Goal: Task Accomplishment & Management: Manage account settings

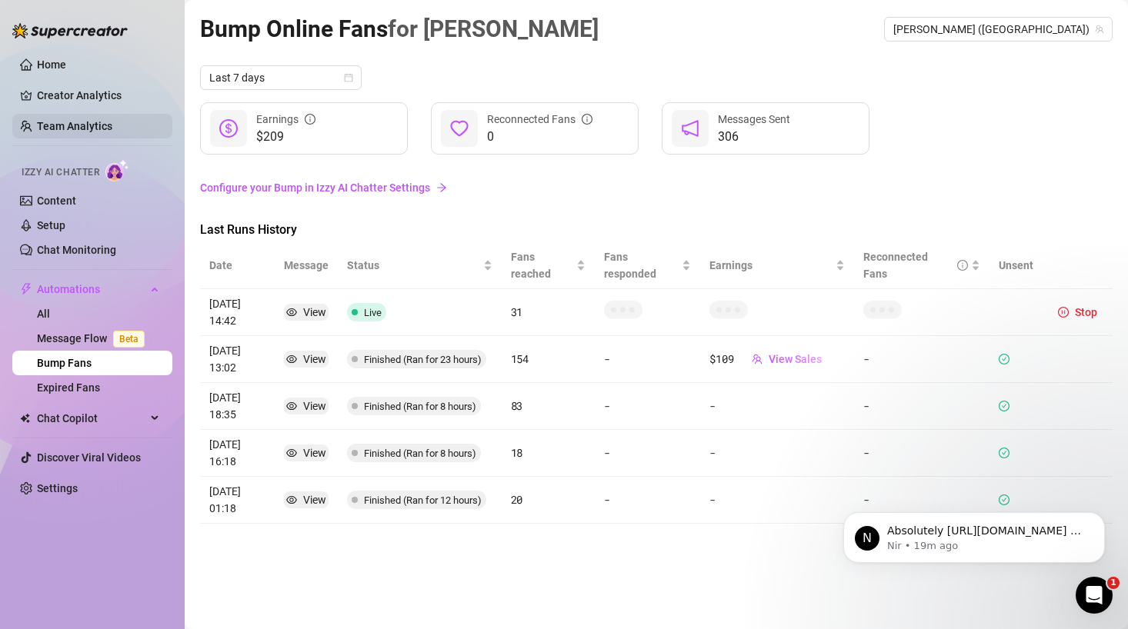
click at [68, 128] on link "Team Analytics" at bounding box center [74, 126] width 75 height 12
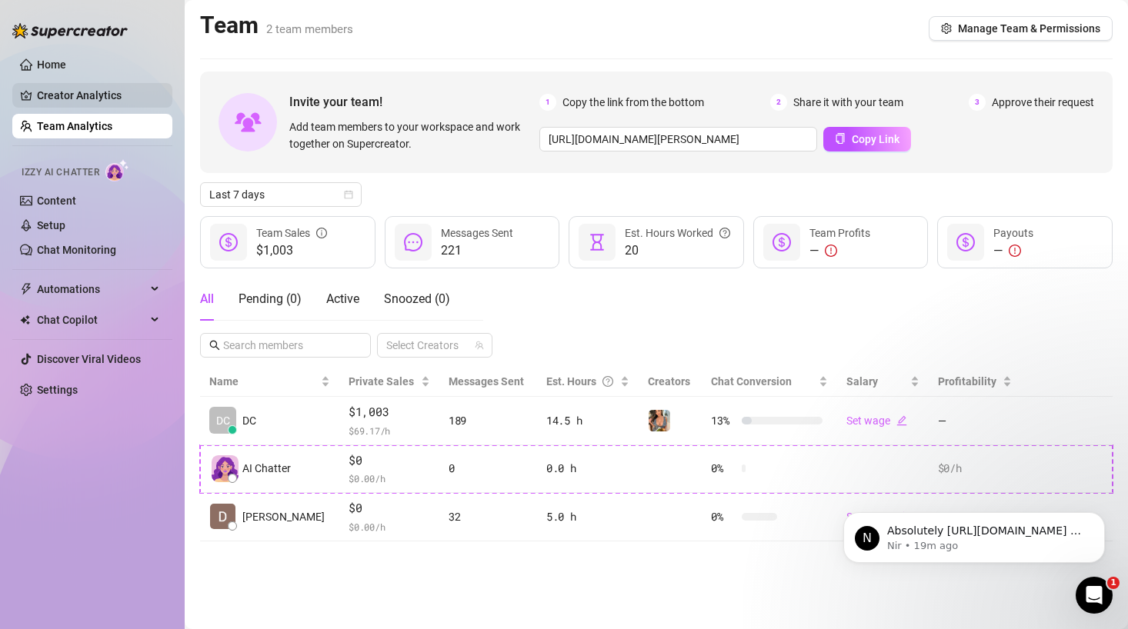
click at [72, 99] on link "Creator Analytics" at bounding box center [98, 95] width 123 height 25
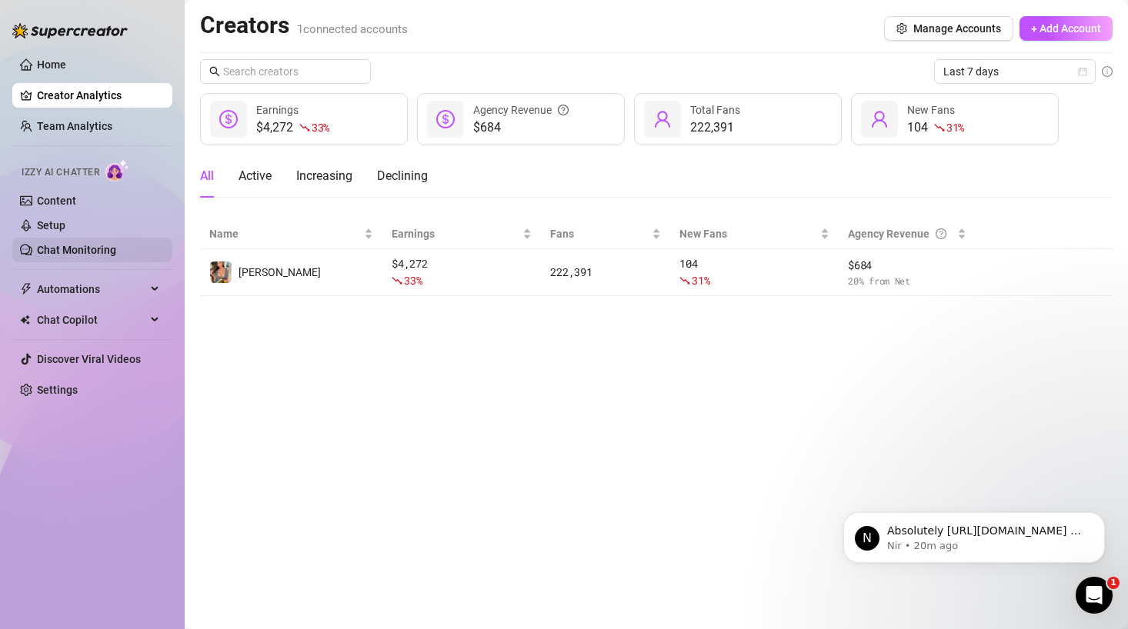
click at [53, 254] on link "Chat Monitoring" at bounding box center [76, 250] width 79 height 12
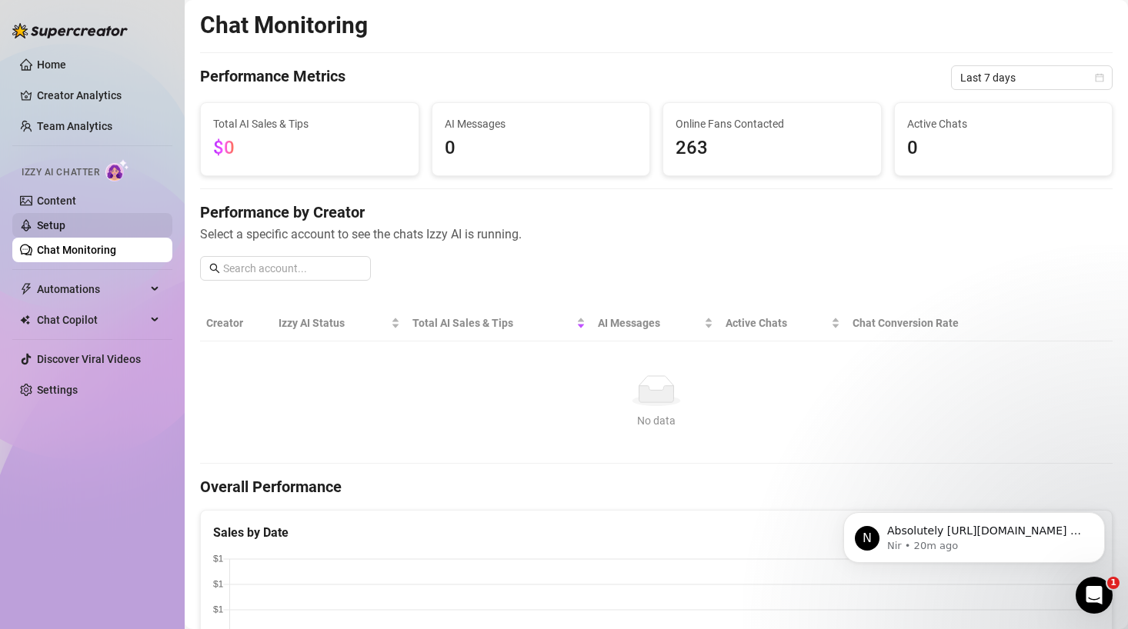
click at [45, 225] on link "Setup" at bounding box center [51, 225] width 28 height 12
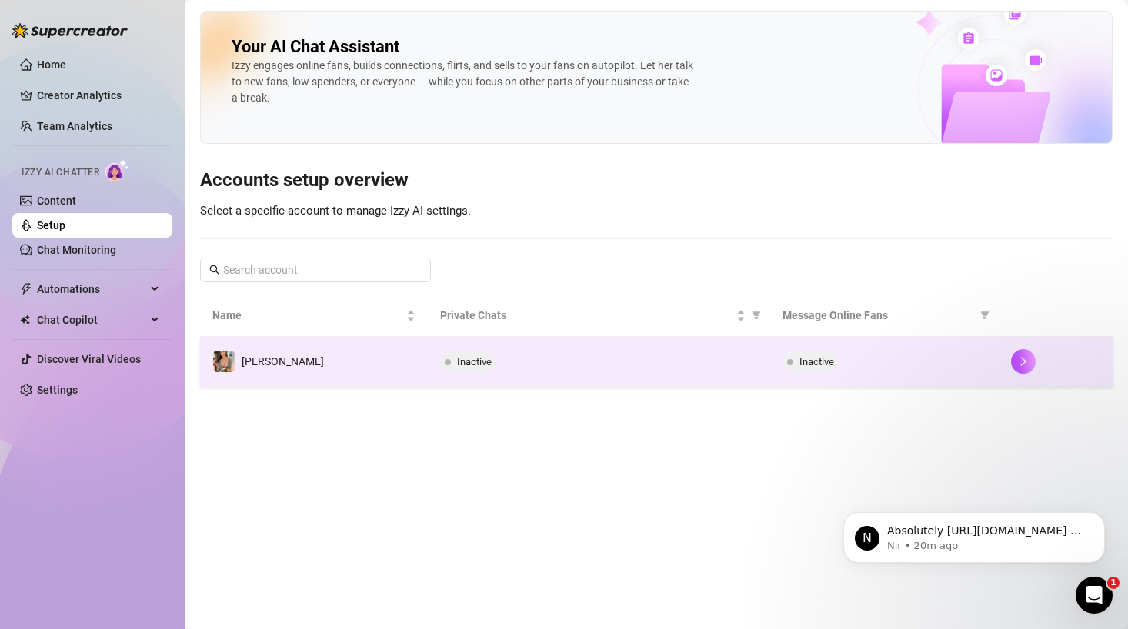
click at [492, 367] on span "Inactive" at bounding box center [468, 361] width 56 height 18
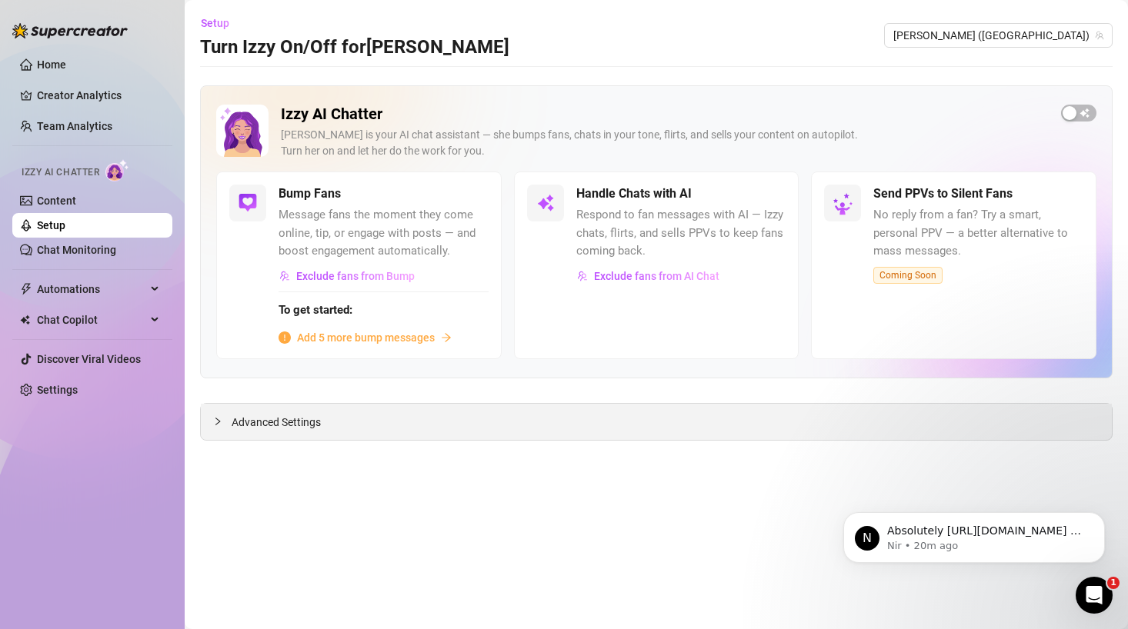
click at [225, 415] on div at bounding box center [222, 421] width 18 height 17
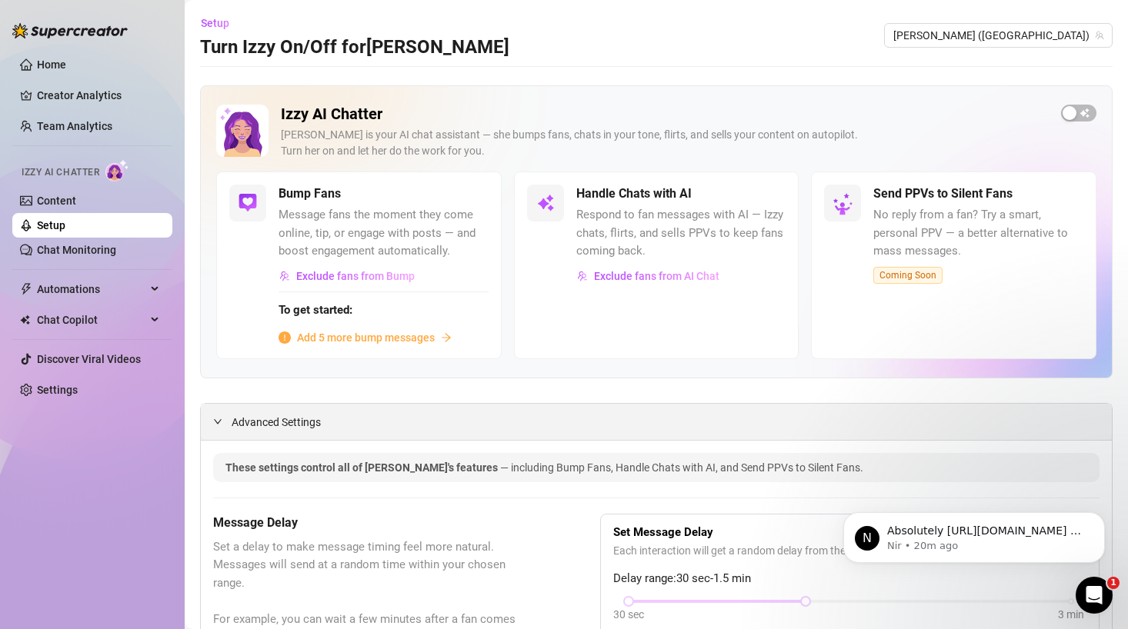
click at [214, 419] on icon "expanded" at bounding box center [217, 421] width 9 height 9
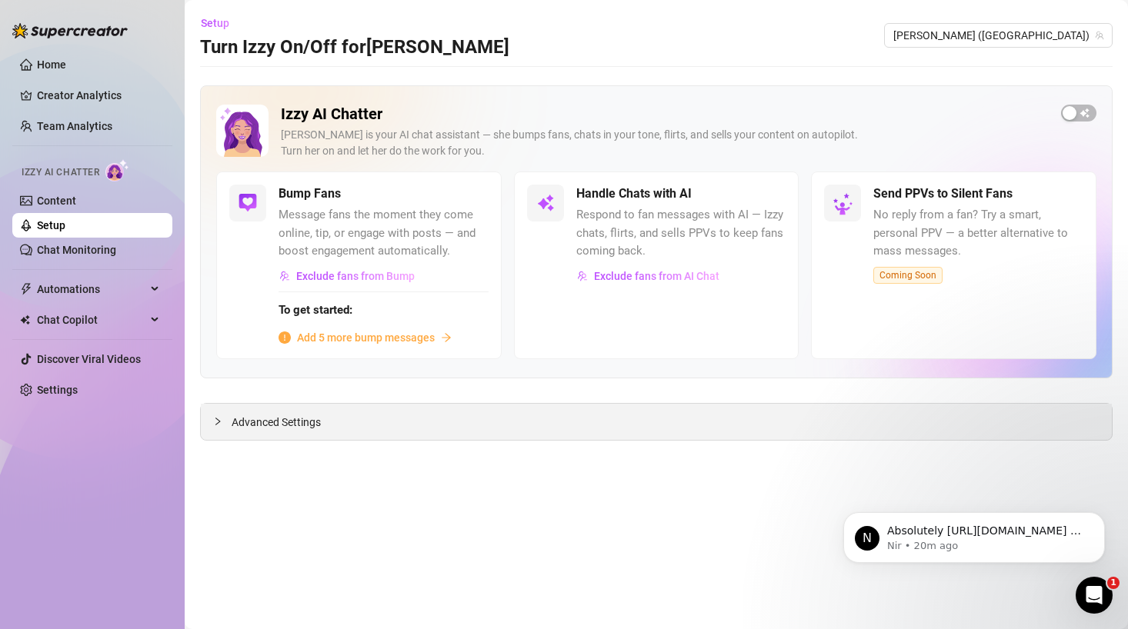
click at [224, 425] on div at bounding box center [222, 421] width 18 height 17
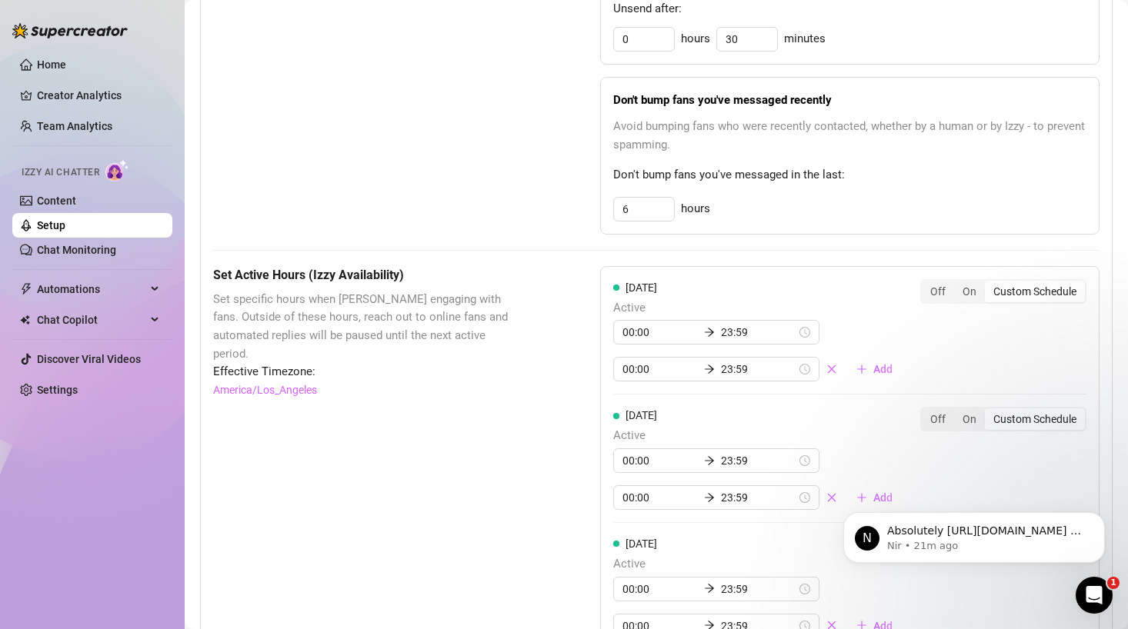
scroll to position [922, 0]
click at [1015, 288] on div "Custom Schedule" at bounding box center [1035, 289] width 100 height 22
click at [989, 281] on input "Custom Schedule" at bounding box center [989, 281] width 0 height 0
click at [969, 295] on div "On" at bounding box center [969, 289] width 31 height 22
click at [958, 281] on input "On" at bounding box center [958, 281] width 0 height 0
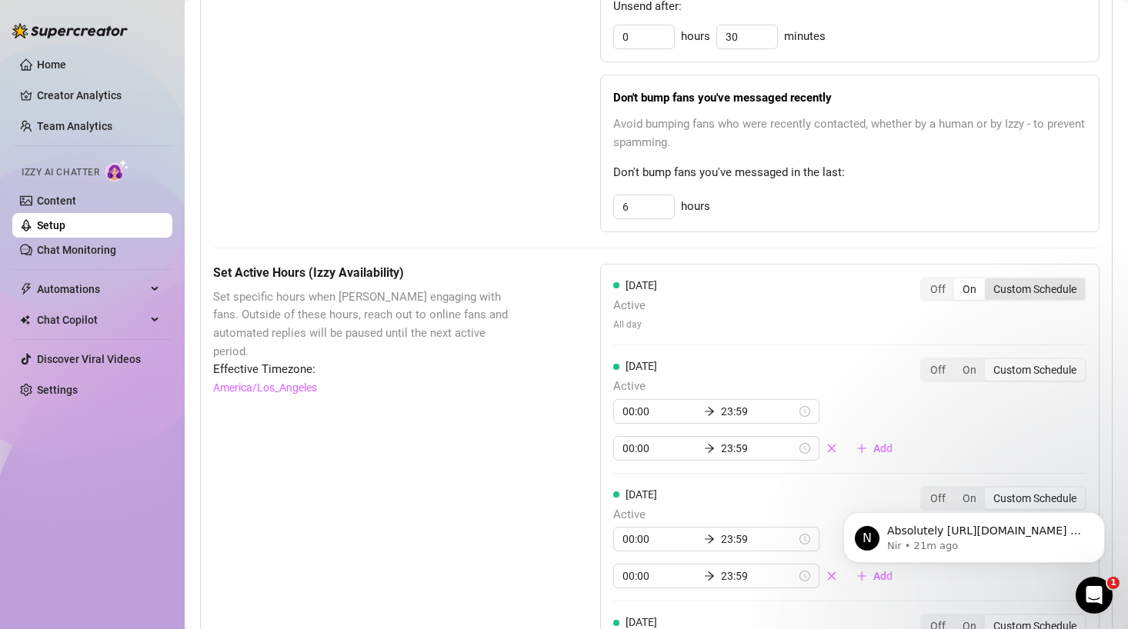
click at [1009, 293] on div "Custom Schedule" at bounding box center [1035, 289] width 100 height 22
click at [989, 281] on input "Custom Schedule" at bounding box center [989, 281] width 0 height 0
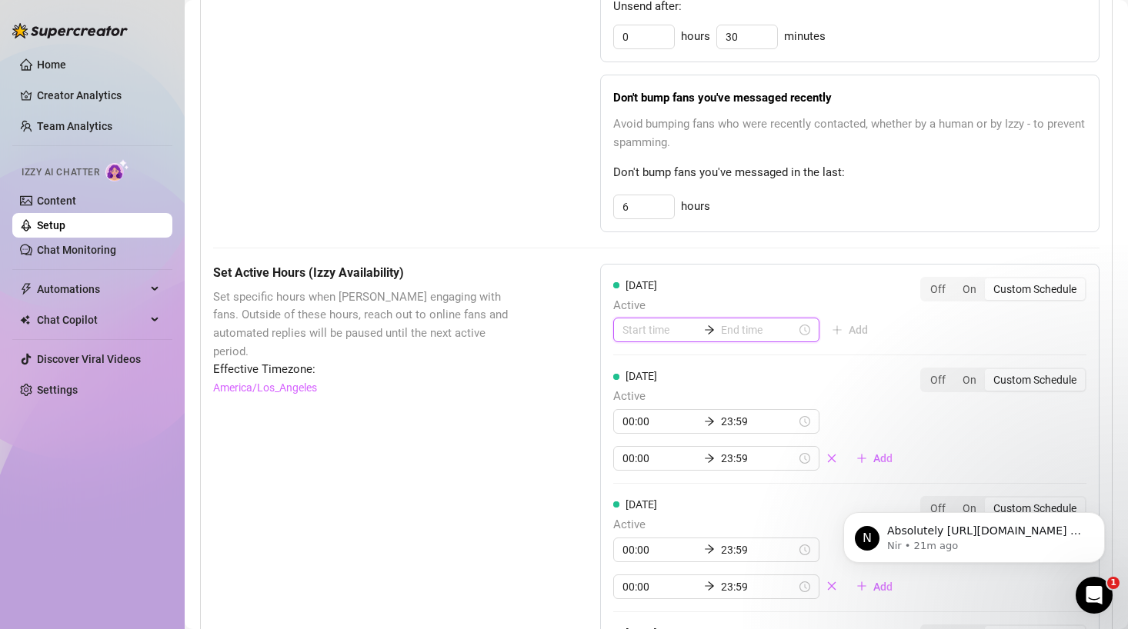
click at [645, 335] on input at bounding box center [659, 330] width 75 height 17
type input "00:00"
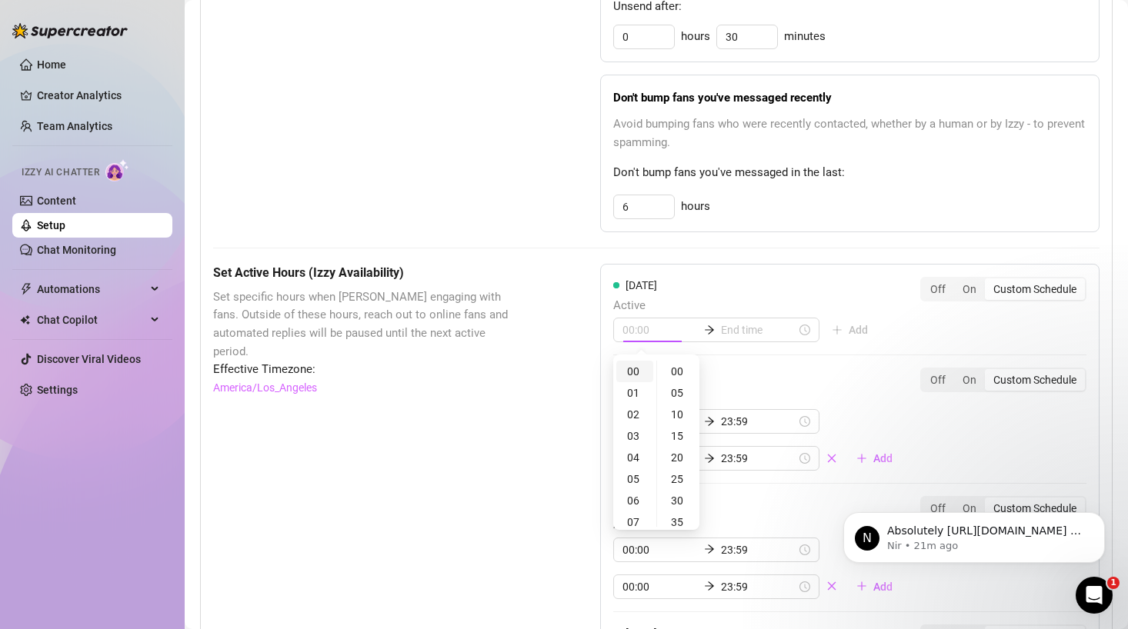
click at [635, 373] on div "00" at bounding box center [634, 372] width 37 height 22
click at [676, 369] on div "00" at bounding box center [678, 372] width 37 height 22
click at [725, 323] on input at bounding box center [758, 330] width 75 height 17
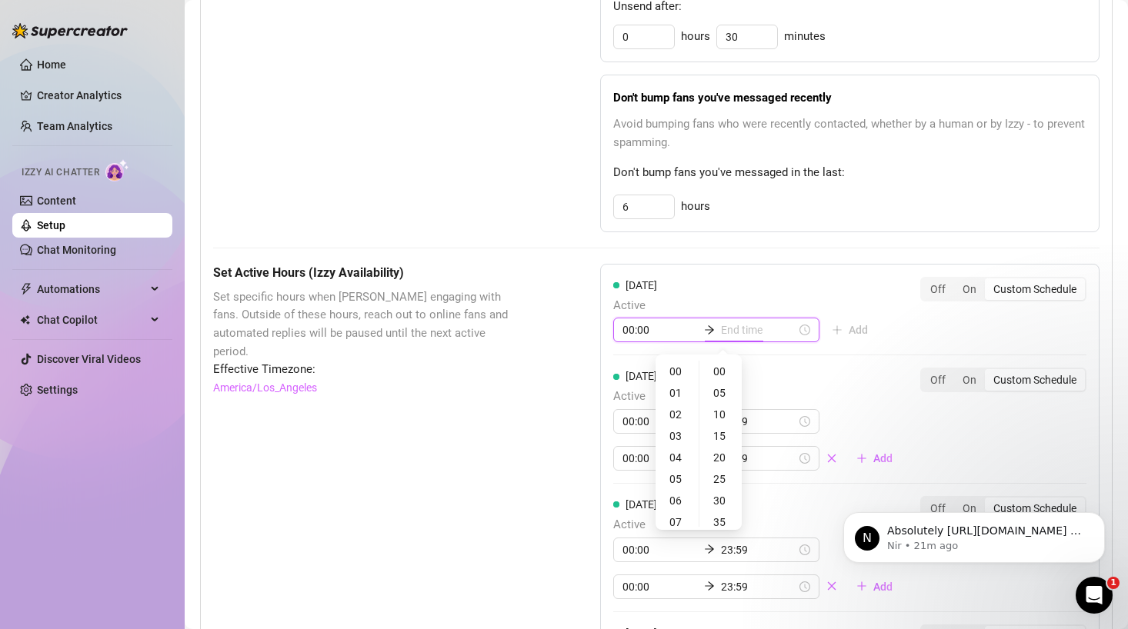
type input "00:00"
click at [679, 437] on div "03" at bounding box center [676, 436] width 37 height 22
type input "03:00"
click at [721, 372] on div "00" at bounding box center [720, 372] width 37 height 22
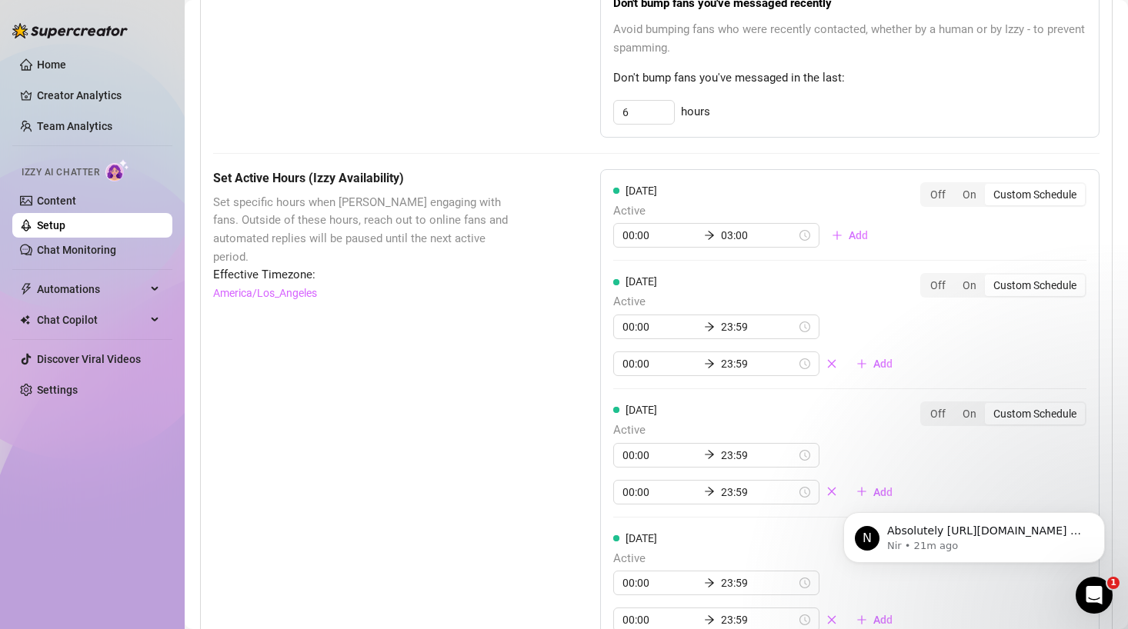
scroll to position [1019, 0]
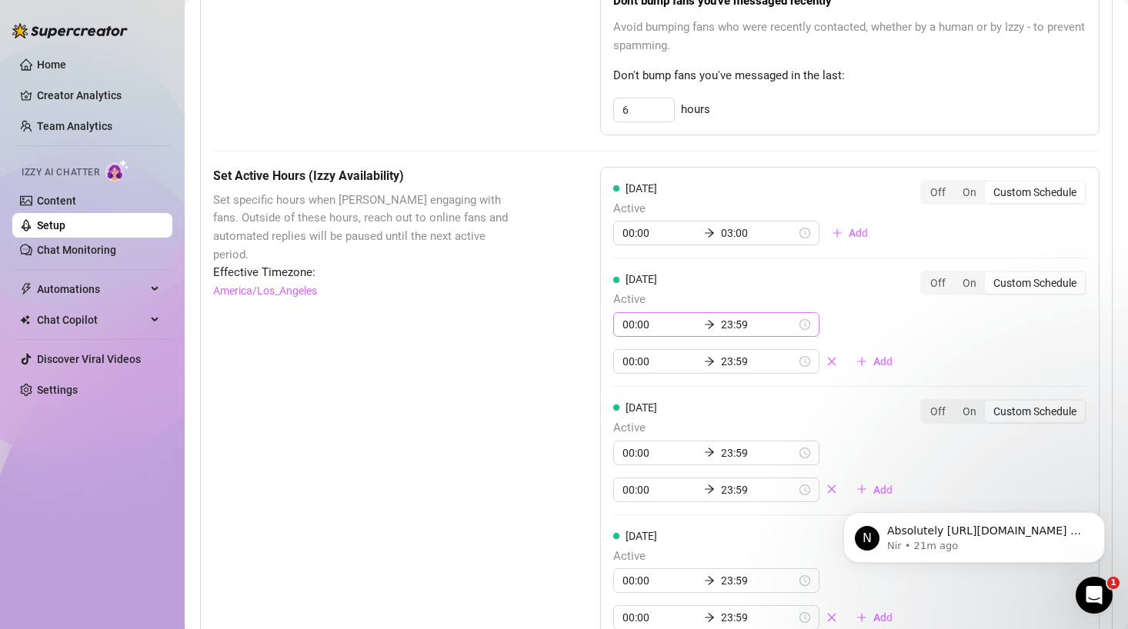
click at [770, 326] on div "00:00 23:59" at bounding box center [716, 324] width 206 height 25
click at [632, 369] on div "00" at bounding box center [634, 366] width 37 height 22
type input "00:00"
click at [678, 368] on div "00" at bounding box center [678, 366] width 37 height 22
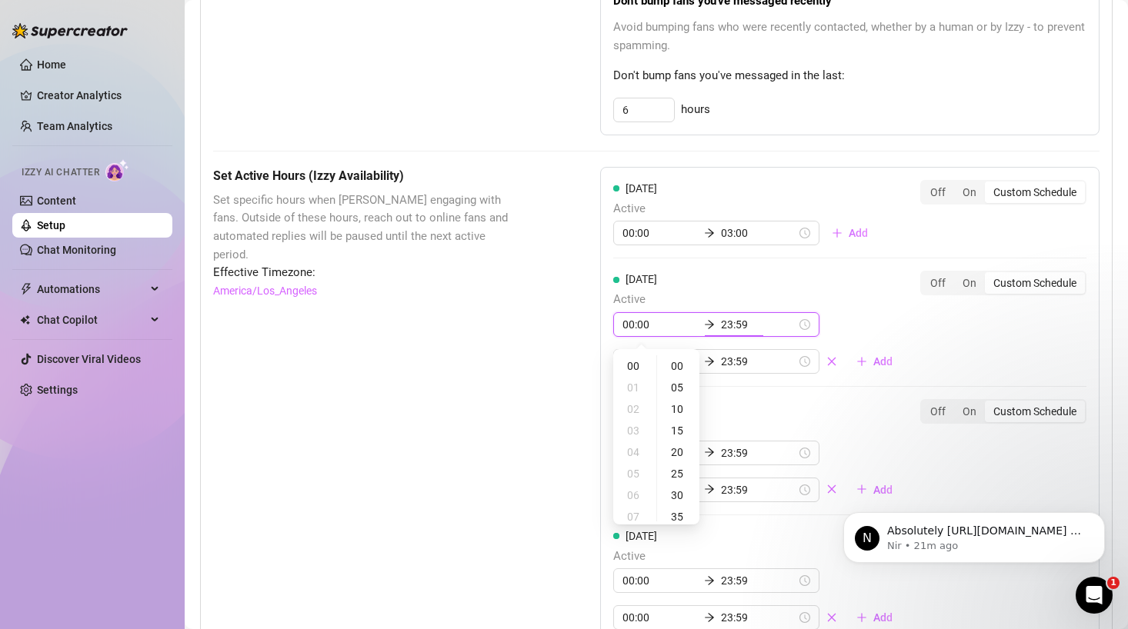
click at [721, 323] on input "23:59" at bounding box center [758, 324] width 75 height 17
click at [676, 422] on div "03" at bounding box center [676, 431] width 37 height 22
type input "23:59"
click at [839, 338] on div "00:00 23:59 00:00 23:59 Add" at bounding box center [759, 343] width 292 height 62
click at [828, 363] on icon "close" at bounding box center [832, 361] width 8 height 8
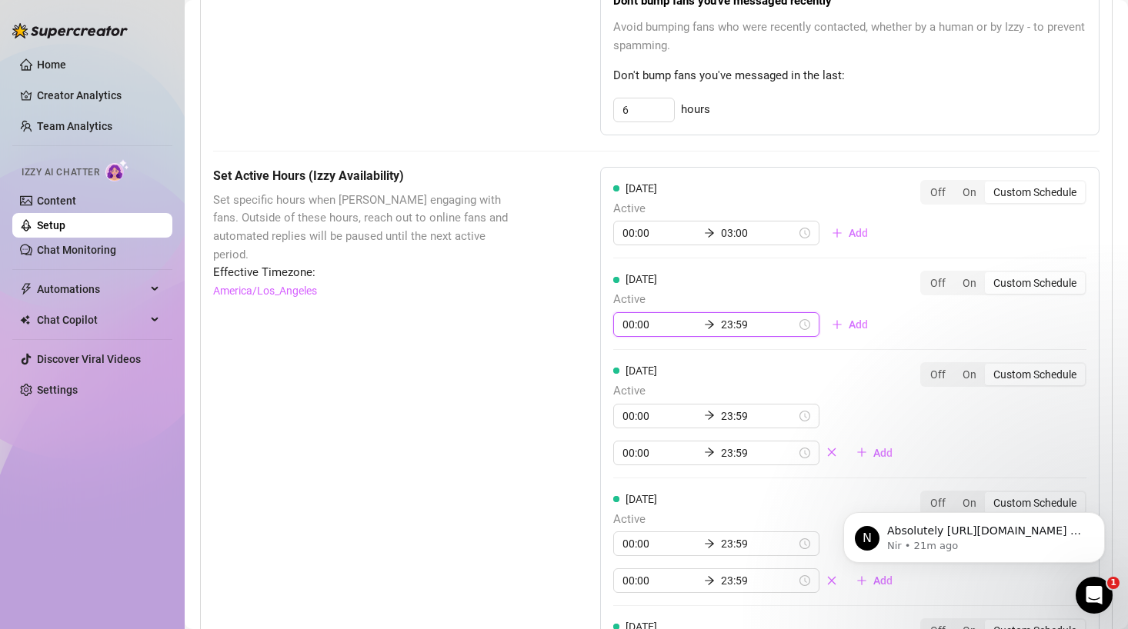
click at [721, 327] on input "23:59" at bounding box center [758, 324] width 75 height 17
click at [679, 372] on div "23" at bounding box center [676, 366] width 37 height 22
click at [672, 362] on div "23" at bounding box center [676, 366] width 37 height 22
type input "23:55"
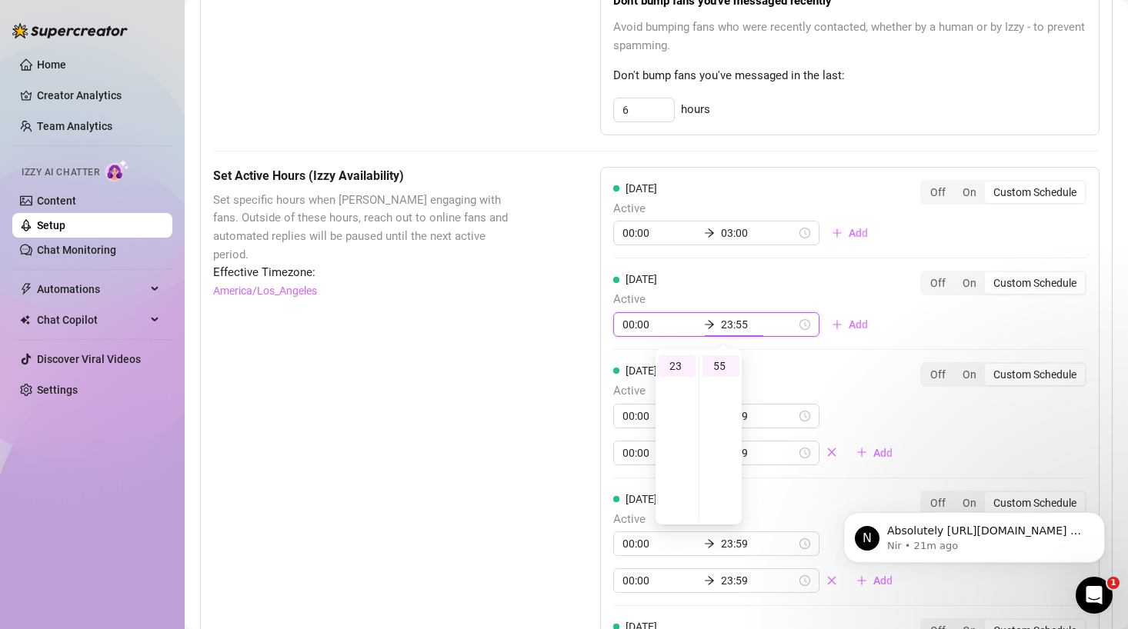
click at [859, 315] on div "Tuesday Active 00:00 23:55 Add Off On Custom Schedule" at bounding box center [849, 304] width 473 height 66
click at [636, 329] on input "00:00" at bounding box center [659, 324] width 75 height 17
type input "00:00"
click at [677, 368] on div "00" at bounding box center [676, 366] width 37 height 22
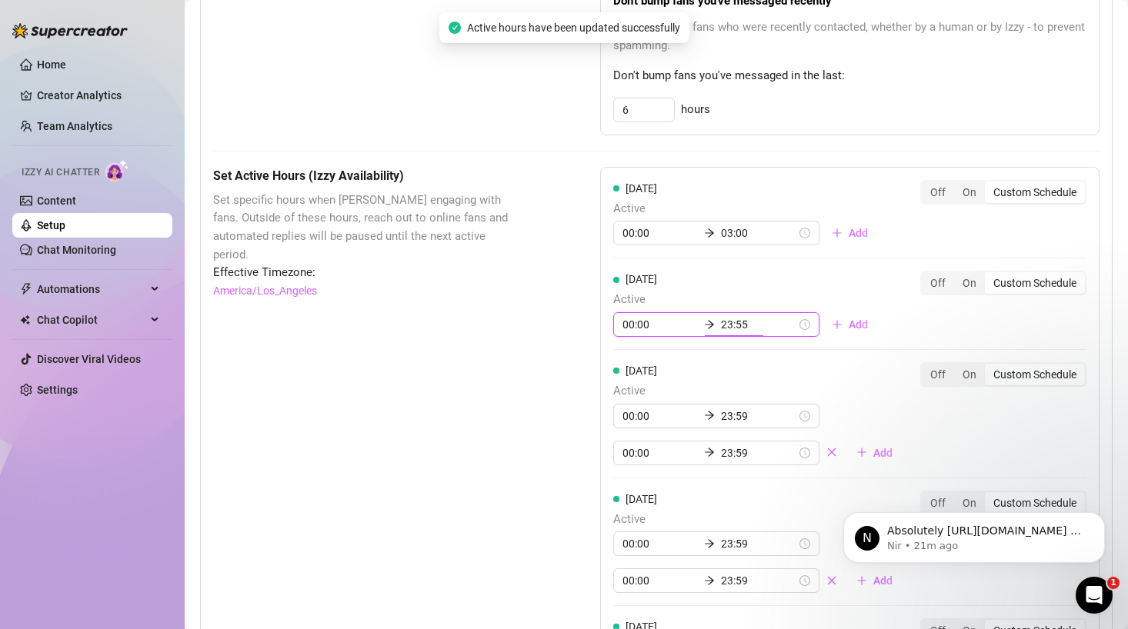
click at [721, 328] on input "23:55" at bounding box center [758, 324] width 75 height 17
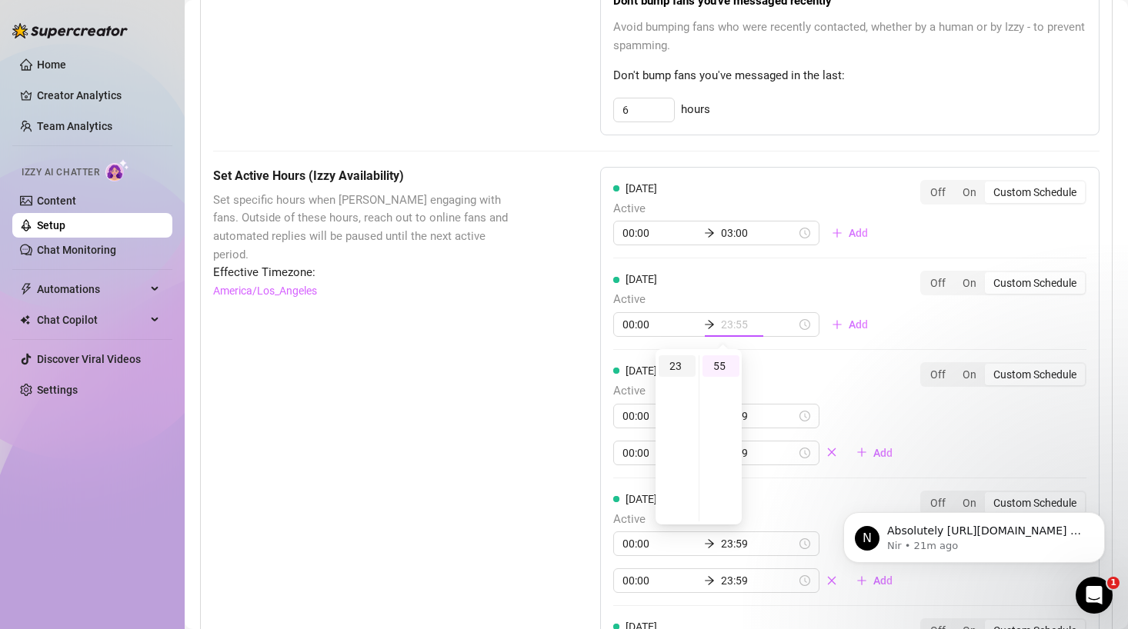
click at [675, 368] on div "23" at bounding box center [676, 366] width 37 height 22
click at [927, 282] on div "Off" at bounding box center [938, 283] width 32 height 22
click at [925, 275] on input "Off" at bounding box center [925, 275] width 0 height 0
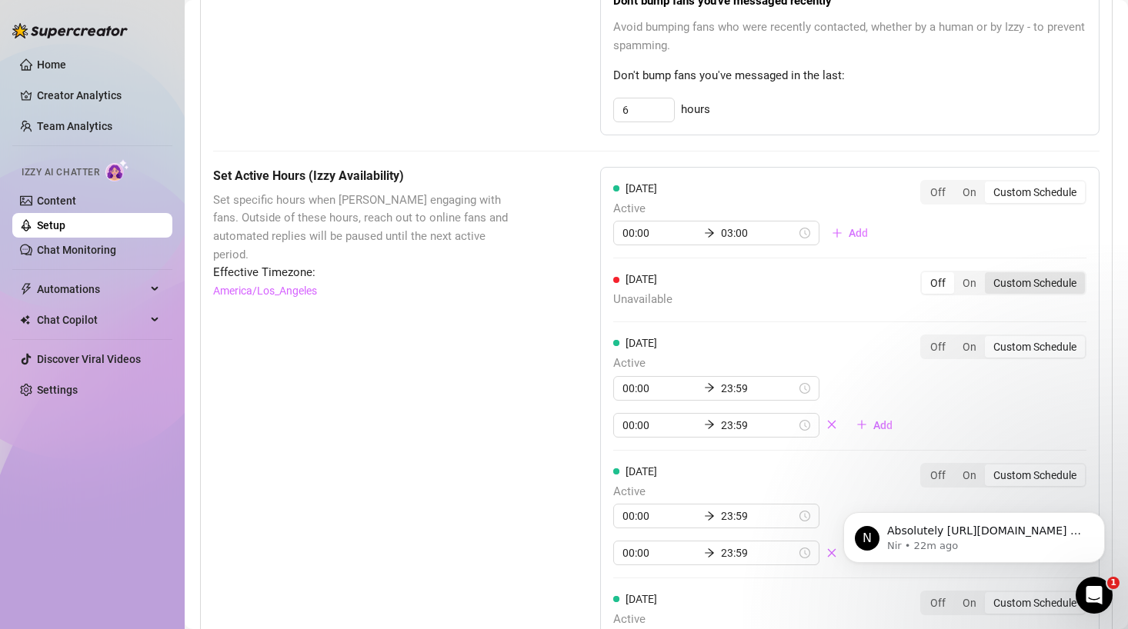
click at [1026, 281] on div "Custom Schedule" at bounding box center [1035, 283] width 100 height 22
click at [989, 275] on input "Custom Schedule" at bounding box center [989, 275] width 0 height 0
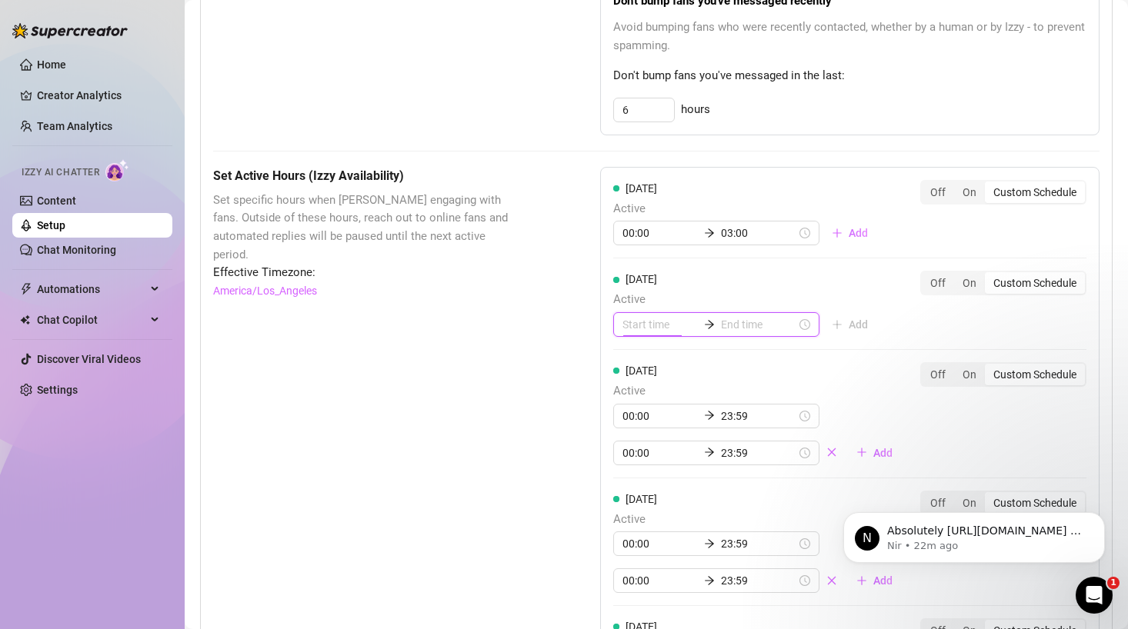
click at [658, 328] on input at bounding box center [659, 324] width 75 height 17
type input "00:00"
click at [637, 368] on div "00" at bounding box center [634, 366] width 37 height 22
click at [721, 325] on input at bounding box center [758, 324] width 75 height 17
click at [677, 428] on div "03" at bounding box center [676, 431] width 37 height 22
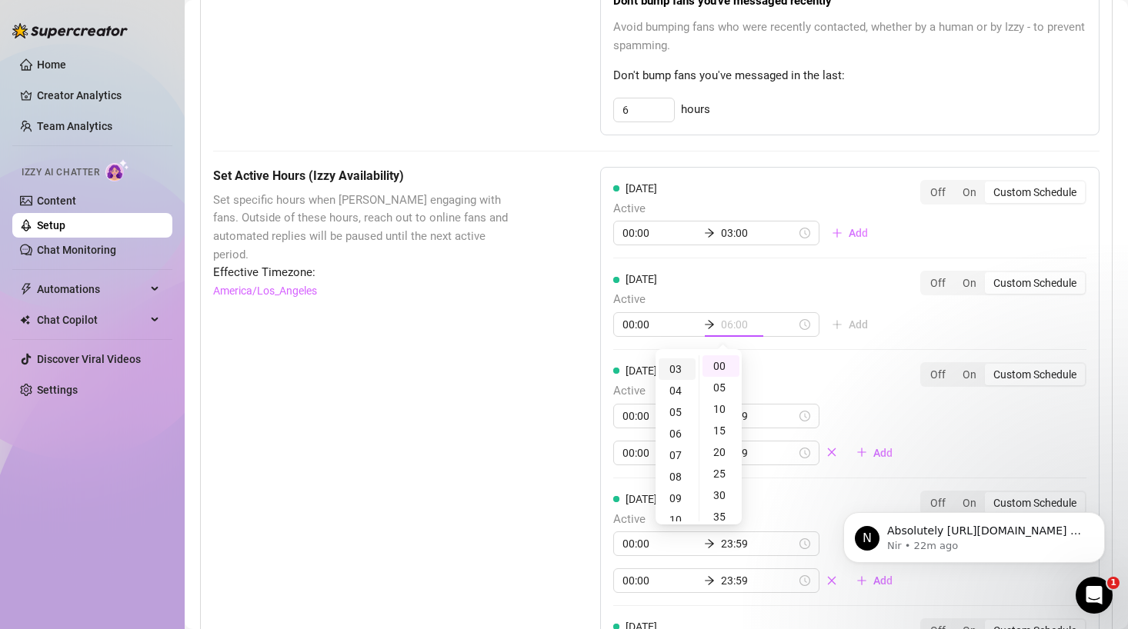
scroll to position [65, 0]
type input "03:00"
click at [866, 342] on div "Monday Active 00:00 03:00 Add Off On Custom Schedule Tuesday Active 00:00 03:00…" at bounding box center [849, 585] width 499 height 837
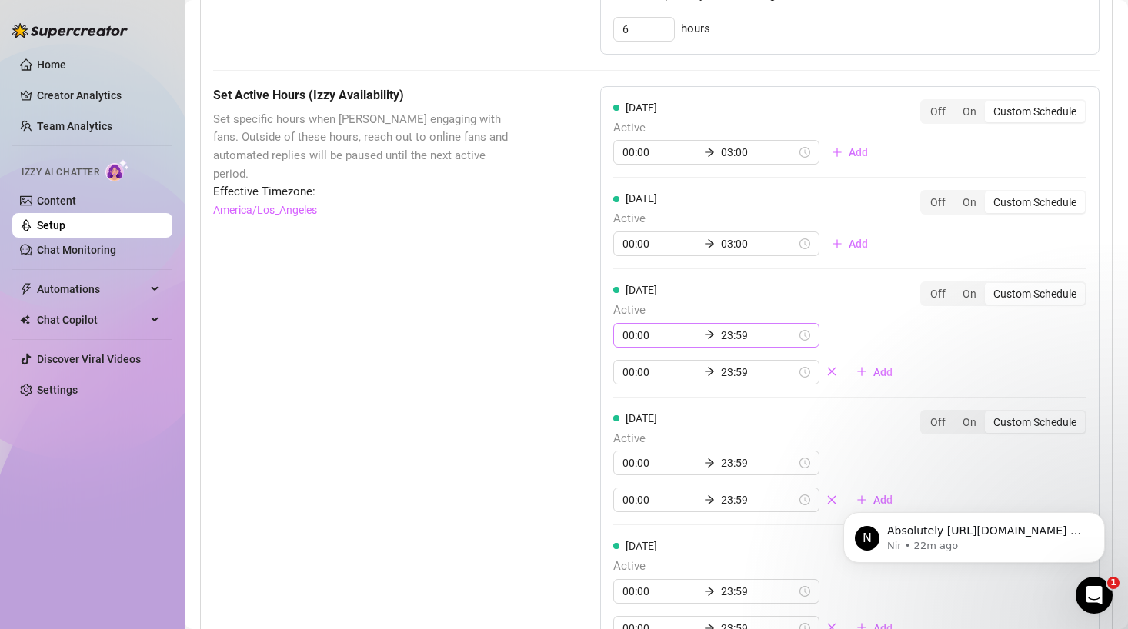
scroll to position [1101, 0]
click at [826, 365] on icon "close" at bounding box center [831, 370] width 11 height 11
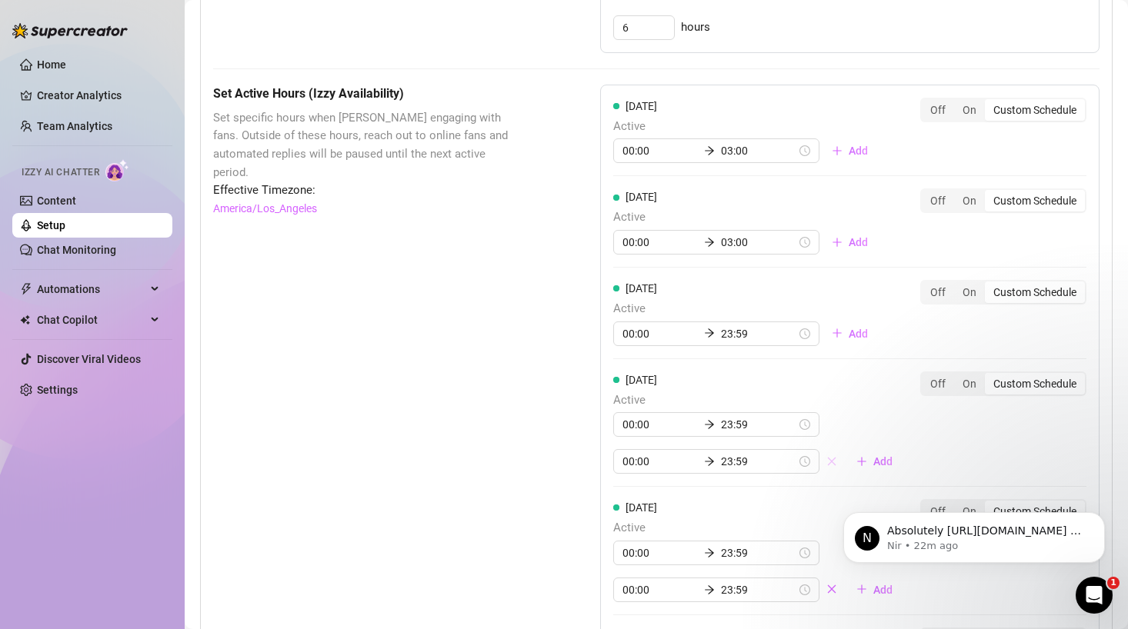
click at [826, 462] on icon "close" at bounding box center [831, 461] width 11 height 11
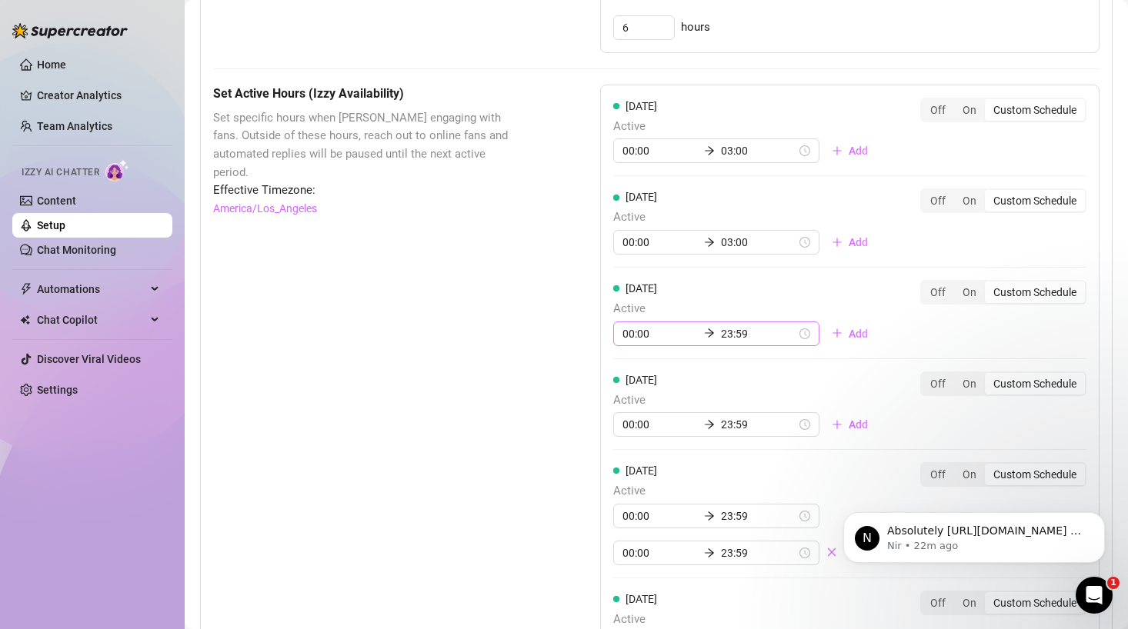
click at [633, 324] on div "00:00 23:59" at bounding box center [716, 334] width 206 height 25
click at [639, 368] on div "00" at bounding box center [634, 375] width 37 height 22
click at [721, 335] on input "23:59" at bounding box center [758, 333] width 75 height 17
click at [862, 302] on div "Wednesday Active 00:00 23:59 Add Off On Custom Schedule" at bounding box center [849, 313] width 473 height 66
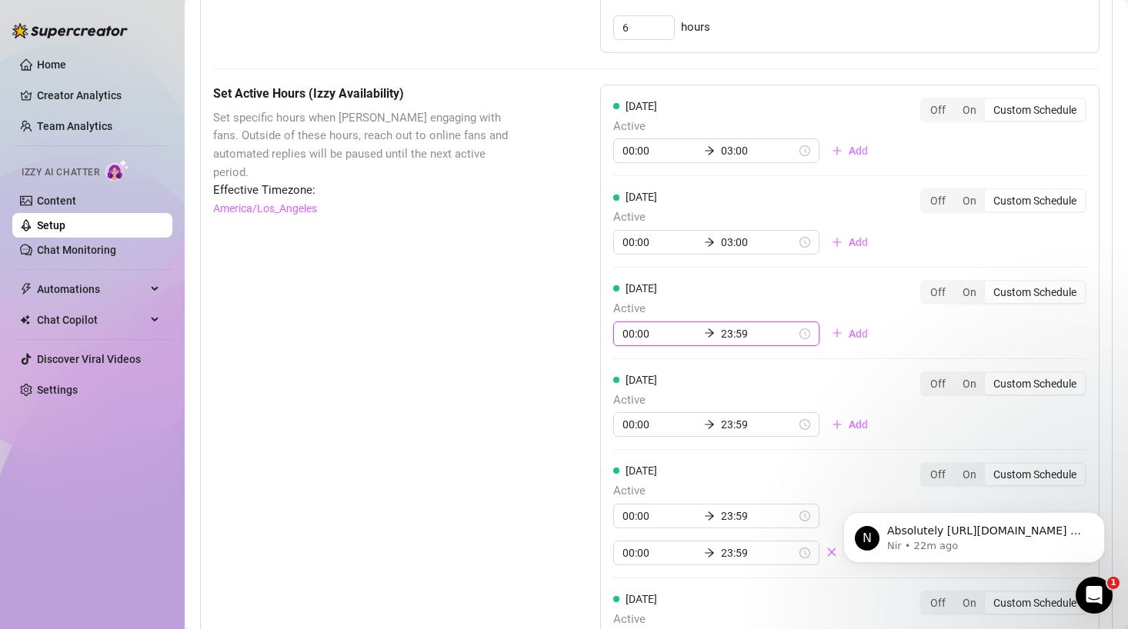
click at [633, 338] on input "00:00" at bounding box center [659, 333] width 75 height 17
click at [721, 335] on input "23:59" at bounding box center [758, 333] width 75 height 17
click at [637, 342] on input "00:00" at bounding box center [659, 333] width 75 height 17
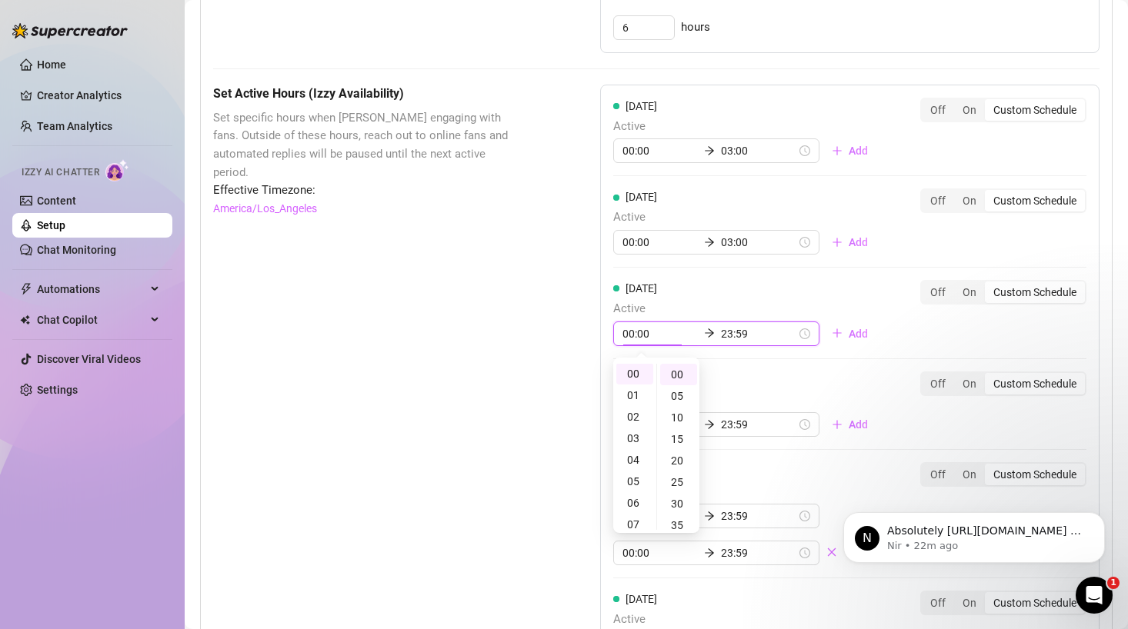
scroll to position [0, 0]
type input "00:00"
click at [636, 375] on div "00" at bounding box center [634, 375] width 37 height 22
click at [676, 372] on div "00" at bounding box center [678, 375] width 37 height 22
click at [721, 334] on input "23:59" at bounding box center [758, 333] width 75 height 17
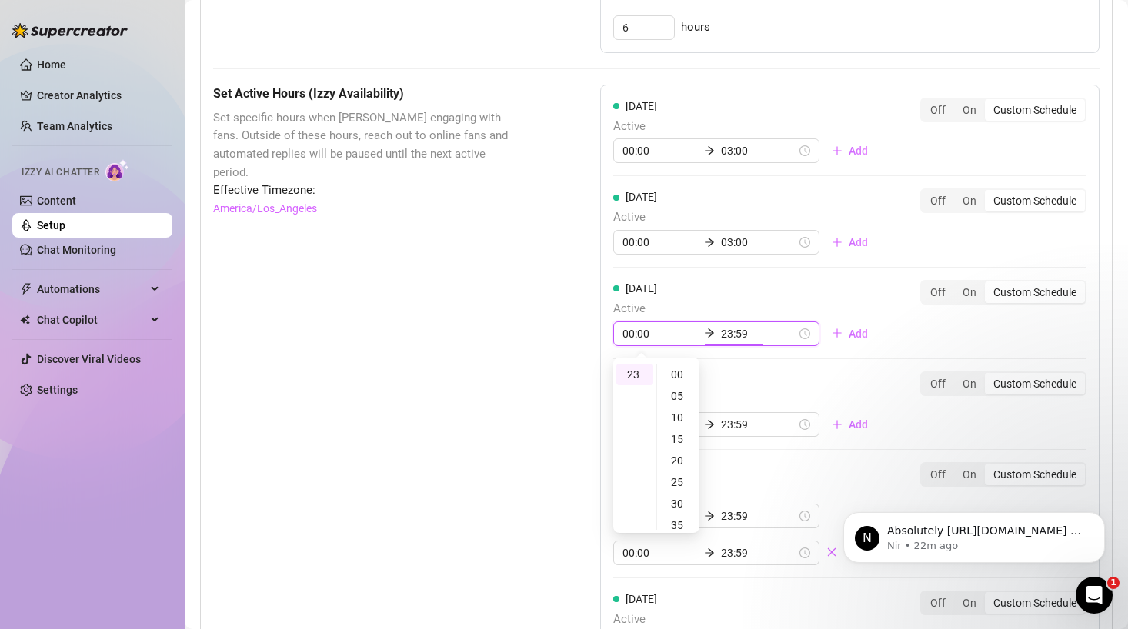
scroll to position [495, 0]
type input "23:59"
click at [862, 335] on div "Wednesday Active 00:00 23:59 Add Off On Custom Schedule" at bounding box center [849, 313] width 473 height 66
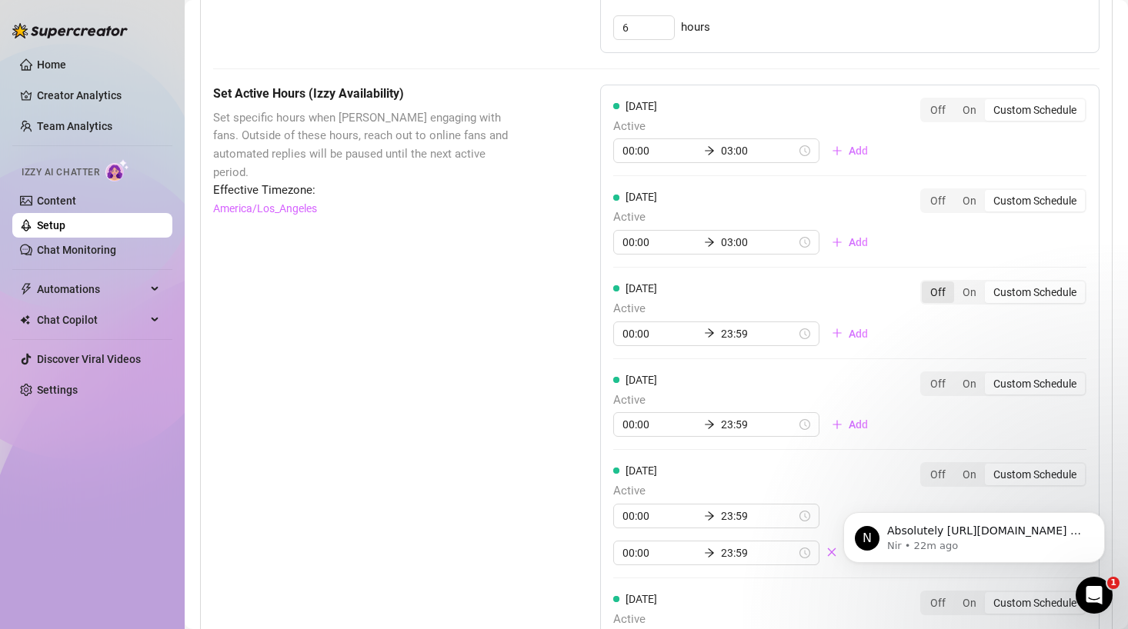
click at [925, 292] on div "Off" at bounding box center [938, 293] width 32 height 22
click at [925, 284] on input "Off" at bounding box center [925, 284] width 0 height 0
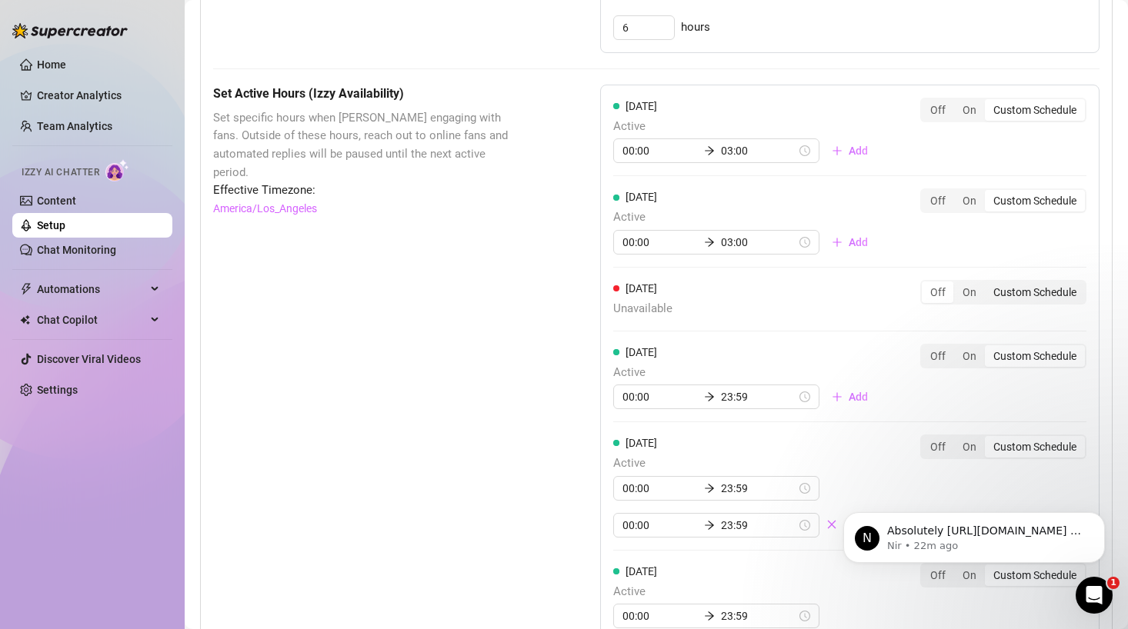
click at [1003, 285] on div "Custom Schedule" at bounding box center [1035, 293] width 100 height 22
click at [989, 284] on input "Custom Schedule" at bounding box center [989, 284] width 0 height 0
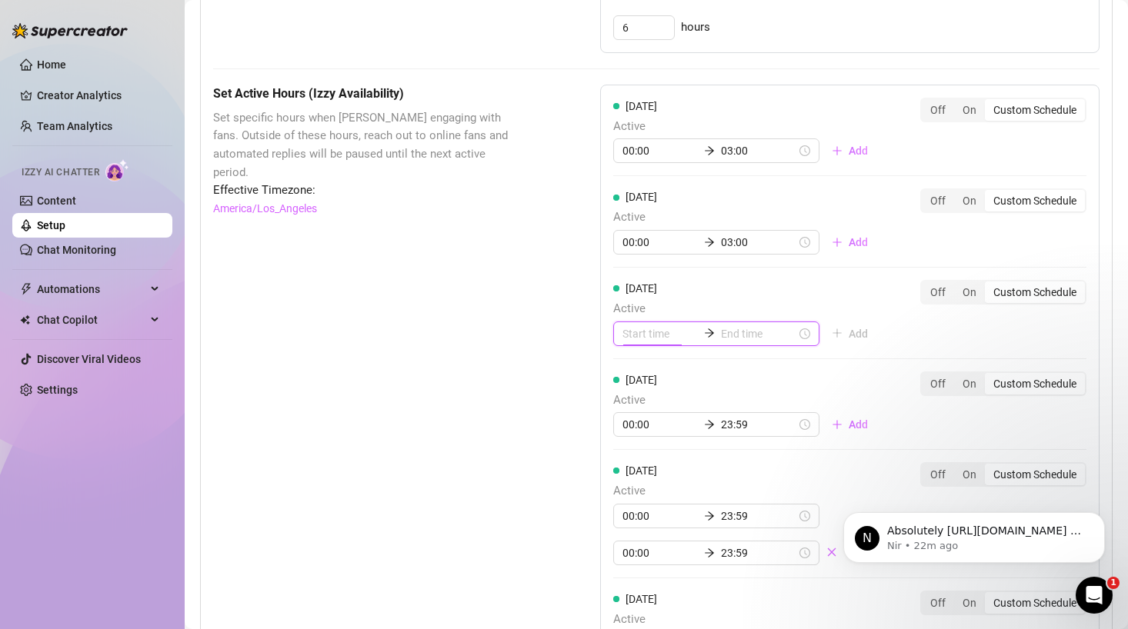
click at [668, 330] on input at bounding box center [659, 333] width 75 height 17
type input "00:00"
click at [631, 375] on div "00" at bounding box center [634, 375] width 37 height 22
click at [677, 375] on div "00" at bounding box center [678, 375] width 37 height 22
click at [725, 335] on input at bounding box center [758, 333] width 75 height 17
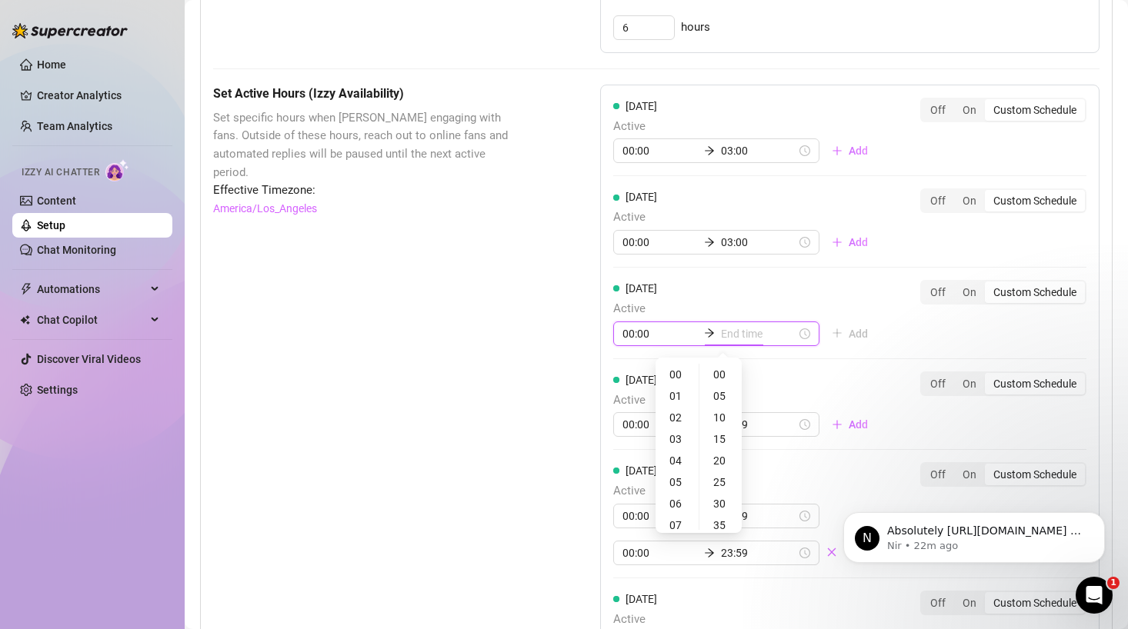
type input "00:00"
click at [680, 438] on div "03" at bounding box center [676, 439] width 37 height 22
type input "03:00"
click at [718, 378] on div "00" at bounding box center [720, 375] width 37 height 22
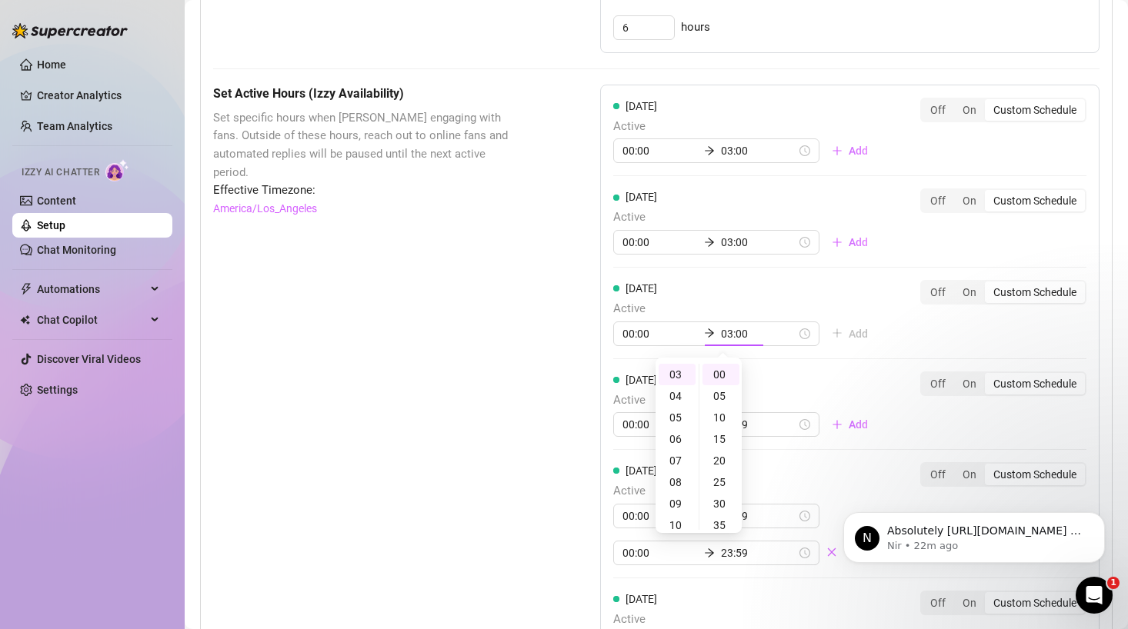
click at [863, 343] on div "Monday Active 00:00 03:00 Add Off On Custom Schedule Tuesday Active 00:00 03:00…" at bounding box center [849, 466] width 499 height 763
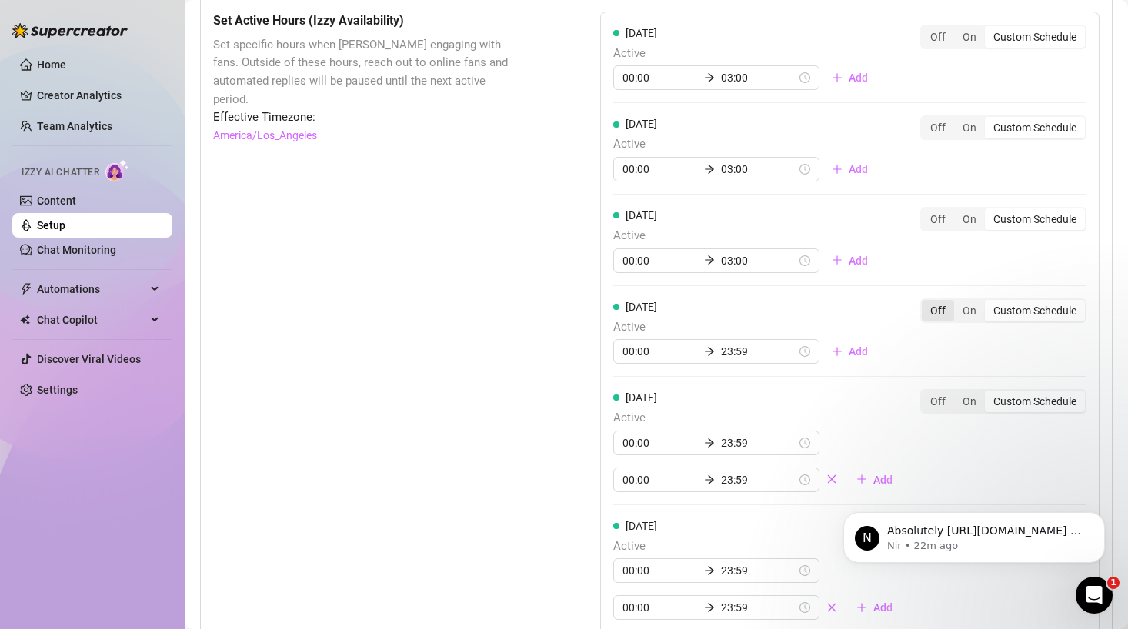
click at [941, 305] on div "Off" at bounding box center [938, 311] width 32 height 22
click at [925, 302] on input "Off" at bounding box center [925, 302] width 0 height 0
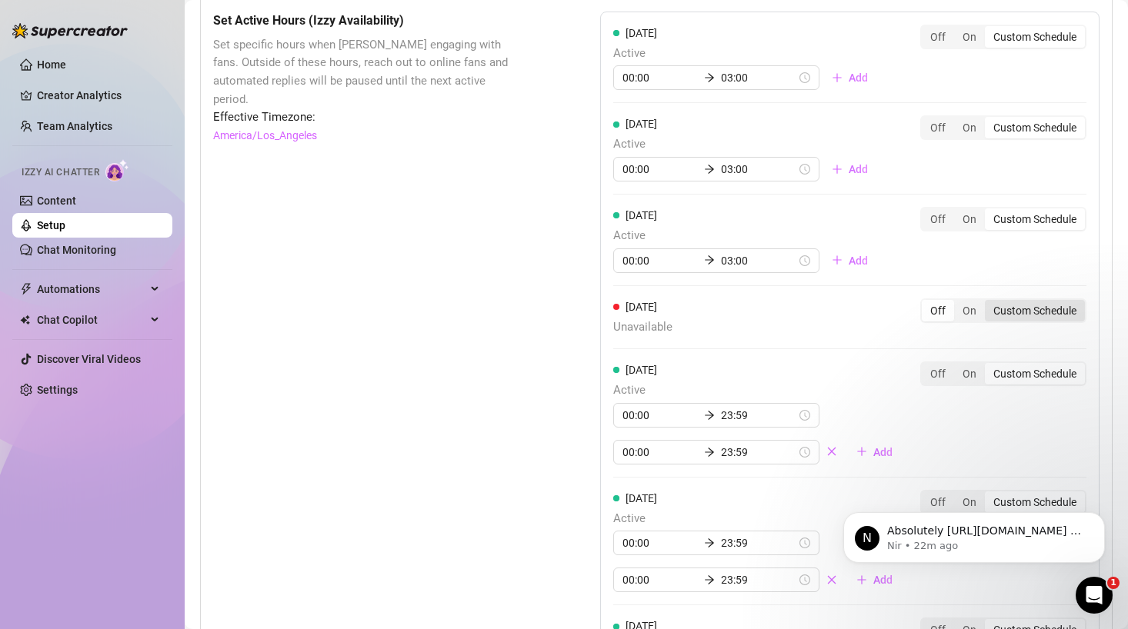
click at [1009, 311] on div "Custom Schedule" at bounding box center [1035, 311] width 100 height 22
click at [989, 302] on input "Custom Schedule" at bounding box center [989, 302] width 0 height 0
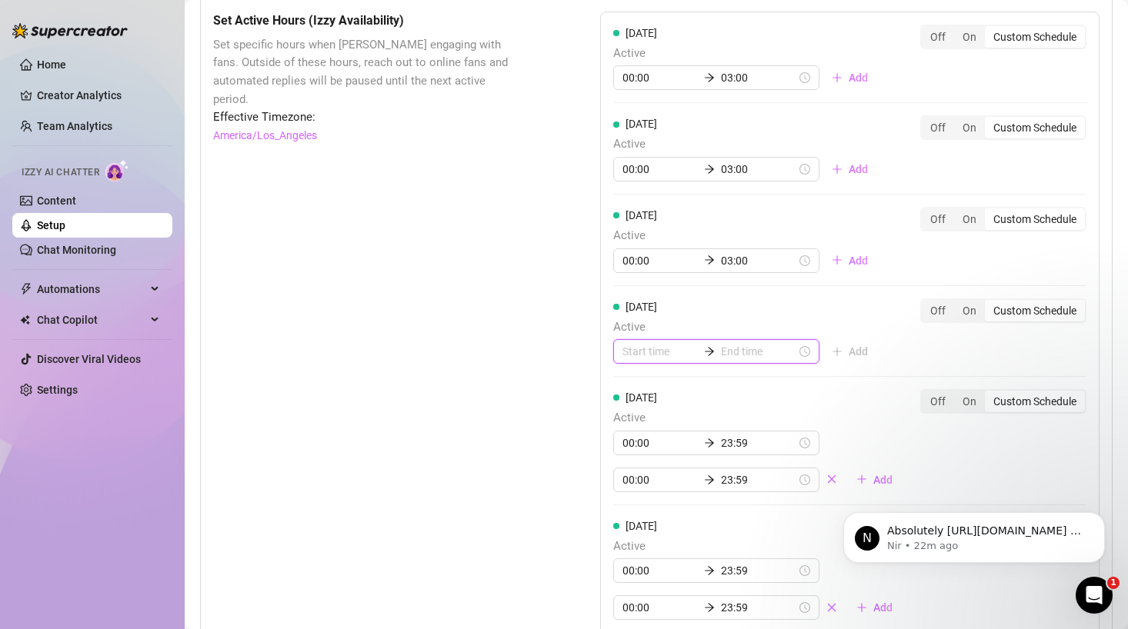
click at [646, 355] on input at bounding box center [659, 351] width 75 height 17
type input "00:00"
click at [635, 395] on div "00" at bounding box center [634, 393] width 37 height 22
click at [678, 392] on div "00" at bounding box center [678, 393] width 37 height 22
click at [721, 353] on input at bounding box center [758, 351] width 75 height 17
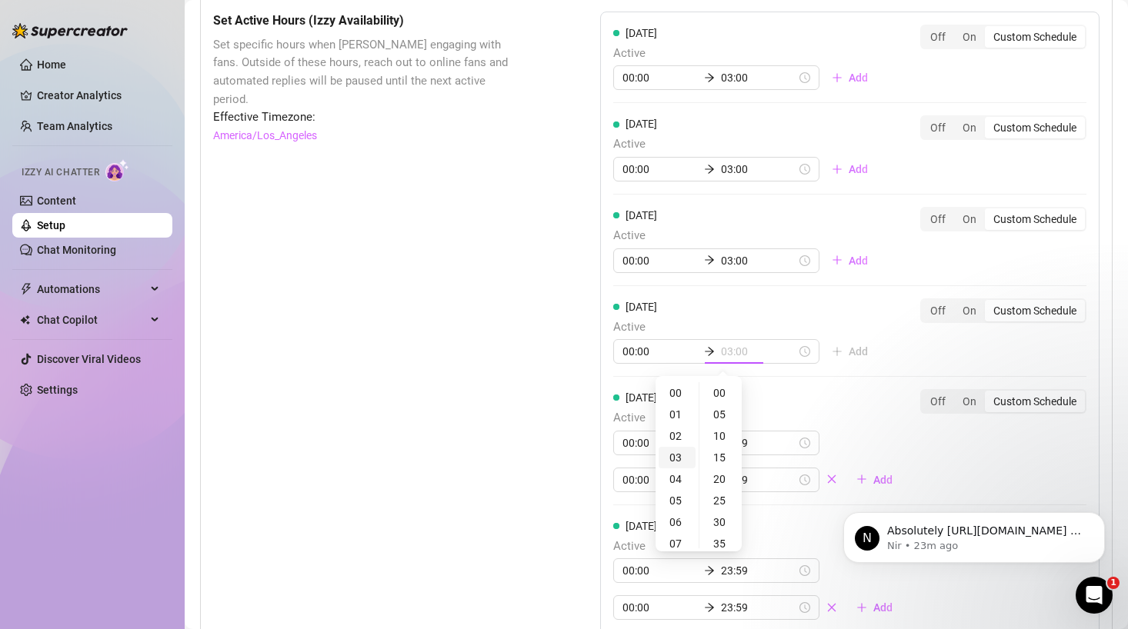
click at [682, 453] on div "03" at bounding box center [676, 458] width 37 height 22
type input "03:00"
click at [717, 395] on div "00" at bounding box center [720, 393] width 37 height 22
click at [875, 342] on div "Monday Active 00:00 03:00 Add Off On Custom Schedule Tuesday Active 00:00 03:00…" at bounding box center [849, 393] width 499 height 763
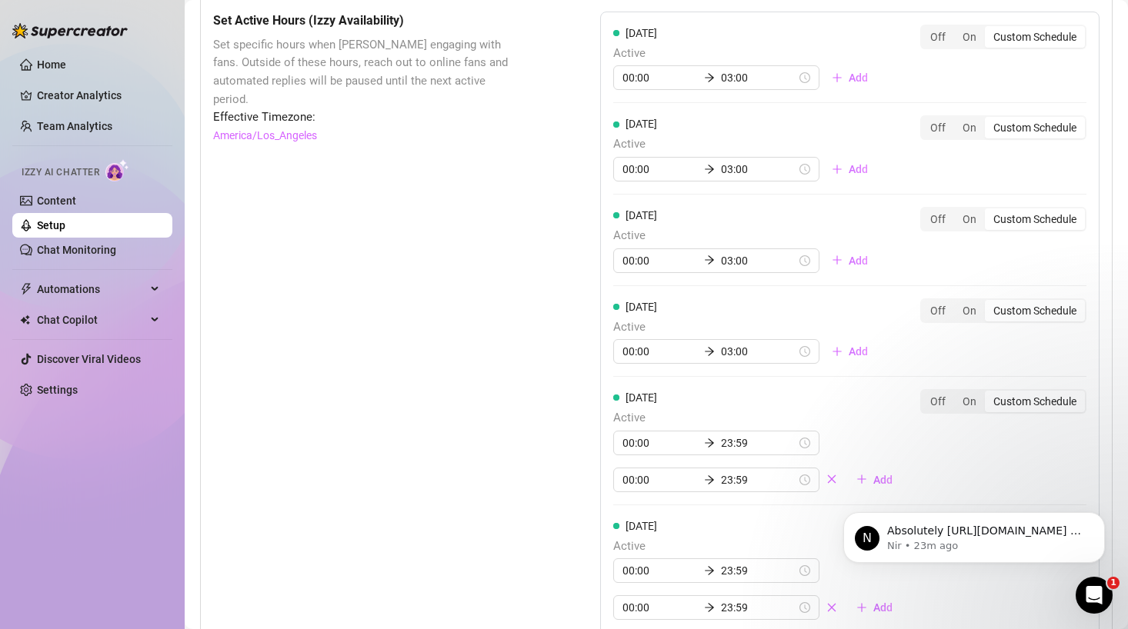
scroll to position [1259, 0]
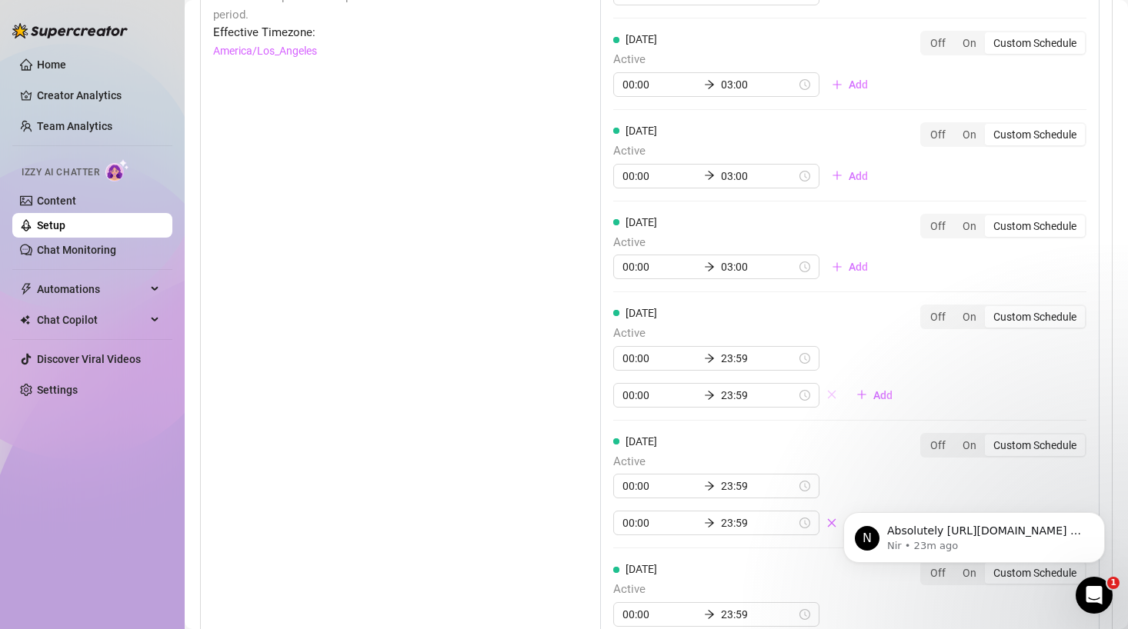
click at [826, 392] on icon "close" at bounding box center [831, 394] width 11 height 11
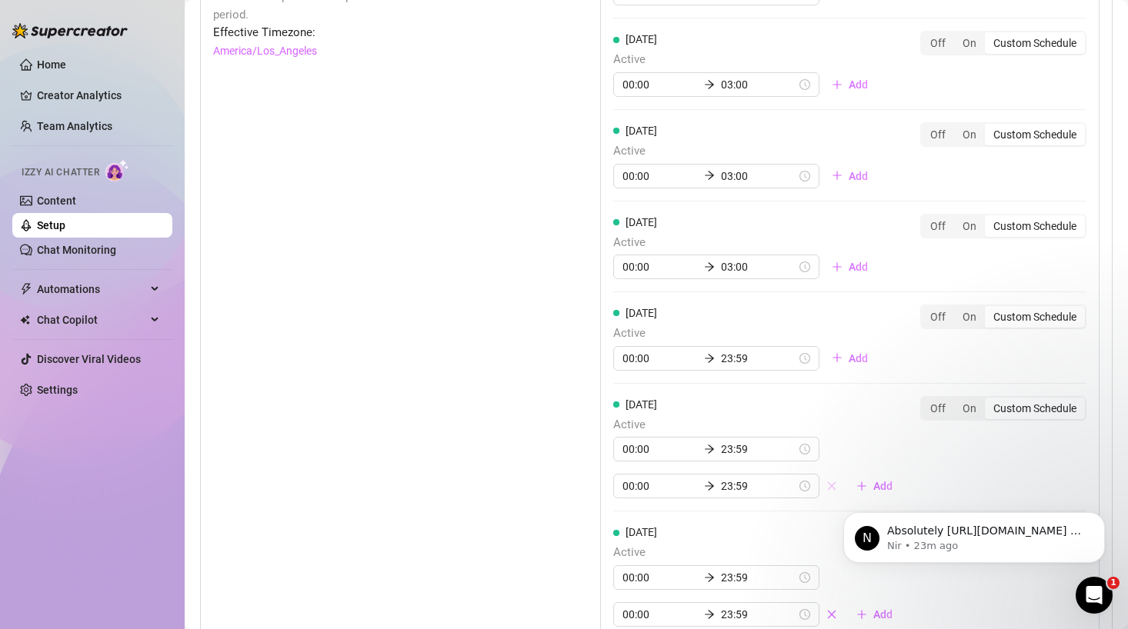
click at [826, 480] on span "button" at bounding box center [831, 486] width 11 height 12
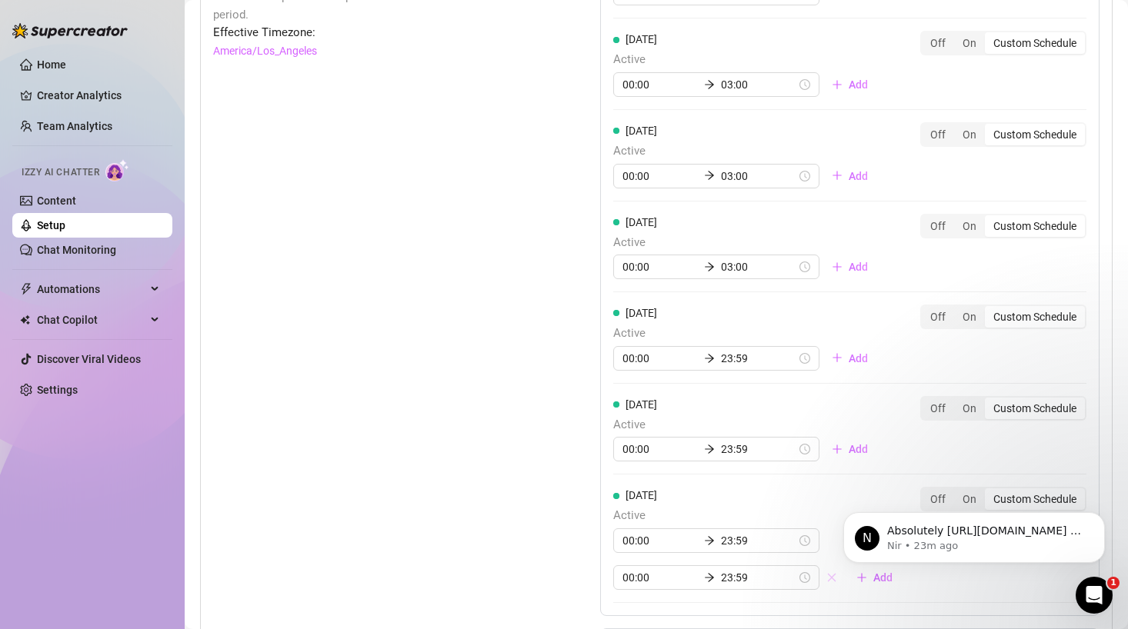
click at [828, 579] on icon "close" at bounding box center [832, 577] width 8 height 8
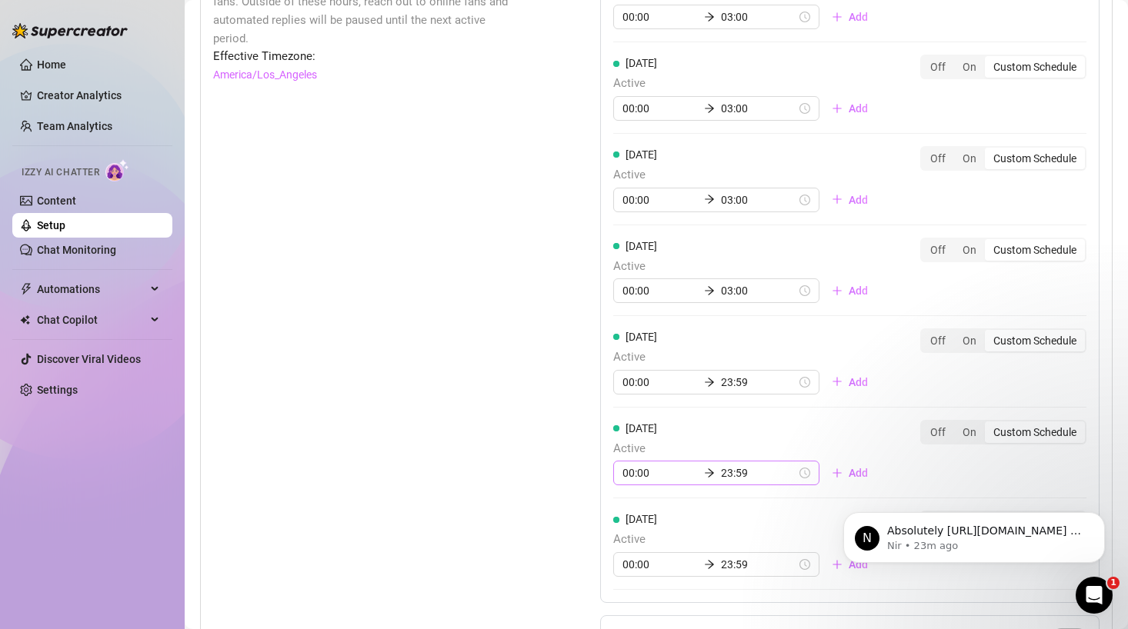
scroll to position [1225, 0]
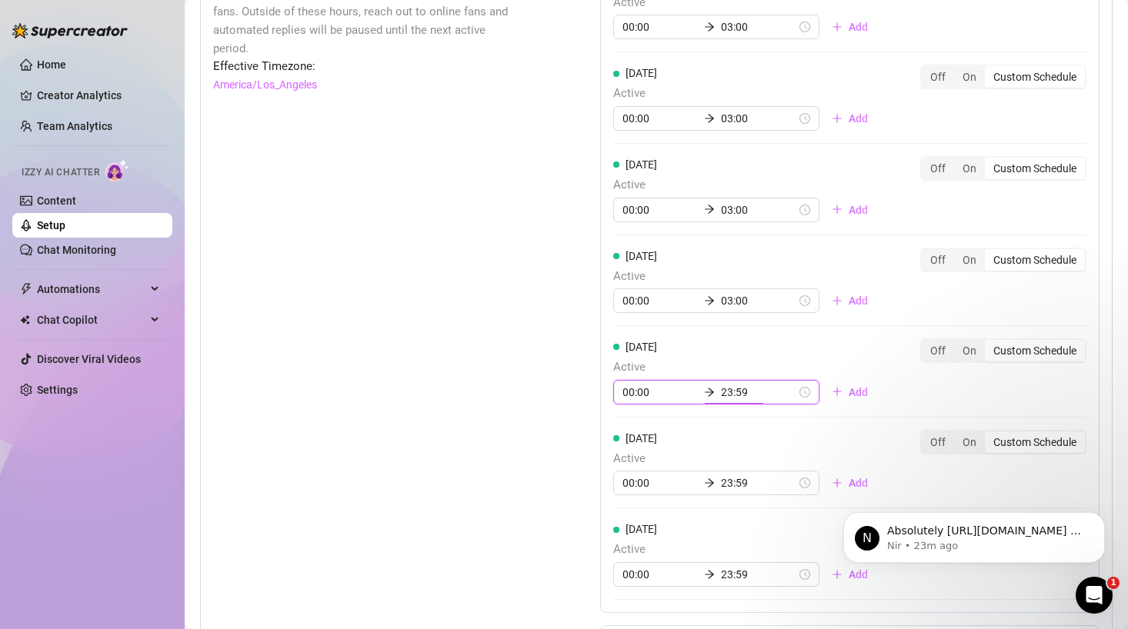
click at [721, 392] on input "23:59" at bounding box center [758, 392] width 75 height 17
type input "23:59"
click at [933, 351] on div "Off" at bounding box center [938, 351] width 32 height 22
click at [925, 342] on input "Off" at bounding box center [925, 342] width 0 height 0
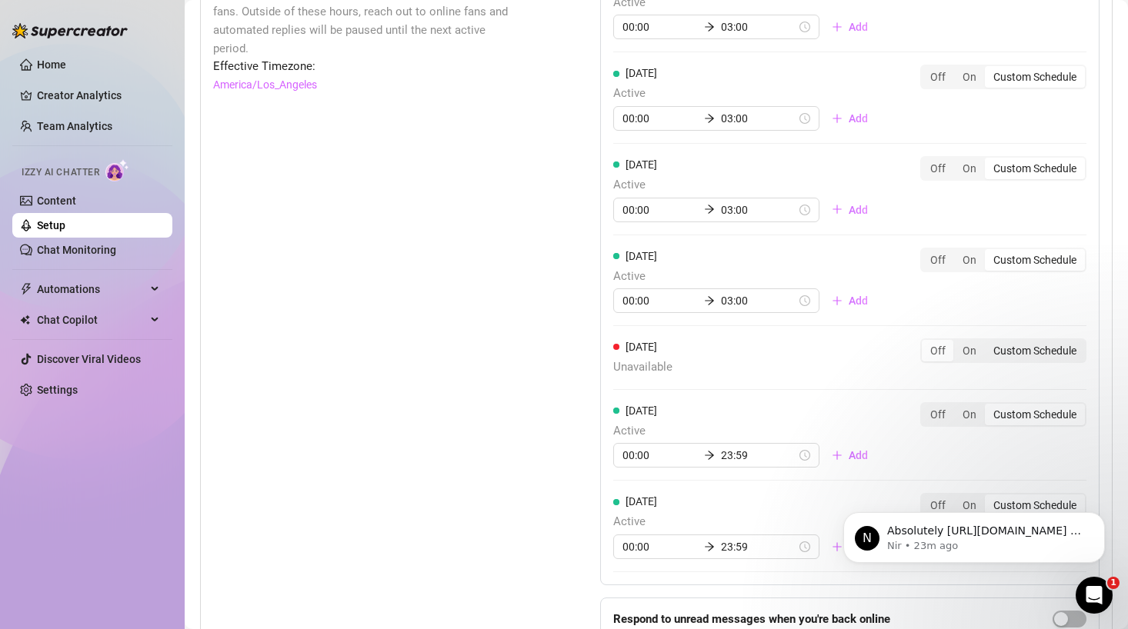
click at [1010, 352] on div "Custom Schedule" at bounding box center [1035, 351] width 100 height 22
click at [989, 342] on input "Custom Schedule" at bounding box center [989, 342] width 0 height 0
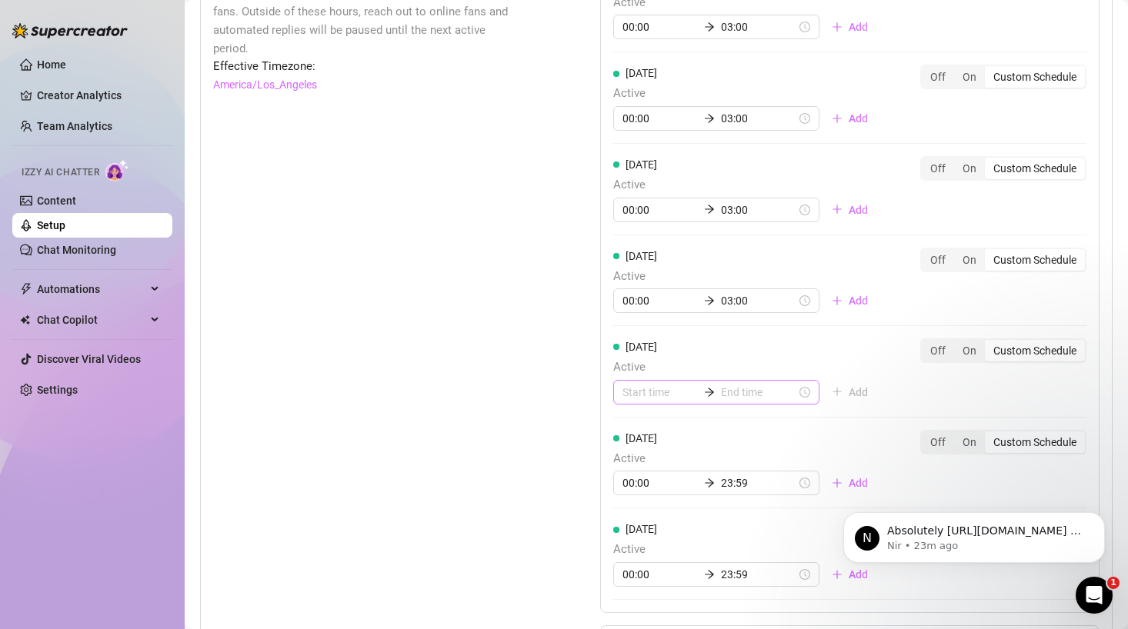
click at [706, 403] on div at bounding box center [716, 392] width 206 height 25
type input "00:00"
click at [635, 439] on div "00" at bounding box center [634, 433] width 37 height 22
click at [678, 439] on div "00" at bounding box center [678, 433] width 37 height 22
click at [722, 393] on input at bounding box center [758, 392] width 75 height 17
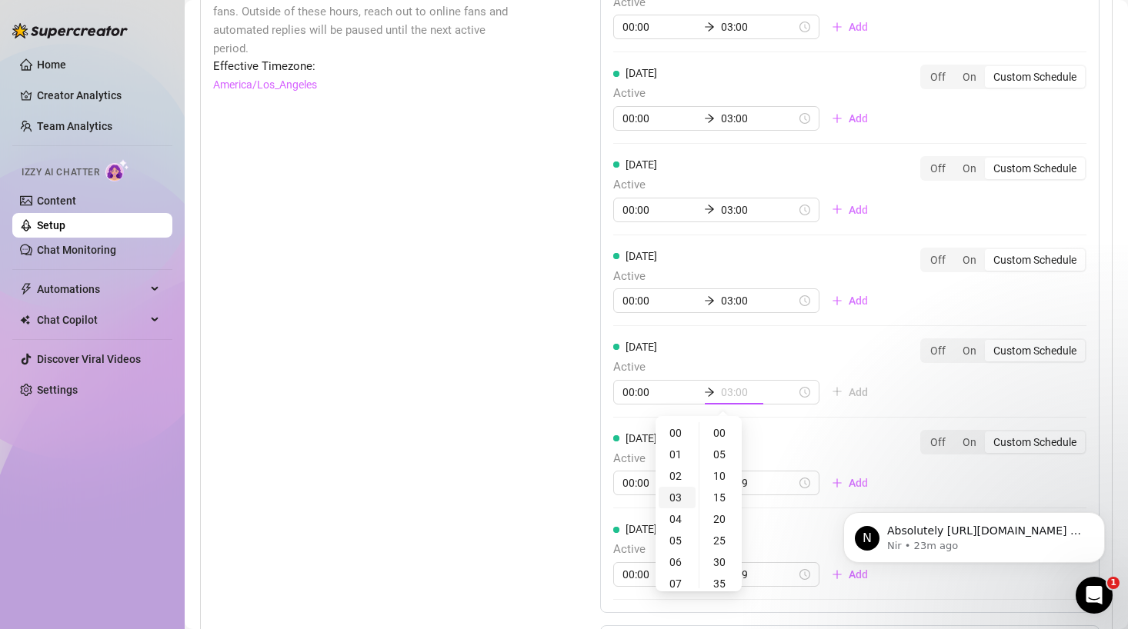
click at [678, 495] on div "03" at bounding box center [676, 498] width 37 height 22
type input "03:00"
click at [712, 433] on div "00" at bounding box center [720, 433] width 37 height 22
click at [875, 388] on div "Monday Active 00:00 03:00 Add Off On Custom Schedule Tuesday Active 00:00 03:00…" at bounding box center [849, 287] width 499 height 652
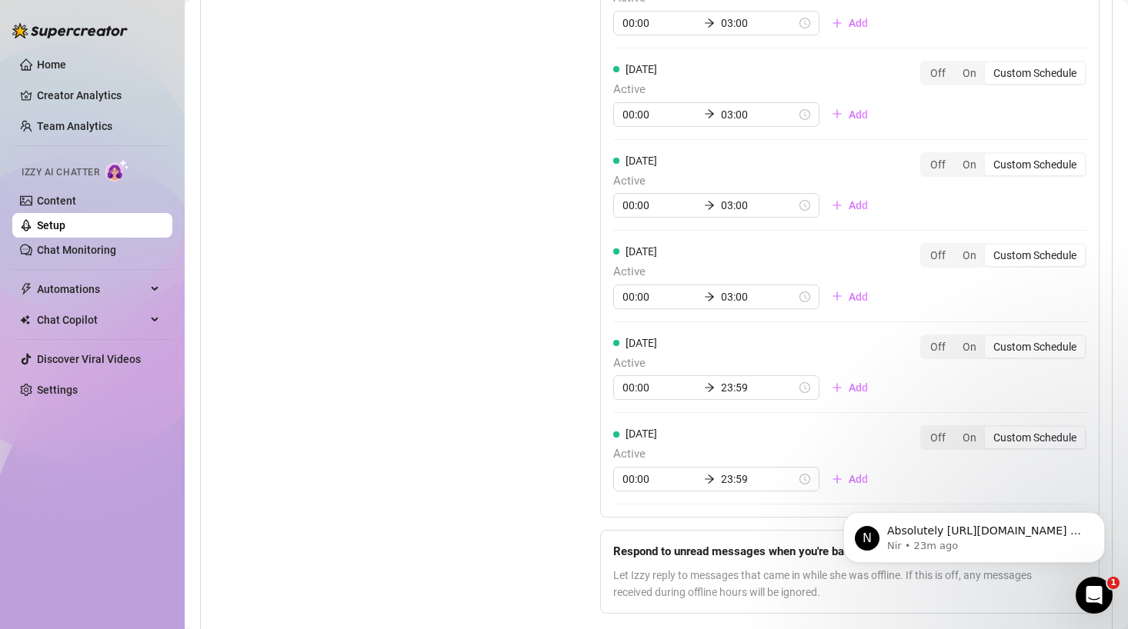
scroll to position [1324, 0]
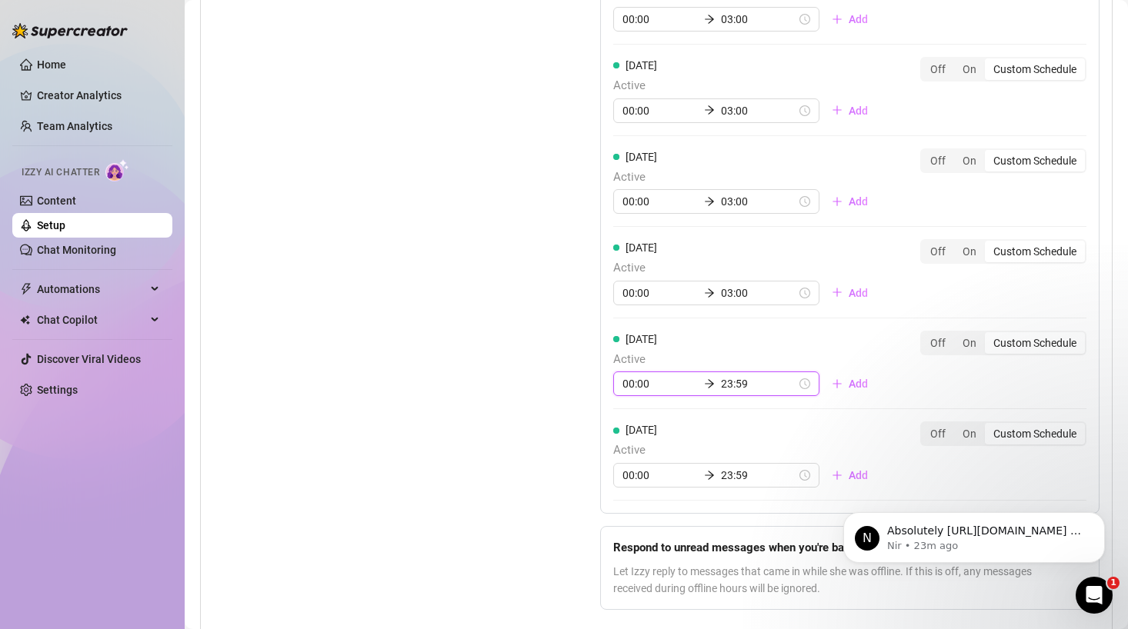
click at [643, 385] on input "00:00" at bounding box center [659, 383] width 75 height 17
type input "00:00"
click at [642, 430] on div "00" at bounding box center [634, 426] width 37 height 22
click at [682, 426] on div "00" at bounding box center [678, 426] width 37 height 22
click at [721, 381] on input "23:59" at bounding box center [758, 383] width 75 height 17
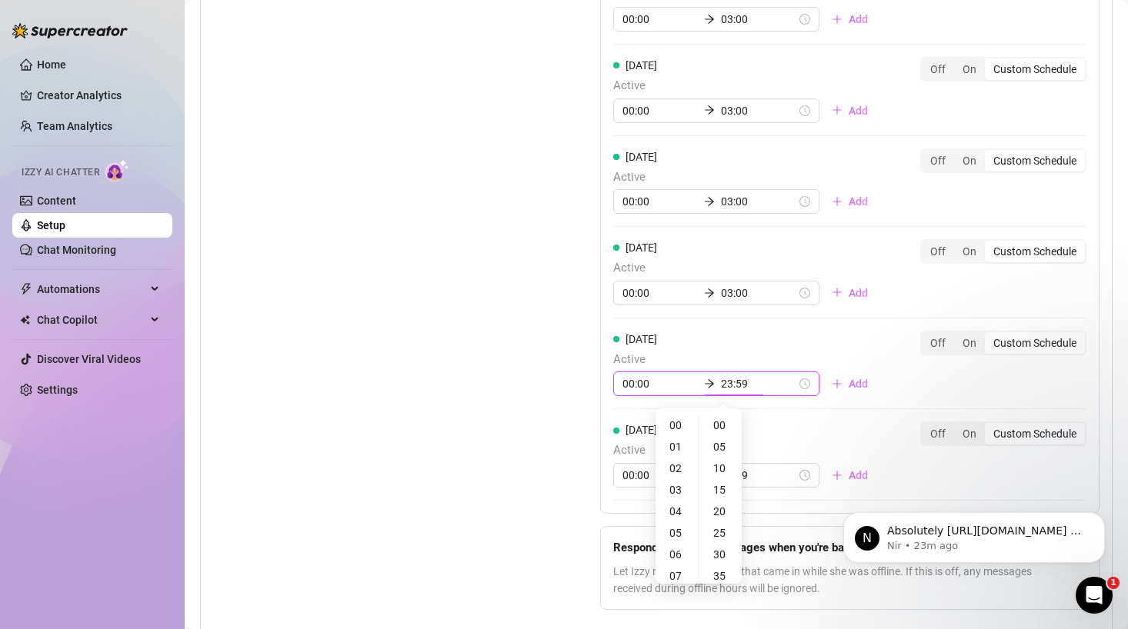
scroll to position [495, 0]
click at [869, 359] on div "Saturday Active 00:00 23:59 Add Off On Custom Schedule" at bounding box center [849, 364] width 473 height 66
click at [721, 380] on input "23:59" at bounding box center [758, 383] width 75 height 17
click at [648, 387] on input "00:00" at bounding box center [659, 383] width 75 height 17
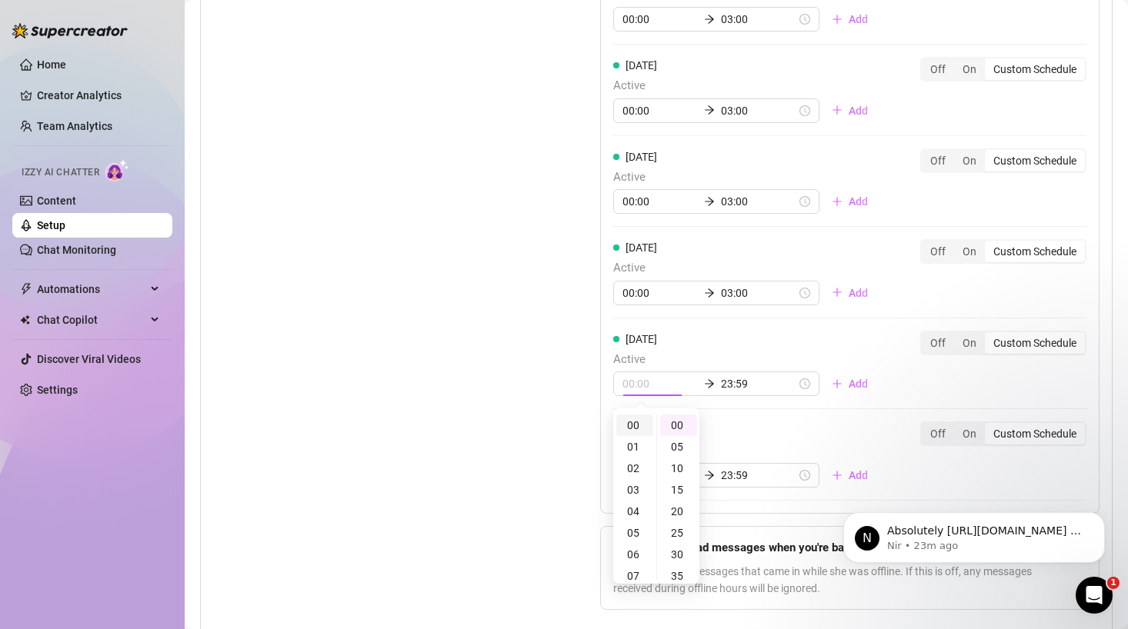
click at [642, 423] on div "00" at bounding box center [634, 426] width 37 height 22
click at [680, 423] on div "00" at bounding box center [678, 426] width 37 height 22
click at [722, 385] on input "23:59" at bounding box center [758, 383] width 75 height 17
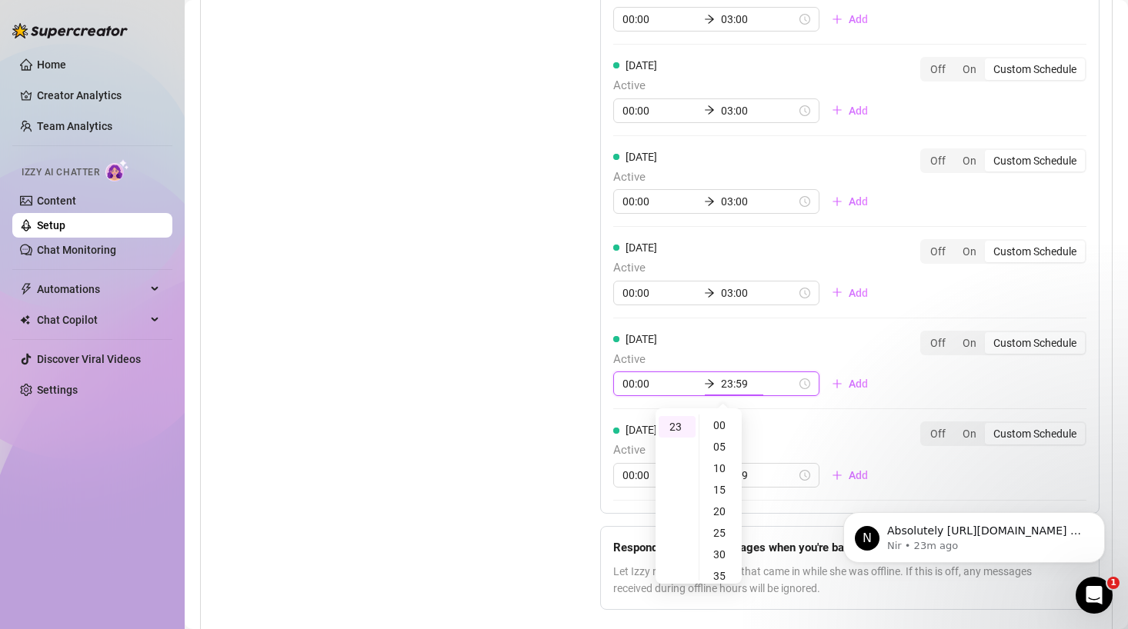
scroll to position [495, 0]
click at [966, 340] on div "On" at bounding box center [969, 343] width 31 height 22
click at [958, 335] on input "On" at bounding box center [958, 335] width 0 height 0
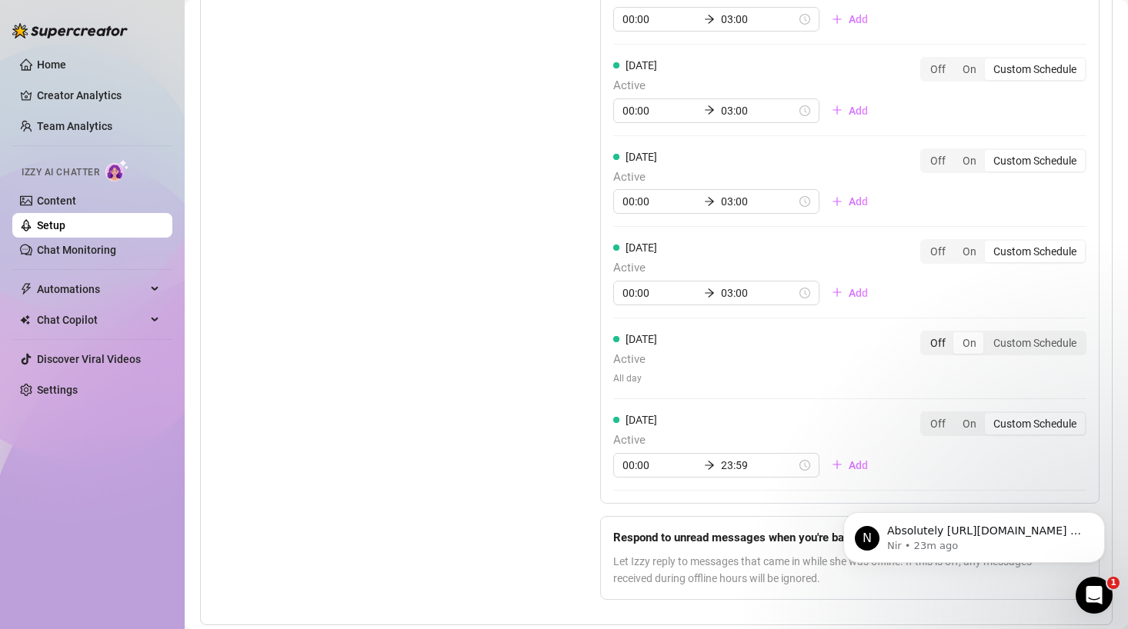
click at [940, 345] on div "Off" at bounding box center [938, 343] width 32 height 22
click at [925, 335] on input "Off" at bounding box center [925, 335] width 0 height 0
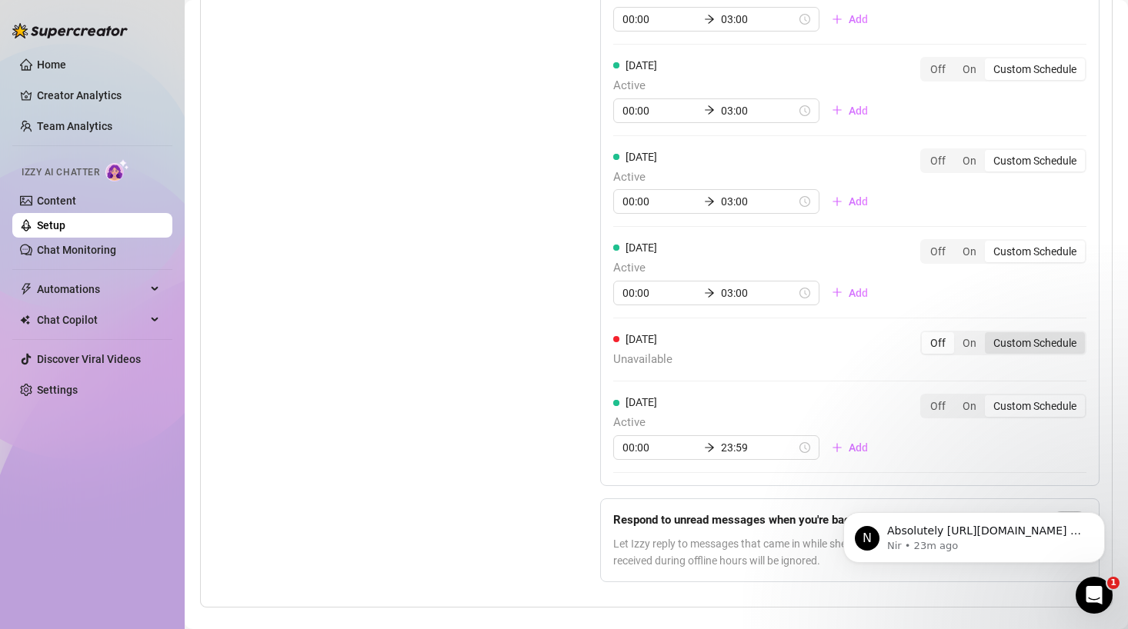
click at [1034, 347] on div "Custom Schedule" at bounding box center [1035, 343] width 100 height 22
click at [989, 335] on input "Custom Schedule" at bounding box center [989, 335] width 0 height 0
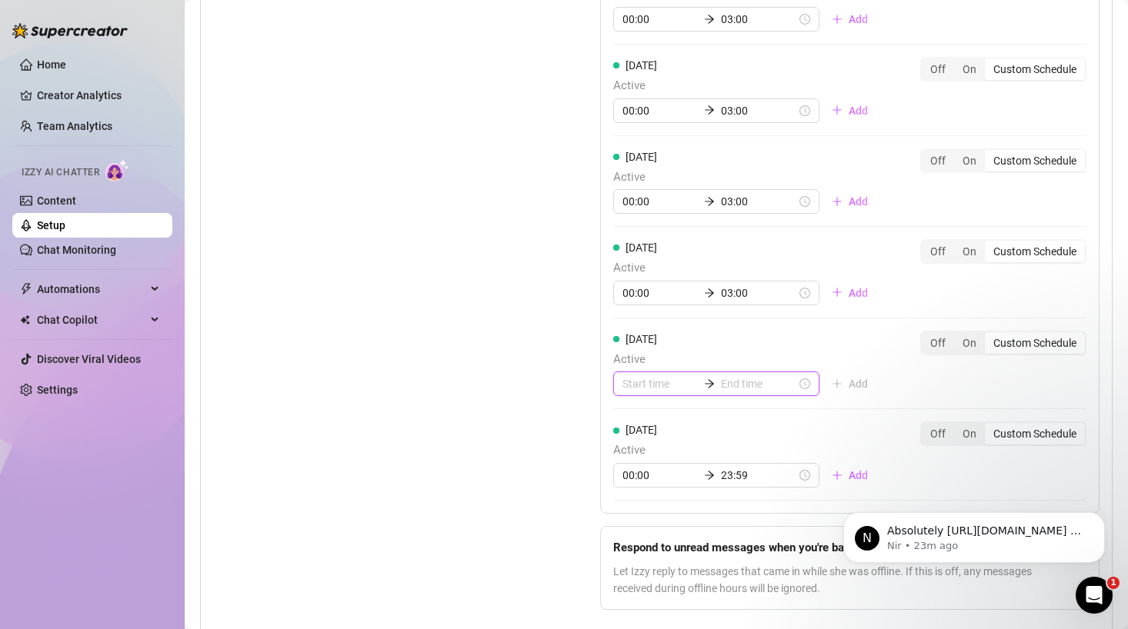
click at [647, 379] on input at bounding box center [659, 383] width 75 height 17
type input "00:00"
click at [635, 428] on div "00" at bounding box center [634, 426] width 37 height 22
click at [684, 427] on div "00" at bounding box center [678, 426] width 37 height 22
click at [725, 391] on input at bounding box center [758, 383] width 75 height 17
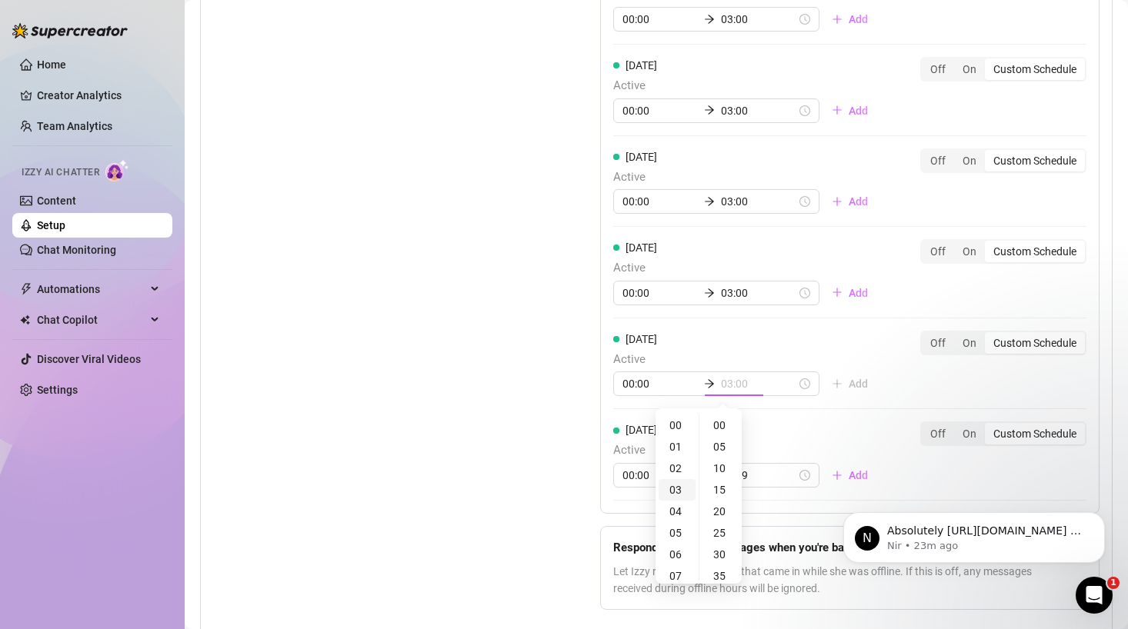
click at [676, 485] on div "03" at bounding box center [676, 490] width 37 height 22
type input "03:00"
click at [719, 422] on div "00" at bounding box center [720, 426] width 37 height 22
click at [723, 428] on div "00" at bounding box center [720, 426] width 37 height 22
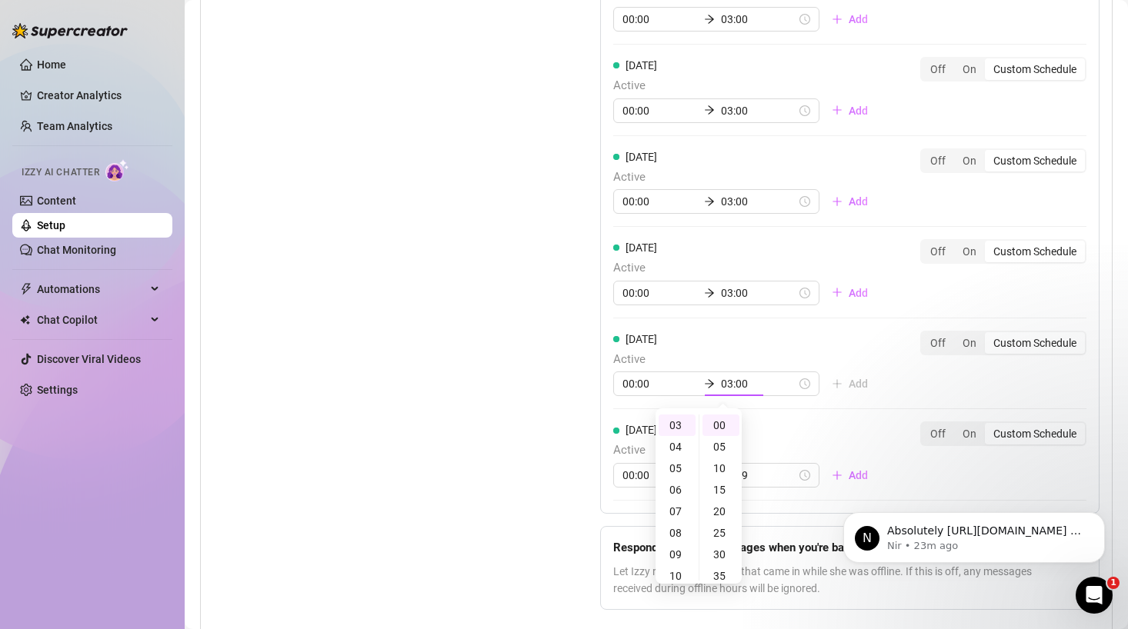
click at [875, 391] on div "Monday Active 00:00 03:00 Add Off On Custom Schedule Tuesday Active 00:00 03:00…" at bounding box center [849, 188] width 499 height 652
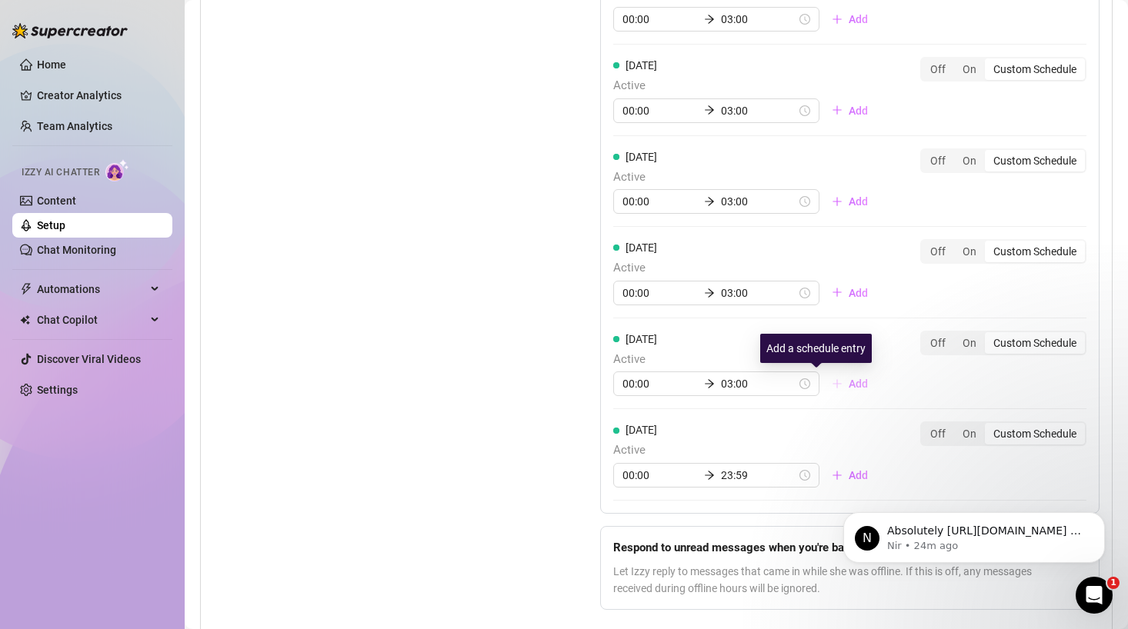
scroll to position [1377, 0]
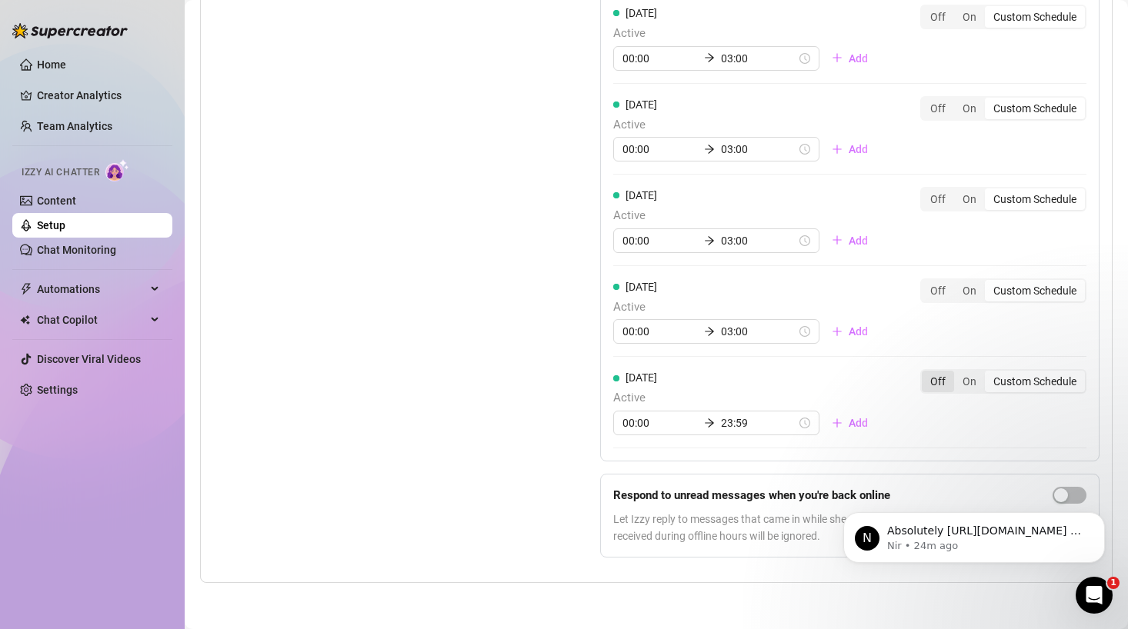
click at [932, 383] on div "Off" at bounding box center [938, 382] width 32 height 22
click at [925, 373] on input "Off" at bounding box center [925, 373] width 0 height 0
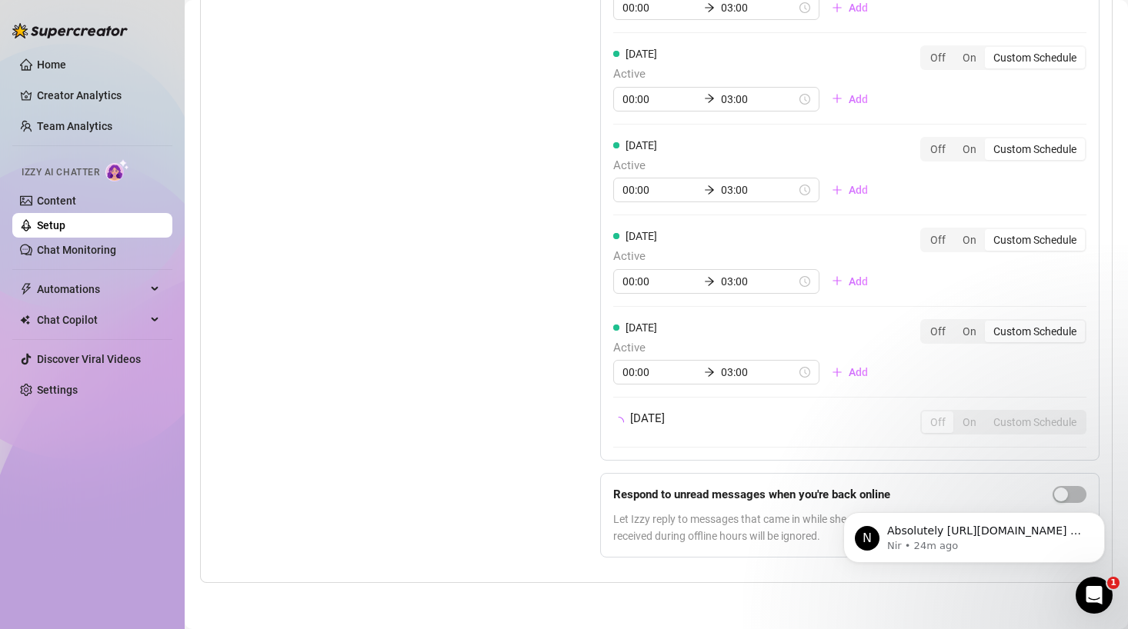
scroll to position [1349, 0]
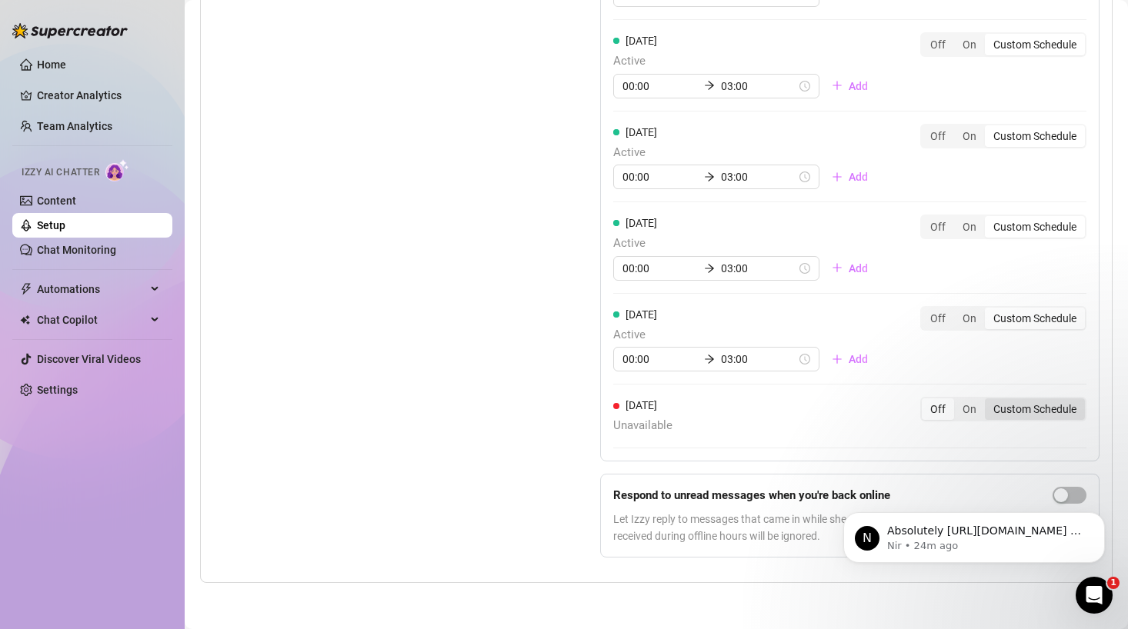
click at [1034, 408] on div "Custom Schedule" at bounding box center [1035, 409] width 100 height 22
click at [989, 401] on input "Custom Schedule" at bounding box center [989, 401] width 0 height 0
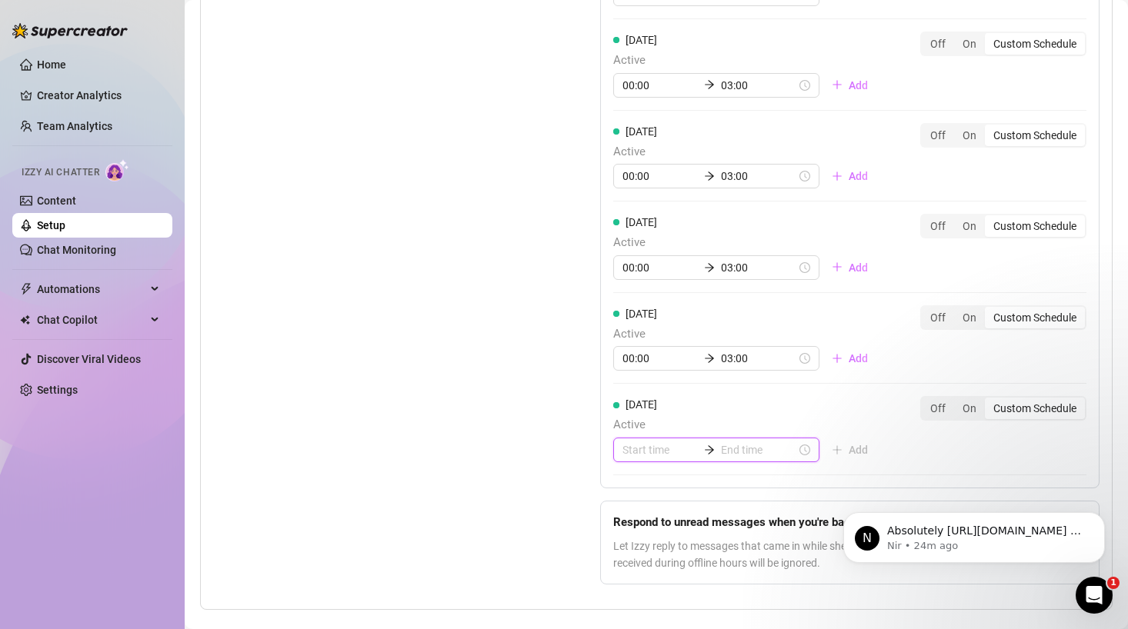
click at [658, 455] on input at bounding box center [659, 450] width 75 height 17
click at [637, 266] on div "00" at bounding box center [634, 269] width 37 height 22
click at [669, 274] on div "00" at bounding box center [678, 269] width 37 height 22
type input "00:00"
click at [721, 454] on input at bounding box center [758, 450] width 75 height 17
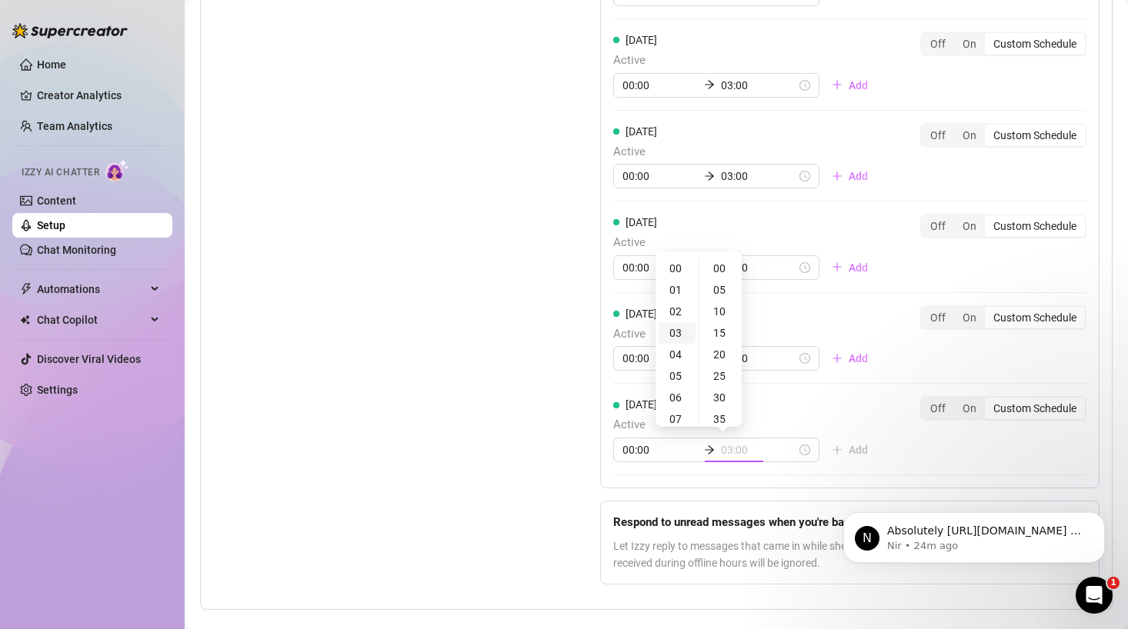
click at [676, 329] on div "03" at bounding box center [676, 333] width 37 height 22
click at [717, 277] on div "00" at bounding box center [720, 269] width 37 height 22
type input "03:00"
click at [859, 448] on div "Monday Active 00:00 03:00 Add Off On Custom Schedule Tuesday Active 00:00 03:00…" at bounding box center [849, 162] width 499 height 652
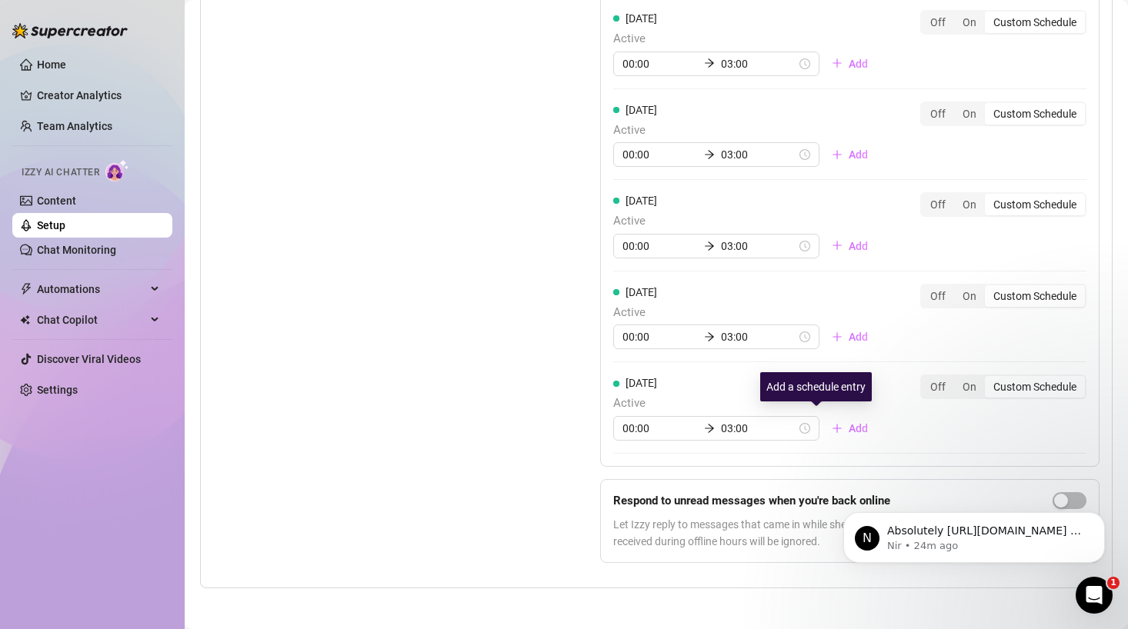
scroll to position [1377, 0]
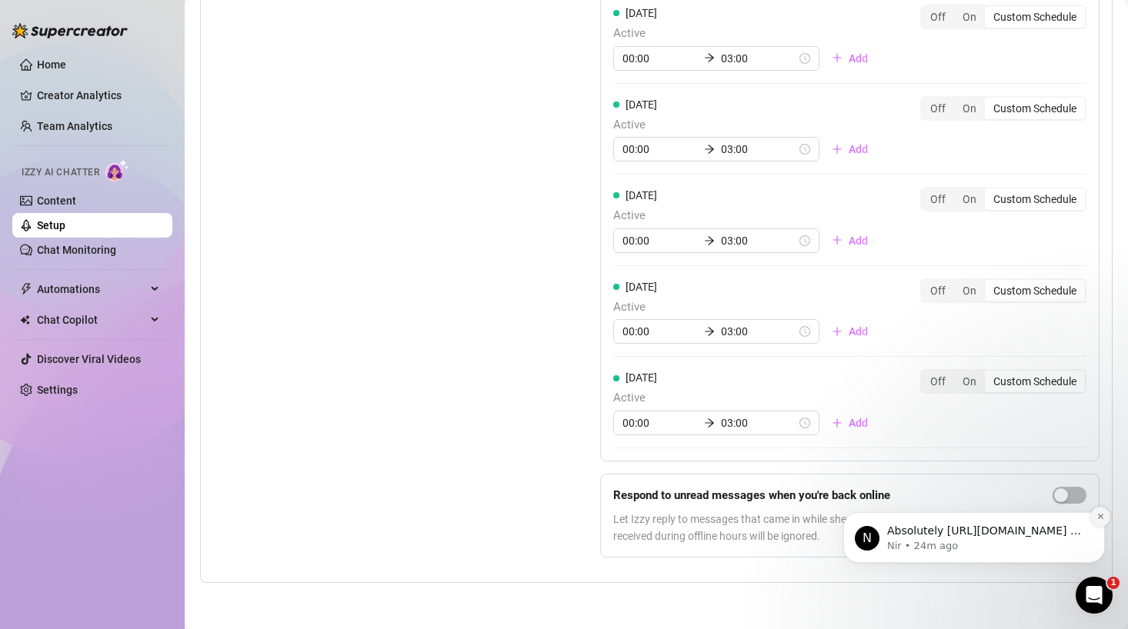
click at [1099, 516] on icon "Dismiss notification" at bounding box center [1100, 516] width 8 height 8
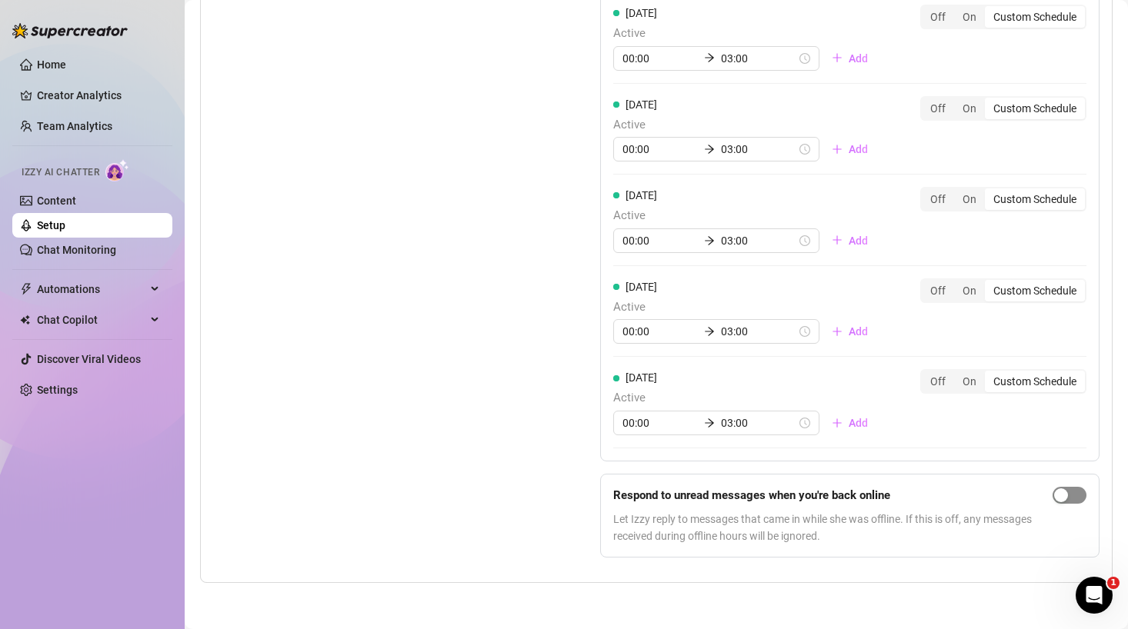
click at [1069, 492] on button "button" at bounding box center [1069, 495] width 34 height 17
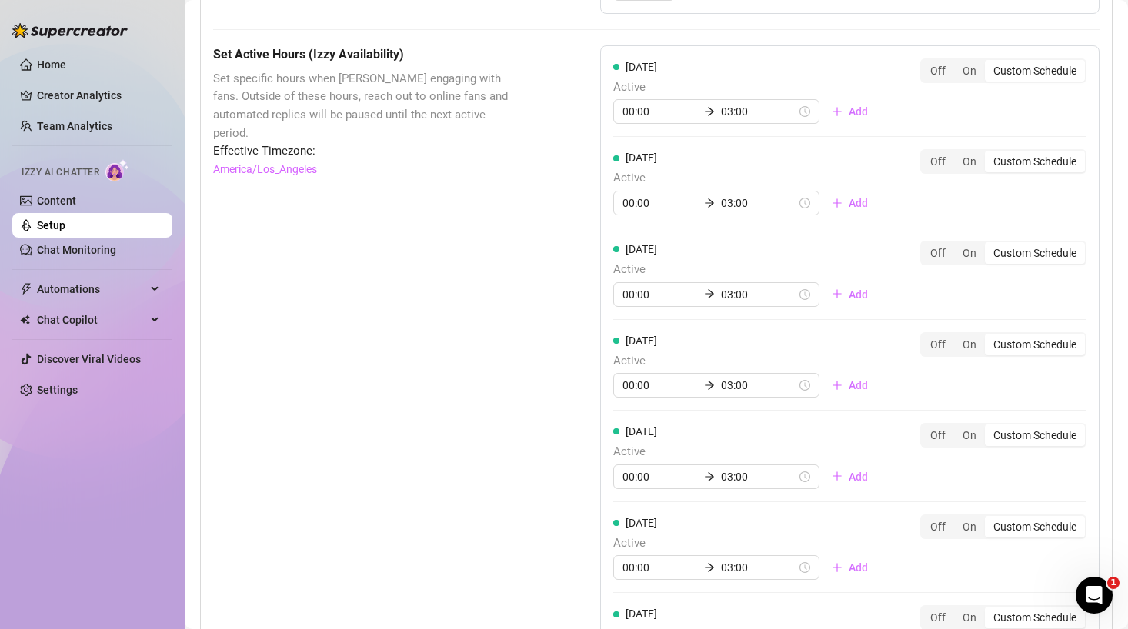
scroll to position [1081, 0]
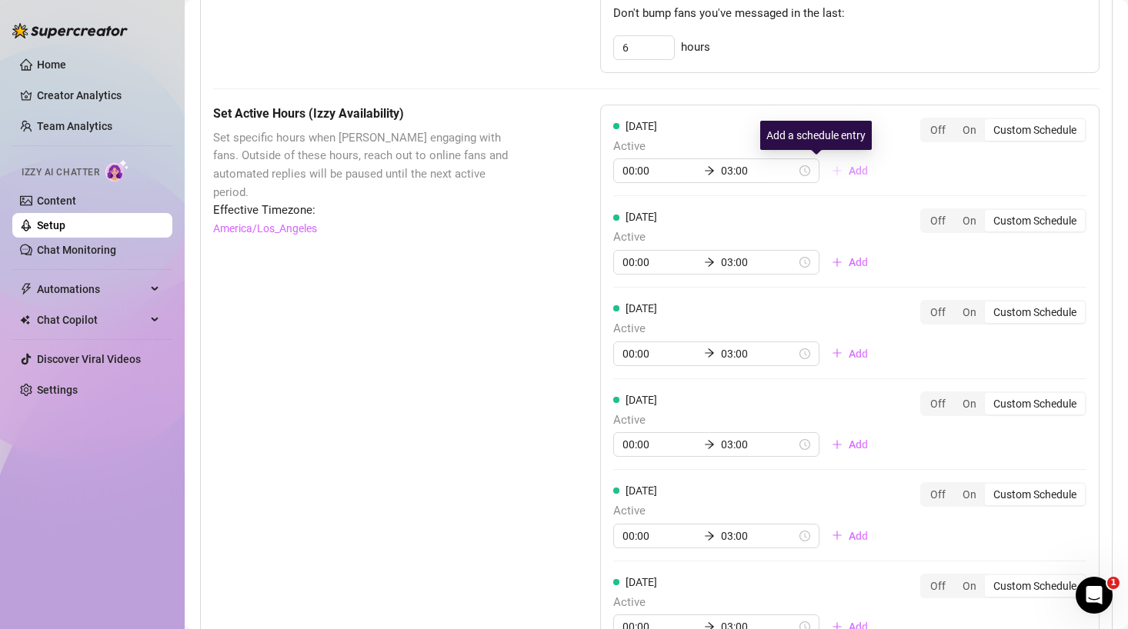
click at [837, 174] on icon "plus" at bounding box center [837, 171] width 1 height 8
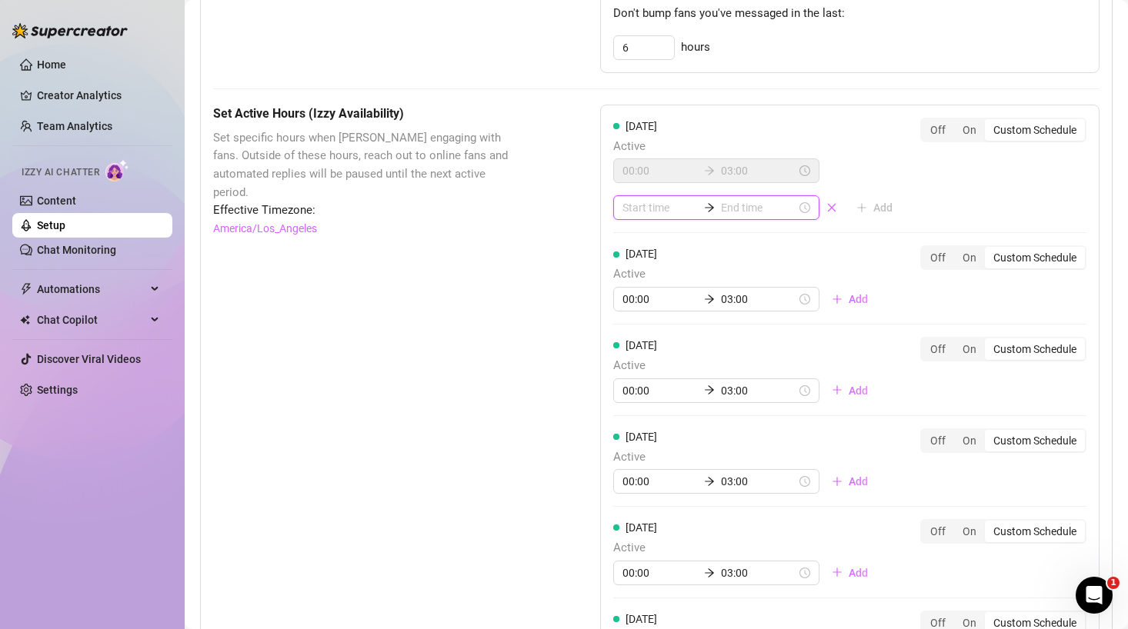
click at [648, 212] on input at bounding box center [659, 207] width 75 height 17
click at [632, 308] on div "16" at bounding box center [634, 306] width 37 height 22
type input "16:00"
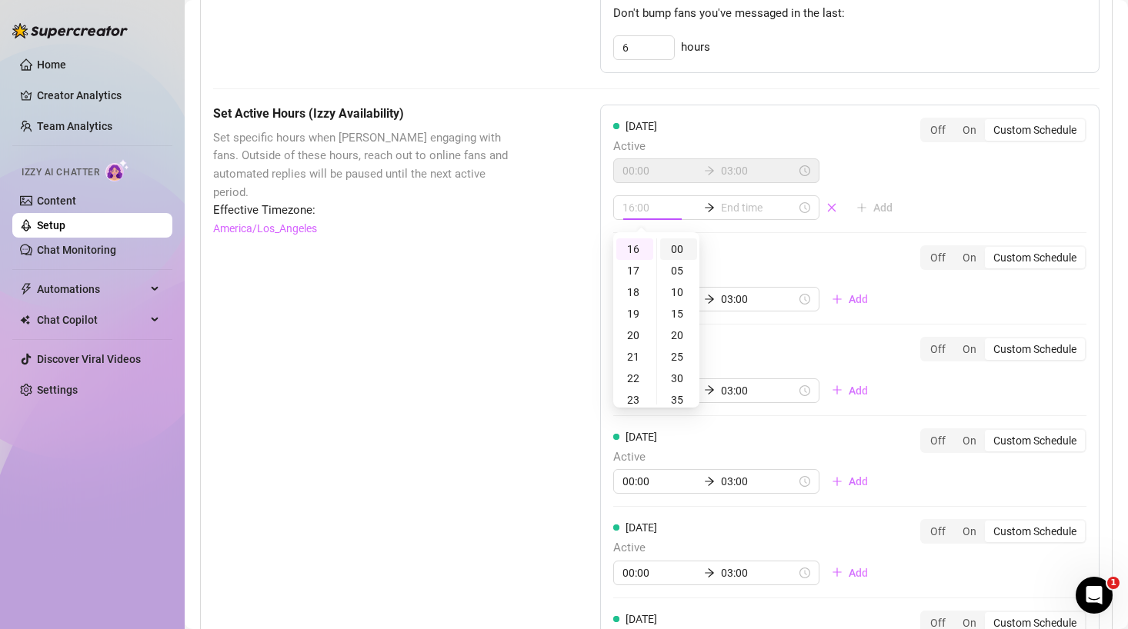
click at [681, 245] on div "00" at bounding box center [678, 249] width 37 height 22
click at [724, 211] on input at bounding box center [758, 207] width 75 height 17
type input "16:00"
click at [682, 265] on div "17" at bounding box center [676, 271] width 37 height 22
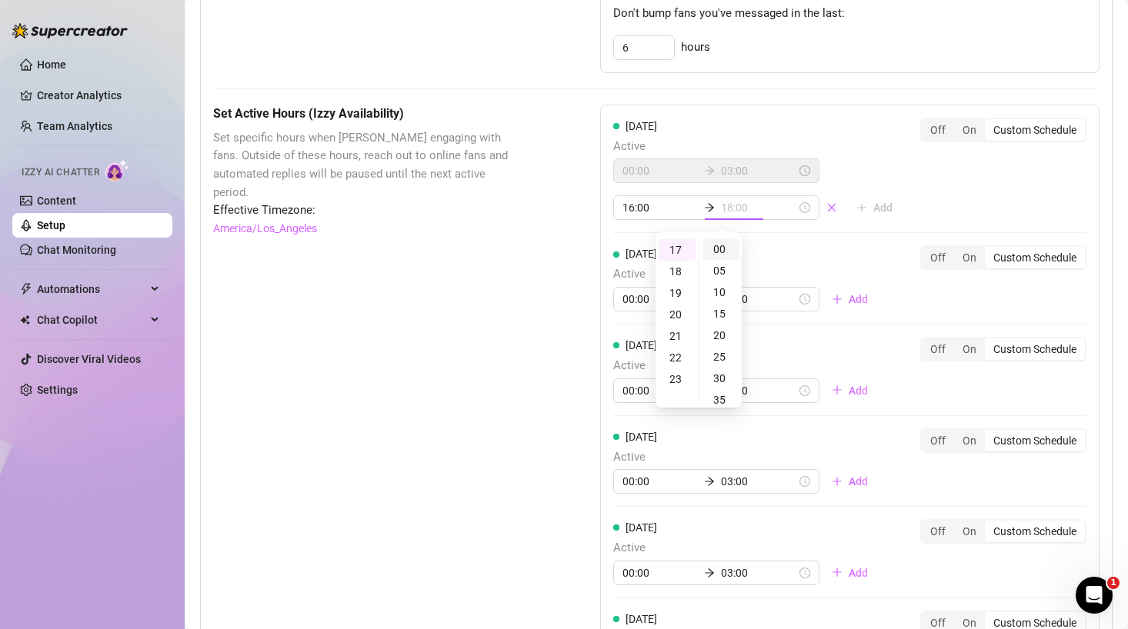
type input "17:00"
click at [725, 250] on div "00" at bounding box center [720, 249] width 37 height 22
click at [899, 195] on div "Monday Active 00:00 03:00 16:00 17:00 Add Off On Custom Schedule Tuesday Active…" at bounding box center [849, 449] width 499 height 689
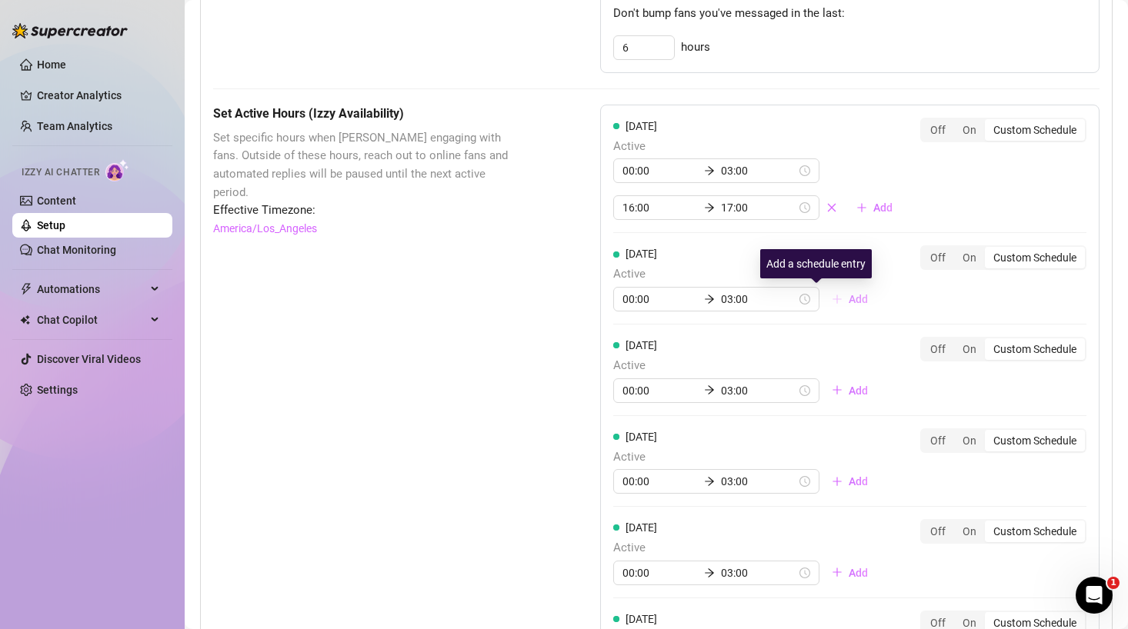
click at [849, 302] on span "Add" at bounding box center [858, 299] width 19 height 12
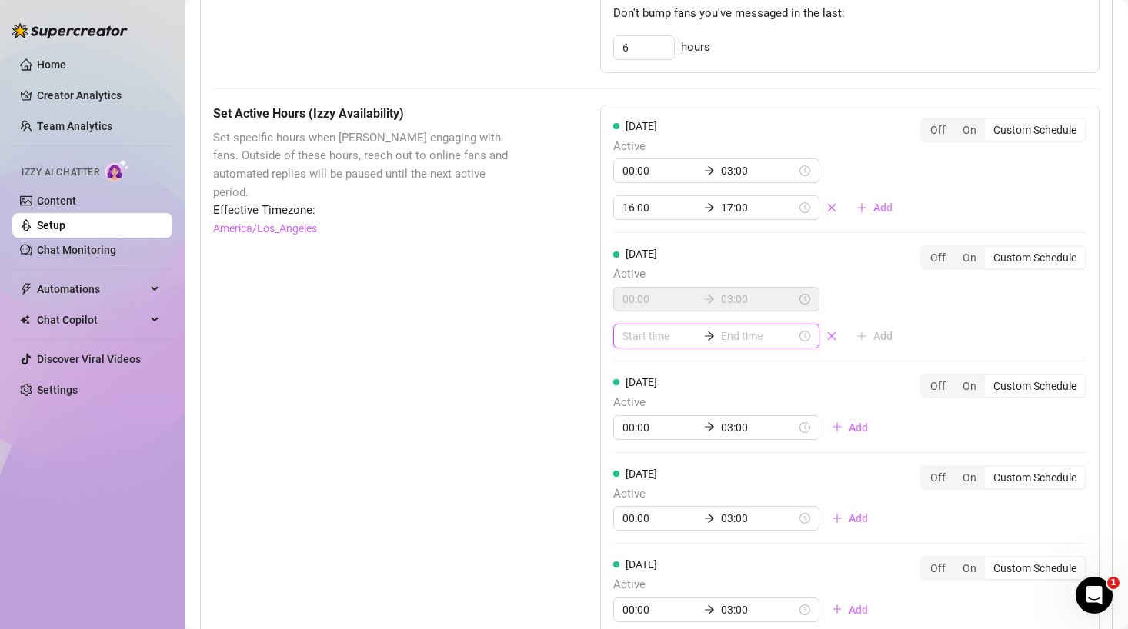
click at [650, 343] on input at bounding box center [659, 336] width 75 height 17
click at [638, 499] on div "16" at bounding box center [634, 495] width 37 height 22
click at [634, 399] on div "17" at bounding box center [634, 399] width 37 height 22
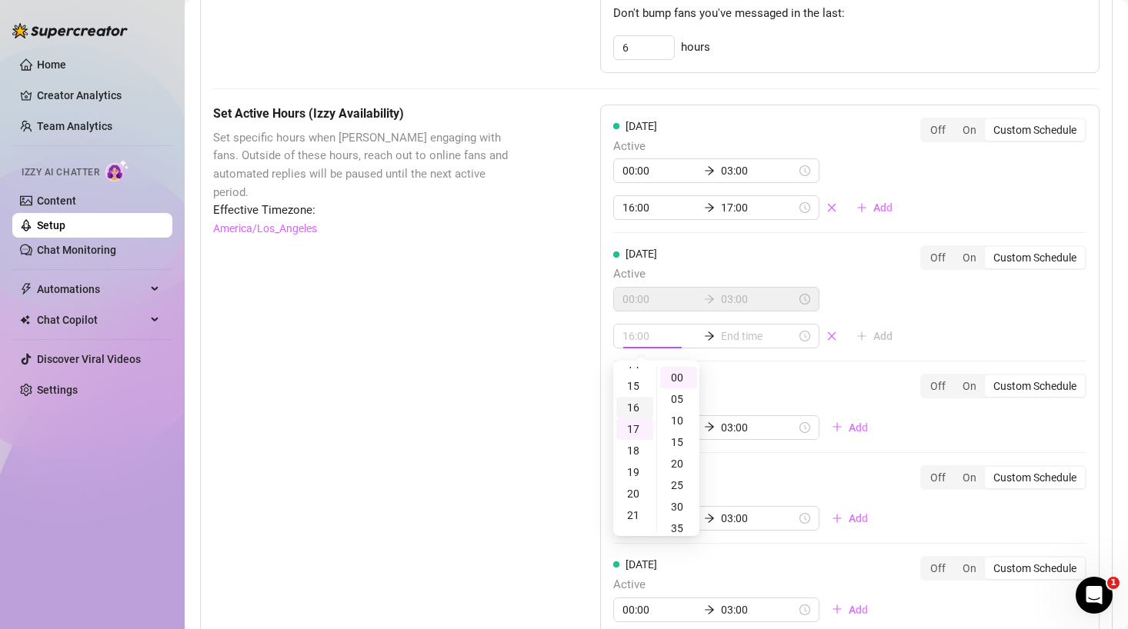
click at [635, 402] on div "16" at bounding box center [634, 408] width 37 height 22
type input "16:00"
click at [721, 340] on input at bounding box center [758, 336] width 75 height 17
type input "16:00"
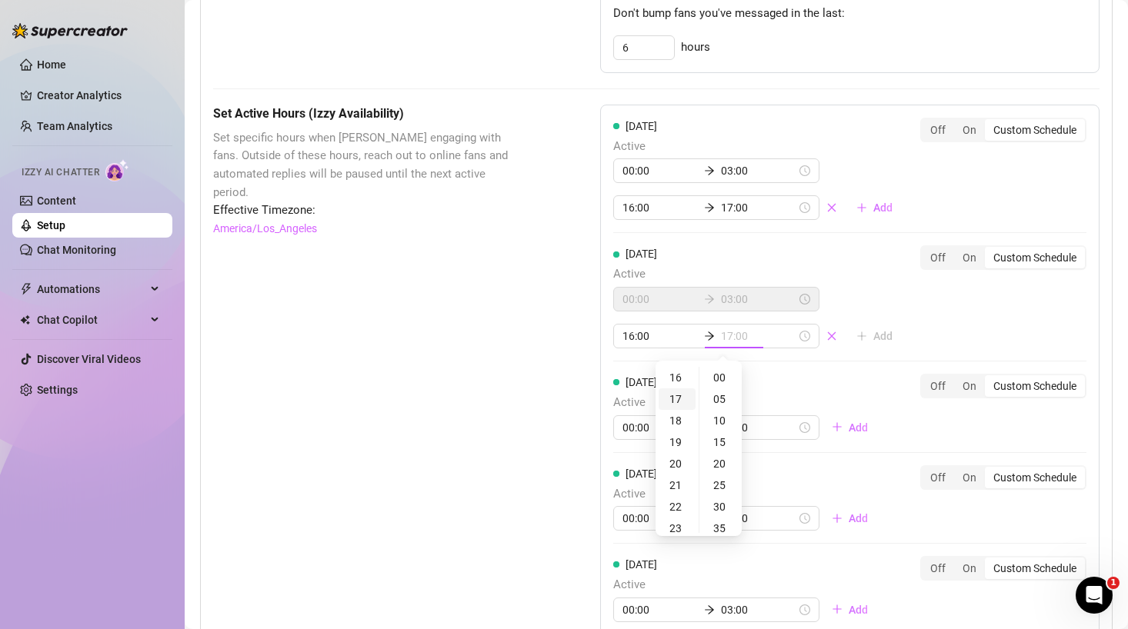
click at [672, 398] on div "17" at bounding box center [676, 399] width 37 height 22
type input "17:00"
click at [885, 320] on div "Monday Active 00:00 03:00 16:00 17:00 Add Off On Custom Schedule Tuesday Active…" at bounding box center [849, 468] width 499 height 726
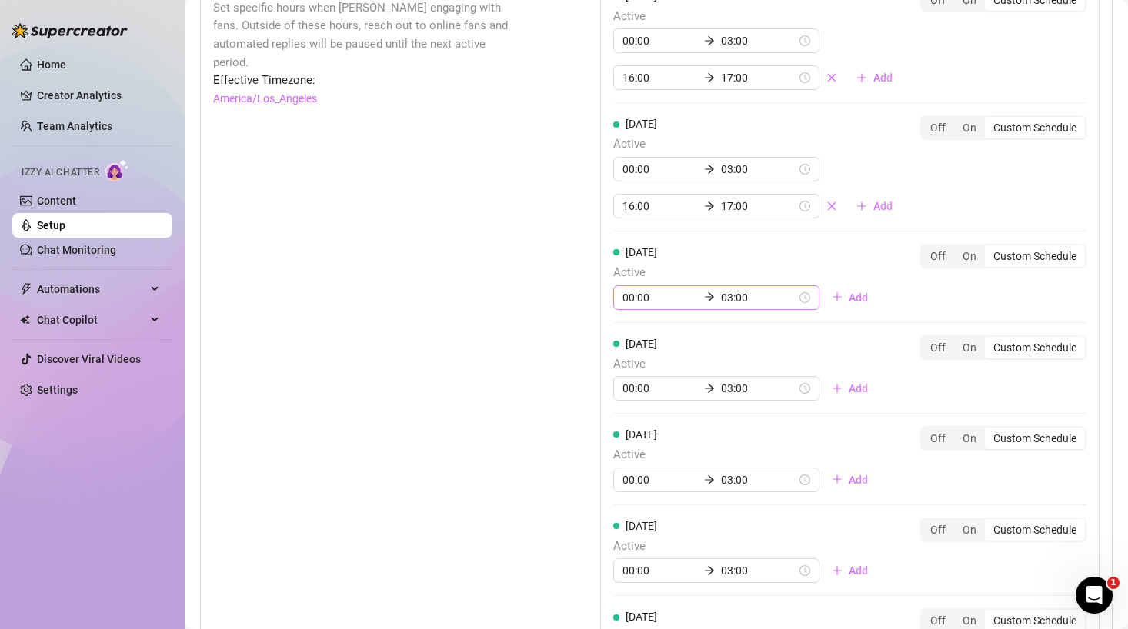
scroll to position [1220, 0]
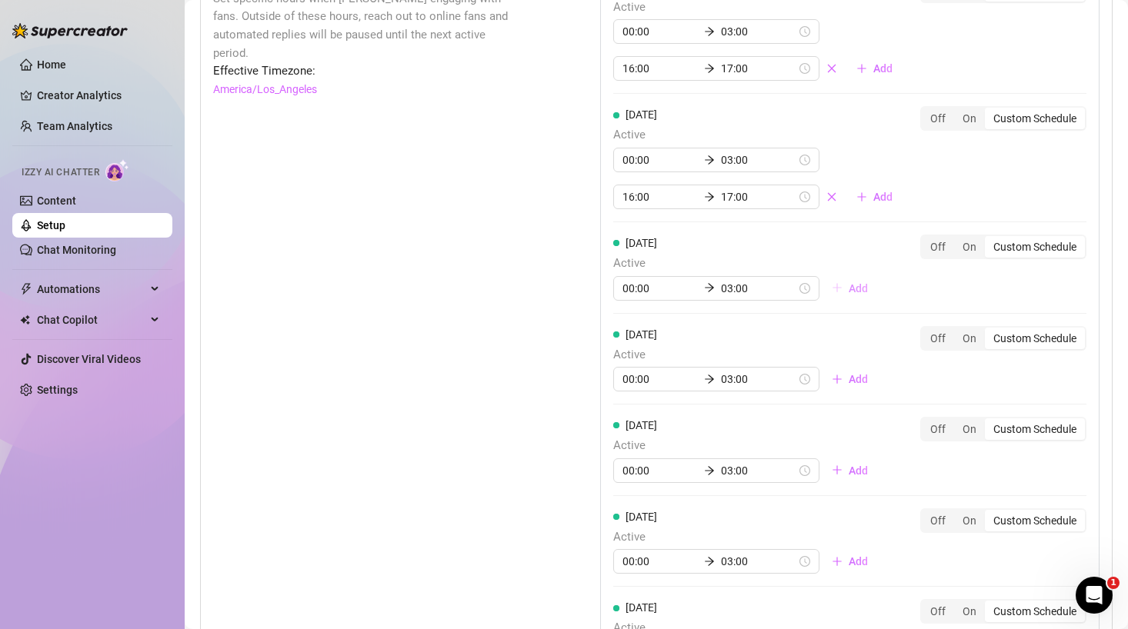
click at [849, 289] on span "Add" at bounding box center [858, 288] width 19 height 12
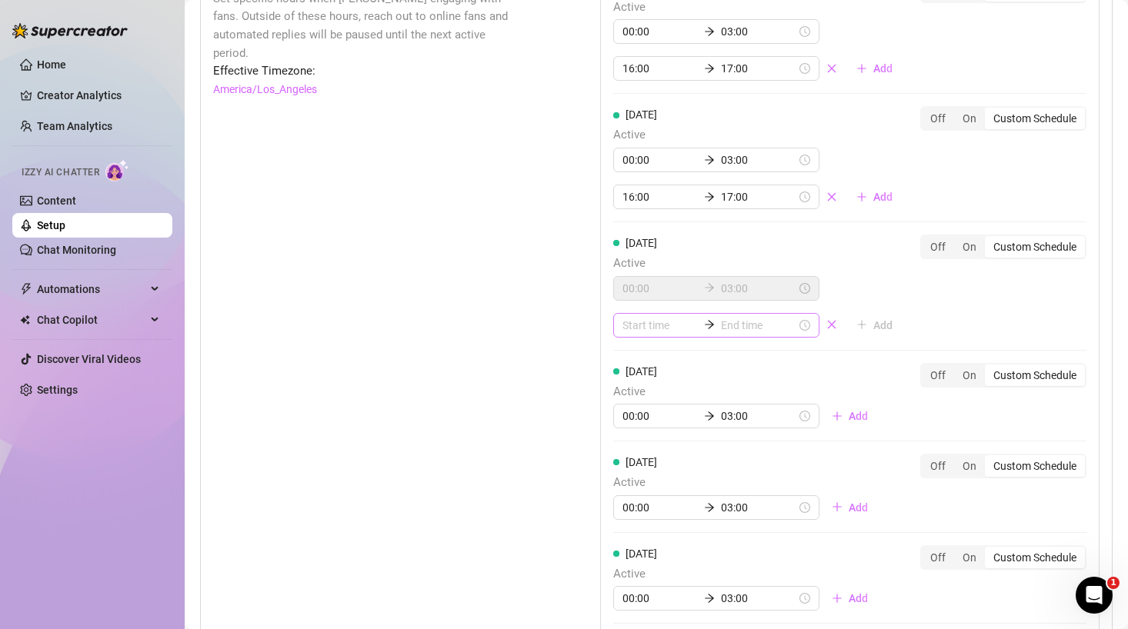
click at [643, 335] on div at bounding box center [716, 325] width 206 height 25
click at [643, 323] on input at bounding box center [659, 325] width 75 height 17
click at [633, 471] on div "16" at bounding box center [634, 467] width 37 height 22
type input "16:00"
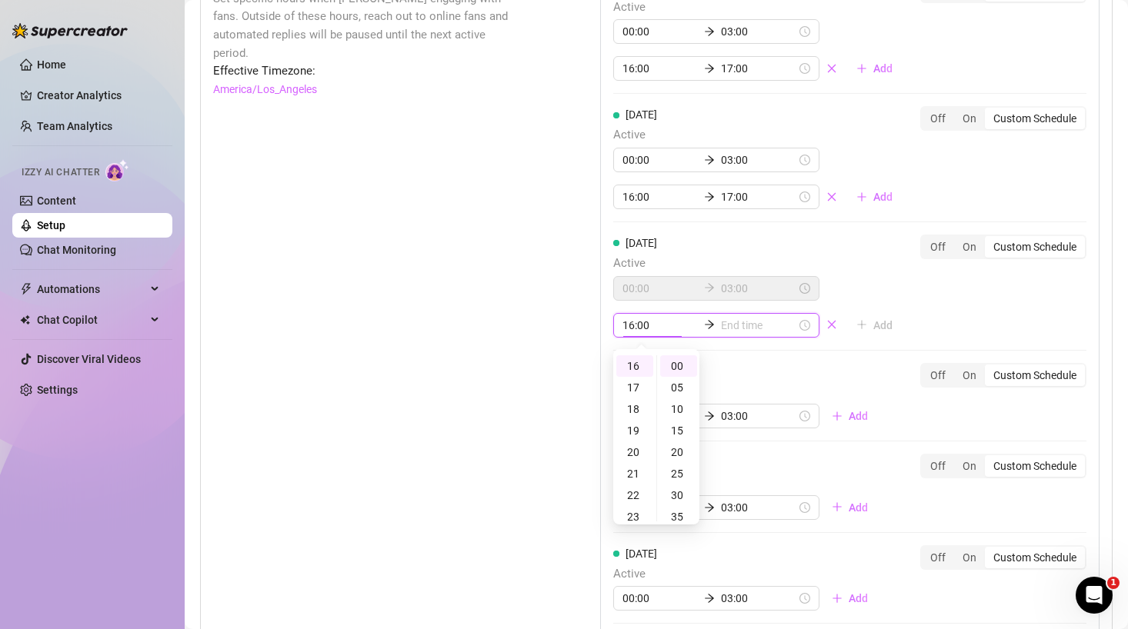
click at [721, 320] on input at bounding box center [758, 325] width 75 height 17
click at [680, 389] on div "17" at bounding box center [676, 388] width 37 height 22
type input "17:00"
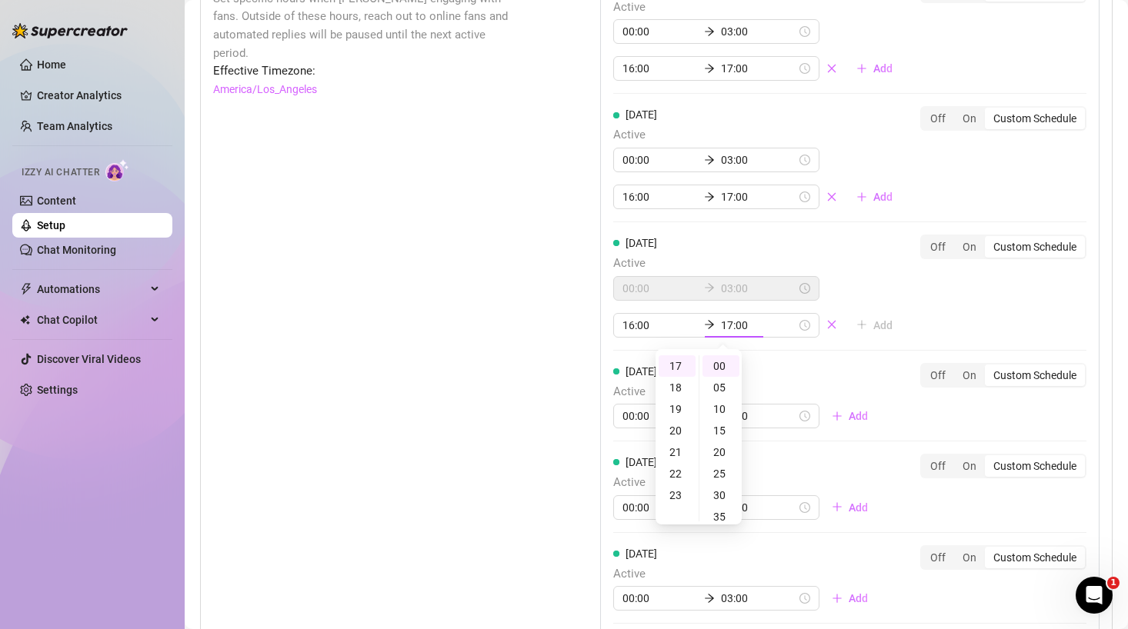
click at [882, 315] on div "Monday Active 00:00 03:00 16:00 17:00 Add Off On Custom Schedule Tuesday Active…" at bounding box center [849, 346] width 499 height 763
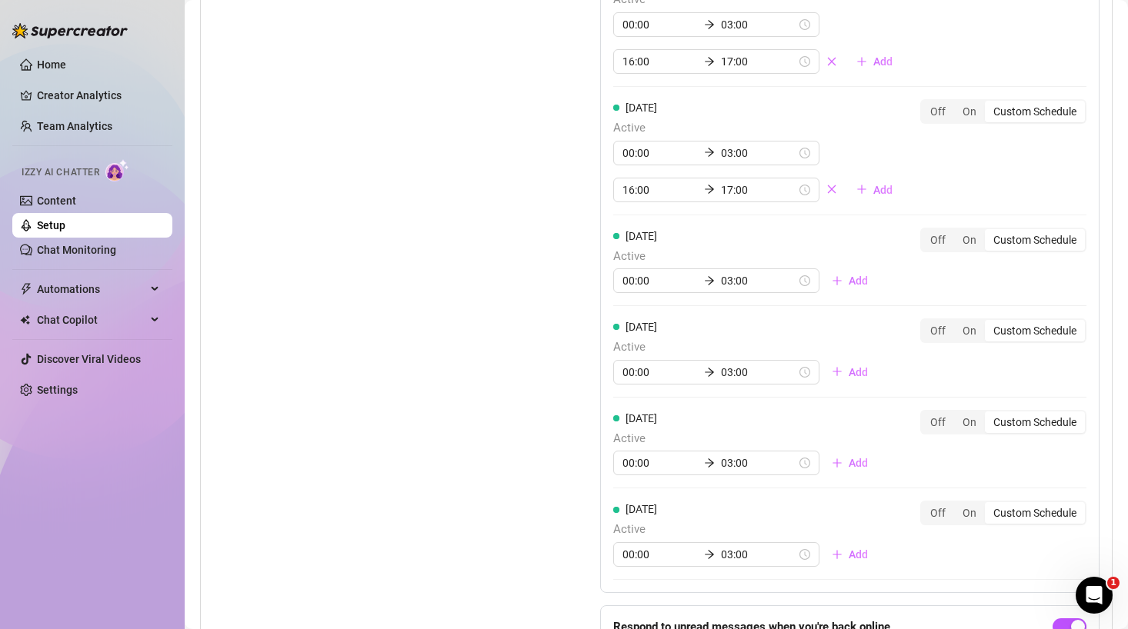
scroll to position [1359, 0]
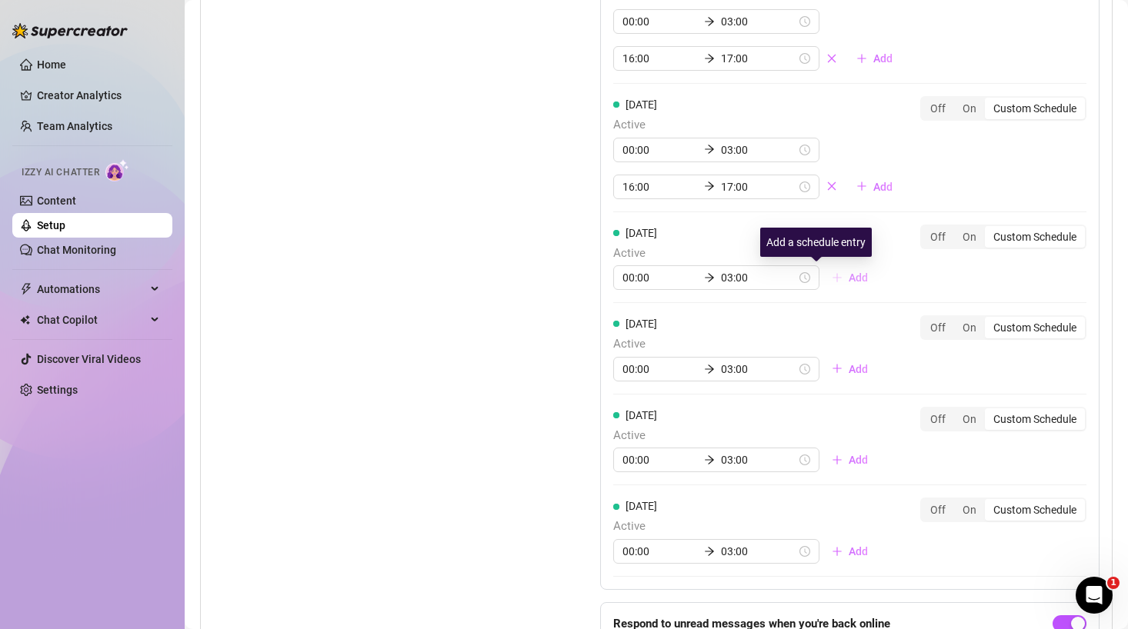
click at [832, 278] on icon "plus" at bounding box center [837, 277] width 11 height 11
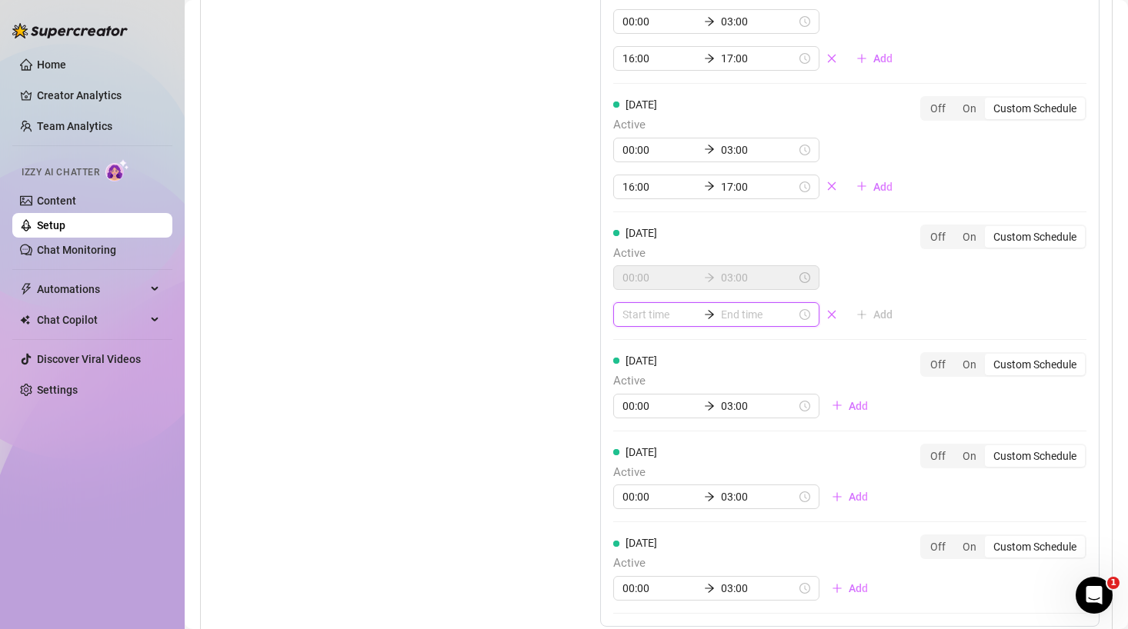
click at [636, 312] on input at bounding box center [659, 314] width 75 height 17
click at [632, 452] on div "16" at bounding box center [634, 449] width 37 height 22
type input "16:00"
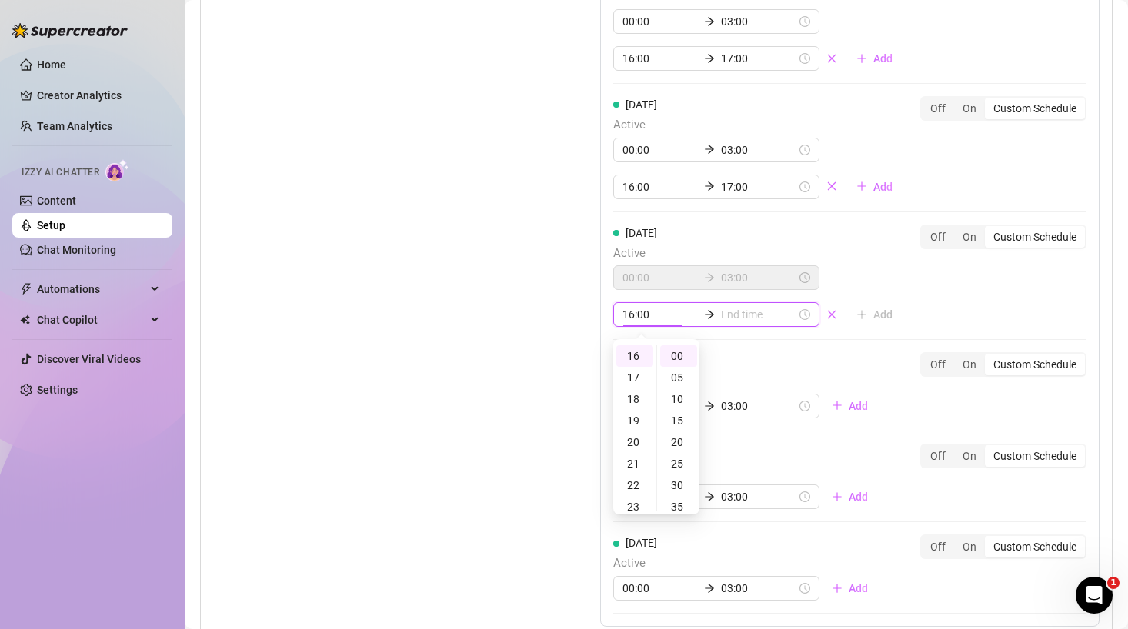
click at [755, 368] on div "Friday Active 00:00 03:00 Add" at bounding box center [746, 385] width 267 height 66
type input "16:05"
click at [638, 378] on div "17" at bounding box center [634, 378] width 37 height 22
type input "17:00"
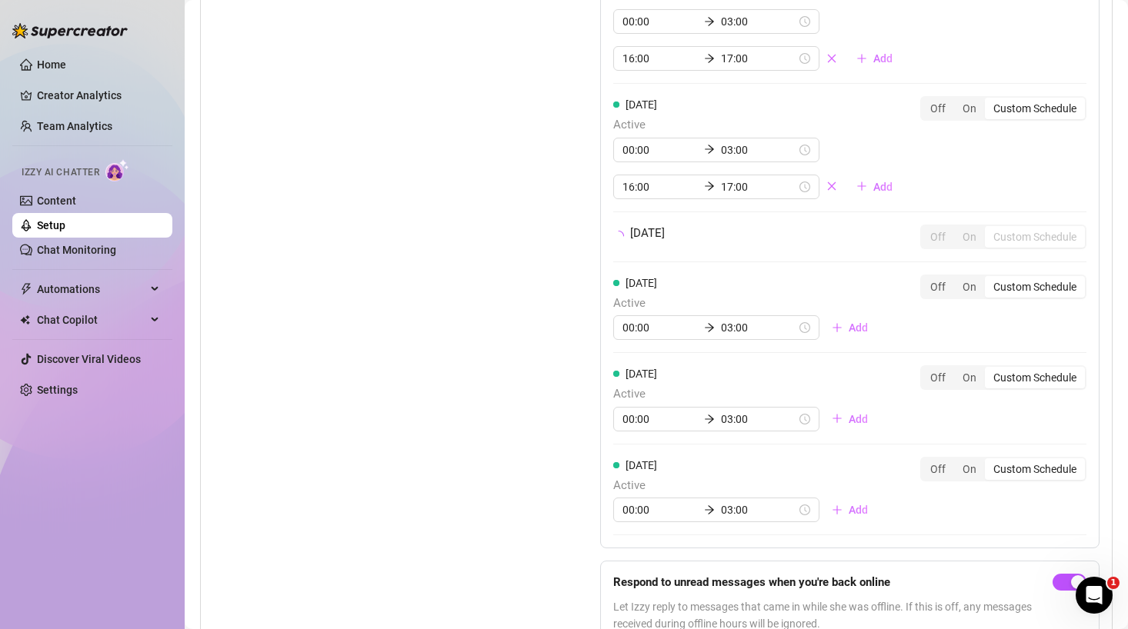
click at [895, 311] on div "Monday Active 00:00 03:00 16:00 17:00 Add Off On Custom Schedule Tuesday Active…" at bounding box center [849, 188] width 499 height 722
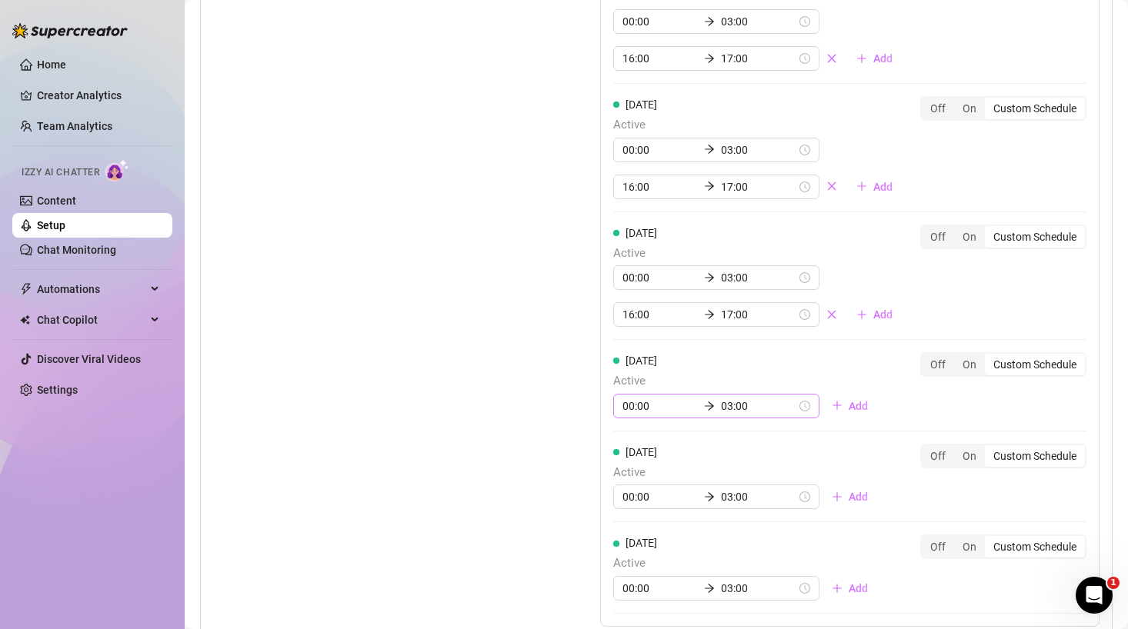
click at [770, 410] on div "00:00 03:00" at bounding box center [716, 406] width 206 height 25
click at [631, 525] on div "16" at bounding box center [634, 527] width 37 height 22
type input "16:00"
click at [844, 418] on div "16:00 03:00 Add" at bounding box center [746, 406] width 267 height 25
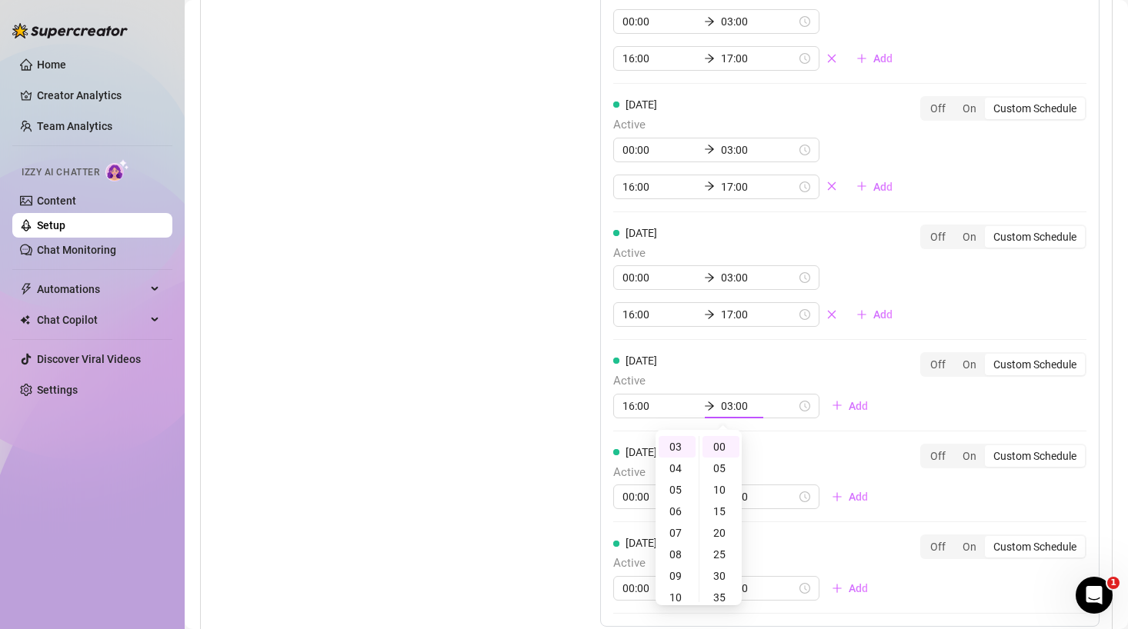
click at [883, 378] on div "Friday Active 16:00 03:00 Add Off On Custom Schedule" at bounding box center [849, 391] width 473 height 79
click at [642, 409] on input "03:00" at bounding box center [659, 406] width 75 height 17
type input "00:00"
click at [634, 446] on div "00" at bounding box center [634, 447] width 37 height 22
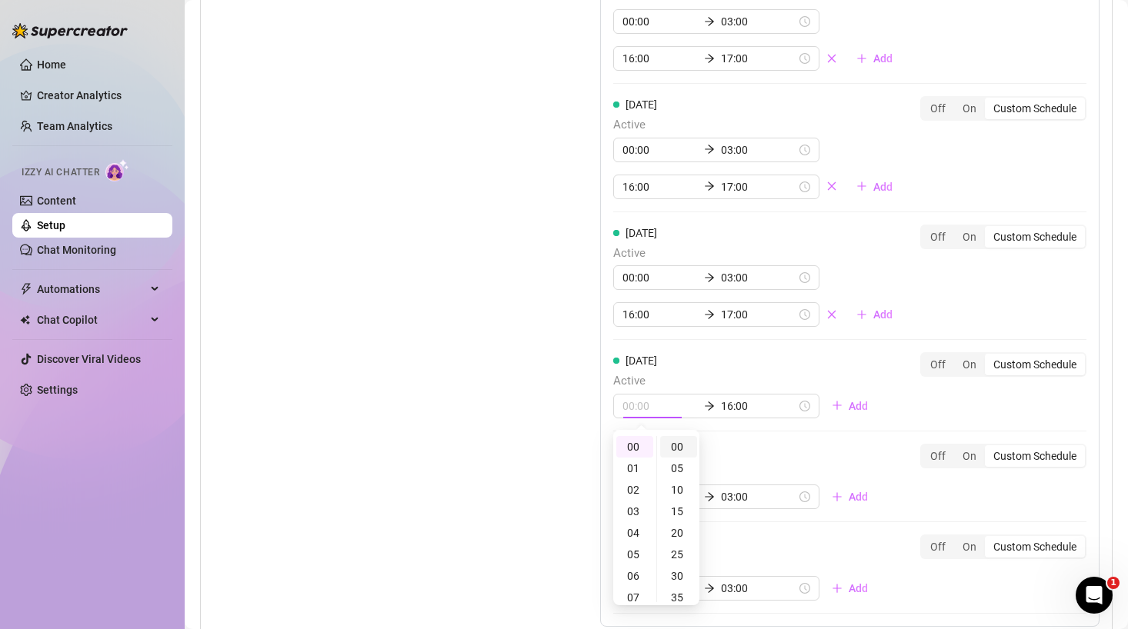
click at [675, 445] on div "00" at bounding box center [678, 447] width 37 height 22
click at [721, 404] on input "16:00" at bounding box center [758, 406] width 75 height 17
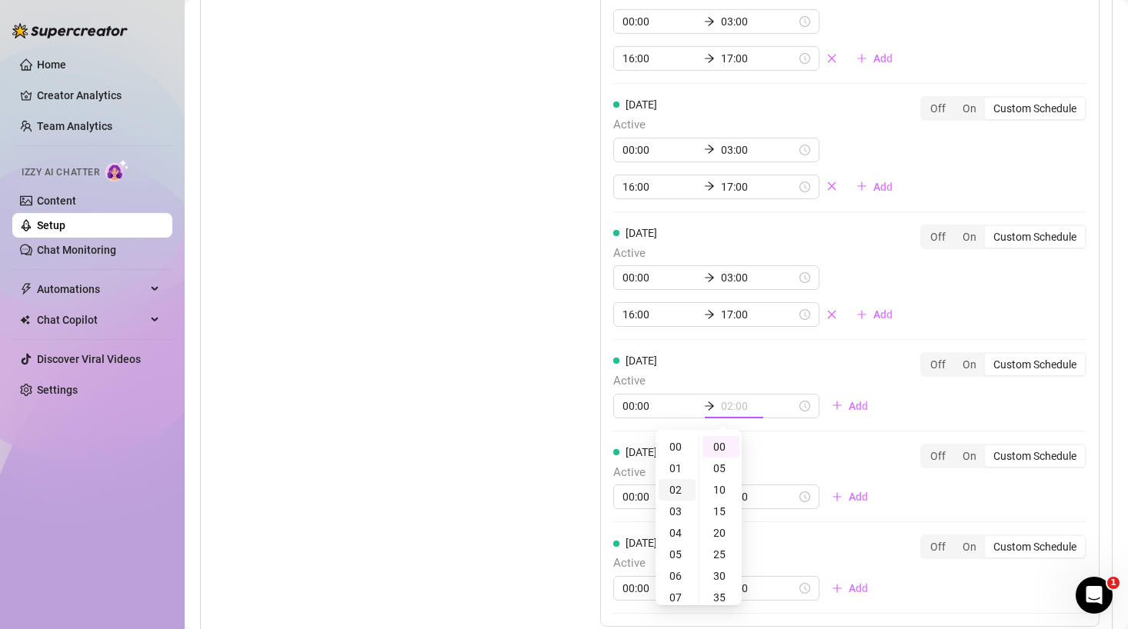
click at [678, 485] on div "02" at bounding box center [676, 490] width 37 height 22
click at [675, 474] on div "03" at bounding box center [676, 469] width 37 height 22
type input "03:00"
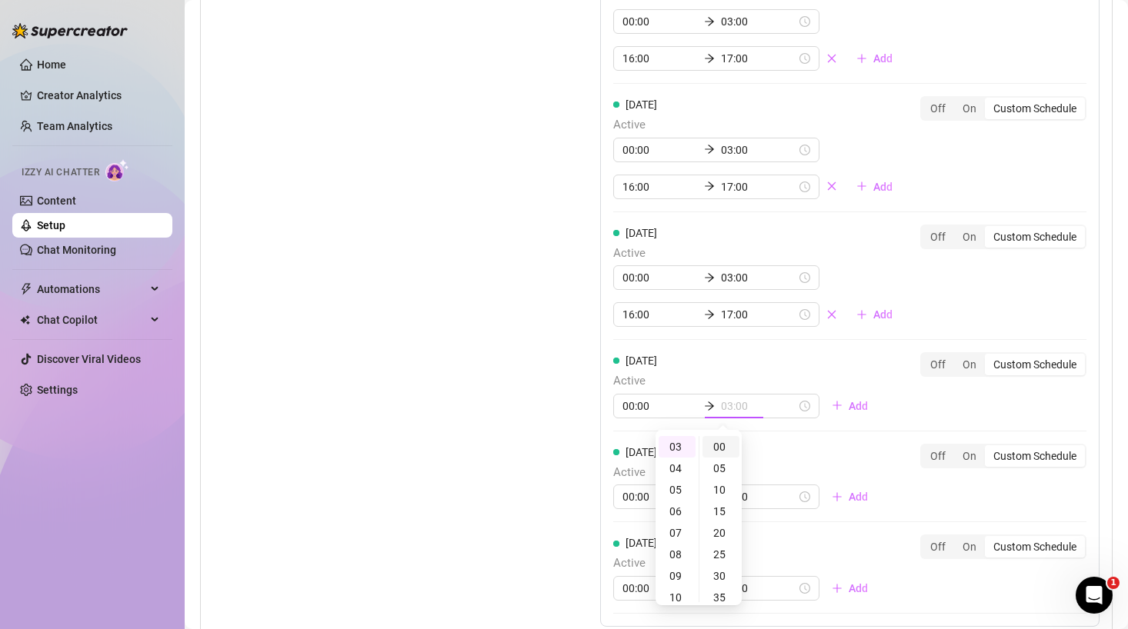
click at [724, 444] on div "00" at bounding box center [720, 447] width 37 height 22
click at [868, 415] on div "Monday Active 00:00 03:00 16:00 17:00 Add Off On Custom Schedule Tuesday Active…" at bounding box center [849, 227] width 499 height 800
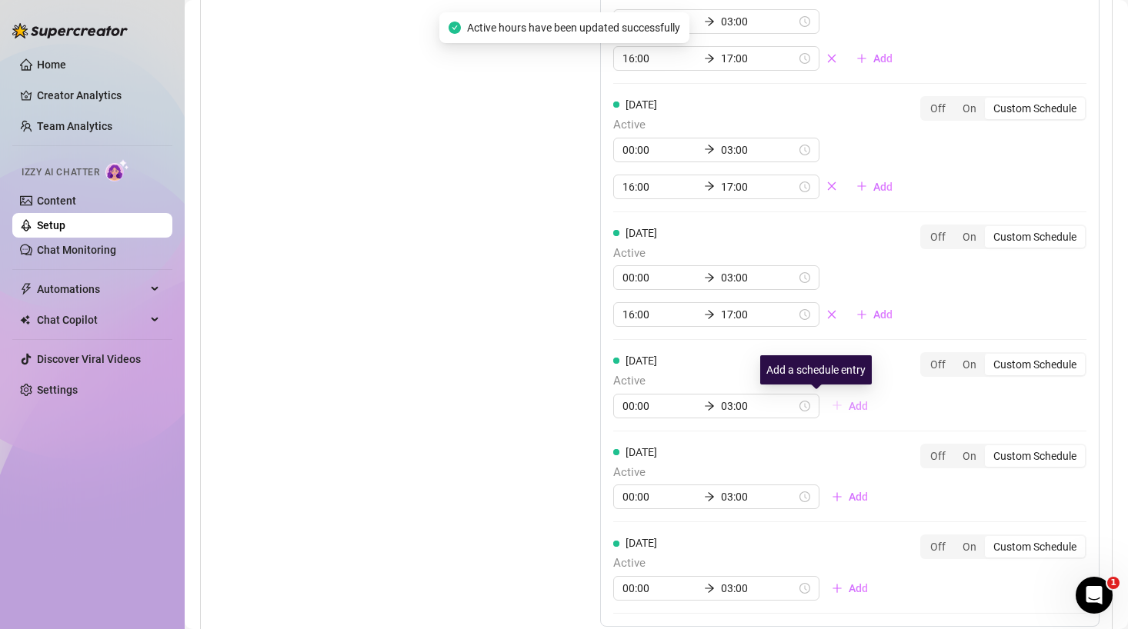
click at [849, 405] on span "Add" at bounding box center [858, 406] width 19 height 12
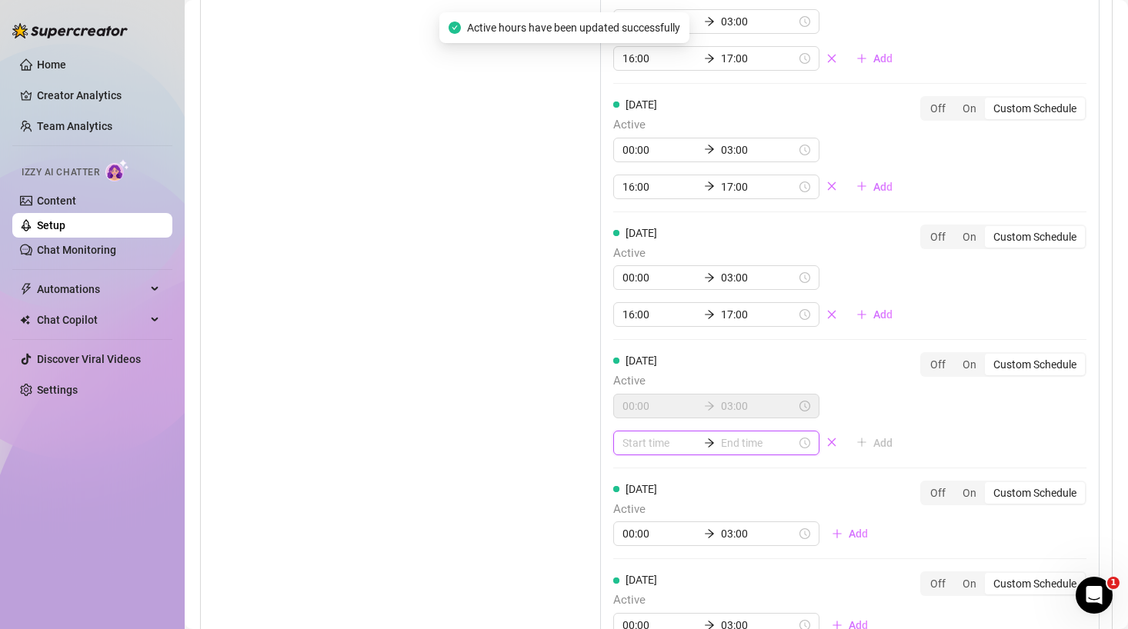
click at [653, 445] on input at bounding box center [659, 443] width 75 height 17
type input "00:25"
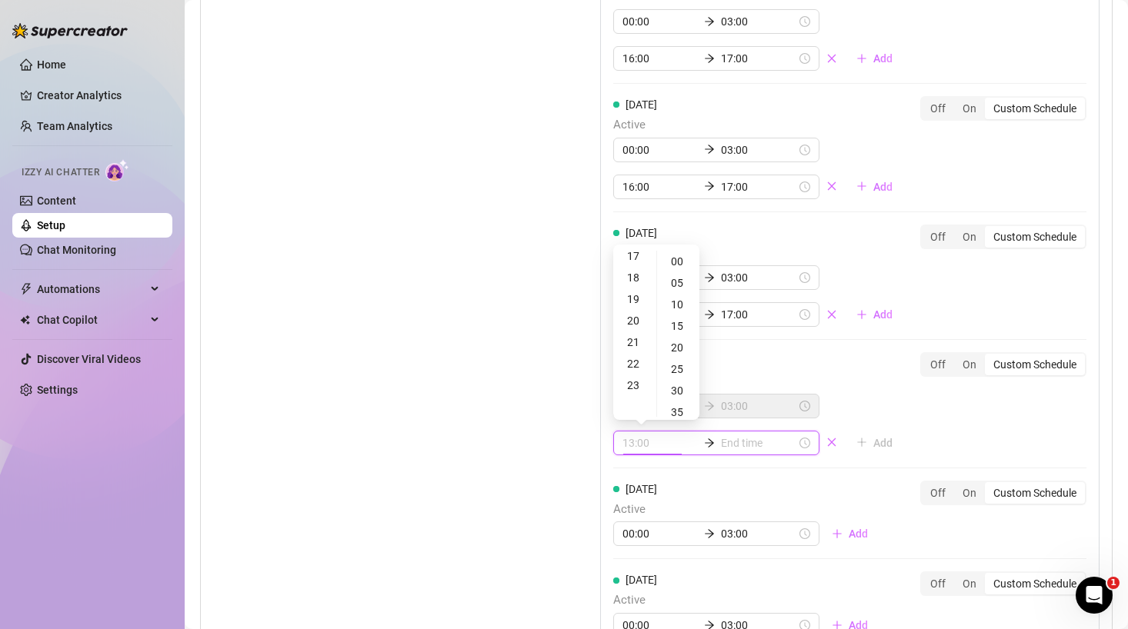
type input "21:00"
click at [633, 261] on div "16" at bounding box center [634, 264] width 37 height 22
type input "16:00"
click at [721, 435] on input at bounding box center [758, 443] width 75 height 17
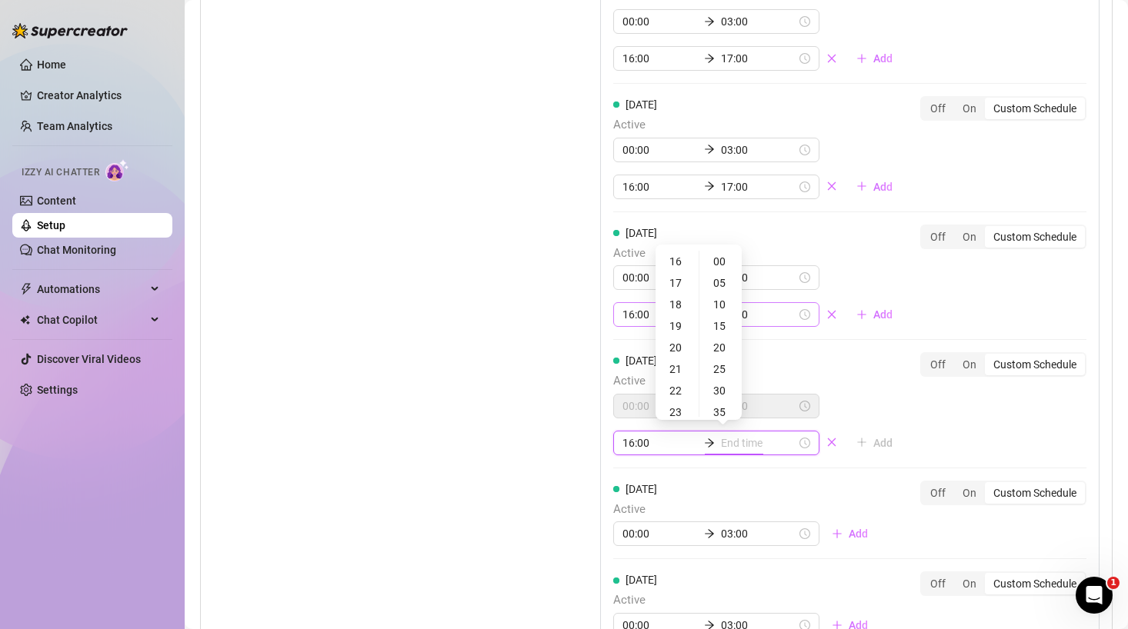
type input "16:35"
type input "20:00"
click at [674, 285] on div "17" at bounding box center [676, 283] width 37 height 22
type input "17:00"
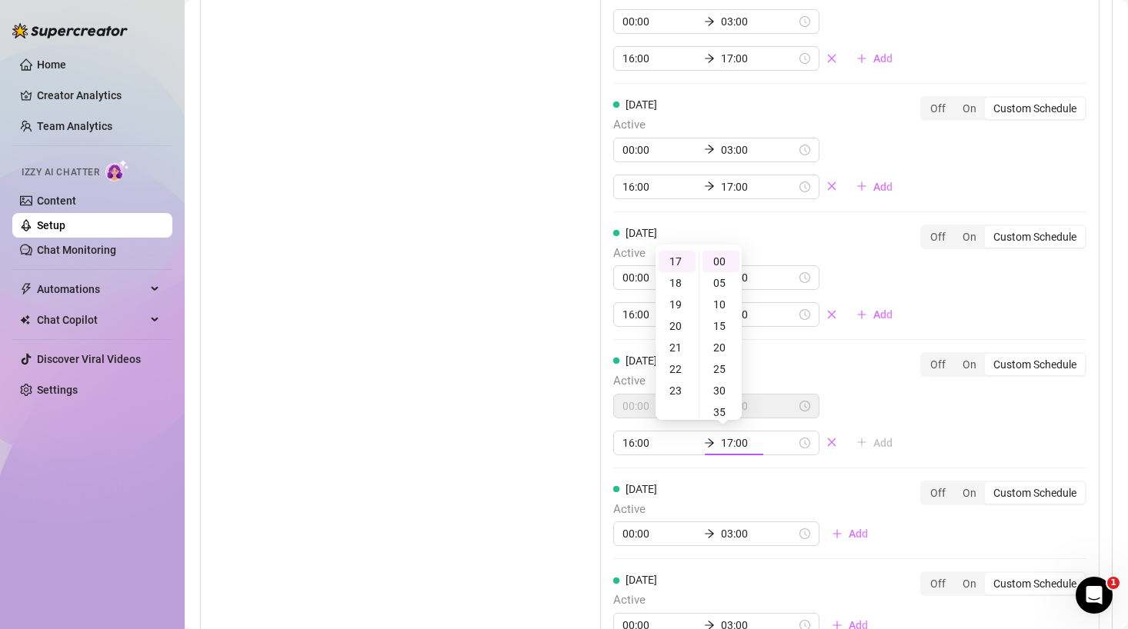
click at [892, 423] on div "Monday Active 00:00 03:00 16:00 17:00 Add Off On Custom Schedule Tuesday Active…" at bounding box center [849, 245] width 499 height 837
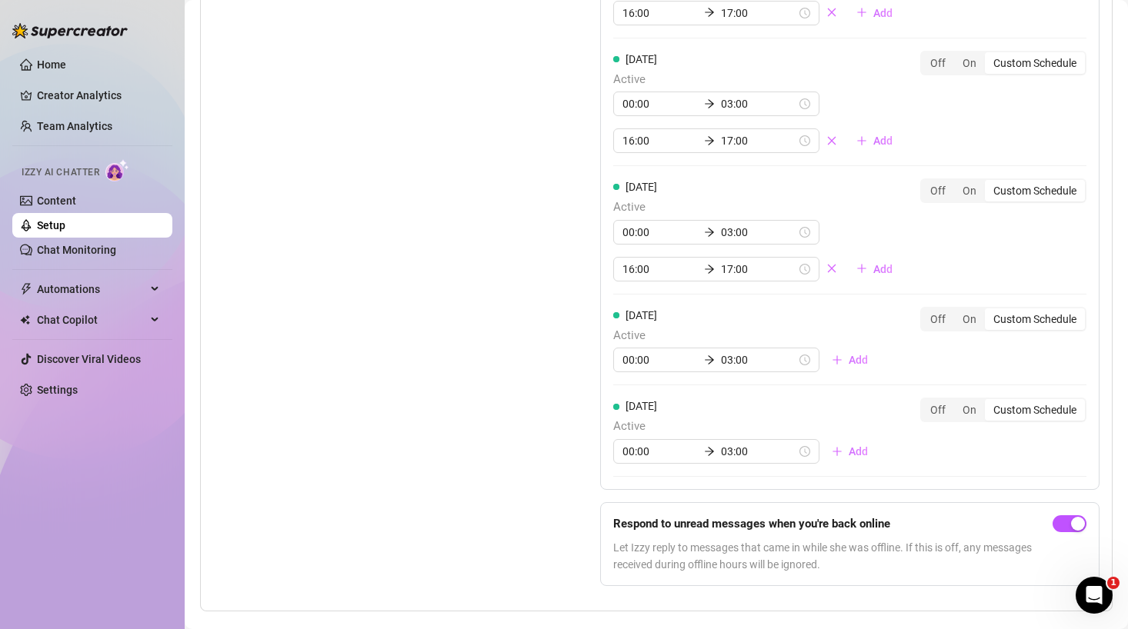
scroll to position [1562, 0]
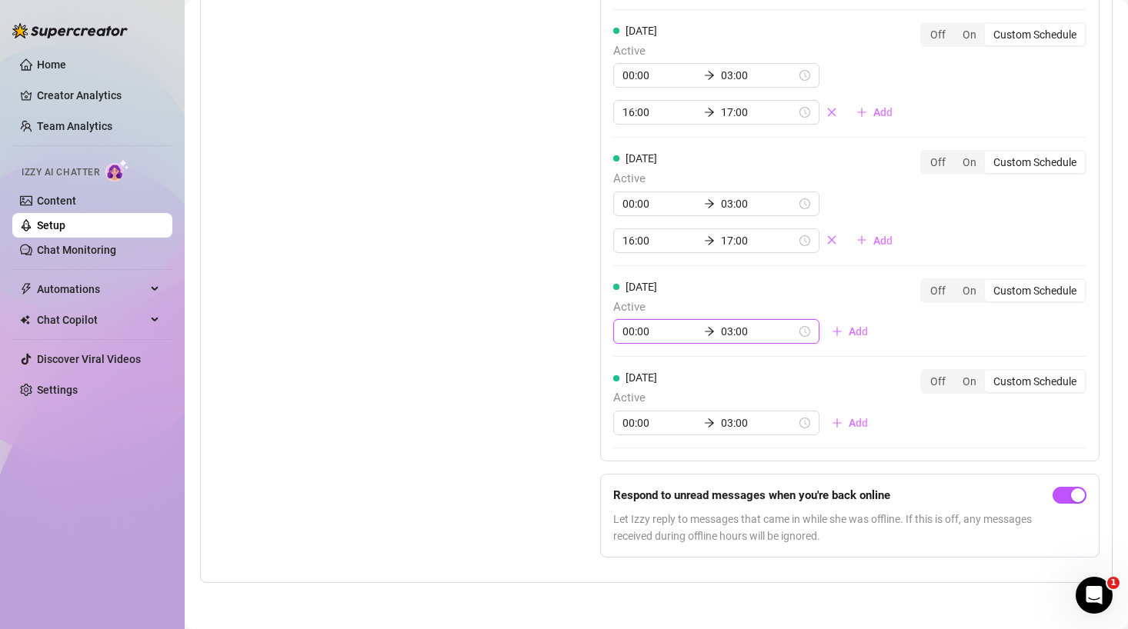
click at [639, 338] on input "00:00" at bounding box center [659, 331] width 75 height 17
click at [632, 470] on div "16" at bounding box center [634, 473] width 37 height 22
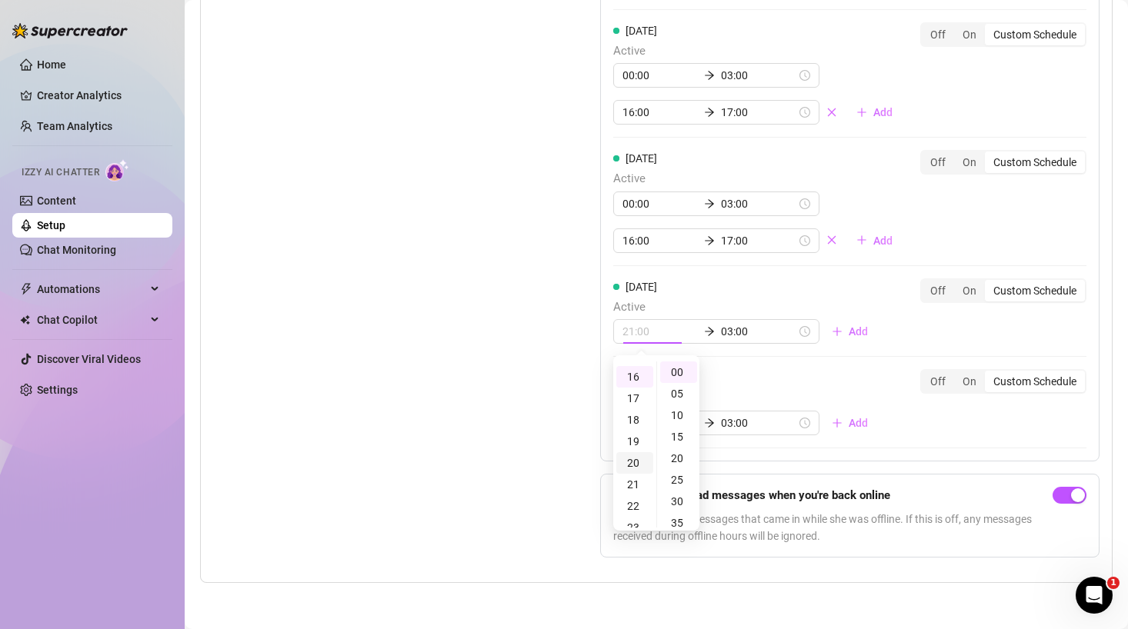
scroll to position [345, 0]
click at [678, 378] on div "00" at bounding box center [678, 373] width 37 height 22
type input "00:00"
click at [628, 371] on div "00" at bounding box center [634, 373] width 37 height 22
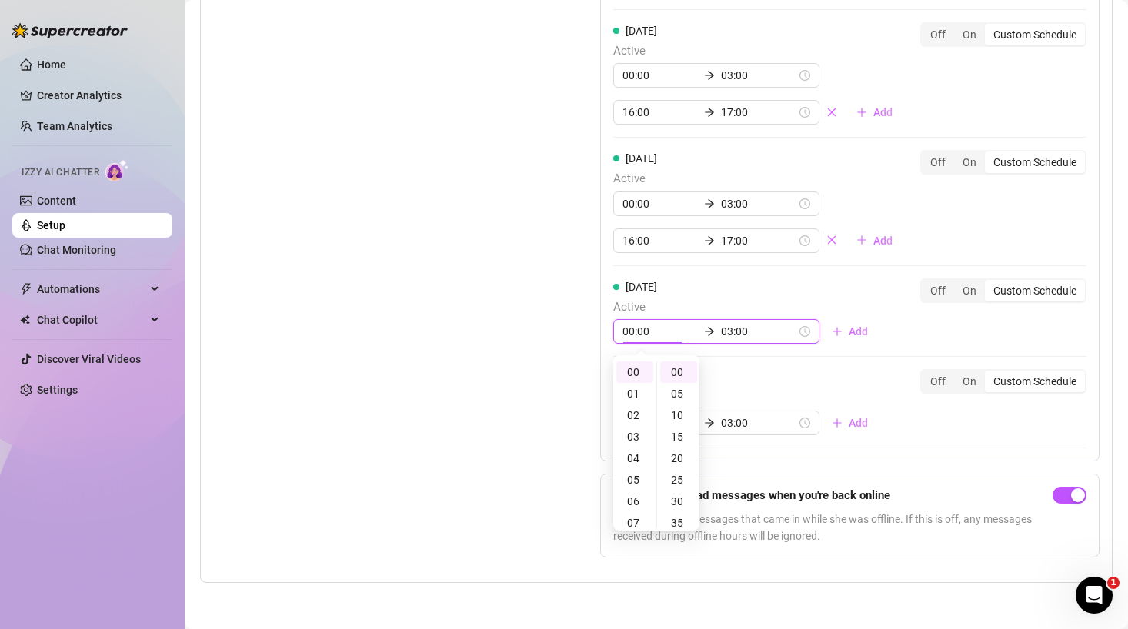
click at [849, 328] on div "Saturday Active 00:00 03:00 Add Off On Custom Schedule" at bounding box center [849, 311] width 473 height 66
click at [849, 328] on span "Add" at bounding box center [858, 331] width 19 height 12
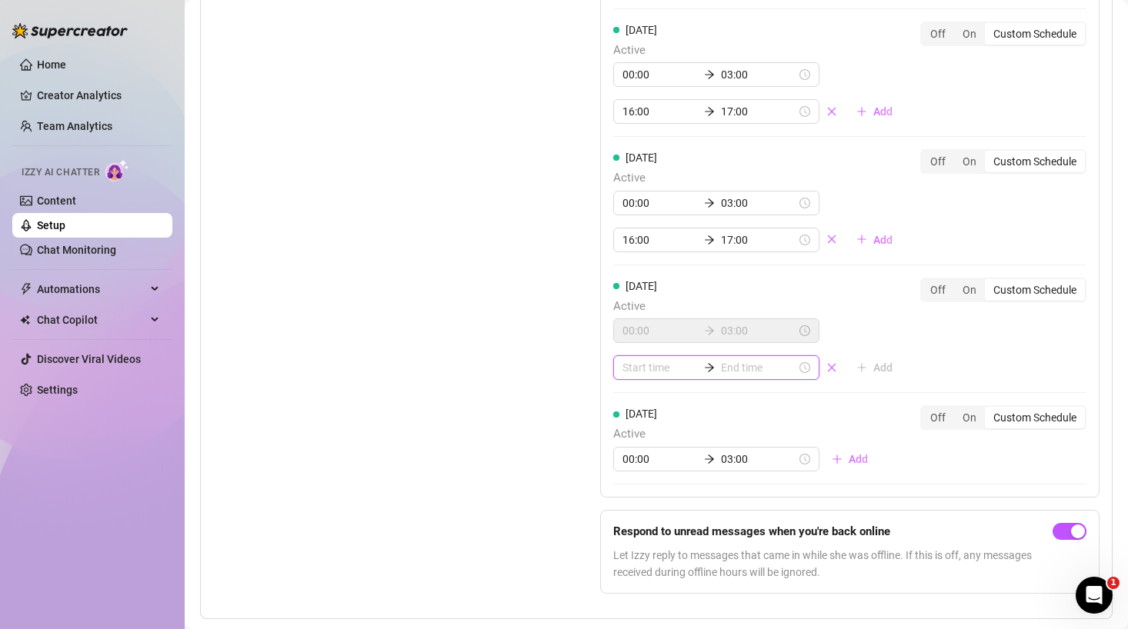
click at [631, 370] on input at bounding box center [659, 367] width 75 height 17
type input "00:00"
type input "04:00"
click at [628, 501] on div "16" at bounding box center [634, 499] width 37 height 22
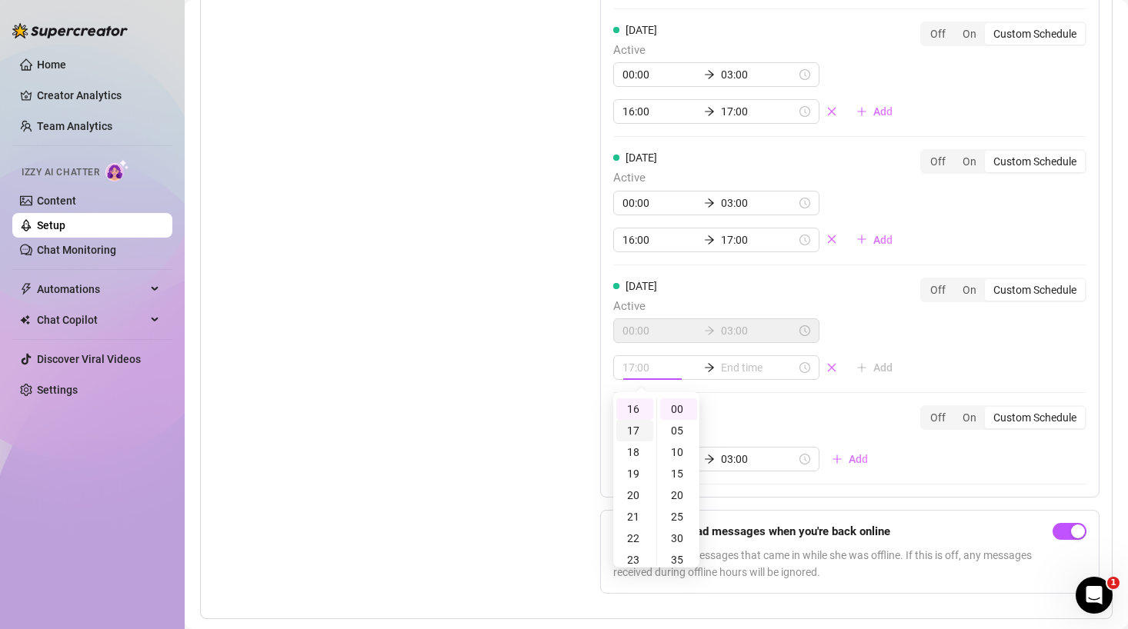
click at [635, 428] on div "17" at bounding box center [634, 431] width 37 height 22
click at [632, 425] on div "16" at bounding box center [634, 424] width 37 height 22
type input "16:00"
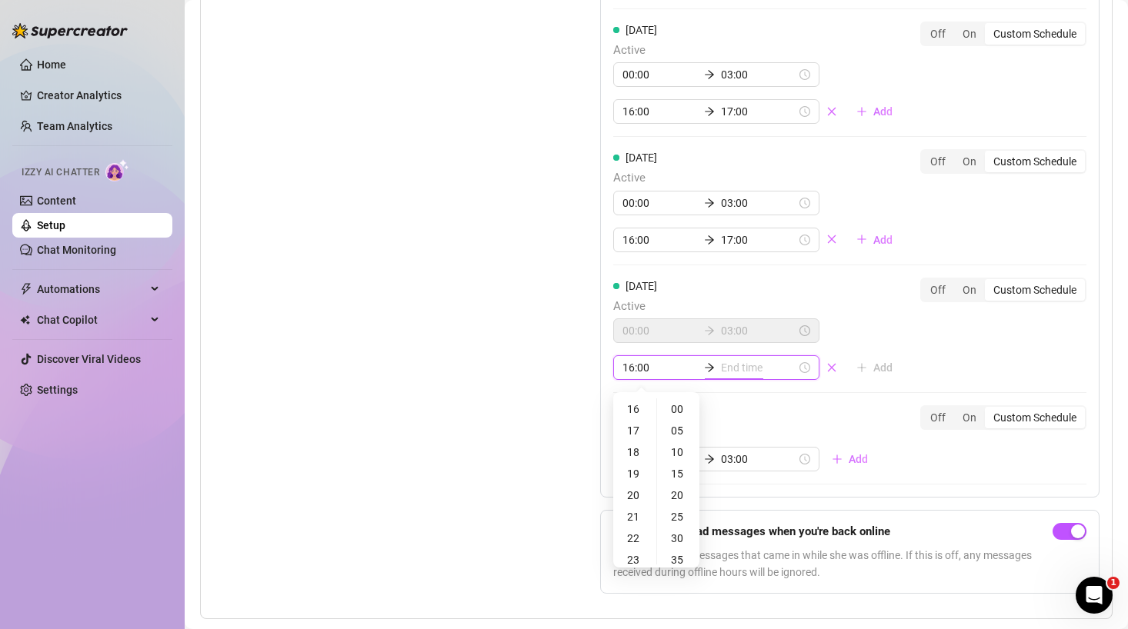
click at [723, 367] on input at bounding box center [758, 367] width 75 height 17
click at [678, 425] on div "17" at bounding box center [676, 431] width 37 height 22
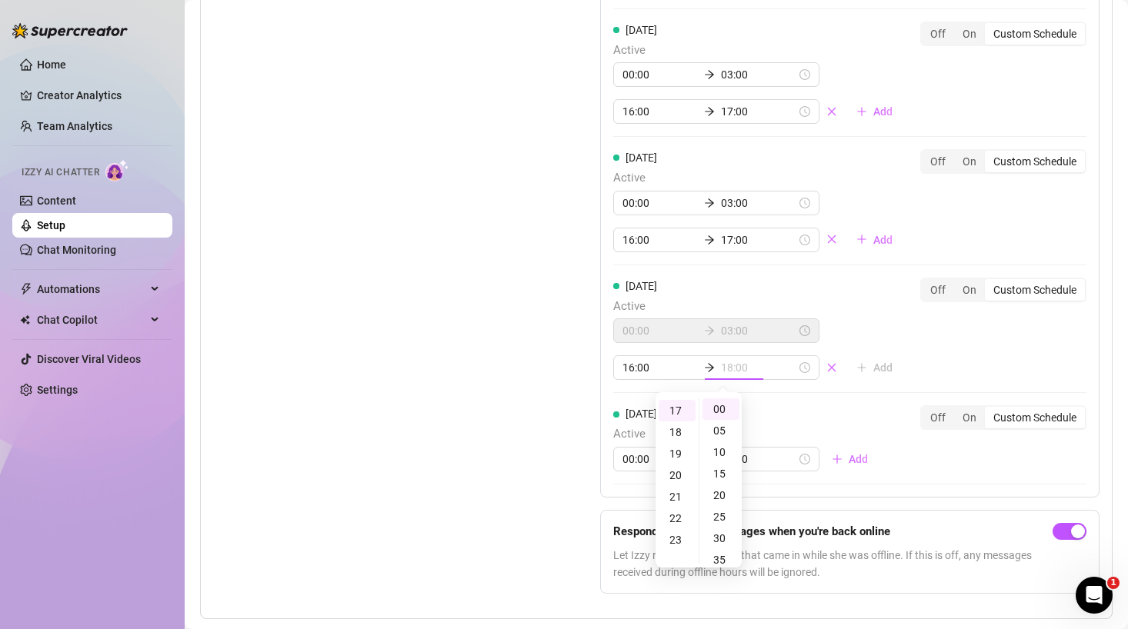
scroll to position [366, 0]
type input "17:00"
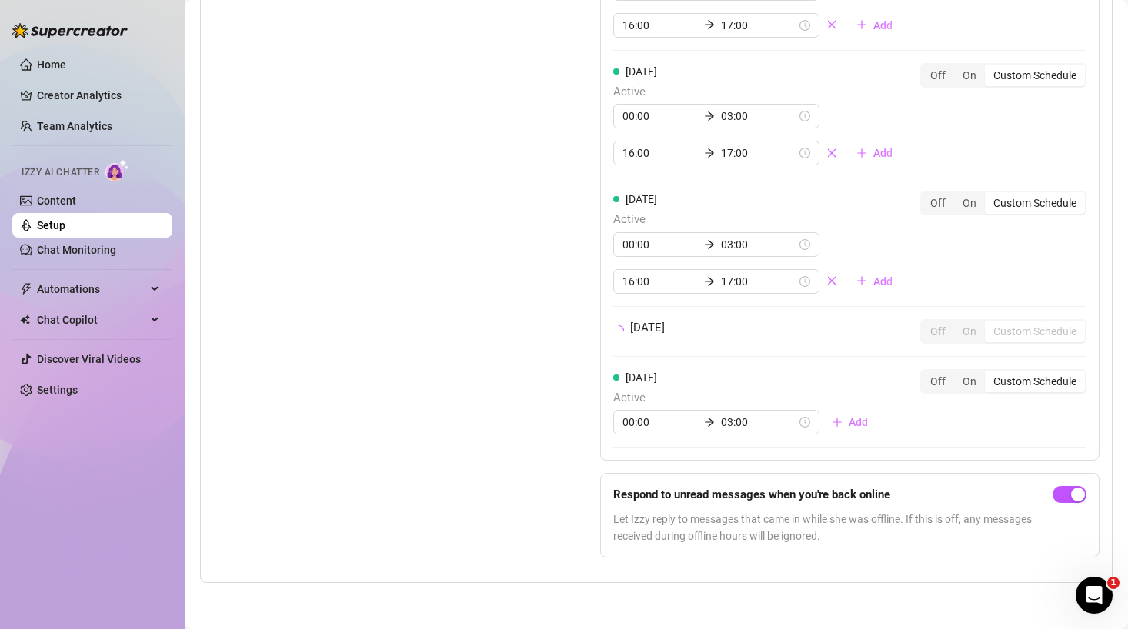
click at [892, 361] on div "Monday Active 00:00 03:00 16:00 17:00 Add Off On Custom Schedule Tuesday Active…" at bounding box center [849, 62] width 499 height 795
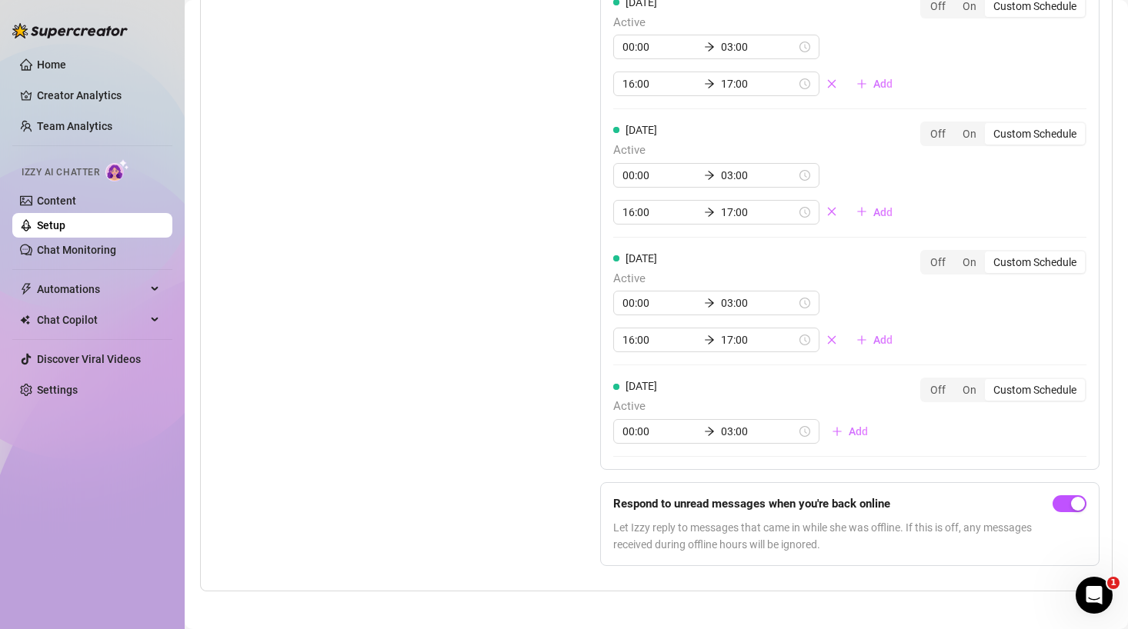
scroll to position [1595, 0]
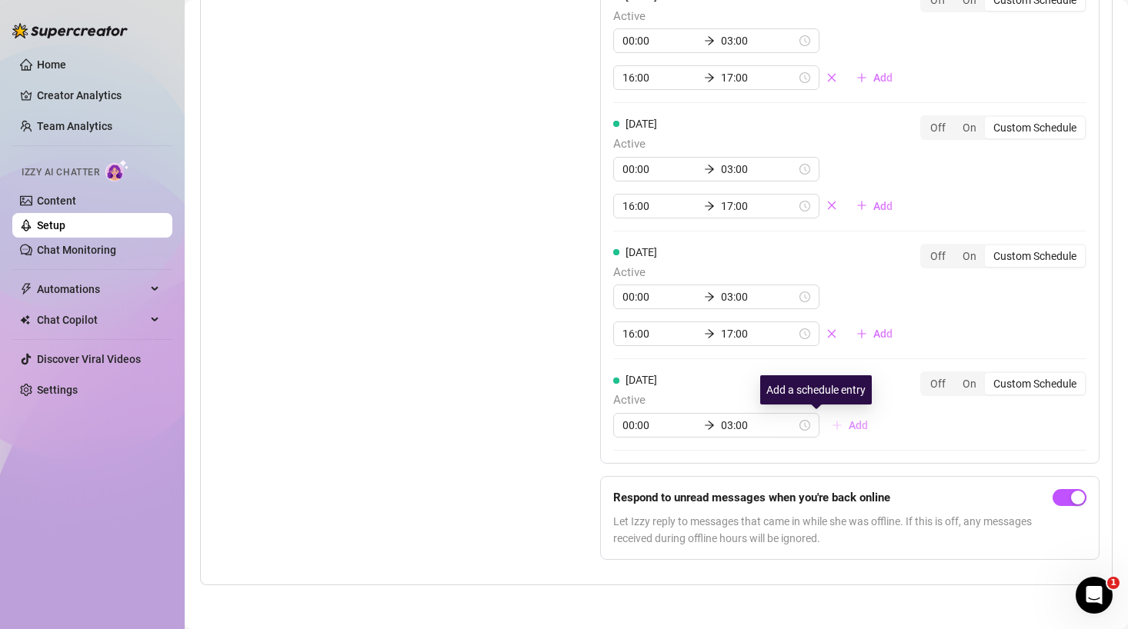
click at [849, 422] on span "Add" at bounding box center [858, 425] width 19 height 12
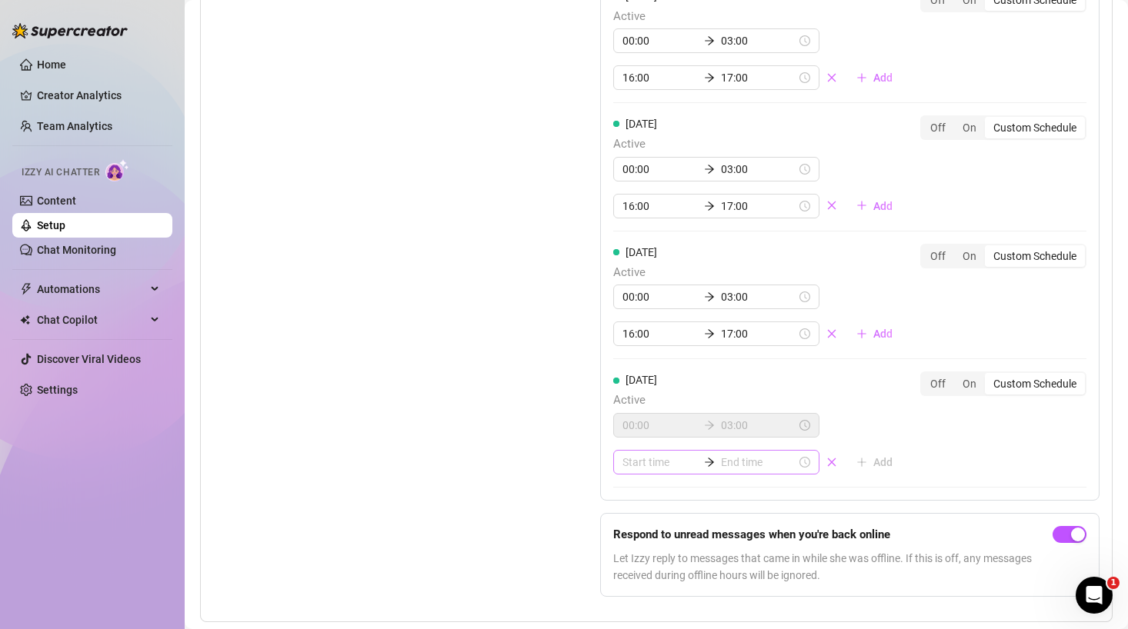
click at [636, 452] on div at bounding box center [716, 462] width 206 height 25
click at [636, 425] on div "16" at bounding box center [634, 425] width 37 height 22
click at [673, 278] on div "00" at bounding box center [678, 281] width 37 height 22
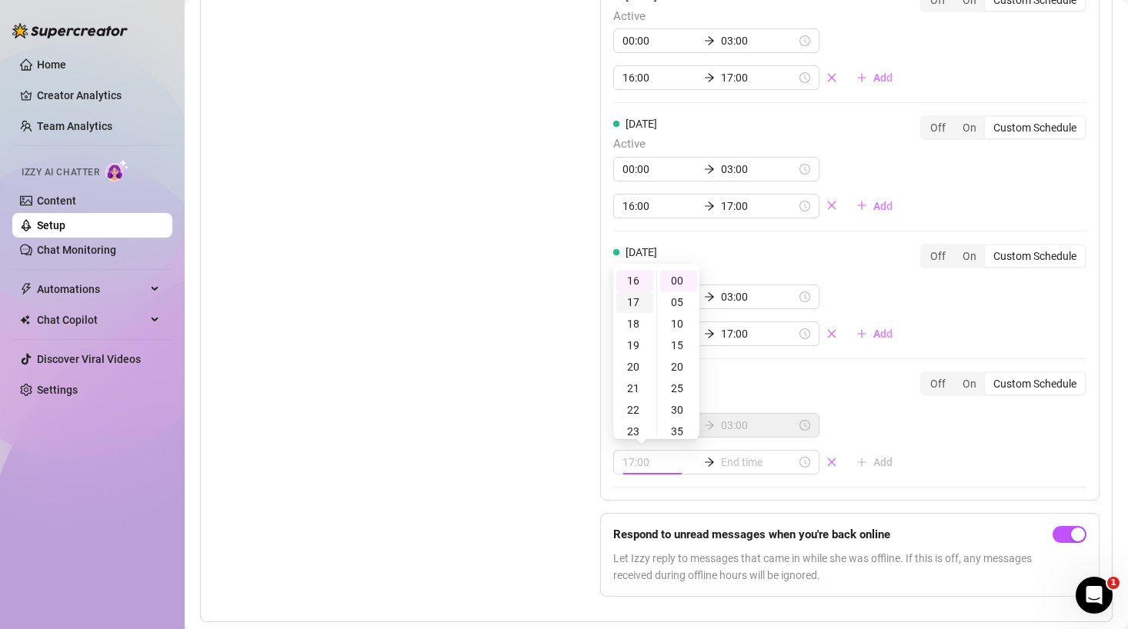
click at [635, 303] on div "17" at bounding box center [634, 303] width 37 height 22
click at [632, 279] on div "17" at bounding box center [634, 281] width 37 height 22
click at [635, 308] on div "16" at bounding box center [634, 309] width 37 height 22
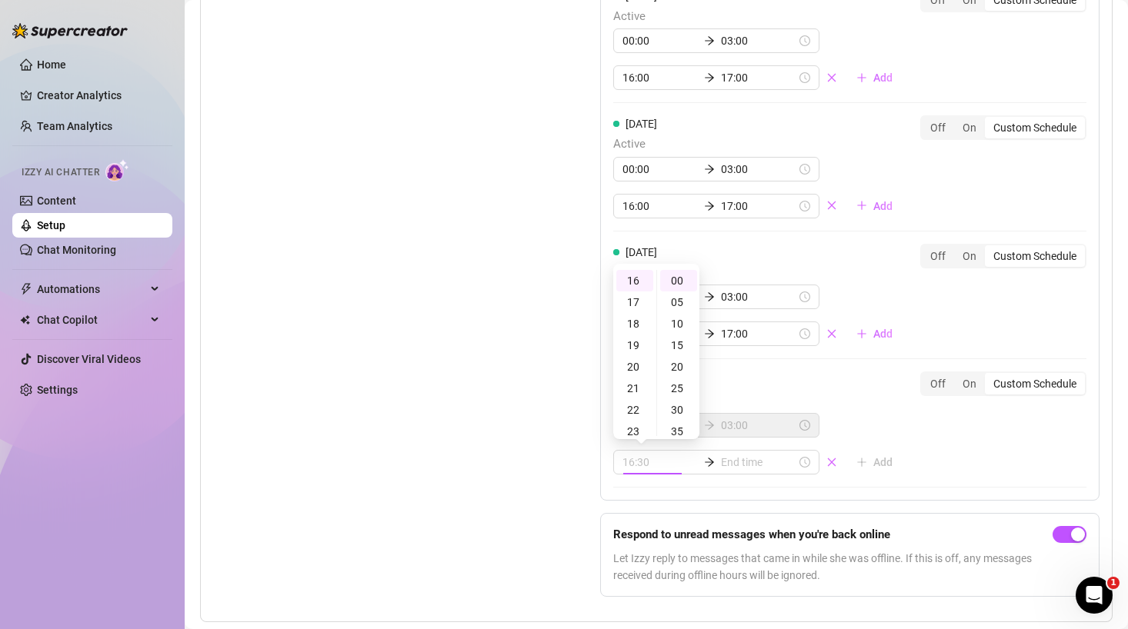
type input "16:00"
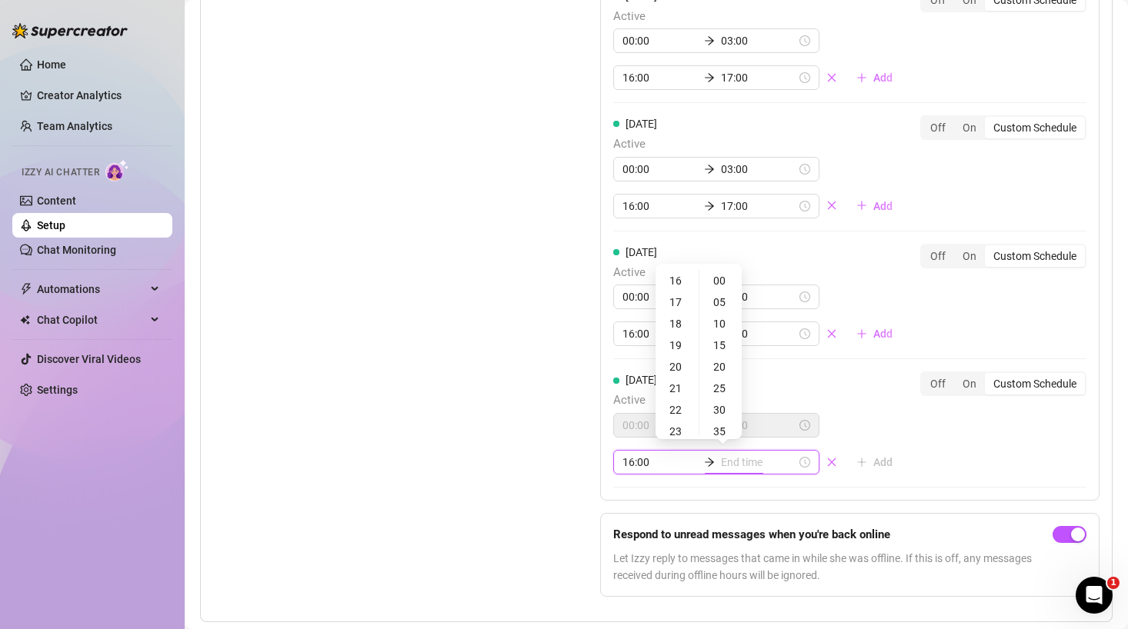
click at [721, 469] on input at bounding box center [758, 462] width 75 height 17
click at [676, 303] on div "17" at bounding box center [676, 303] width 37 height 22
type input "17:00"
click at [889, 425] on div "Sunday Active 00:00 03:00 16:00 17:00 Add Off On Custom Schedule" at bounding box center [849, 423] width 473 height 103
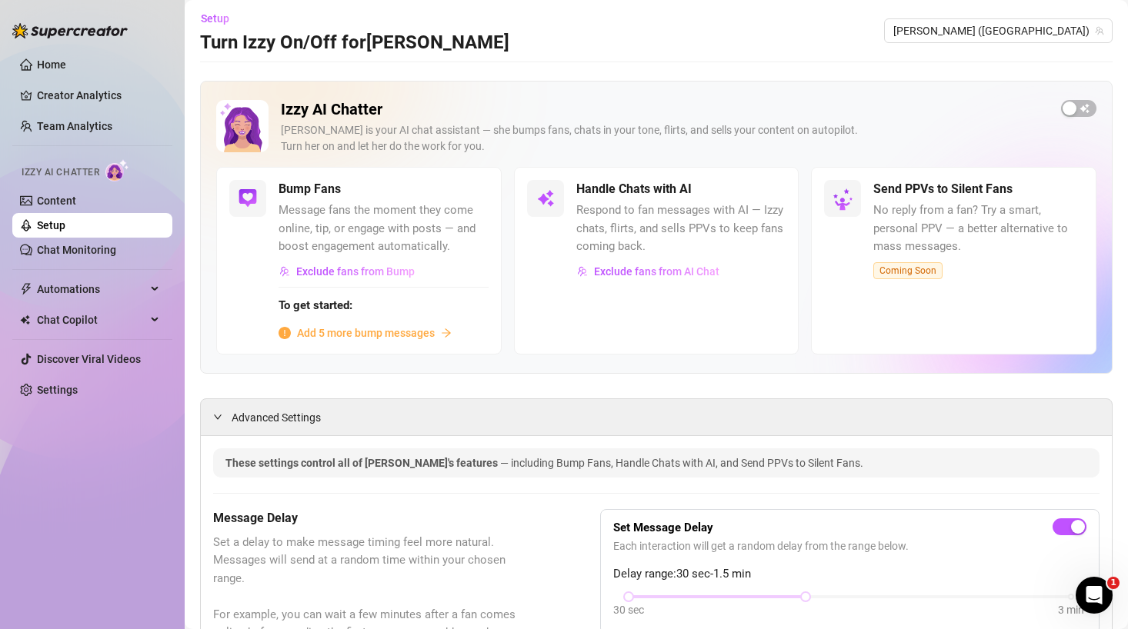
scroll to position [0, 0]
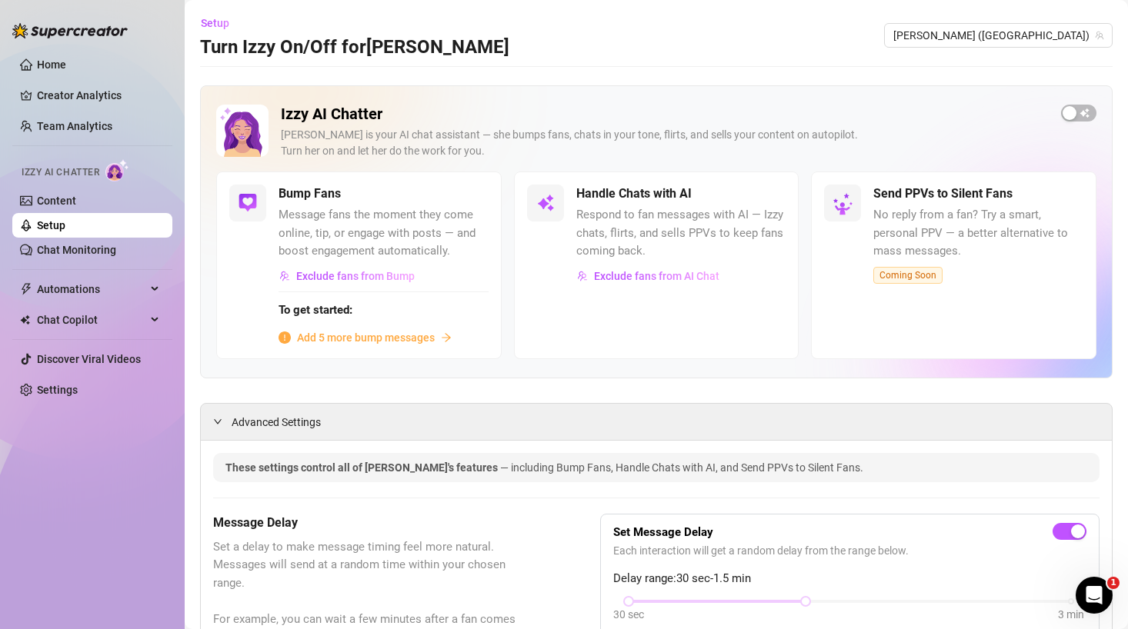
click at [355, 338] on span "Add 5 more bump messages" at bounding box center [366, 337] width 138 height 17
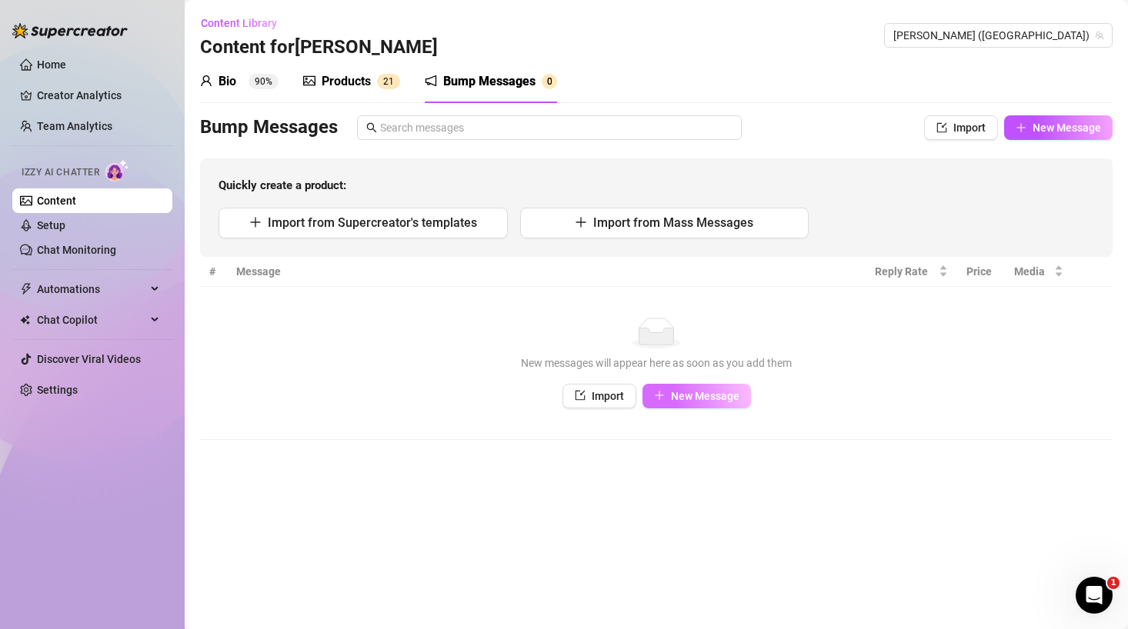
click at [686, 402] on span "New Message" at bounding box center [705, 396] width 68 height 12
type textarea "Type your message here..."
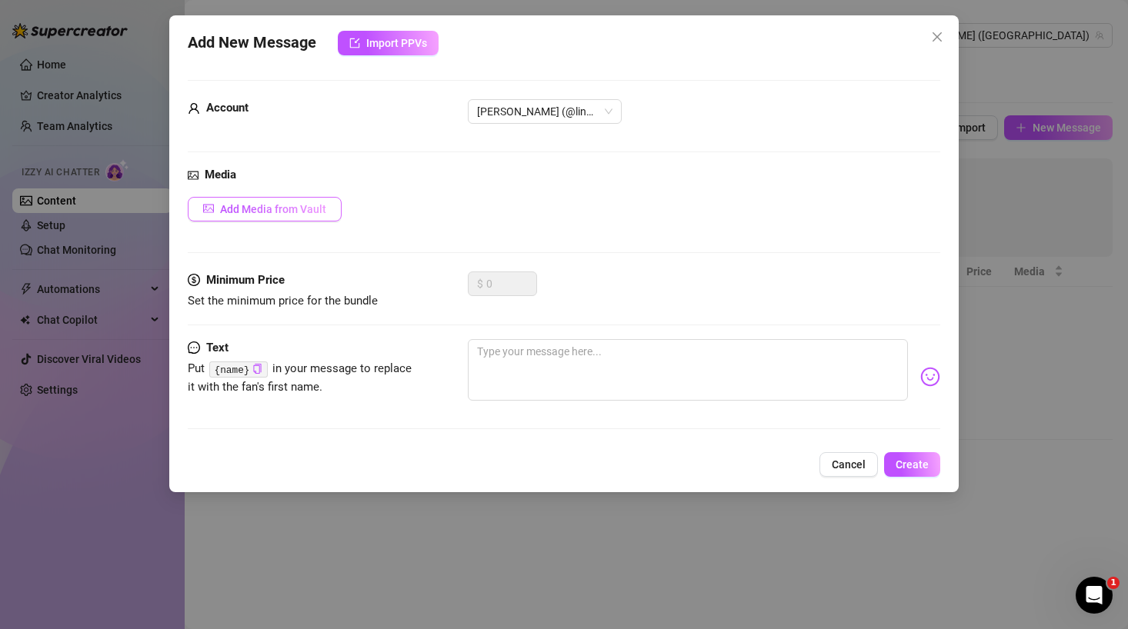
click at [255, 212] on span "Add Media from Vault" at bounding box center [273, 209] width 106 height 12
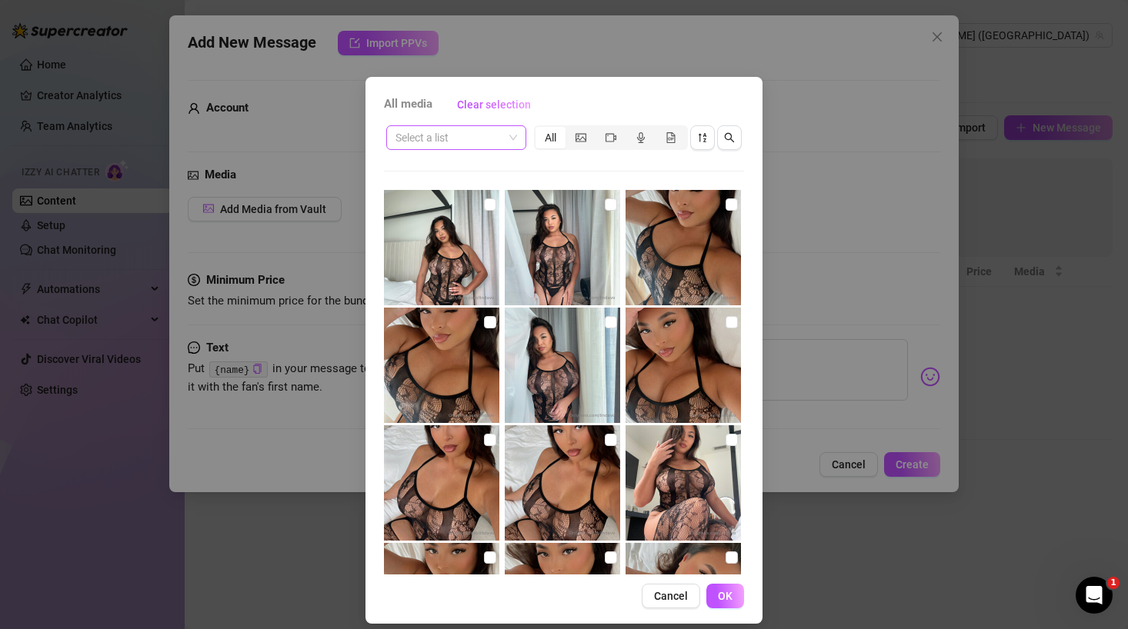
click at [515, 144] on span at bounding box center [456, 137] width 122 height 23
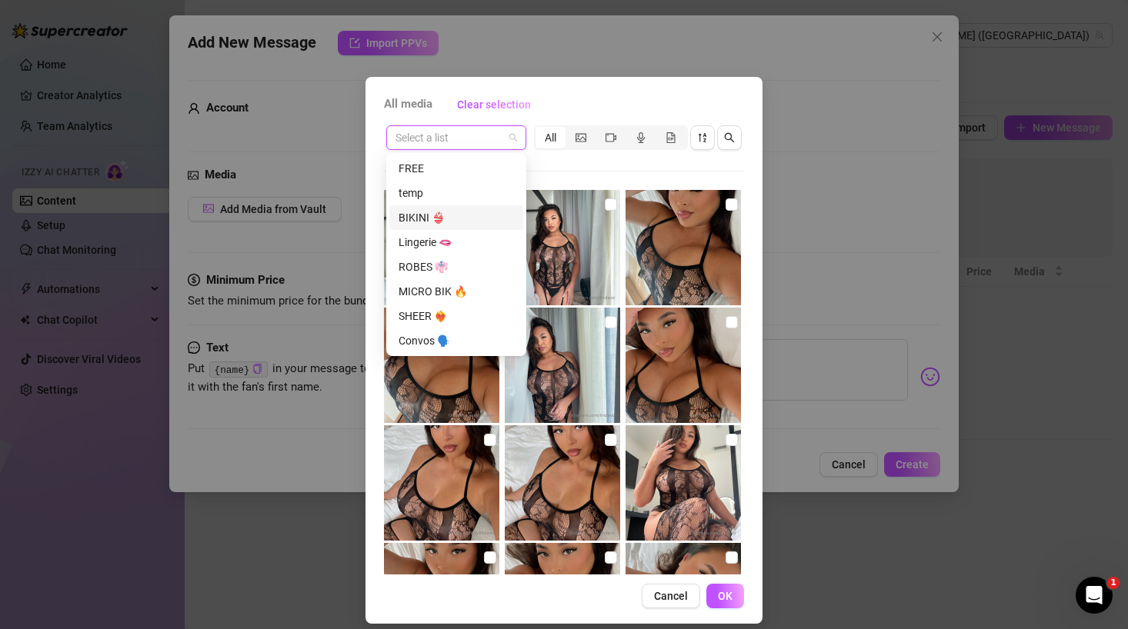
click at [451, 225] on div "BIKINI 👙" at bounding box center [455, 217] width 115 height 17
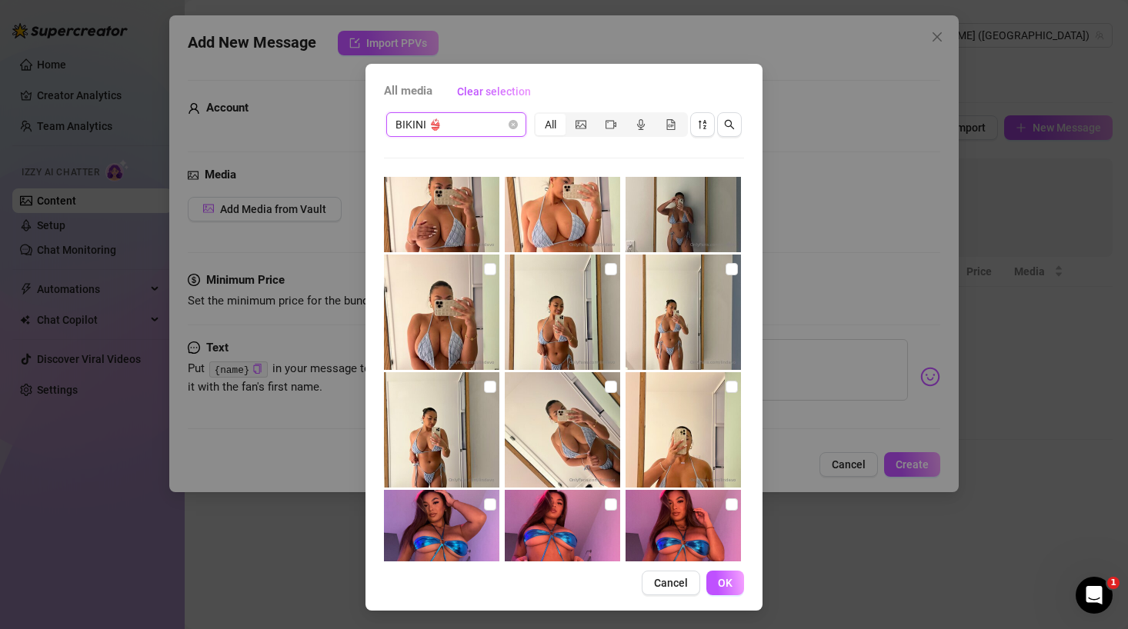
scroll to position [2764, 0]
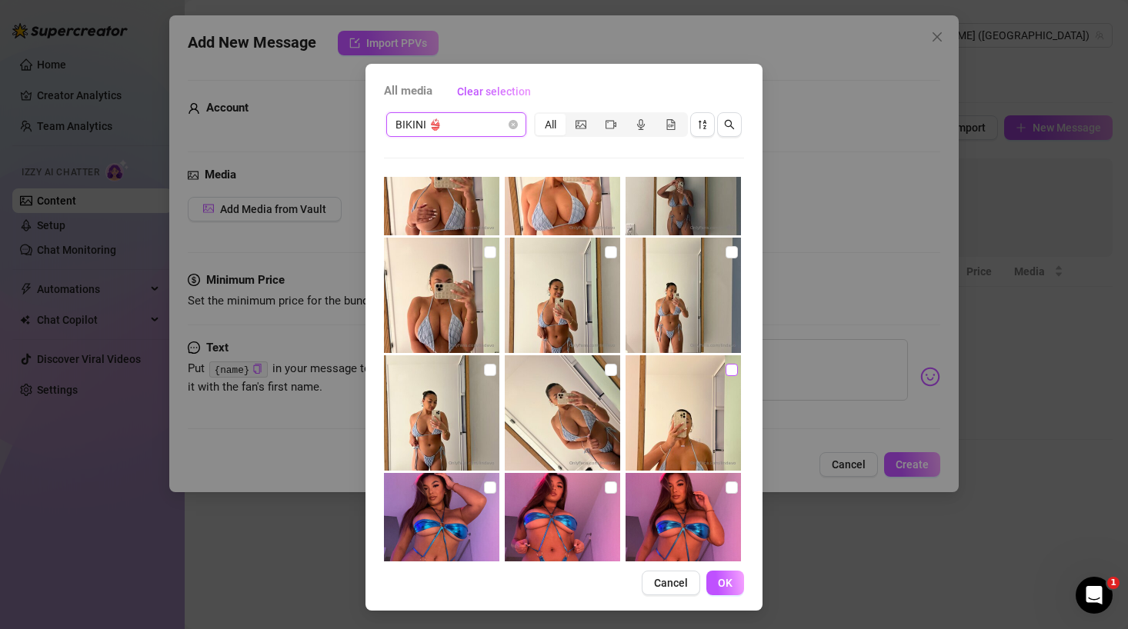
click at [727, 368] on input "checkbox" at bounding box center [731, 370] width 12 height 12
checkbox input "true"
click at [612, 372] on input "checkbox" at bounding box center [611, 370] width 12 height 12
checkbox input "true"
click at [486, 371] on input "checkbox" at bounding box center [490, 370] width 12 height 12
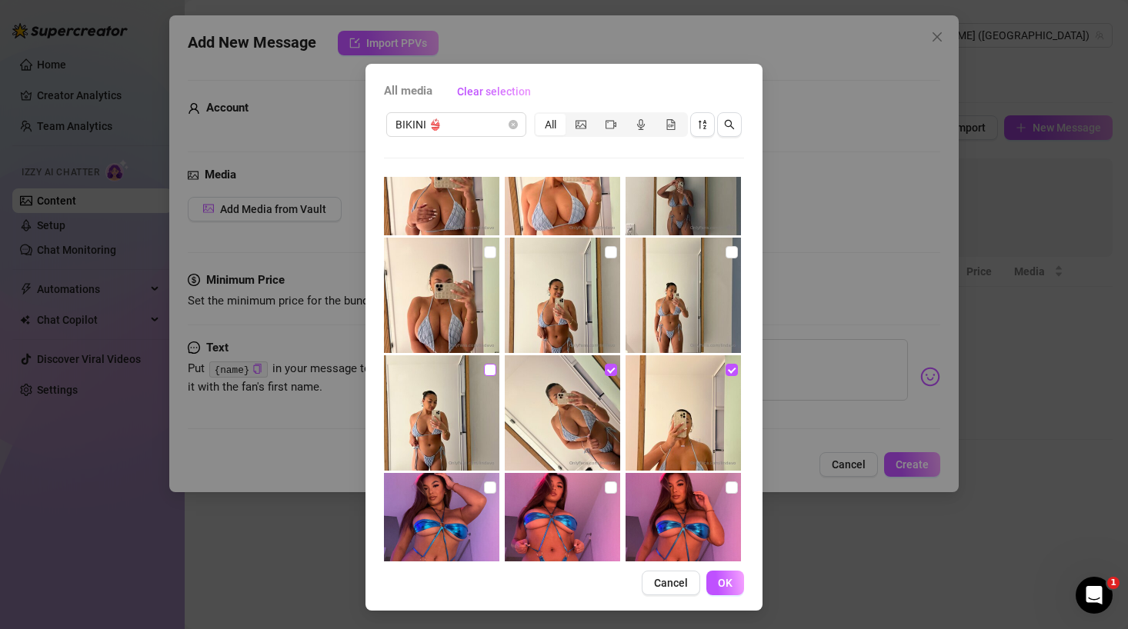
checkbox input "true"
click at [734, 249] on input "checkbox" at bounding box center [731, 252] width 12 height 12
checkbox input "true"
click at [612, 250] on input "checkbox" at bounding box center [611, 252] width 12 height 12
checkbox input "true"
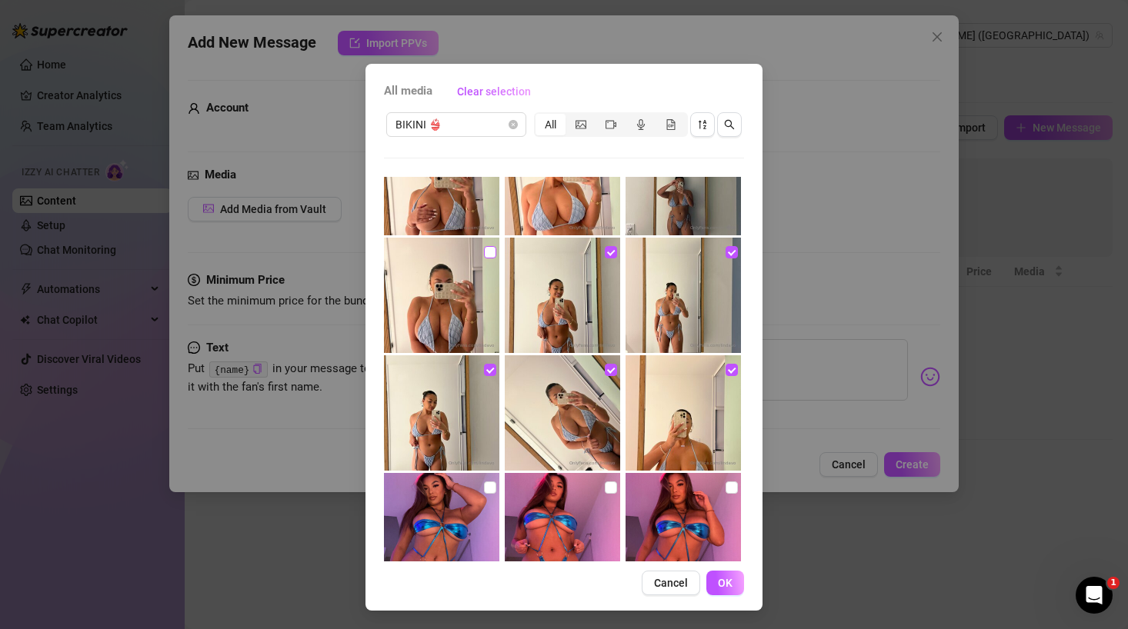
click at [489, 250] on input "checkbox" at bounding box center [490, 252] width 12 height 12
checkbox input "true"
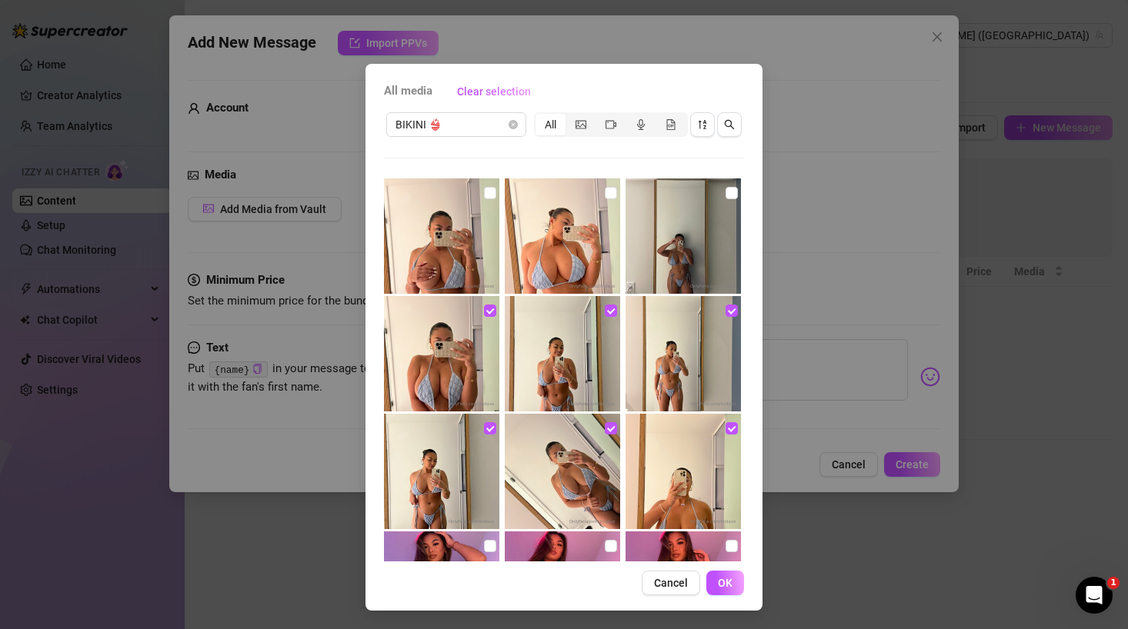
scroll to position [2684, 0]
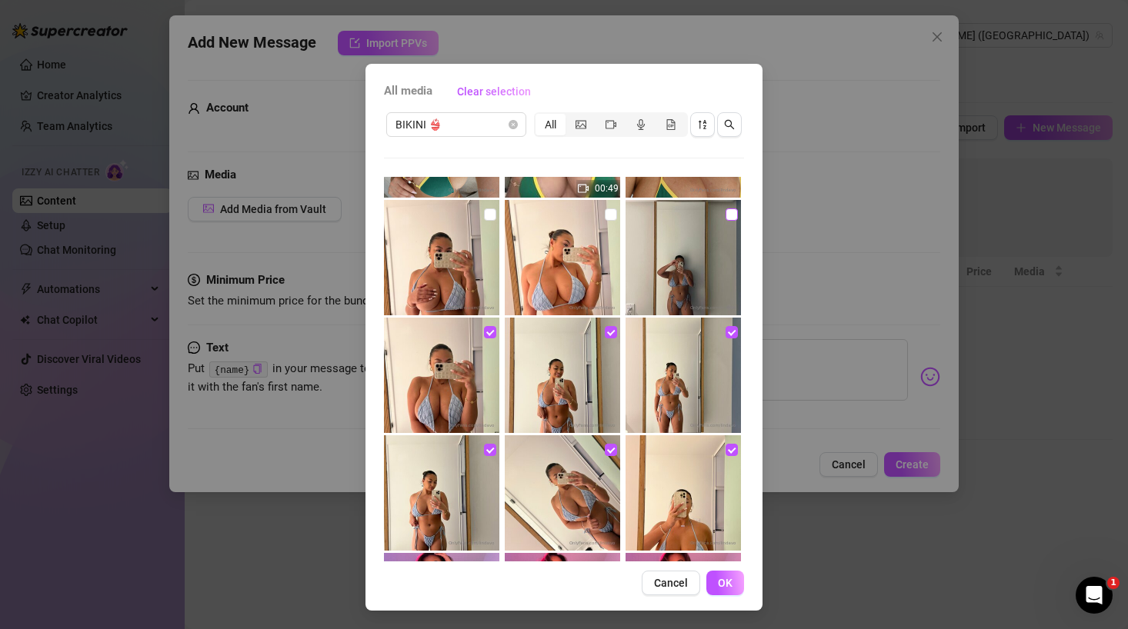
click at [727, 212] on input "checkbox" at bounding box center [731, 214] width 12 height 12
checkbox input "true"
click at [604, 212] on div at bounding box center [564, 257] width 118 height 115
click at [615, 215] on input "checkbox" at bounding box center [611, 214] width 12 height 12
checkbox input "true"
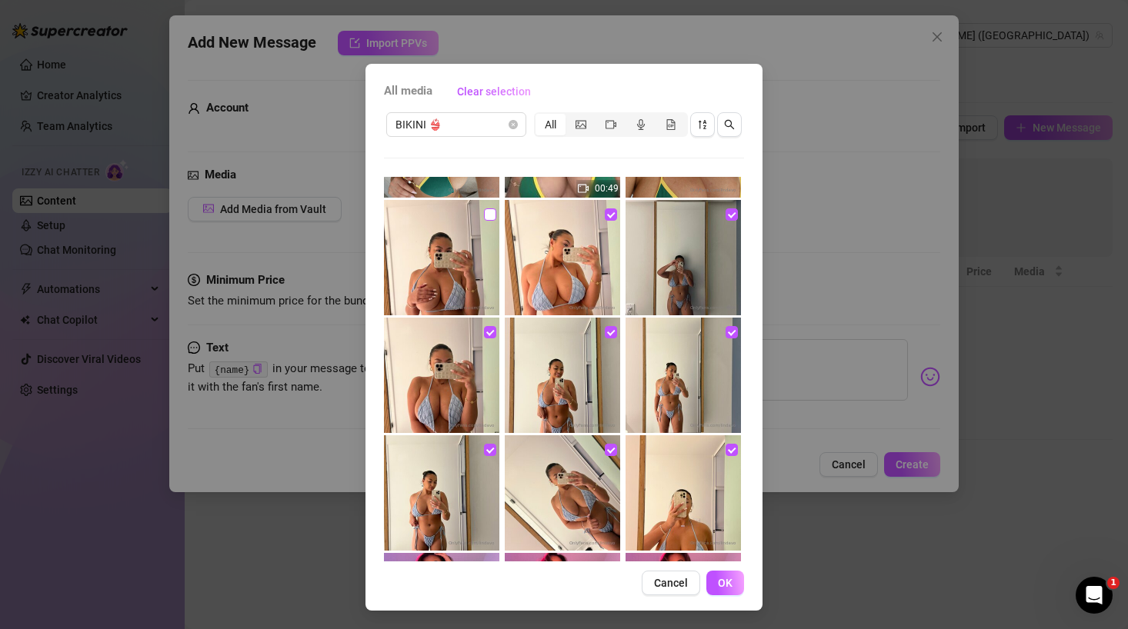
click at [488, 214] on input "checkbox" at bounding box center [490, 214] width 12 height 12
checkbox input "true"
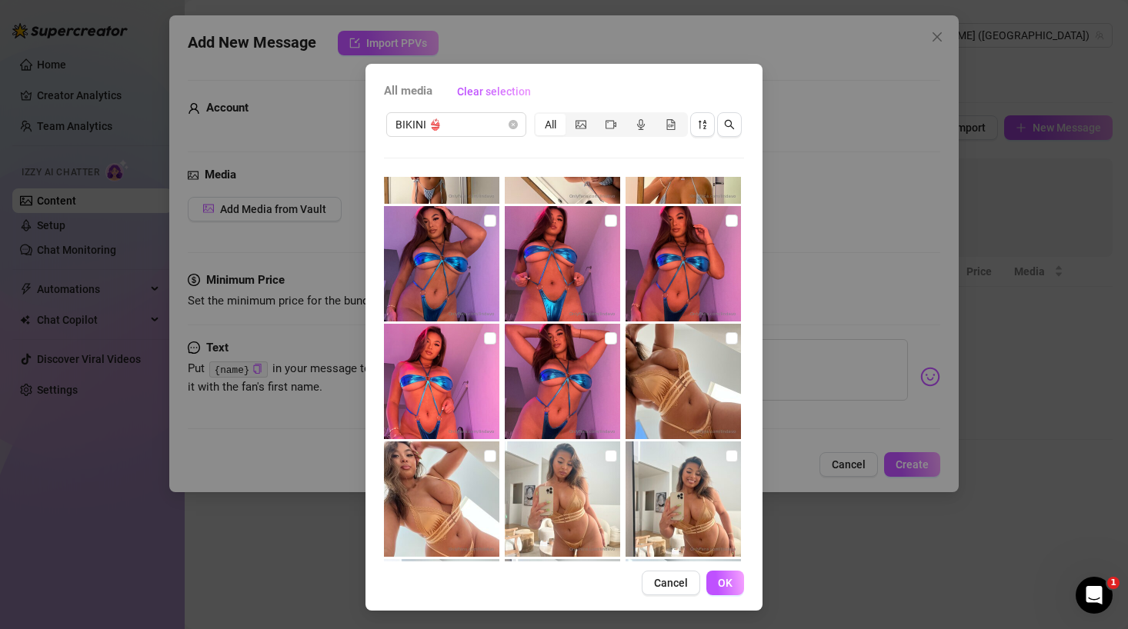
scroll to position [3032, 0]
click at [723, 588] on span "OK" at bounding box center [725, 583] width 15 height 12
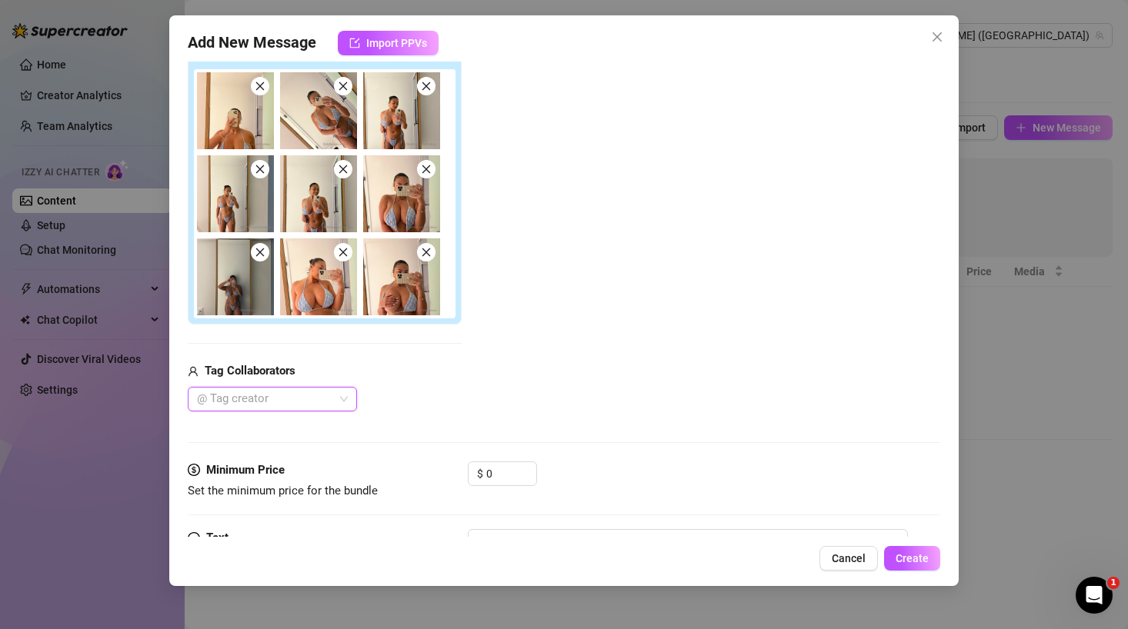
scroll to position [195, 0]
drag, startPoint x: 497, startPoint y: 472, endPoint x: 405, endPoint y: 470, distance: 91.6
click at [405, 470] on div "Minimum Price Set the minimum price for the bundle $ 0" at bounding box center [564, 480] width 752 height 39
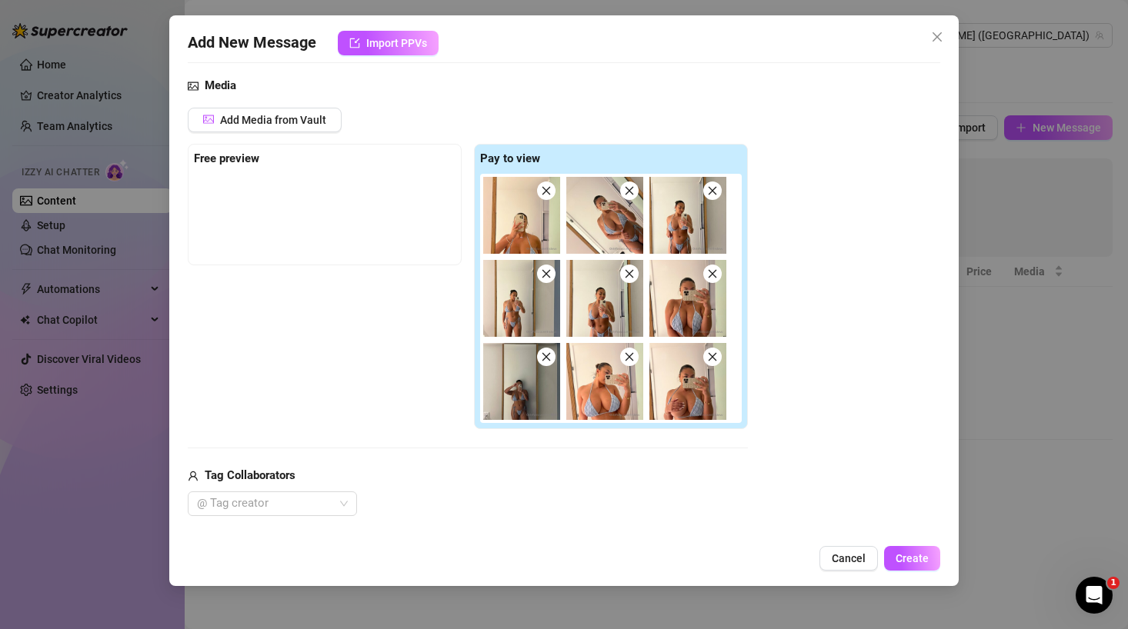
scroll to position [86, 0]
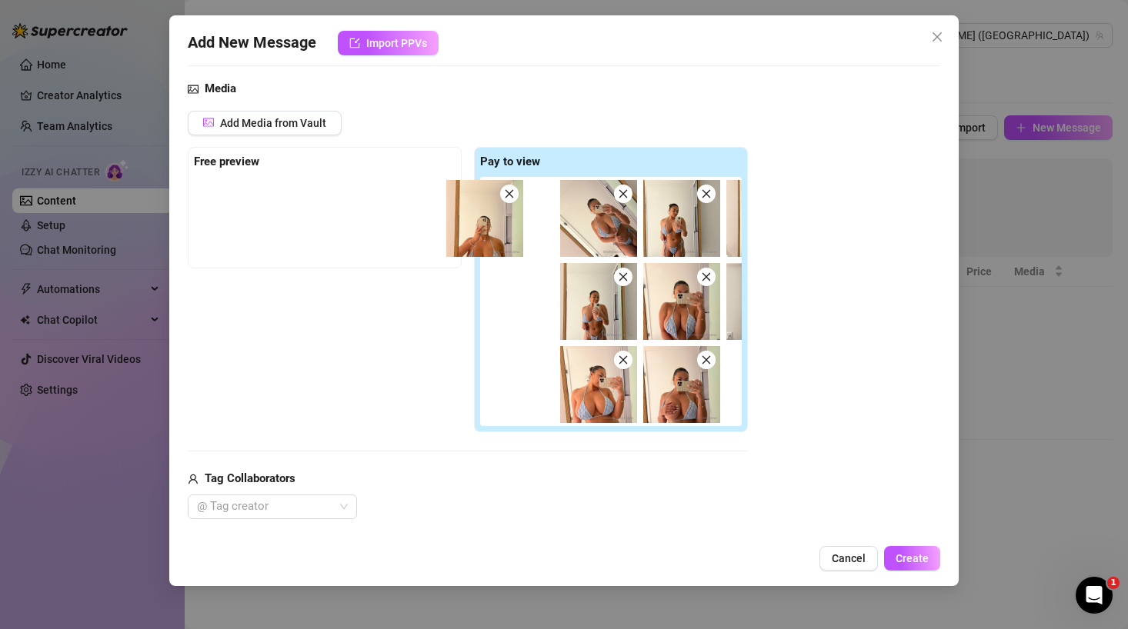
drag, startPoint x: 472, startPoint y: 235, endPoint x: 292, endPoint y: 235, distance: 180.8
click at [292, 235] on div "Free preview Pay to view" at bounding box center [468, 290] width 560 height 286
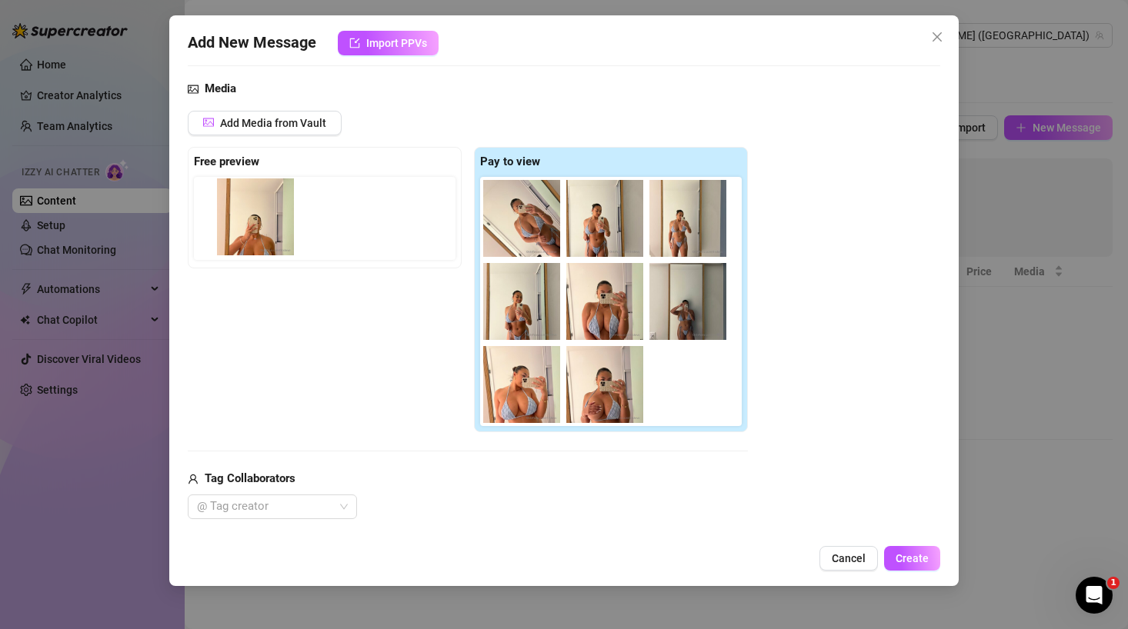
drag, startPoint x: 511, startPoint y: 221, endPoint x: 239, endPoint y: 219, distance: 271.6
click at [239, 219] on div "Free preview Pay to view" at bounding box center [468, 290] width 560 height 286
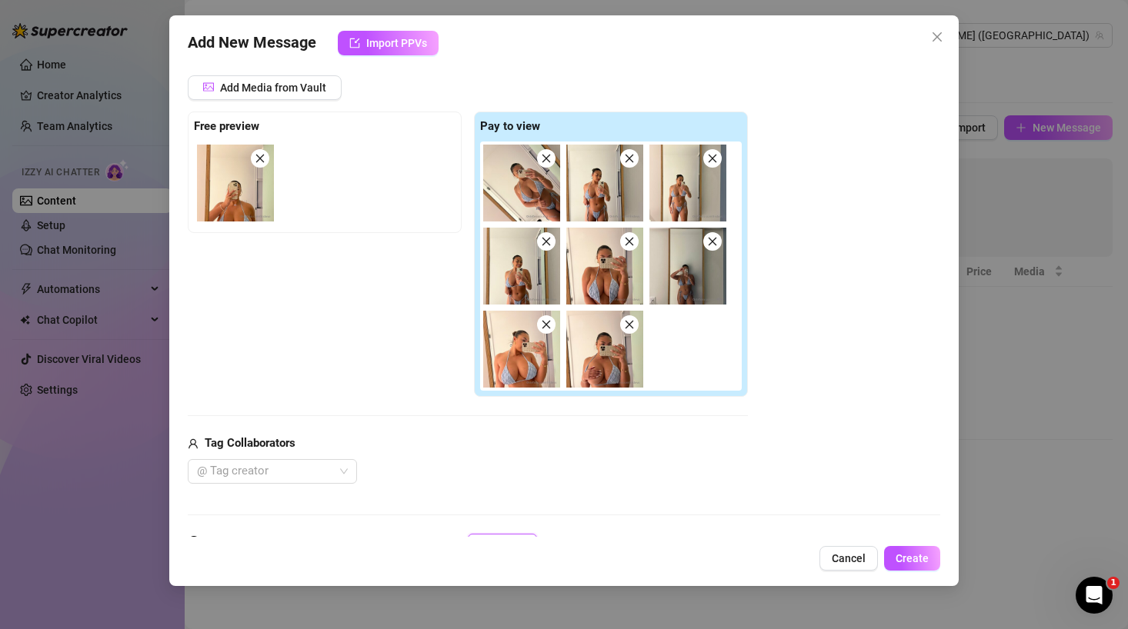
scroll to position [290, 0]
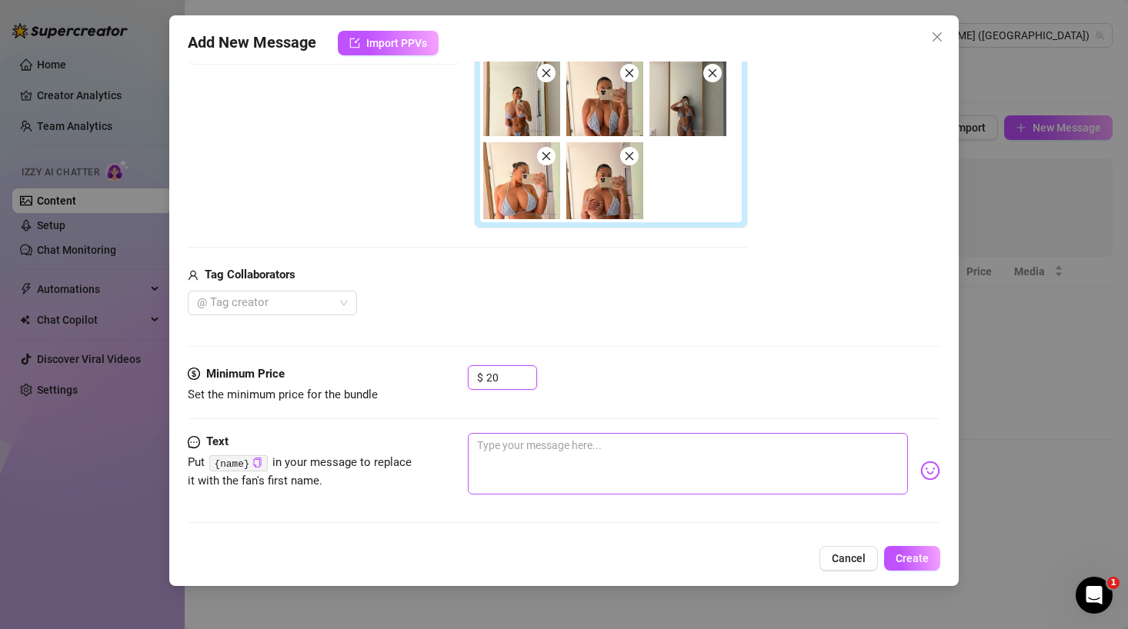
type input "20"
click at [519, 471] on textarea at bounding box center [688, 464] width 440 height 62
type textarea "H"
type textarea "He"
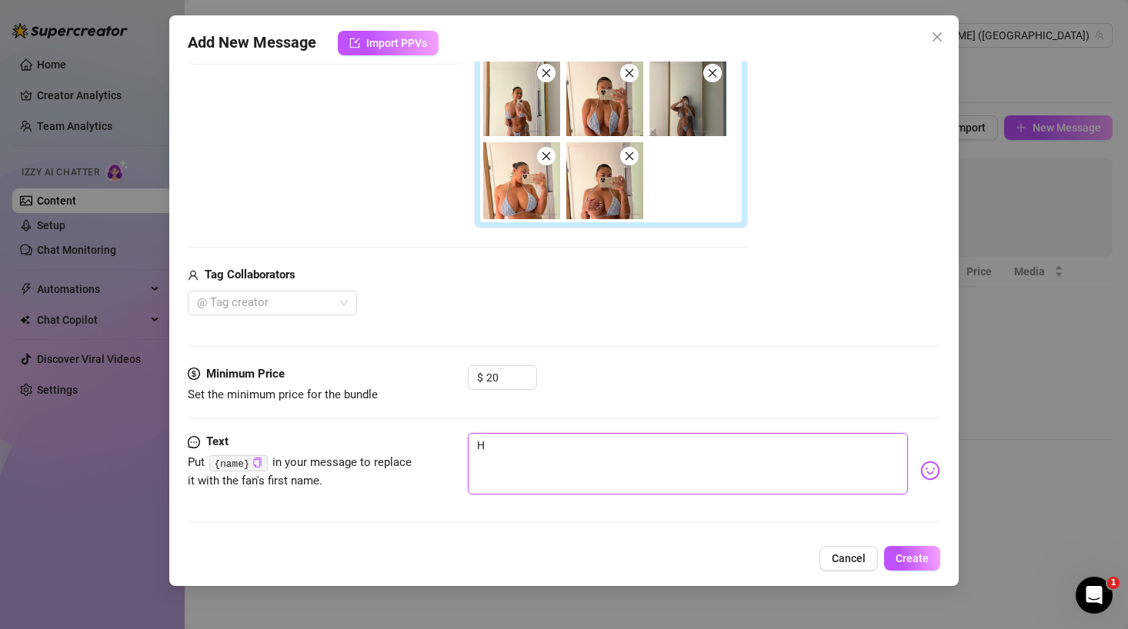
type textarea "He"
type textarea "Hey"
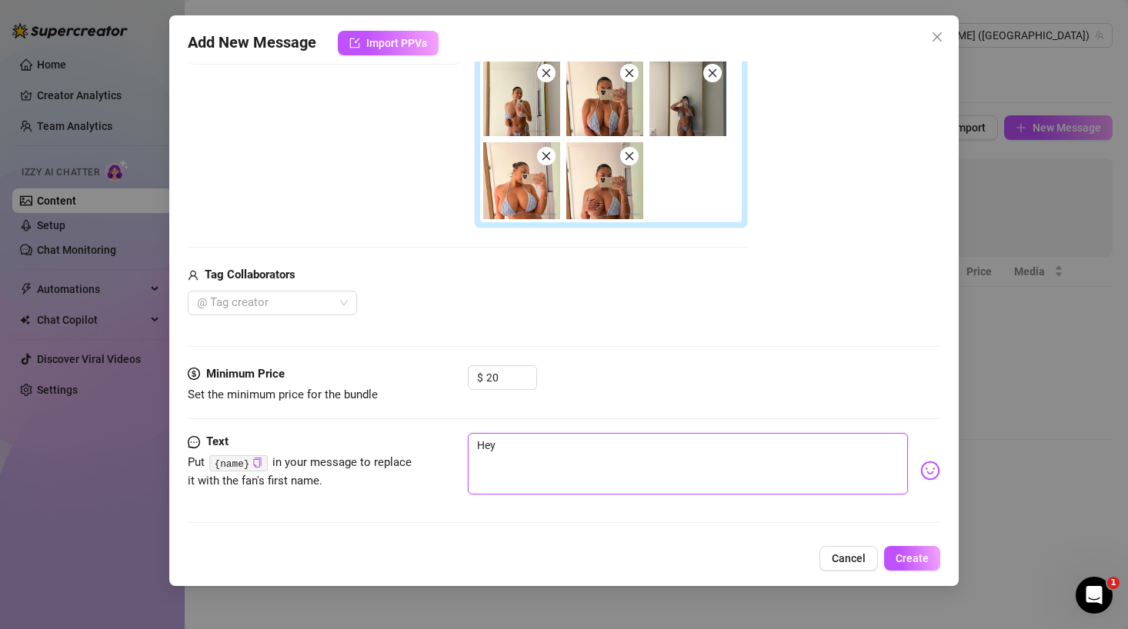
type textarea "Hey t"
type textarea "Hey"
type textarea "Hey t"
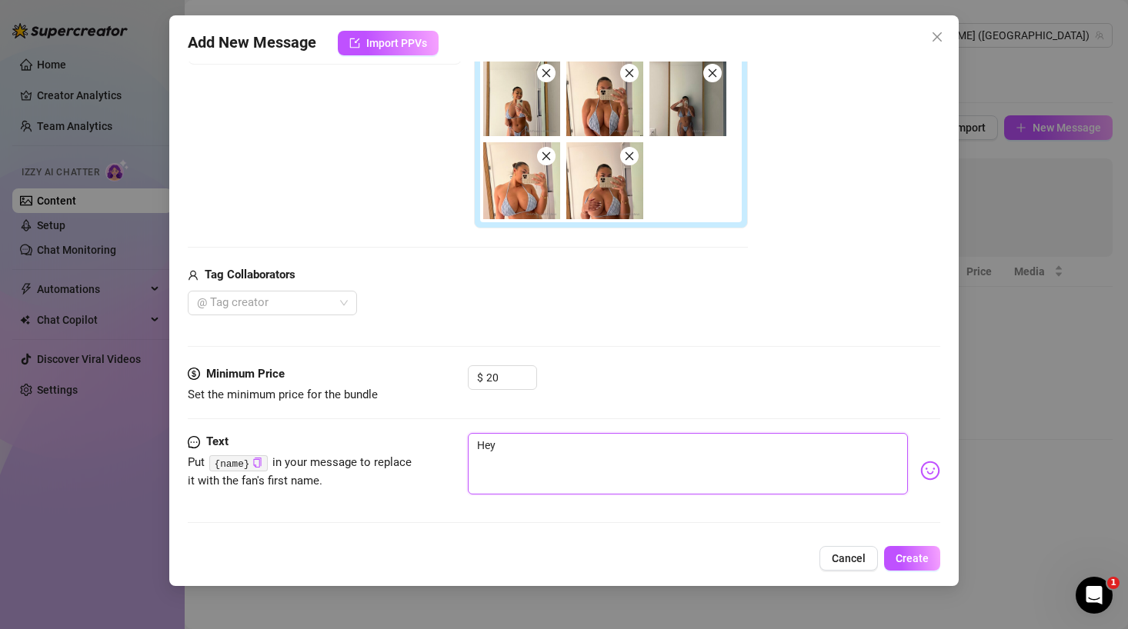
type textarea "Hey t"
type textarea "Hey th"
type textarea "Hey t"
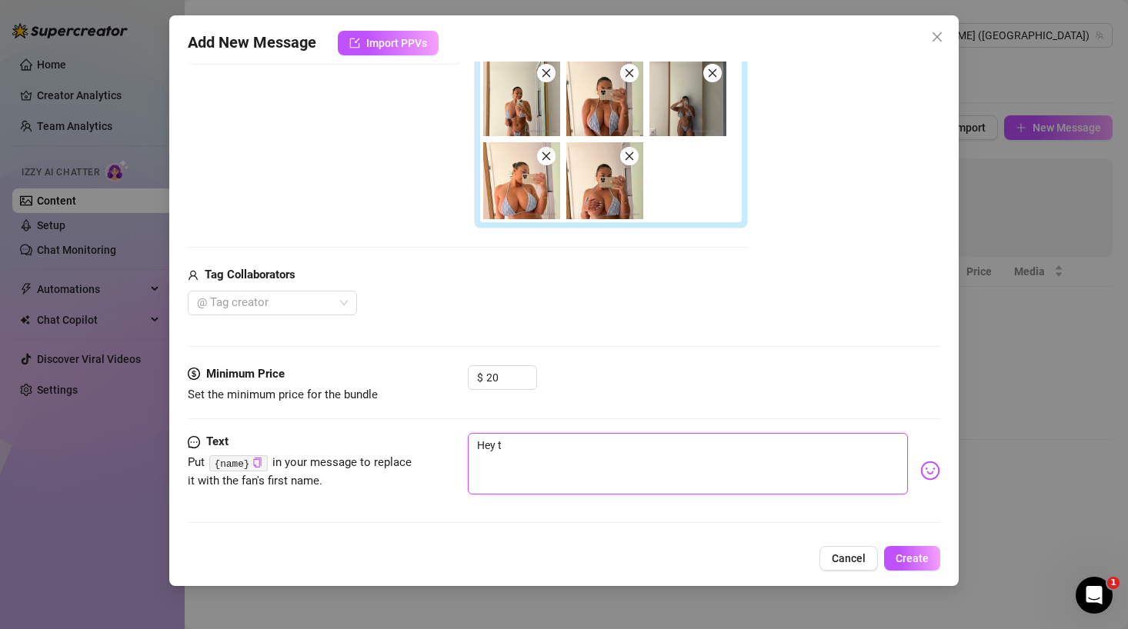
type textarea "Hey"
type textarea "He"
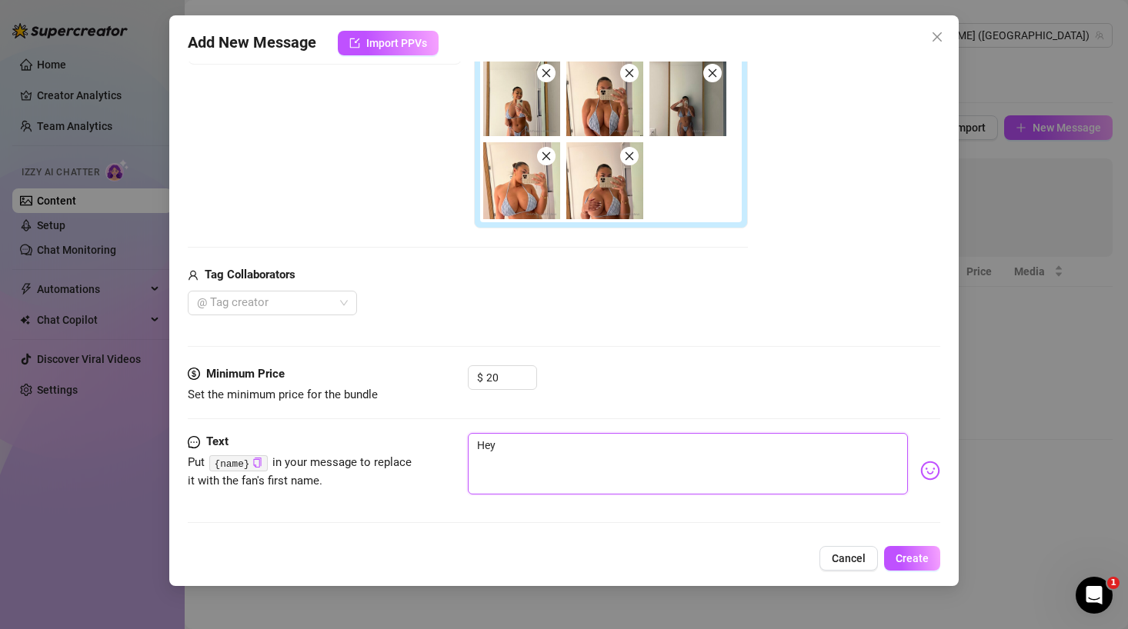
type textarea "He"
type textarea "H"
type textarea "Type your message here..."
type textarea "G"
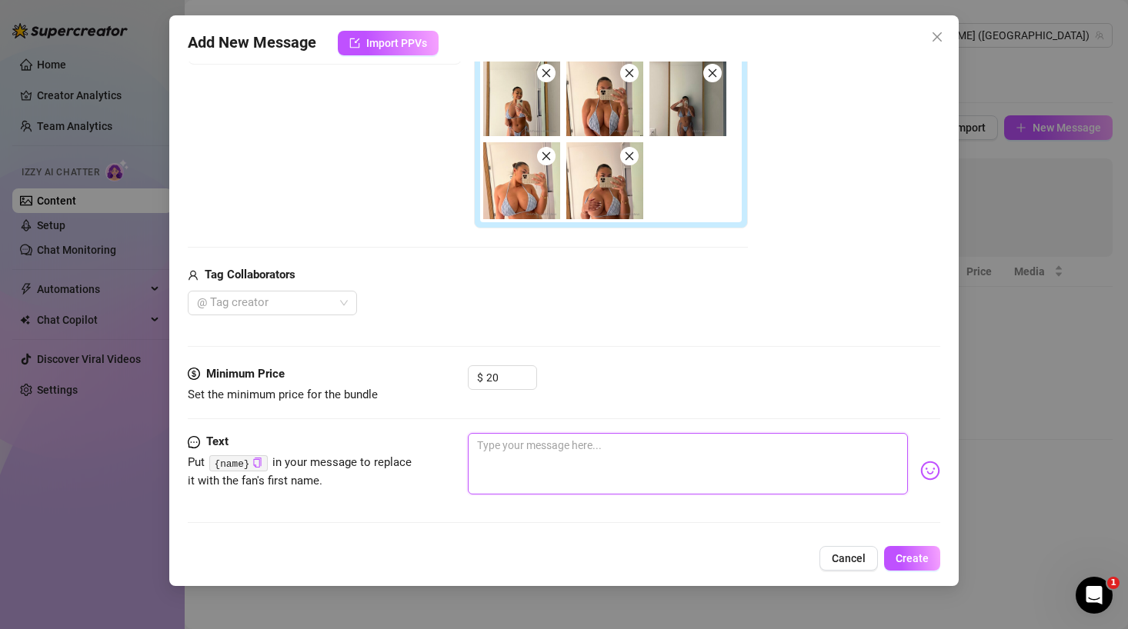
type textarea "G"
type textarea "Gl"
type textarea "Gla"
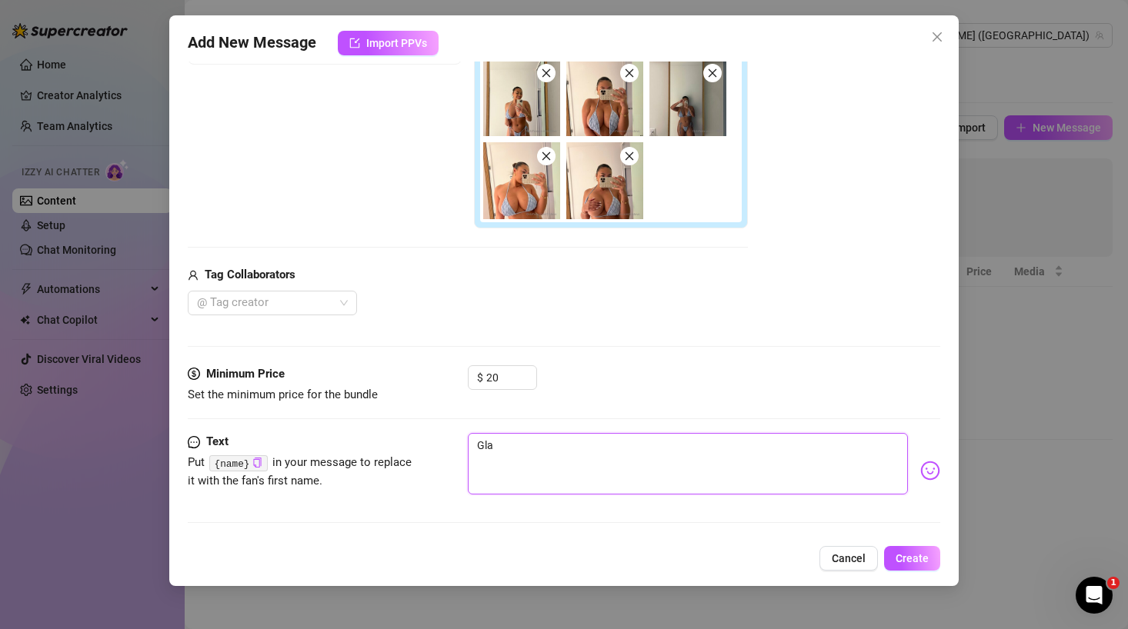
type textarea "Gl"
type textarea "G"
type textarea "Type your message here..."
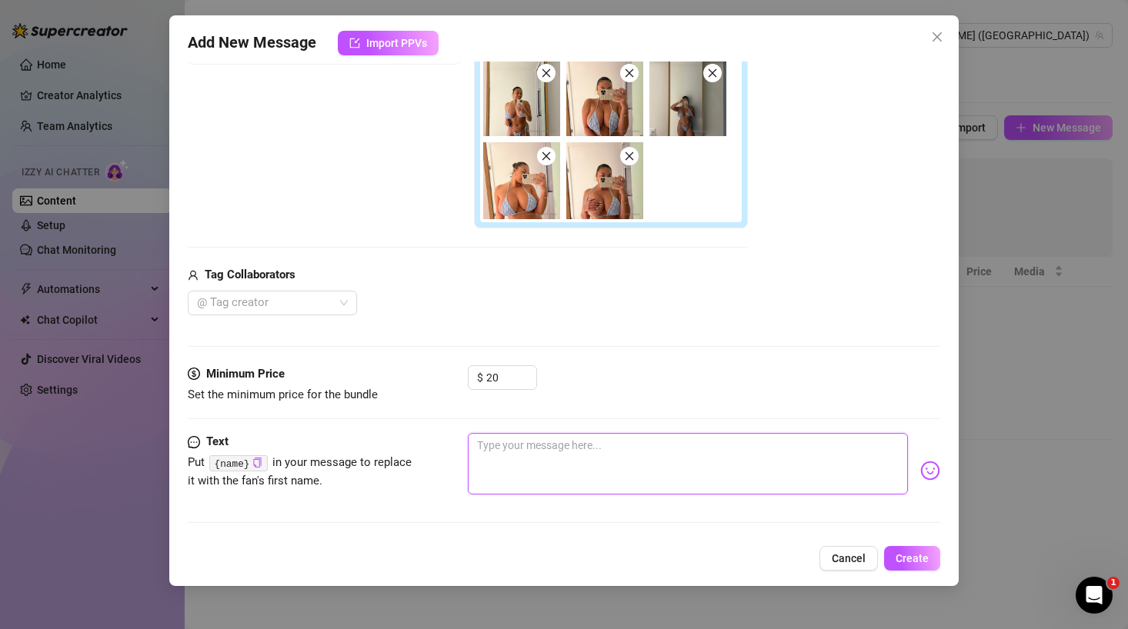
type textarea "J"
type textarea "Ju"
type textarea "Jus"
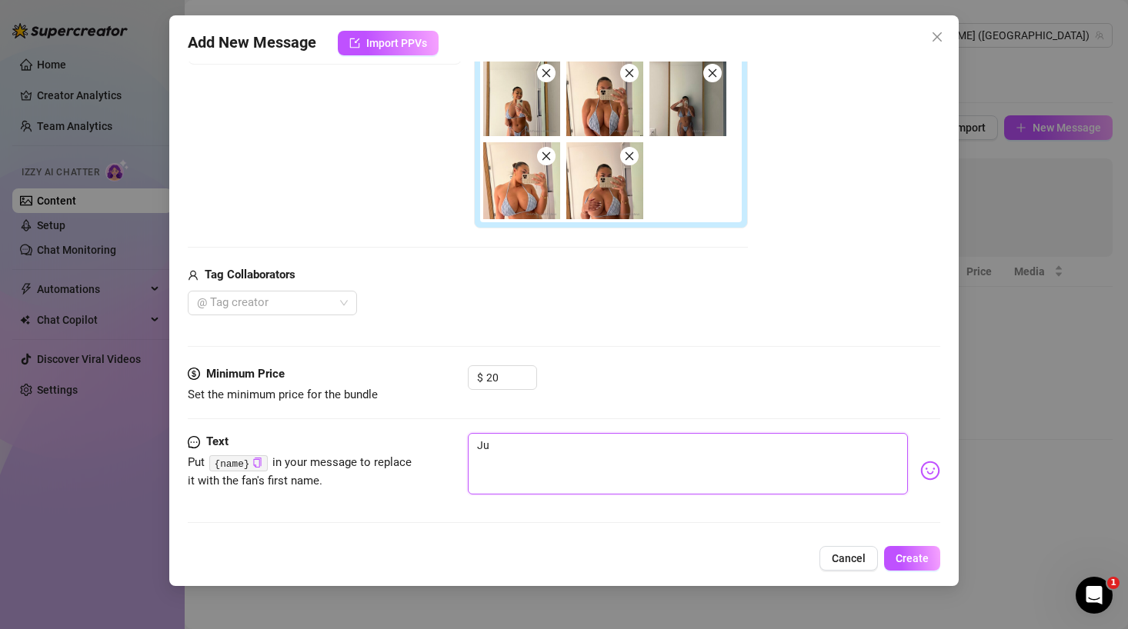
type textarea "Jus"
type textarea "Just"
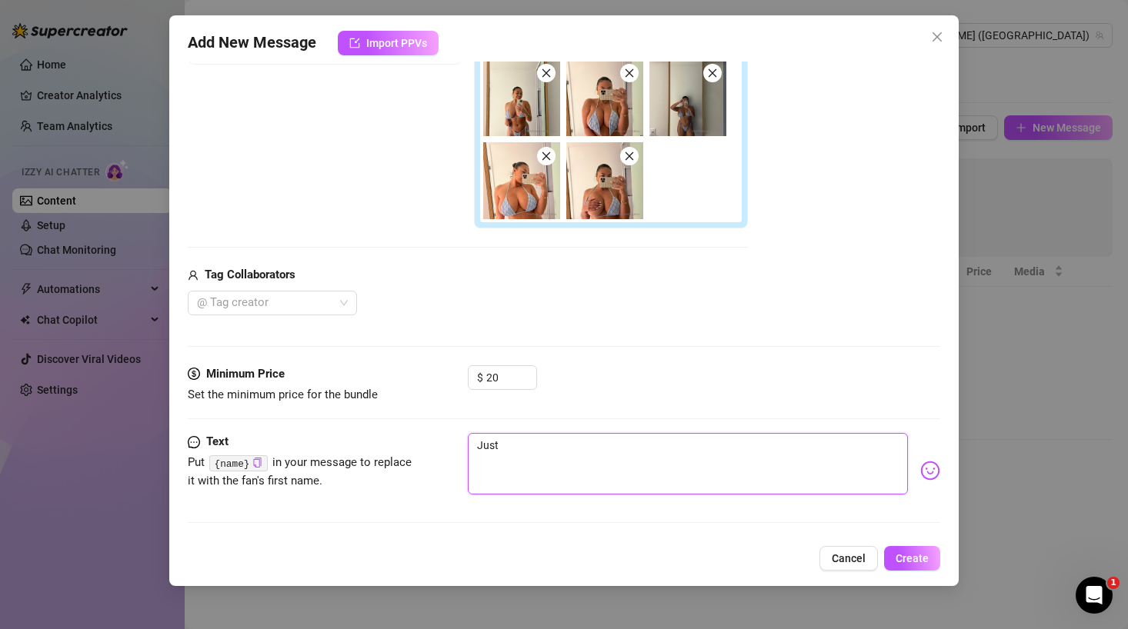
type textarea "Just s"
type textarea "Just sa"
type textarea "Just saw"
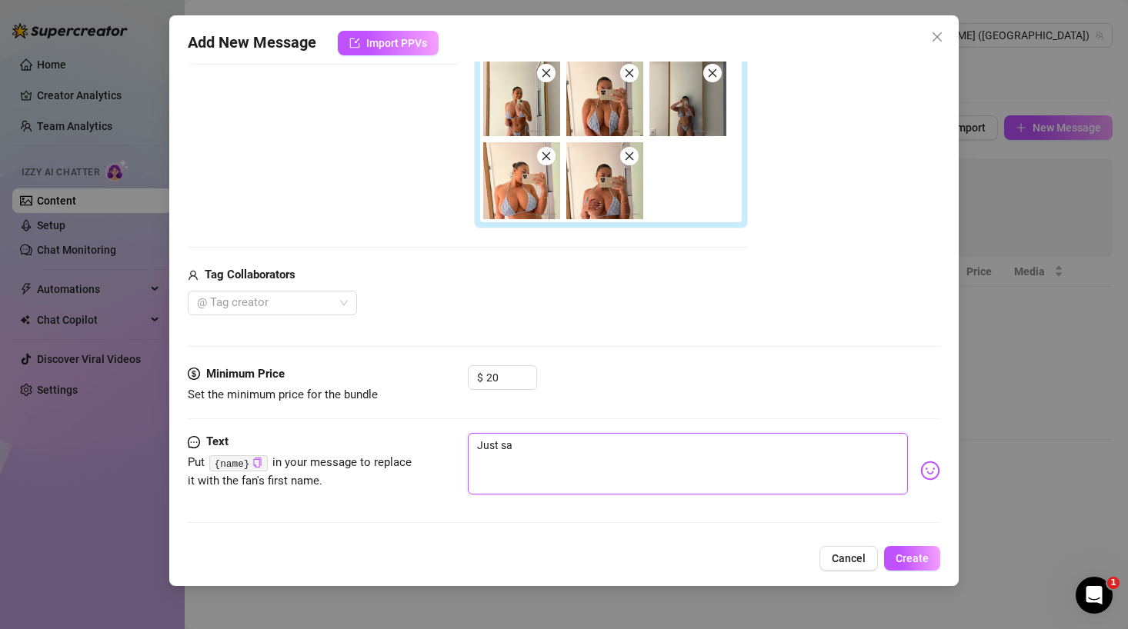
type textarea "Just saw"
type textarea "Just saw y"
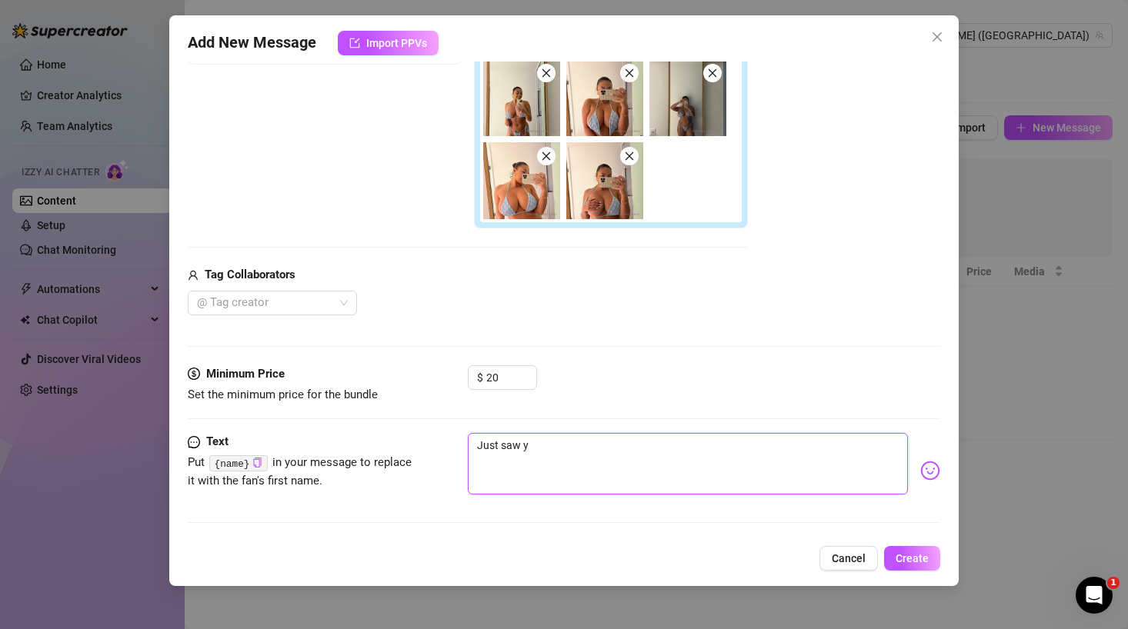
type textarea "Just saw yo"
type textarea "Just saw you"
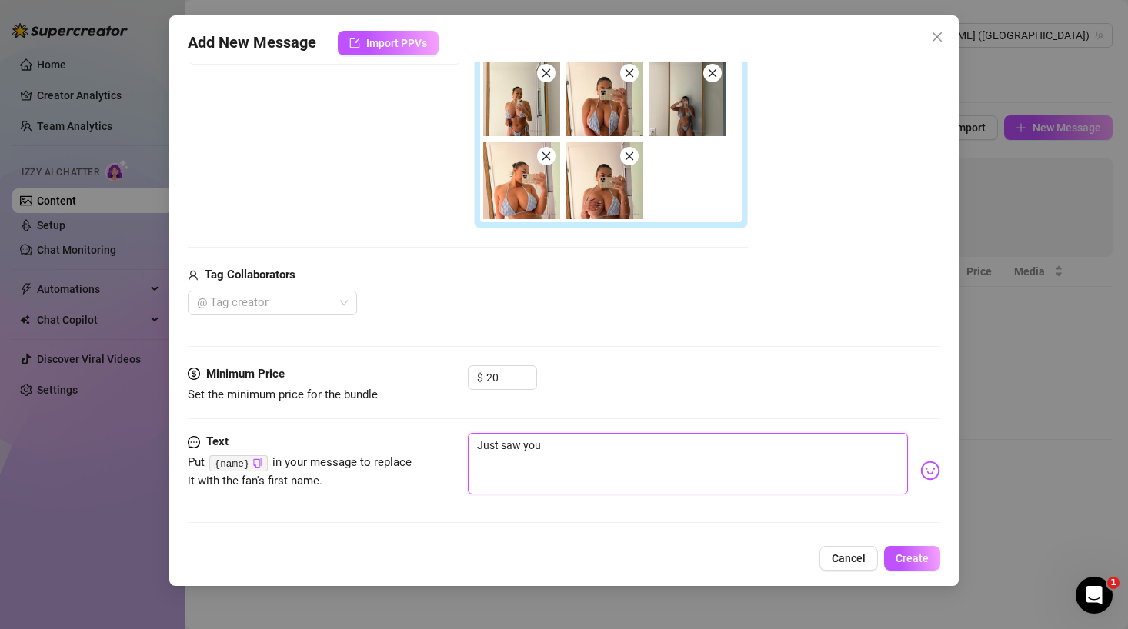
type textarea "Just saw you"
type textarea "Just saw you o"
type textarea "Just saw you on"
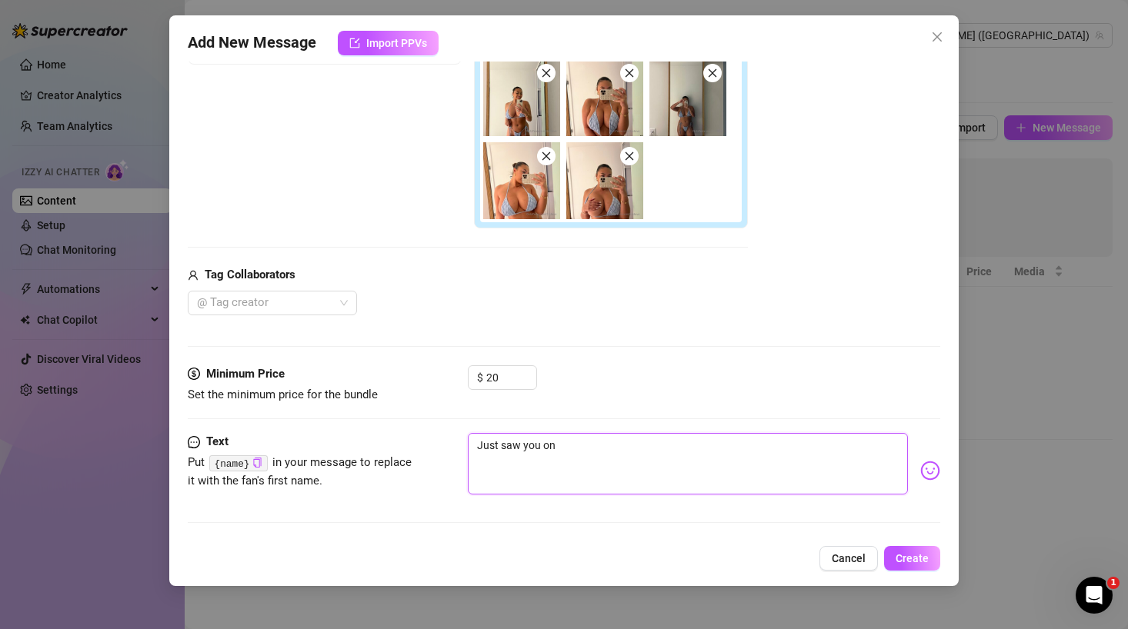
type textarea "Just saw you onl"
type textarea "Just saw you onli"
type textarea "Just saw you onlin"
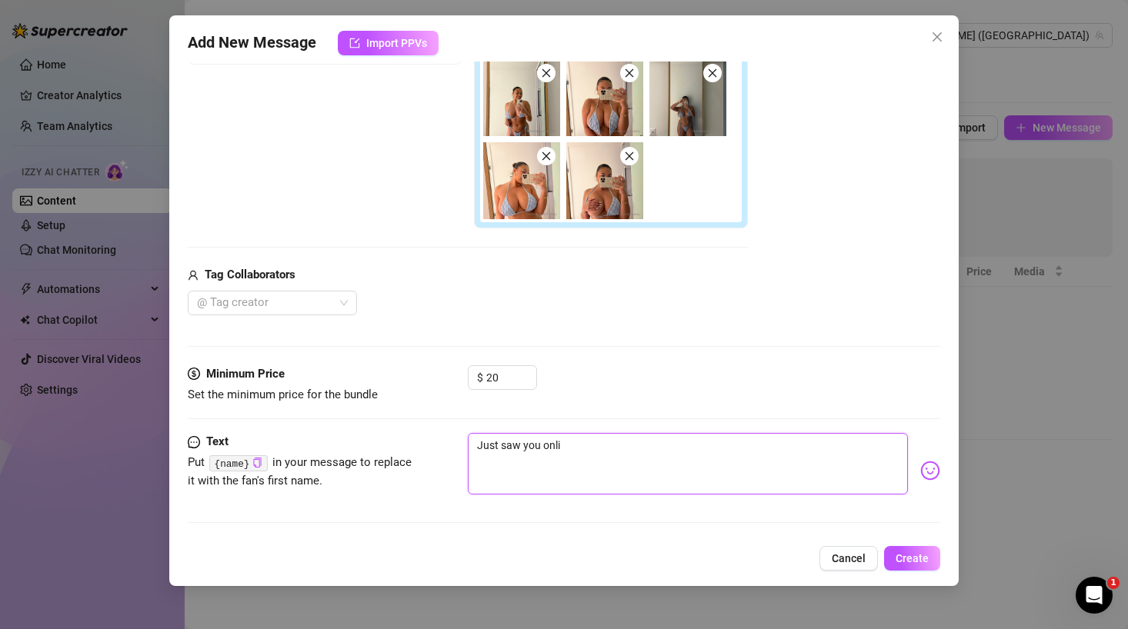
type textarea "Just saw you onlin"
type textarea "Just saw you online"
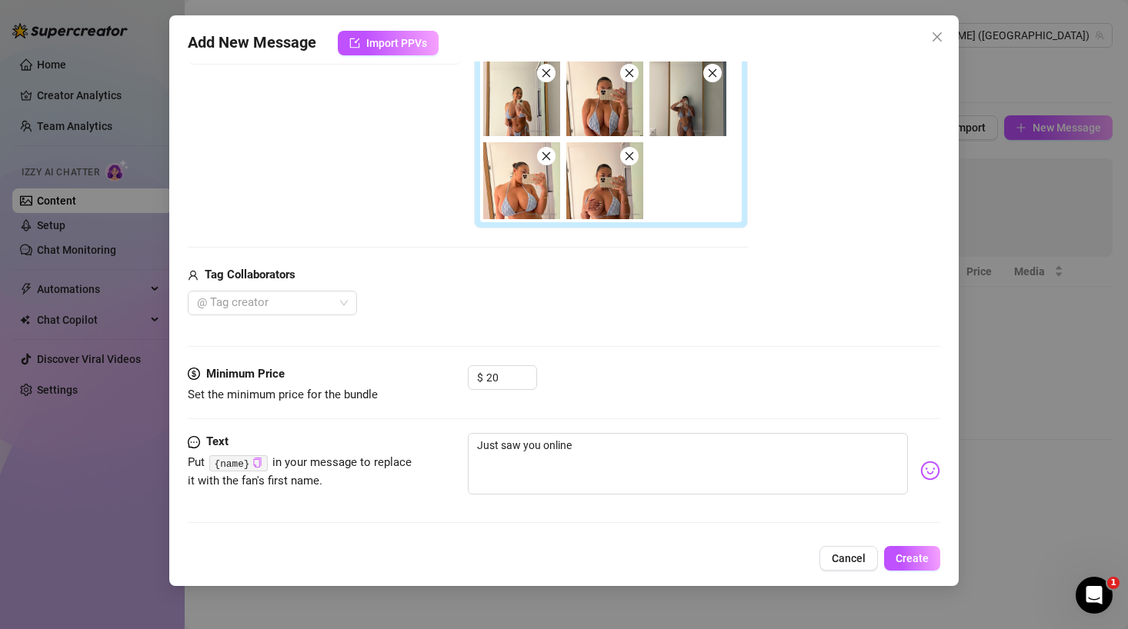
click at [258, 462] on icon "copy" at bounding box center [257, 463] width 10 height 10
click at [587, 446] on textarea "Just saw you online" at bounding box center [688, 464] width 440 height 62
click at [258, 465] on icon "copy" at bounding box center [257, 463] width 10 height 10
click at [590, 442] on textarea "Just saw you online" at bounding box center [688, 464] width 440 height 62
paste textarea "{name}"
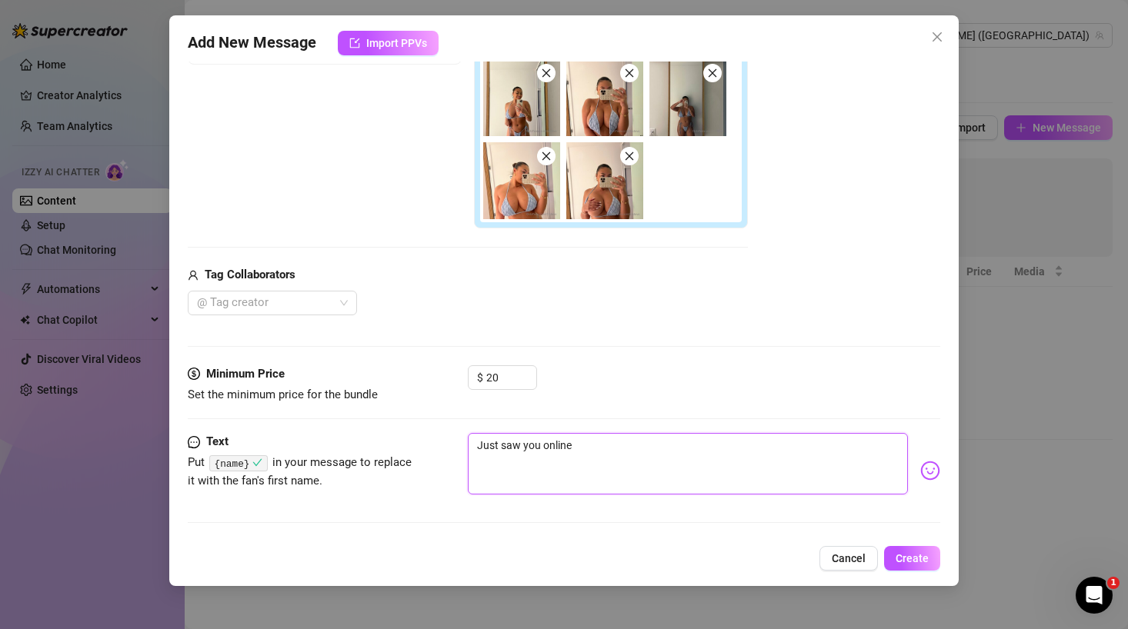
type textarea "Just saw you online {name}"
click at [542, 444] on textarea "Just saw you online {name}" at bounding box center [688, 464] width 440 height 62
type textarea "Just saw you jonline {name}"
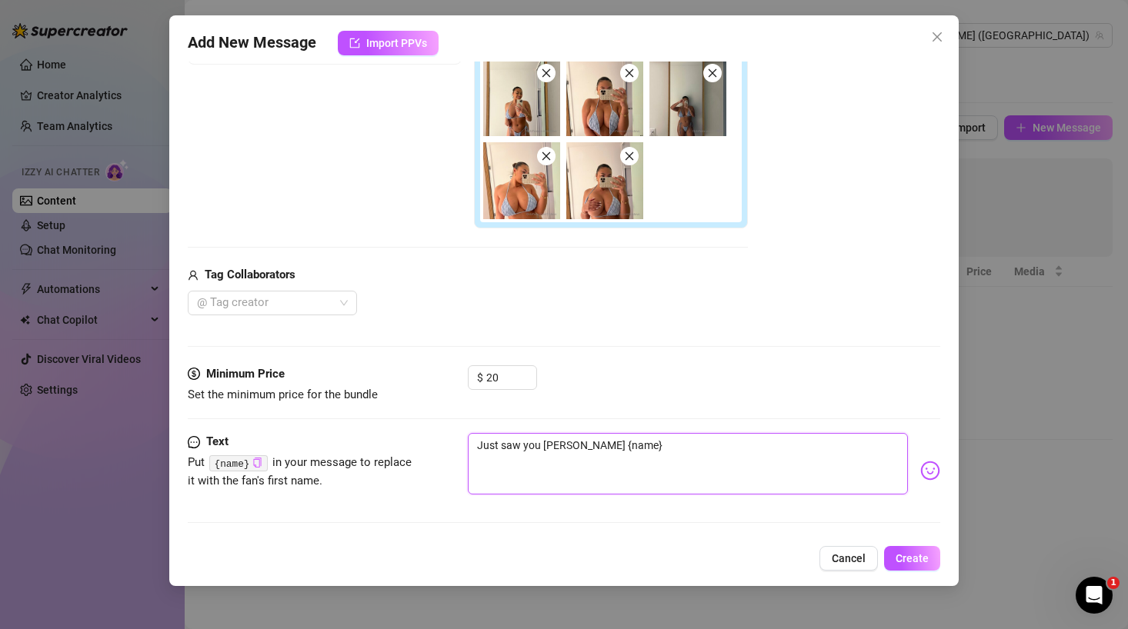
type textarea "Just saw you joonline {name}"
type textarea "Just saw you joponline {name}"
type textarea "Just saw you joonline {name}"
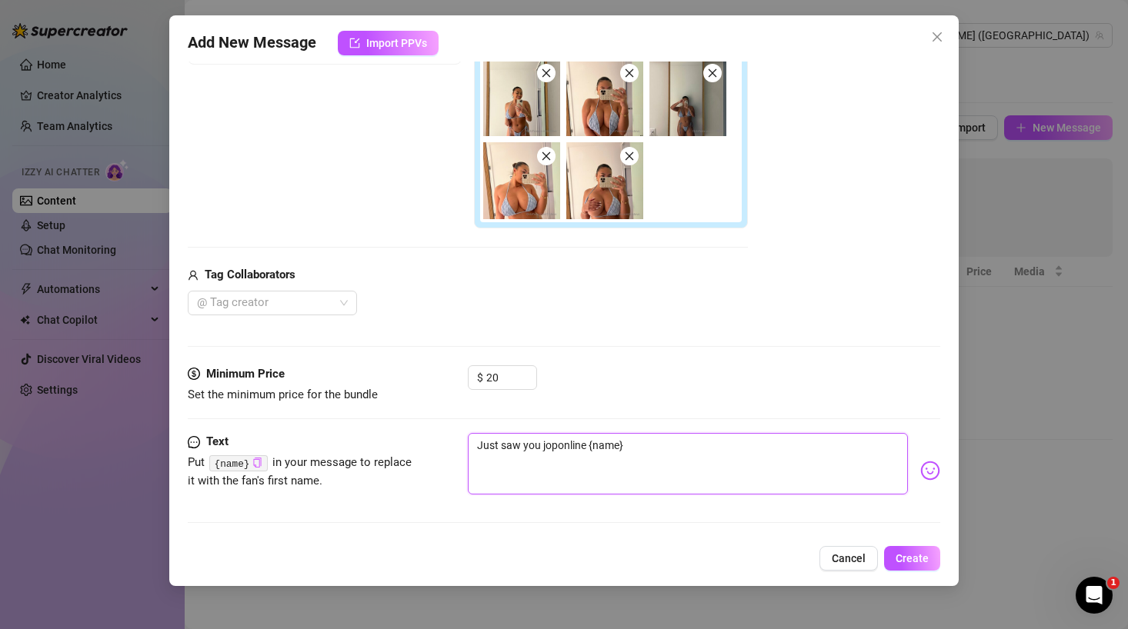
type textarea "Just saw you joonline {name}"
type textarea "Just saw you jonline {name}"
type textarea "Just saw you online {name}"
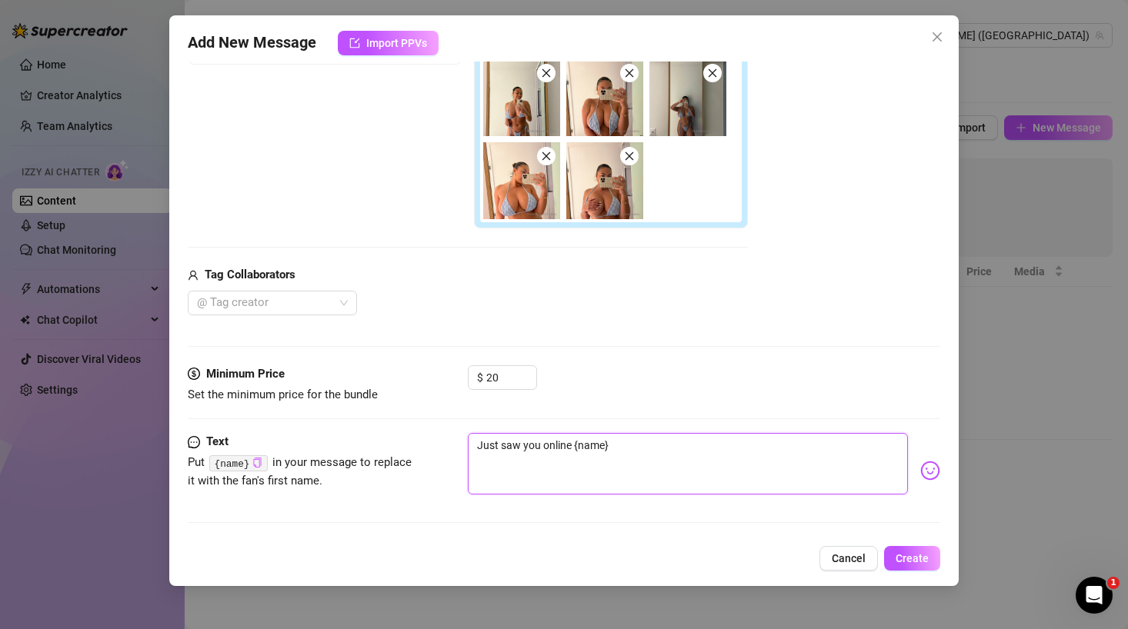
type textarea "Just saw you honline {name}"
type textarea "Just saw you hoonline {name}"
type textarea "Just saw you hoponline {name}"
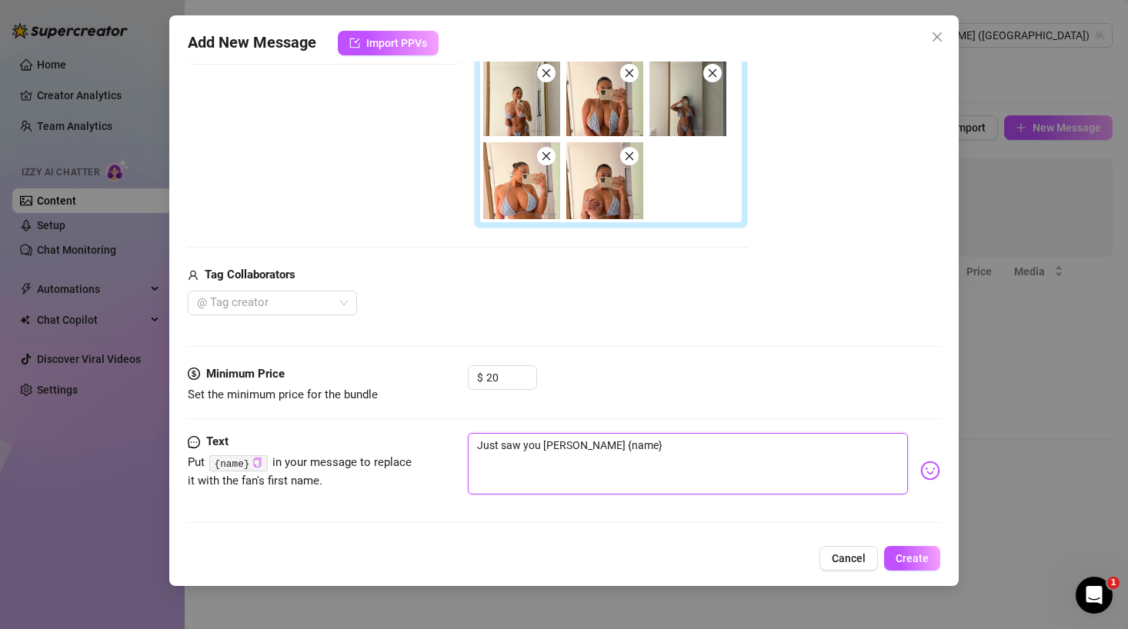
type textarea "Just saw you hoponline {name}"
type textarea "Just saw you hop online {name}"
click at [682, 448] on textarea "Just saw you hop online {name}" at bounding box center [688, 464] width 440 height 62
type textarea "Just saw you hop online {name}"
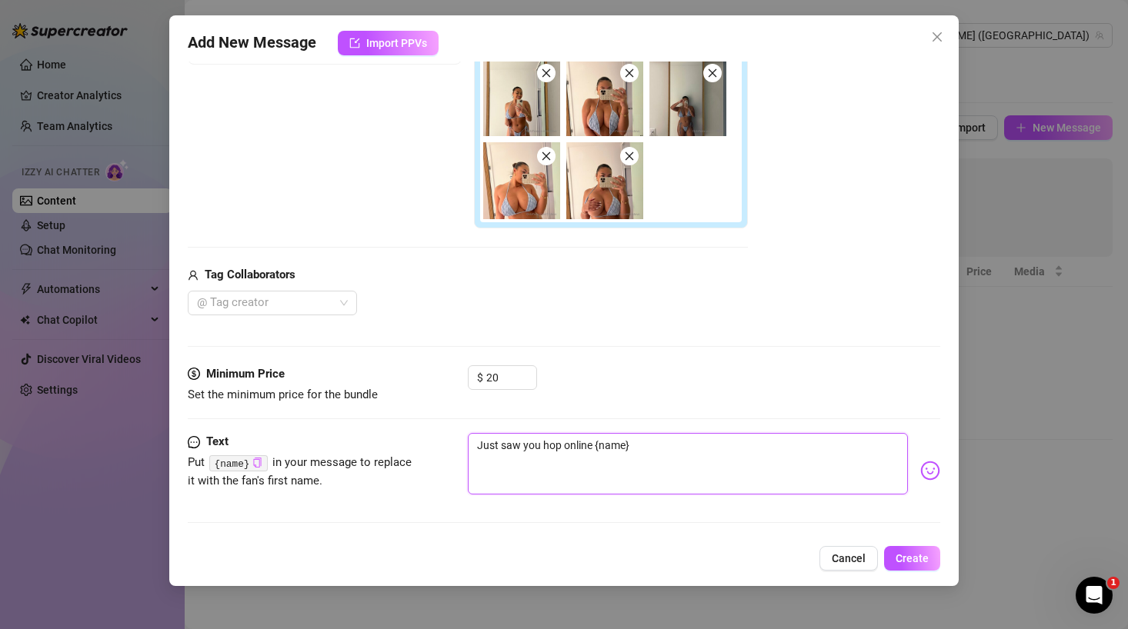
type textarea "Just saw you hop online {name}"
type textarea "Just saw you hop online {name} 😘"
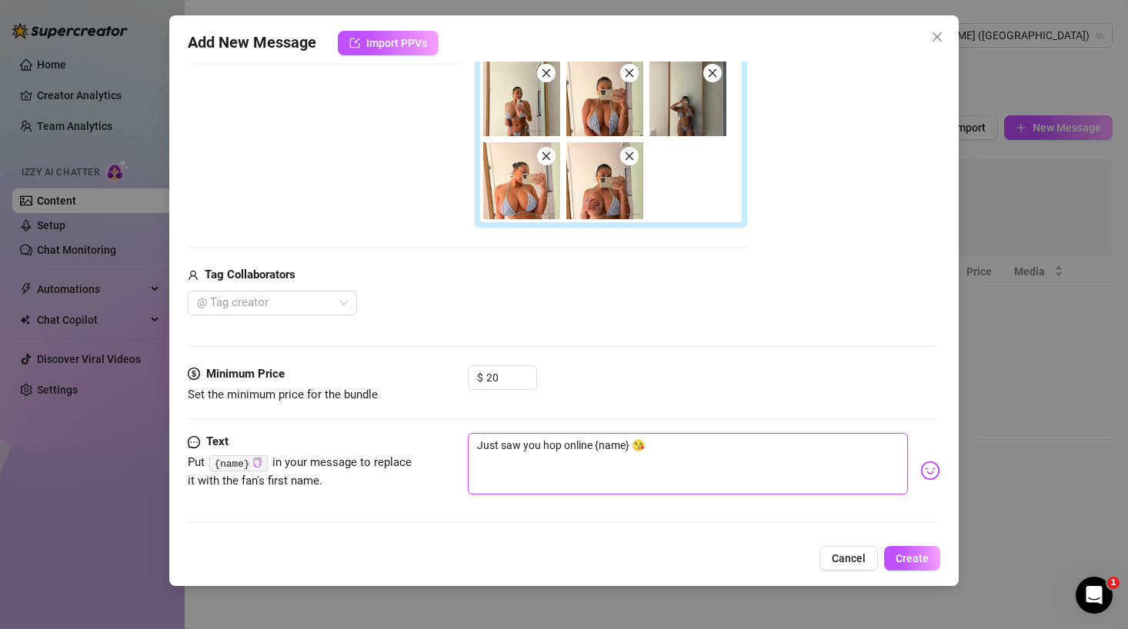
type textarea "Just saw you hop online {name} 😘 j"
type textarea "Just saw you hop online {name} 😘 ju"
type textarea "Just saw you hop online {name} 😘 jus"
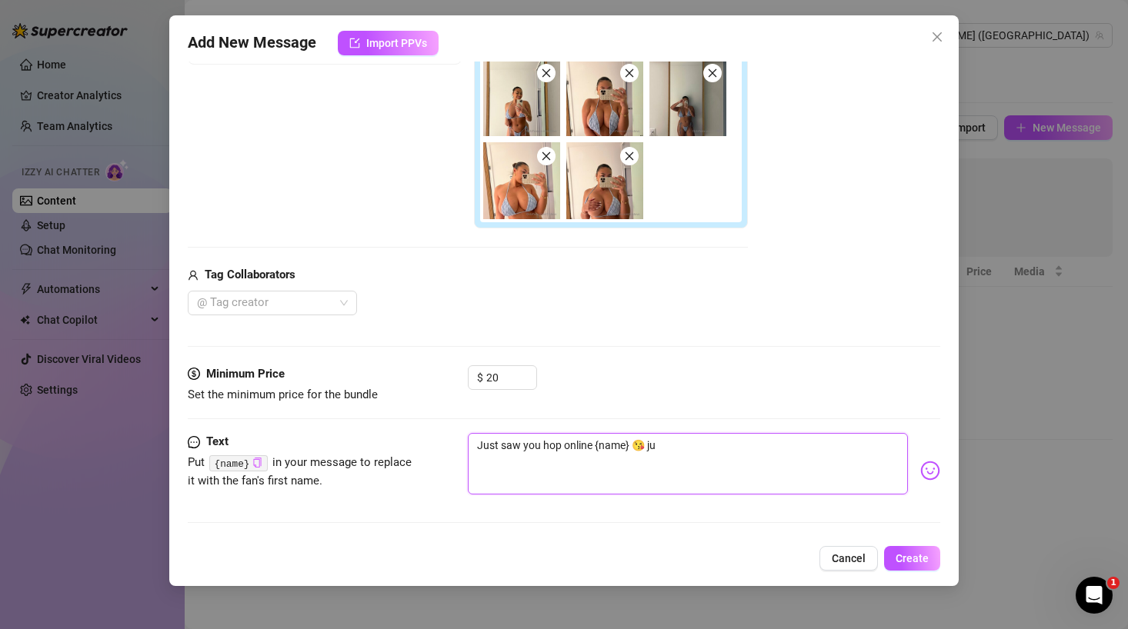
type textarea "Just saw you hop online {name} 😘 jus"
type textarea "Just saw you hop online {name} 😘 just"
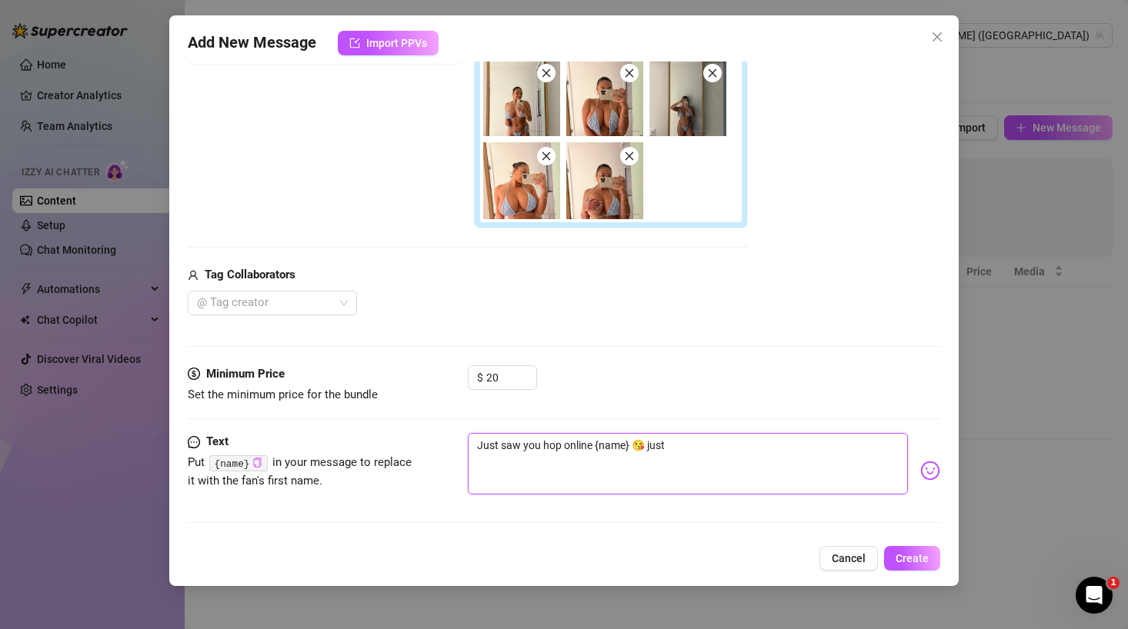
type textarea "Just saw you hop online {name} 😘 just i"
type textarea "Just saw you hop online {name} 😘 just in"
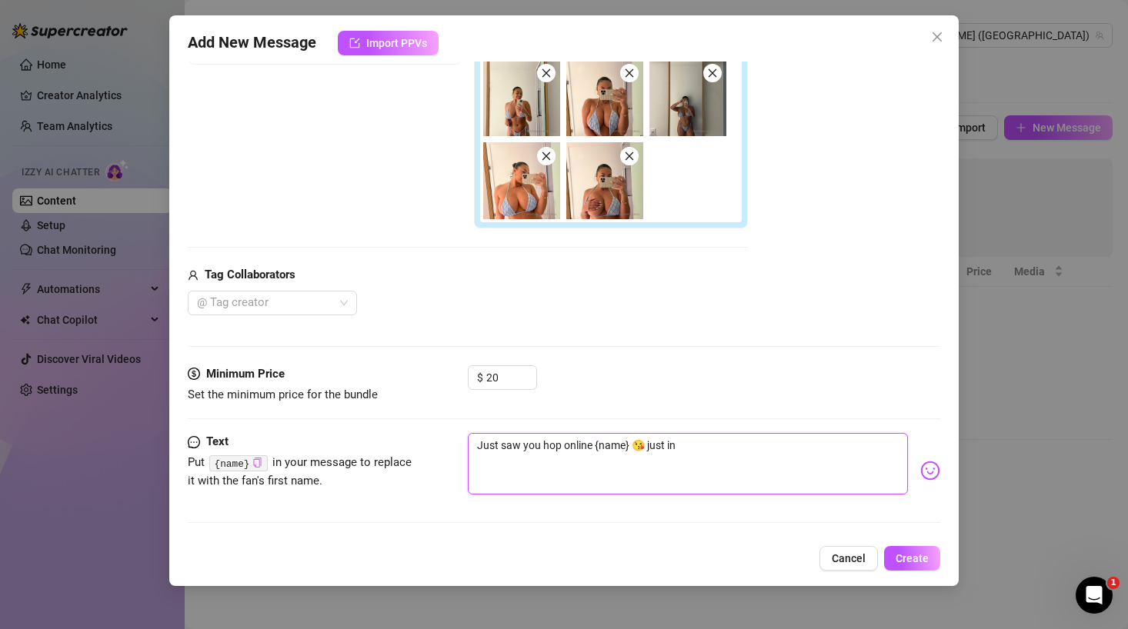
type textarea "Just saw you hop online {name} 😘 just in"
type textarea "Just saw you hop online {name} 😘 just in t"
type textarea "Just saw you hop online {name} 😘 just in ti"
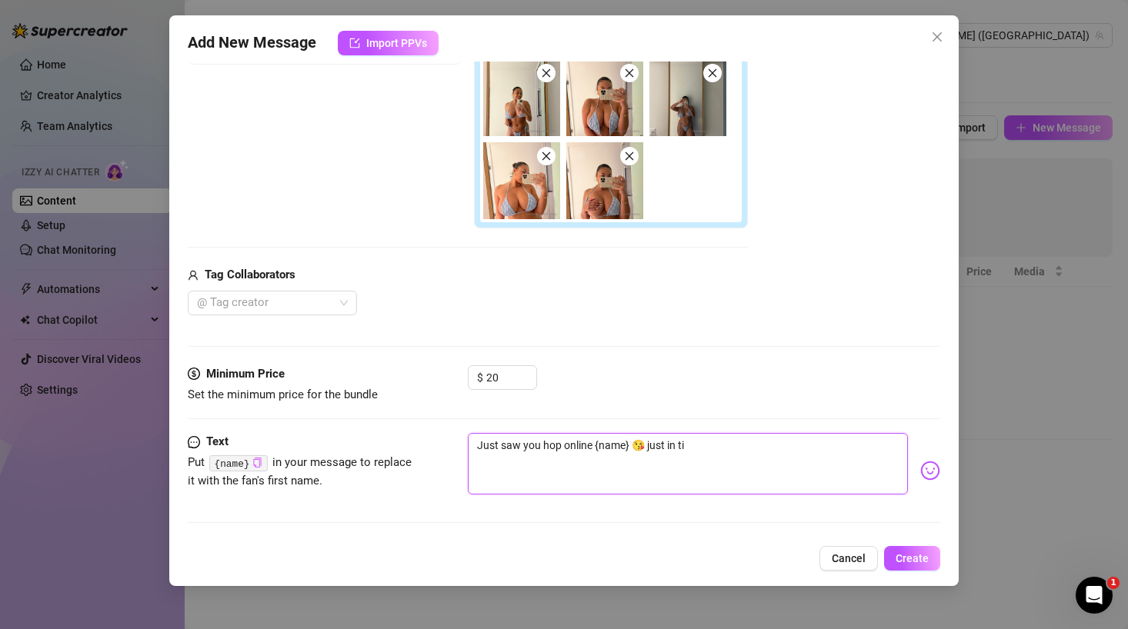
type textarea "Just saw you hop online {name} 😘 just in tie"
type textarea "Just saw you hop online {name} 😘 just in ti"
type textarea "Just saw you hop online {name} 😘 just in tim"
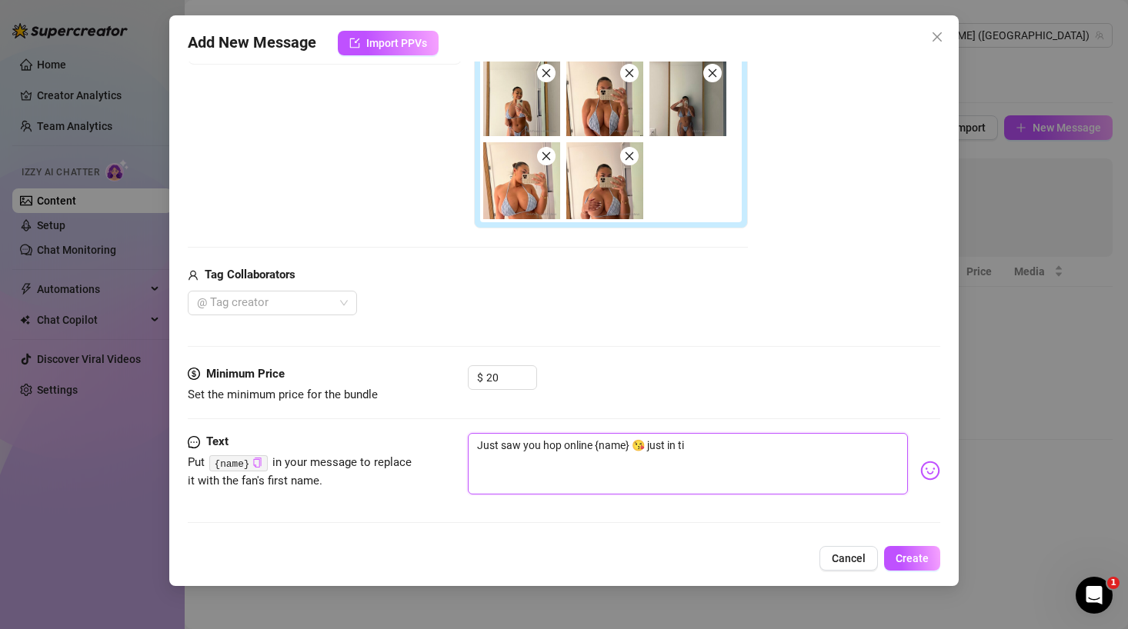
type textarea "Just saw you hop online {name} 😘 just in tim"
type textarea "Just saw you hop online {name} 😘 just in time"
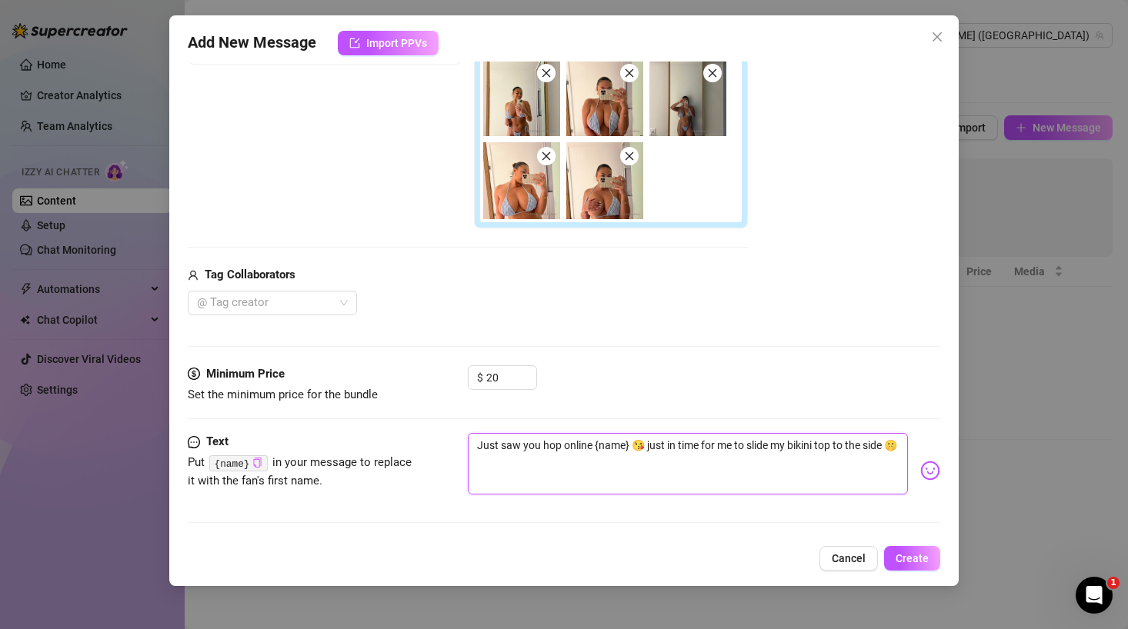
click at [885, 445] on textarea "Just saw you hop online {name} 😘 just in time for me to slide my bikini top to …" at bounding box center [688, 464] width 440 height 62
click at [906, 562] on span "Create" at bounding box center [911, 558] width 33 height 12
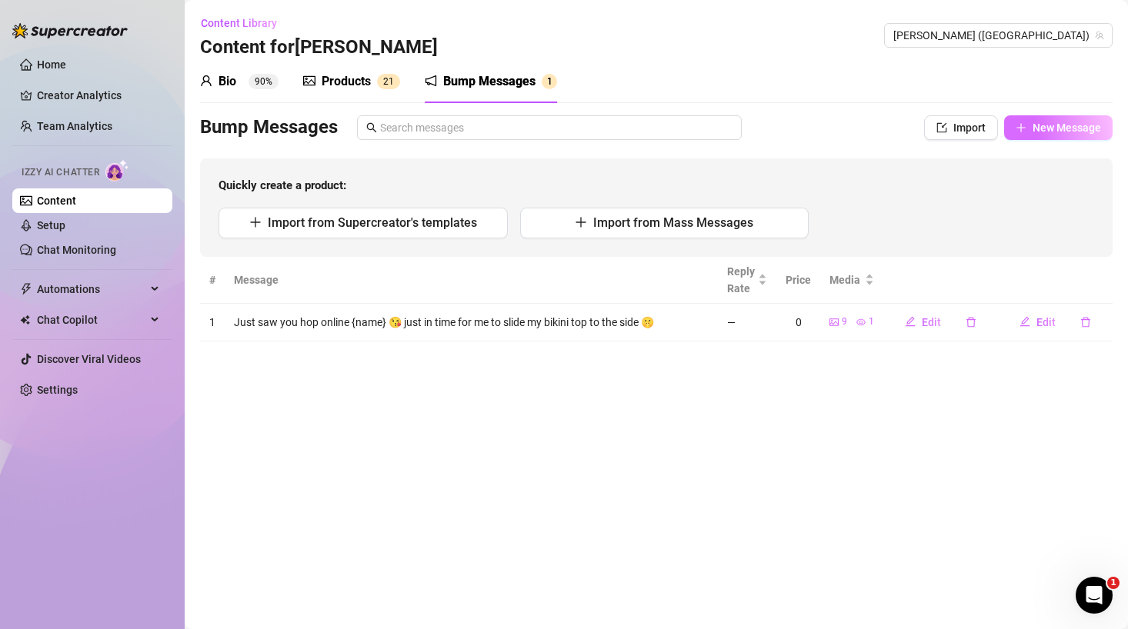
click at [1029, 128] on button "New Message" at bounding box center [1058, 127] width 108 height 25
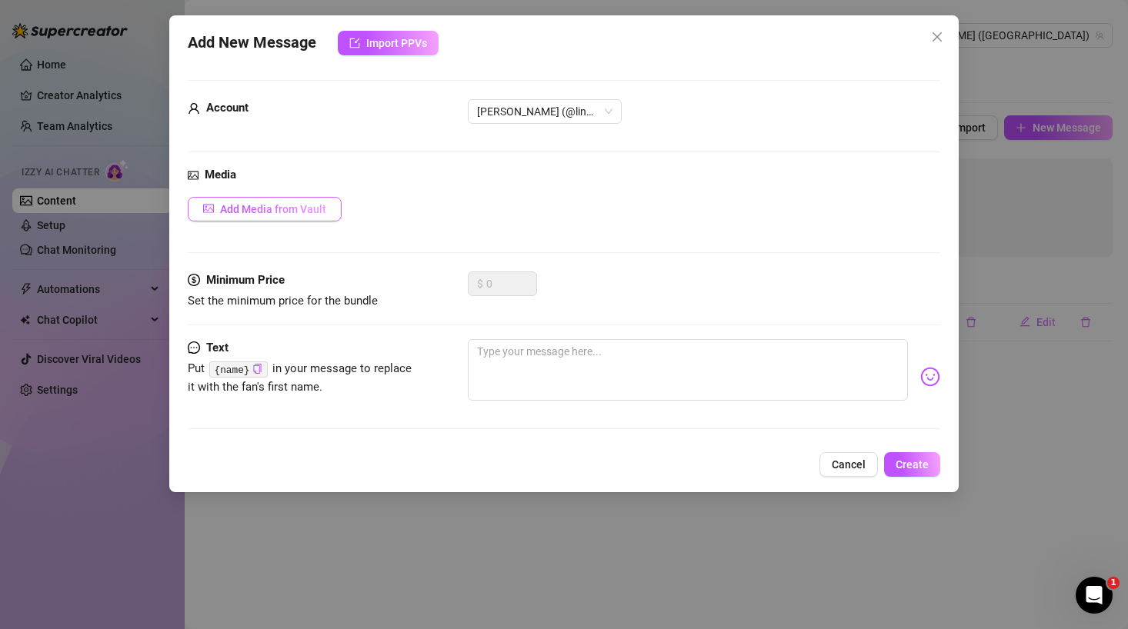
click at [259, 209] on span "Add Media from Vault" at bounding box center [273, 209] width 106 height 12
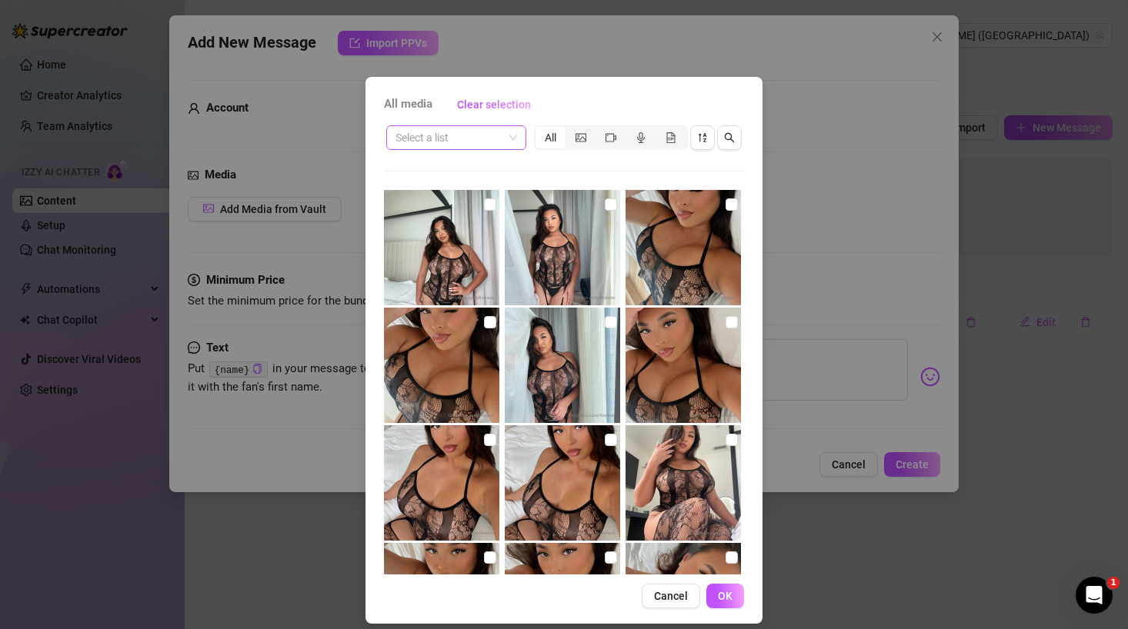
click at [514, 137] on span at bounding box center [456, 137] width 122 height 23
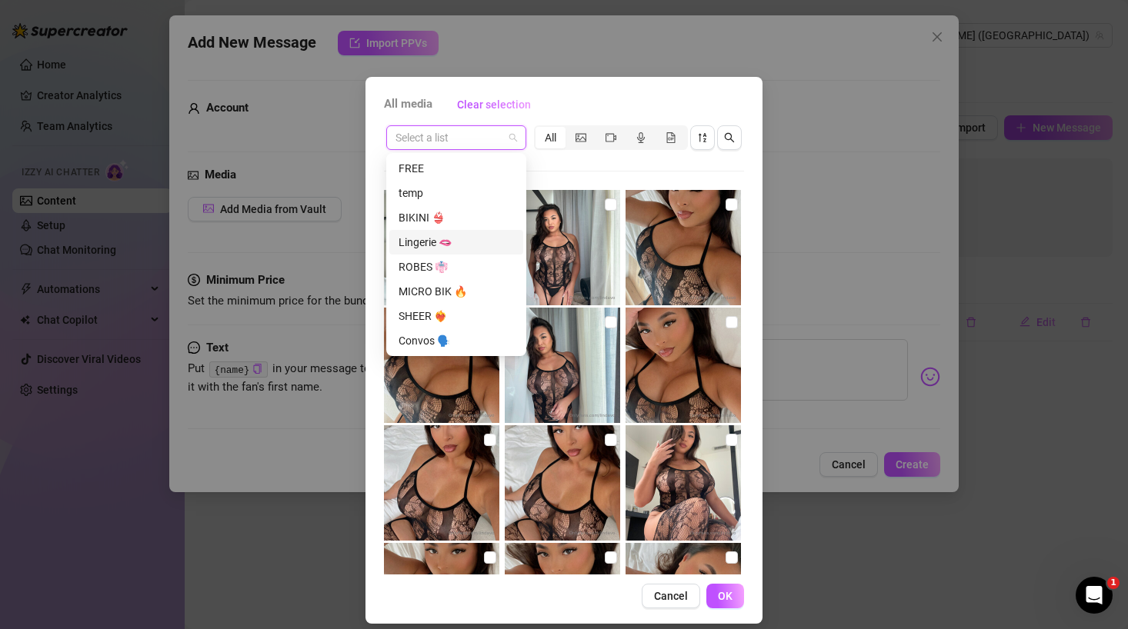
click at [427, 246] on div "Lingerie 🫦" at bounding box center [455, 242] width 115 height 17
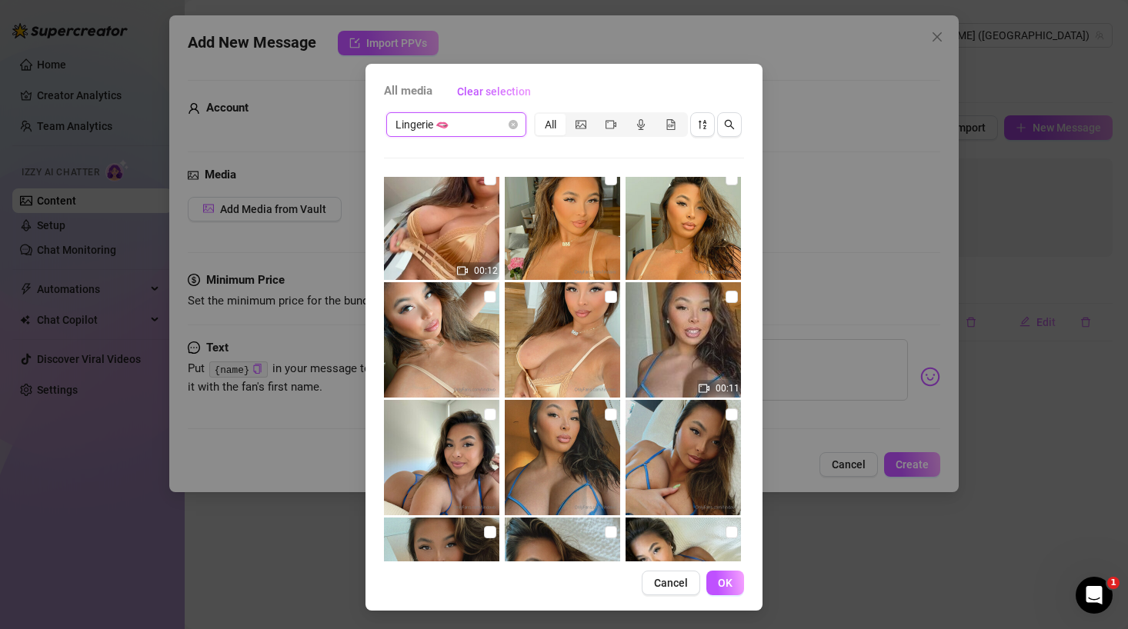
scroll to position [7311, 0]
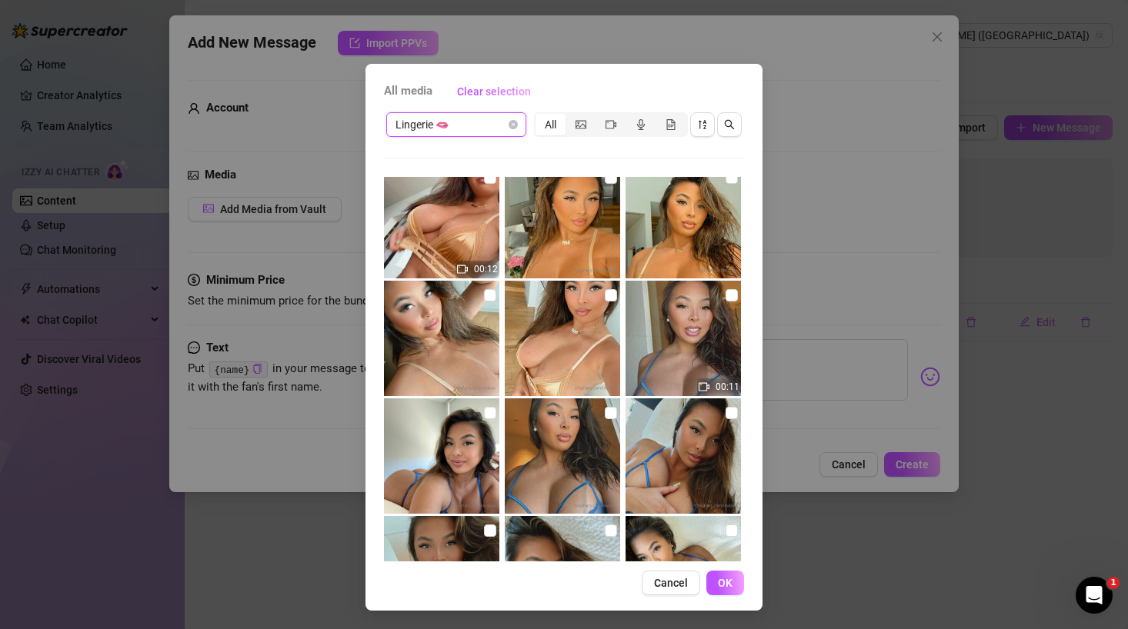
click at [470, 352] on img at bounding box center [441, 338] width 115 height 115
click at [457, 358] on img at bounding box center [441, 338] width 115 height 115
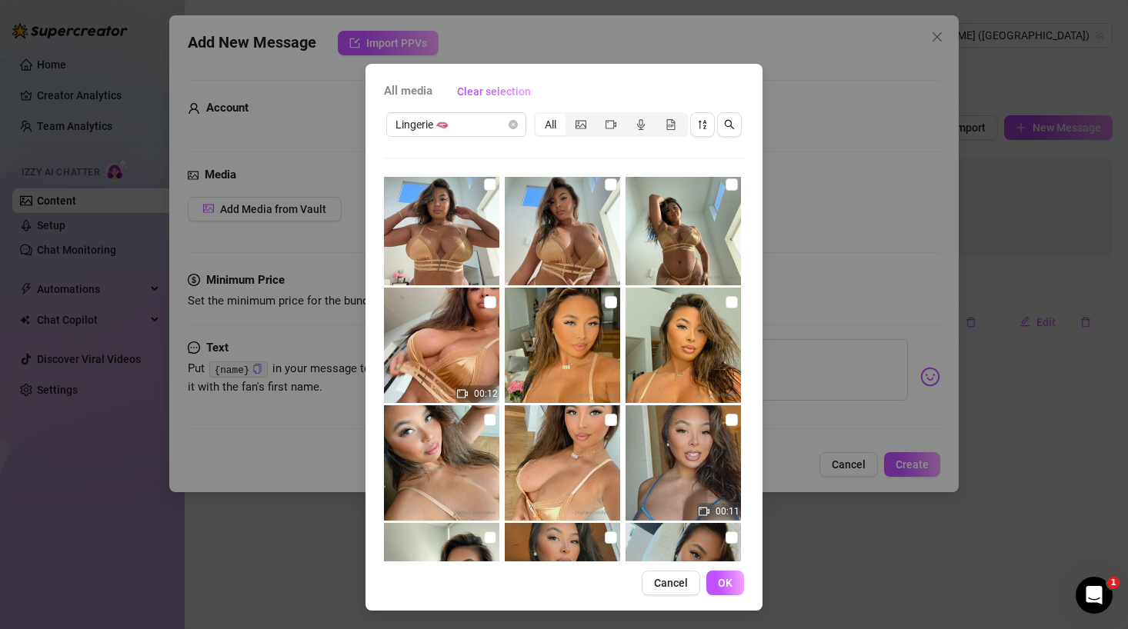
scroll to position [7188, 0]
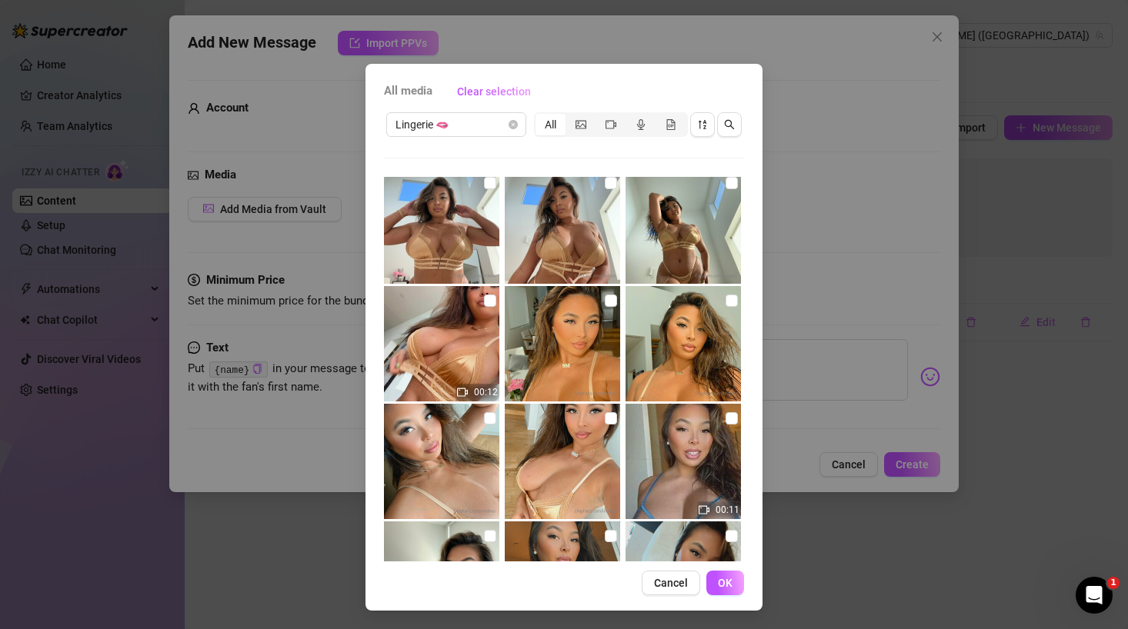
click at [680, 348] on img at bounding box center [682, 343] width 115 height 115
click at [725, 303] on input "checkbox" at bounding box center [731, 301] width 12 height 12
click at [612, 419] on input "checkbox" at bounding box center [611, 418] width 12 height 12
click at [489, 422] on input "checkbox" at bounding box center [490, 418] width 12 height 12
click at [605, 301] on input "checkbox" at bounding box center [611, 301] width 12 height 12
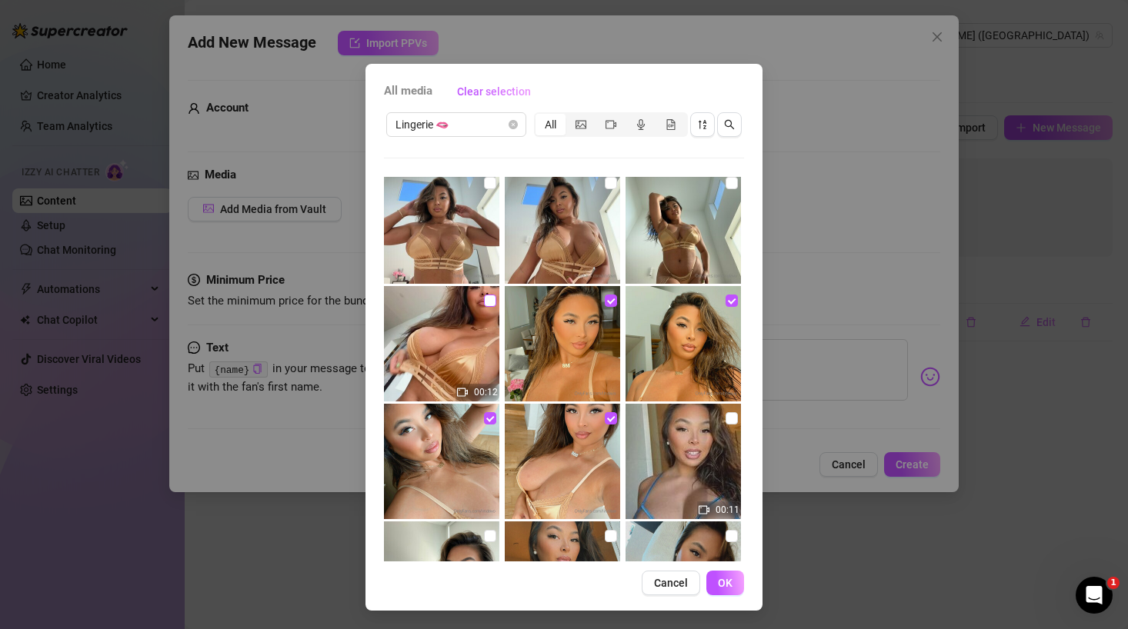
click at [488, 298] on input "checkbox" at bounding box center [490, 301] width 12 height 12
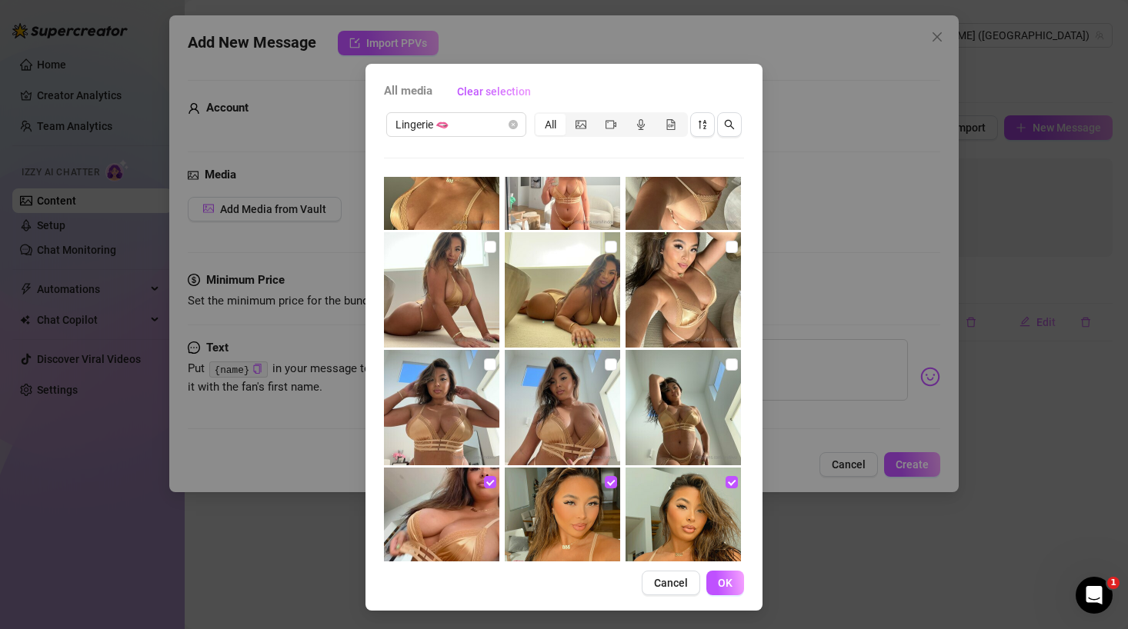
scroll to position [7016, 0]
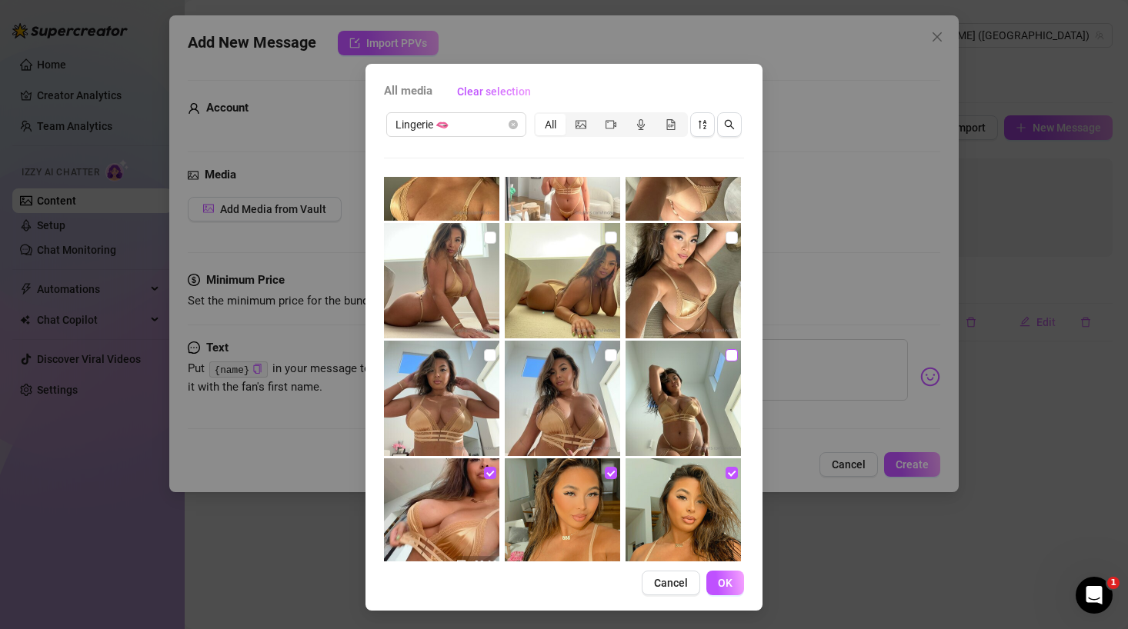
click at [729, 354] on input "checkbox" at bounding box center [731, 355] width 12 height 12
click at [609, 352] on input "checkbox" at bounding box center [611, 355] width 12 height 12
click at [488, 354] on input "checkbox" at bounding box center [490, 355] width 12 height 12
click at [730, 236] on input "checkbox" at bounding box center [731, 238] width 12 height 12
click at [613, 233] on input "checkbox" at bounding box center [611, 238] width 12 height 12
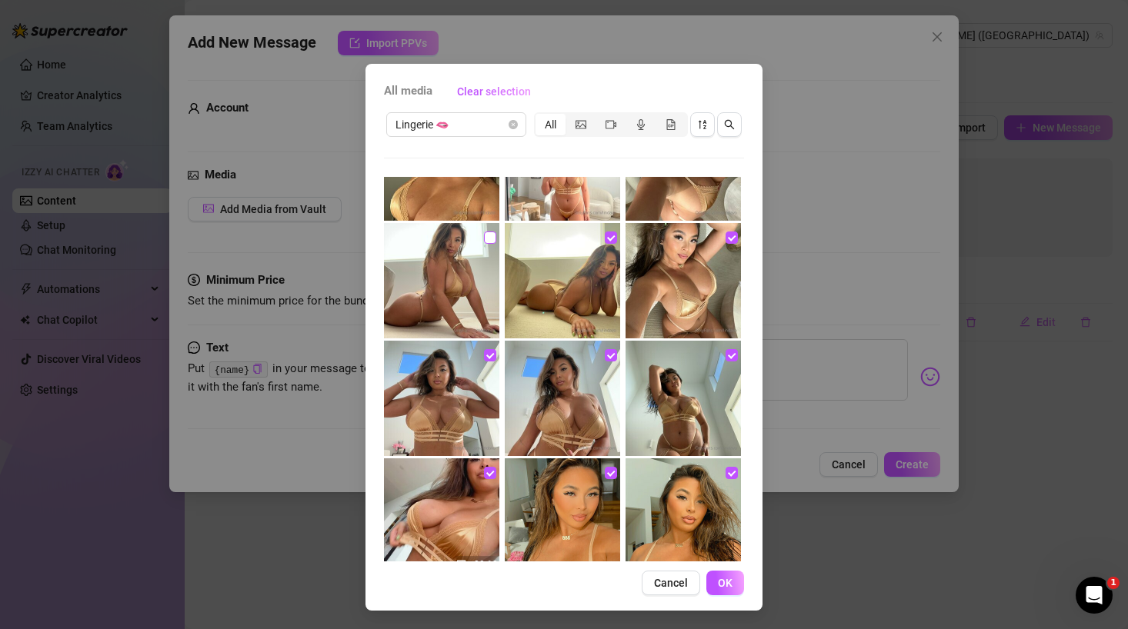
click at [492, 235] on input "checkbox" at bounding box center [490, 238] width 12 height 12
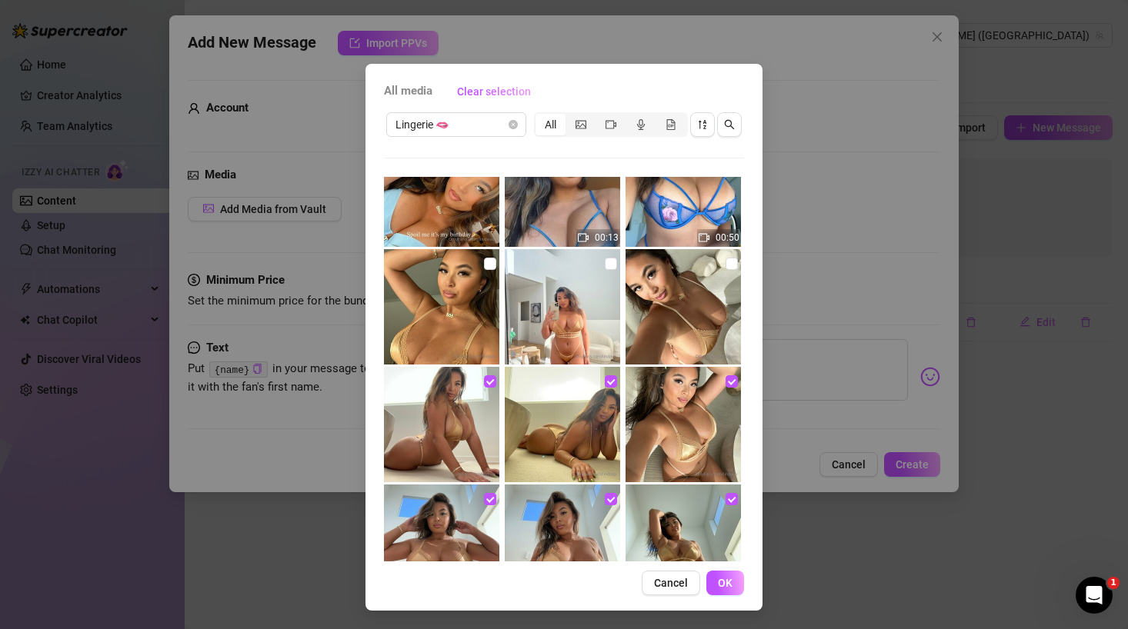
scroll to position [6864, 0]
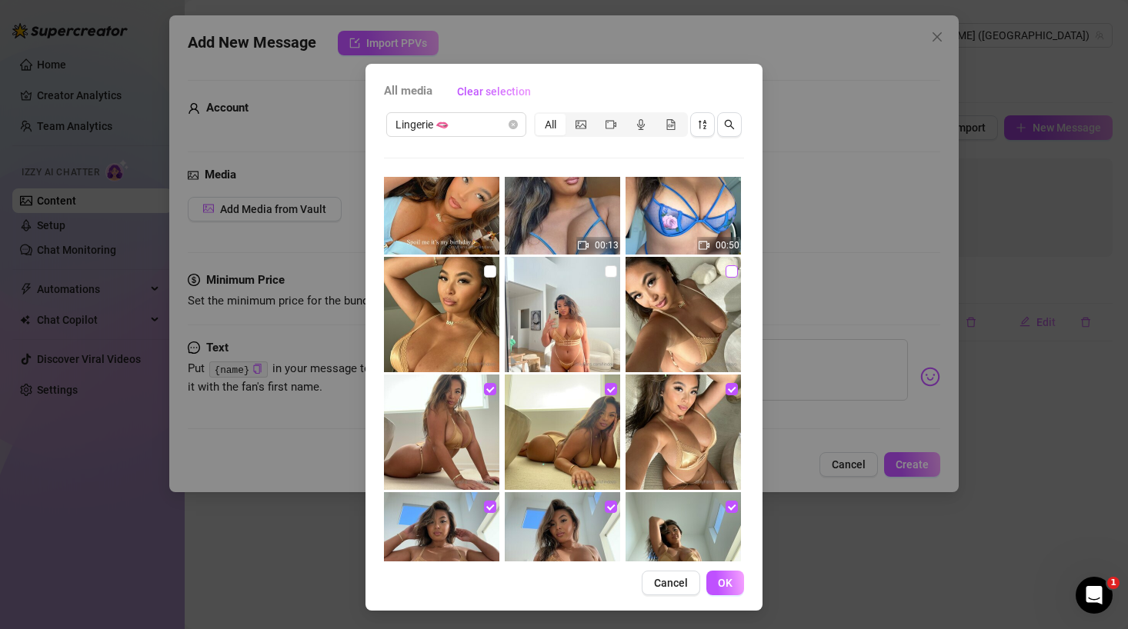
click at [729, 273] on input "checkbox" at bounding box center [731, 271] width 12 height 12
click at [614, 269] on input "checkbox" at bounding box center [611, 271] width 12 height 12
click at [488, 273] on input "checkbox" at bounding box center [490, 271] width 12 height 12
click at [725, 585] on span "OK" at bounding box center [725, 583] width 15 height 12
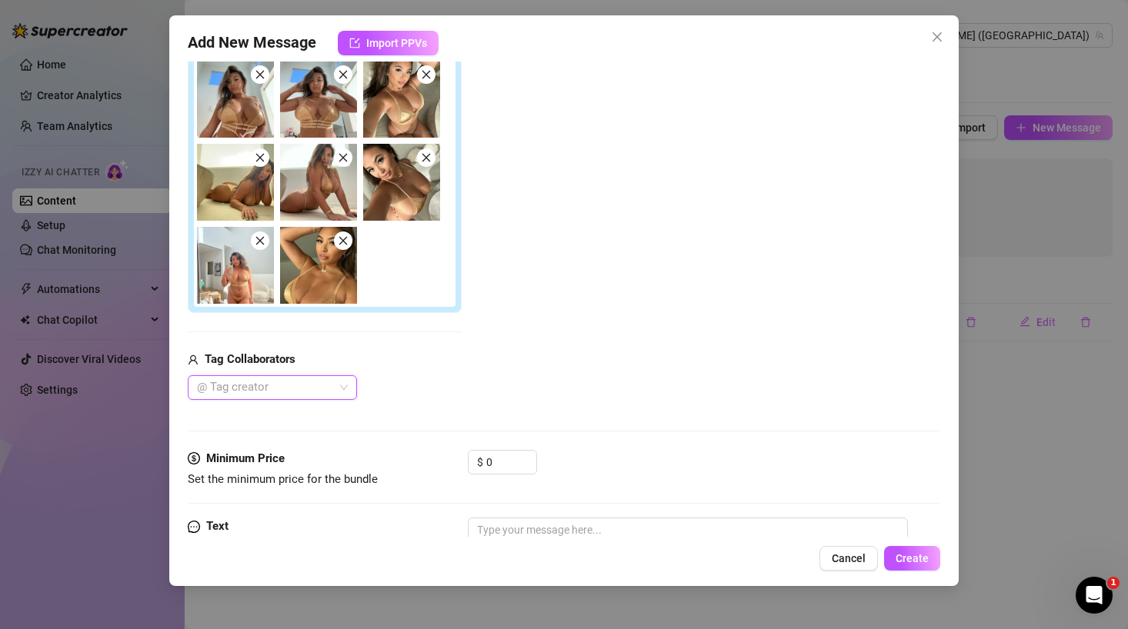
scroll to position [240, 0]
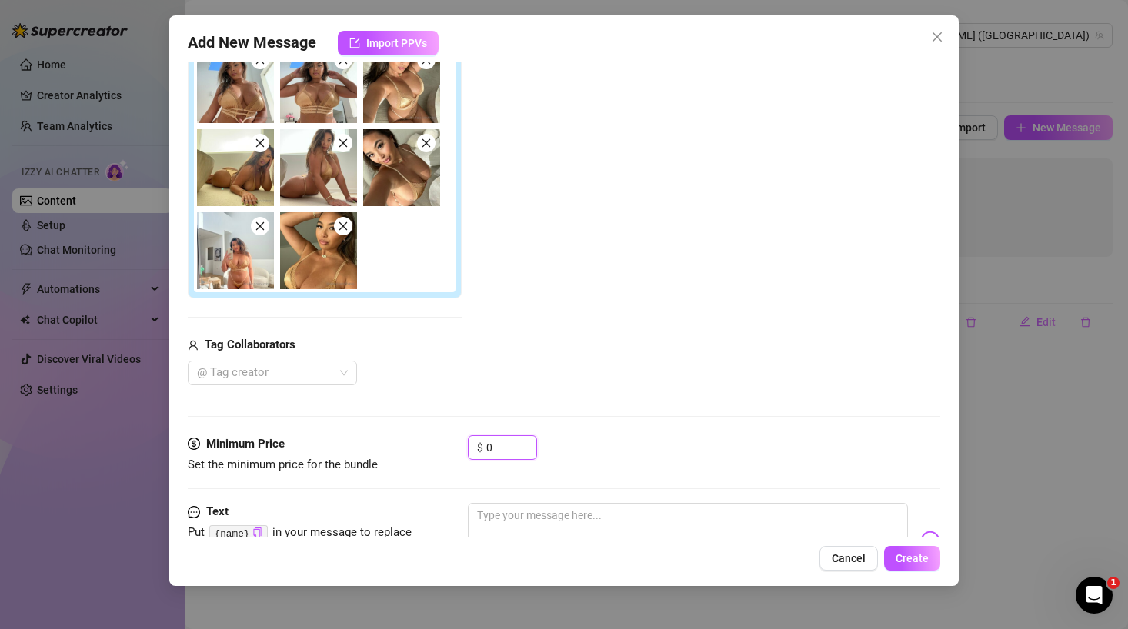
drag, startPoint x: 500, startPoint y: 448, endPoint x: 379, endPoint y: 445, distance: 120.8
click at [379, 445] on div "Minimum Price Set the minimum price for the bundle $ 0" at bounding box center [564, 454] width 752 height 39
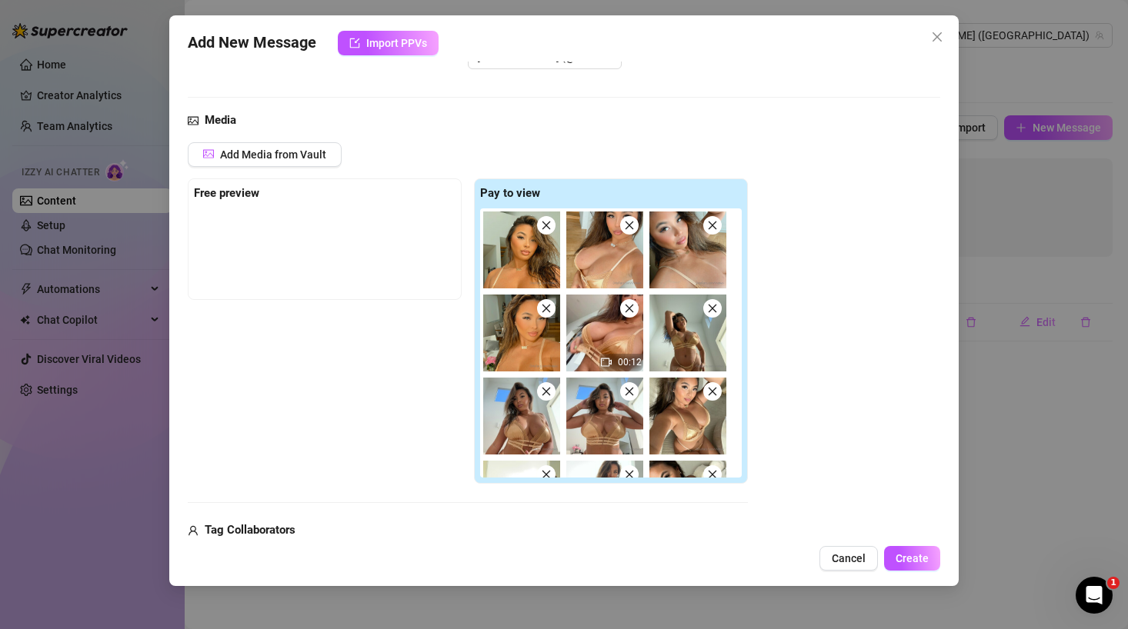
scroll to position [0, 0]
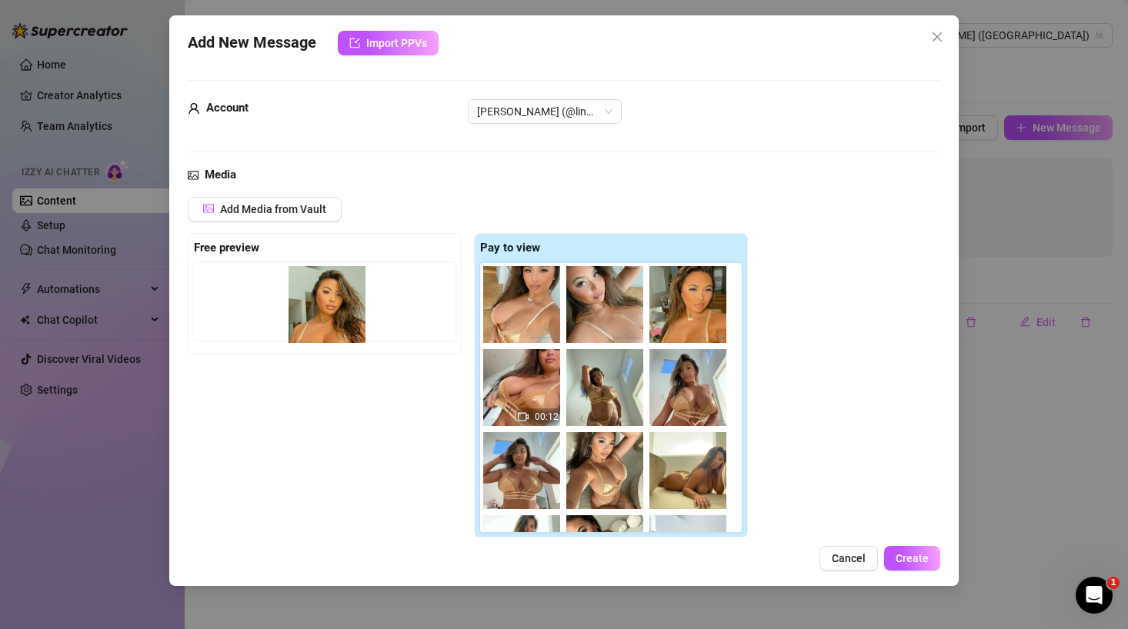
drag, startPoint x: 540, startPoint y: 306, endPoint x: 323, endPoint y: 306, distance: 216.9
click at [323, 306] on div "Free preview Pay to view 00:12" at bounding box center [468, 386] width 560 height 306
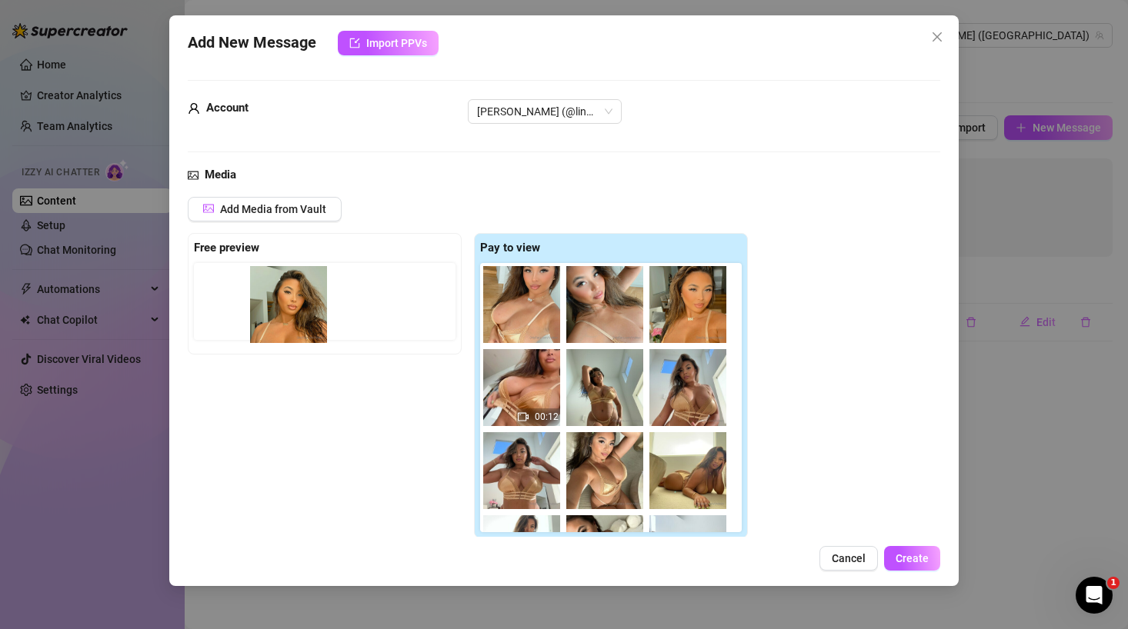
drag, startPoint x: 509, startPoint y: 310, endPoint x: 267, endPoint y: 309, distance: 242.3
click at [267, 309] on div "Free preview Pay to view 00:12" at bounding box center [468, 386] width 560 height 306
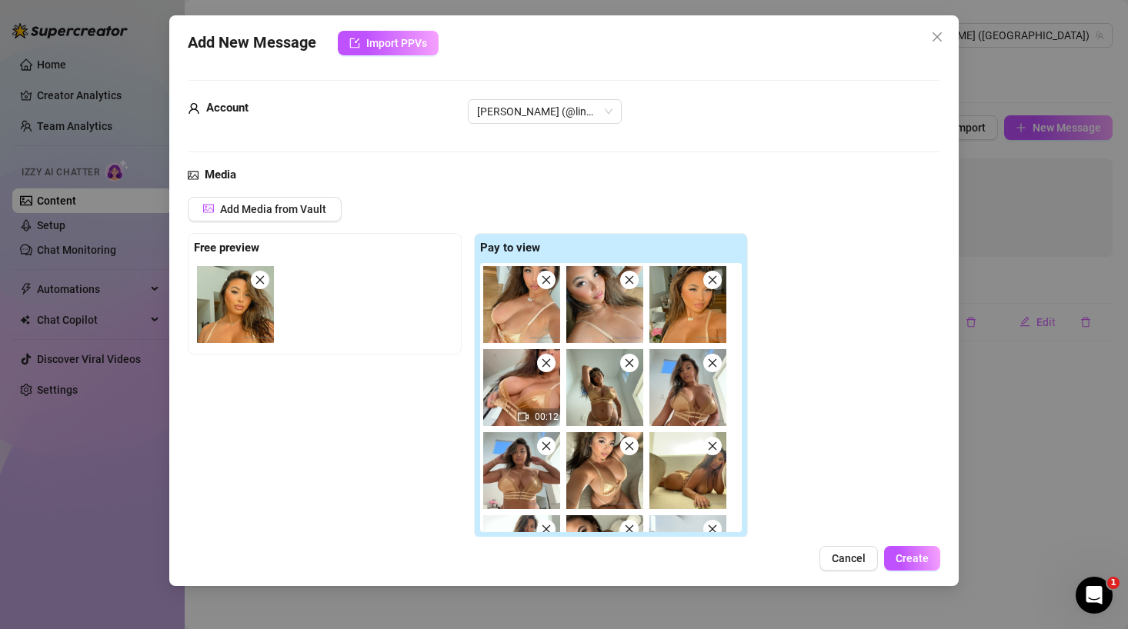
scroll to position [310, 0]
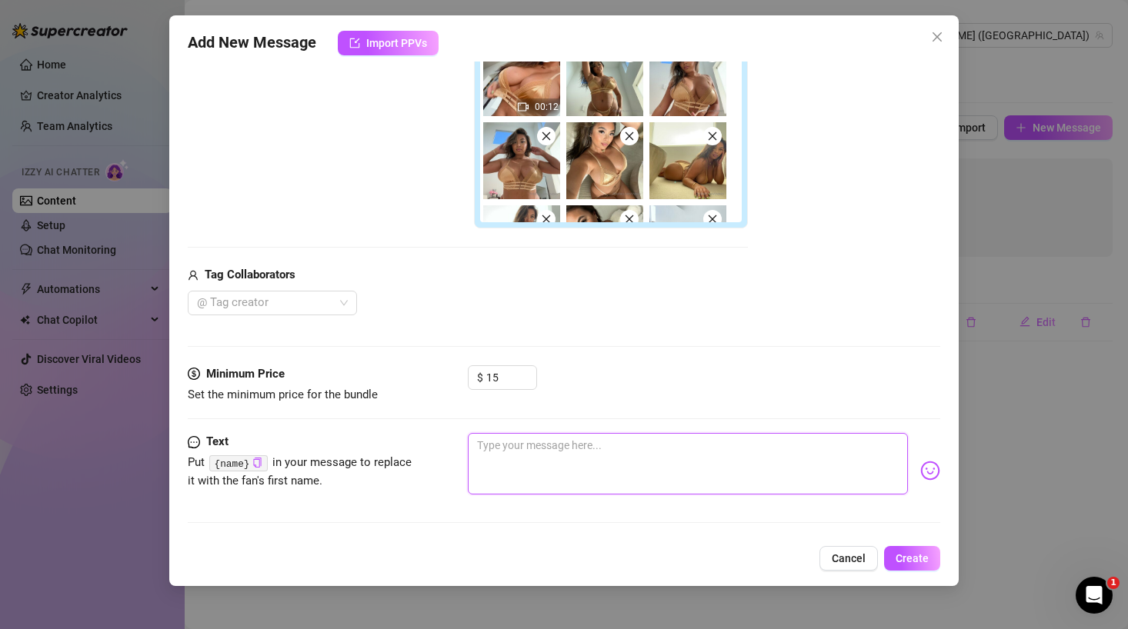
click at [538, 438] on textarea at bounding box center [688, 464] width 440 height 62
click at [249, 460] on code "{name}" at bounding box center [238, 463] width 58 height 16
click at [642, 448] on textarea "Just in time for a private show" at bounding box center [688, 464] width 440 height 62
paste textarea "{name}"
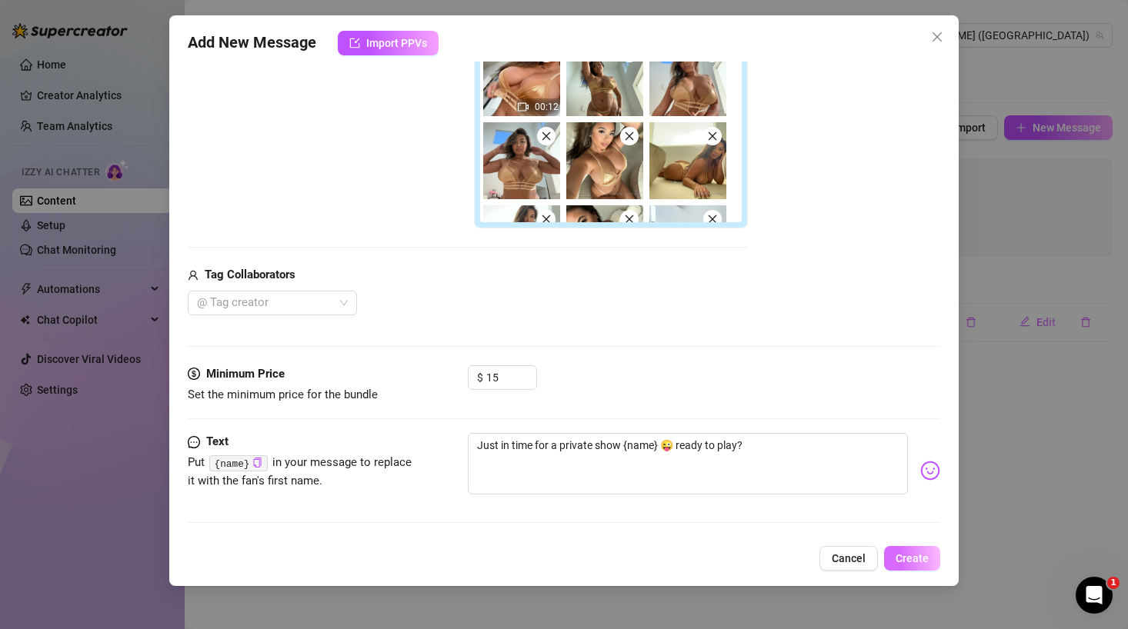
click at [897, 563] on span "Create" at bounding box center [911, 558] width 33 height 12
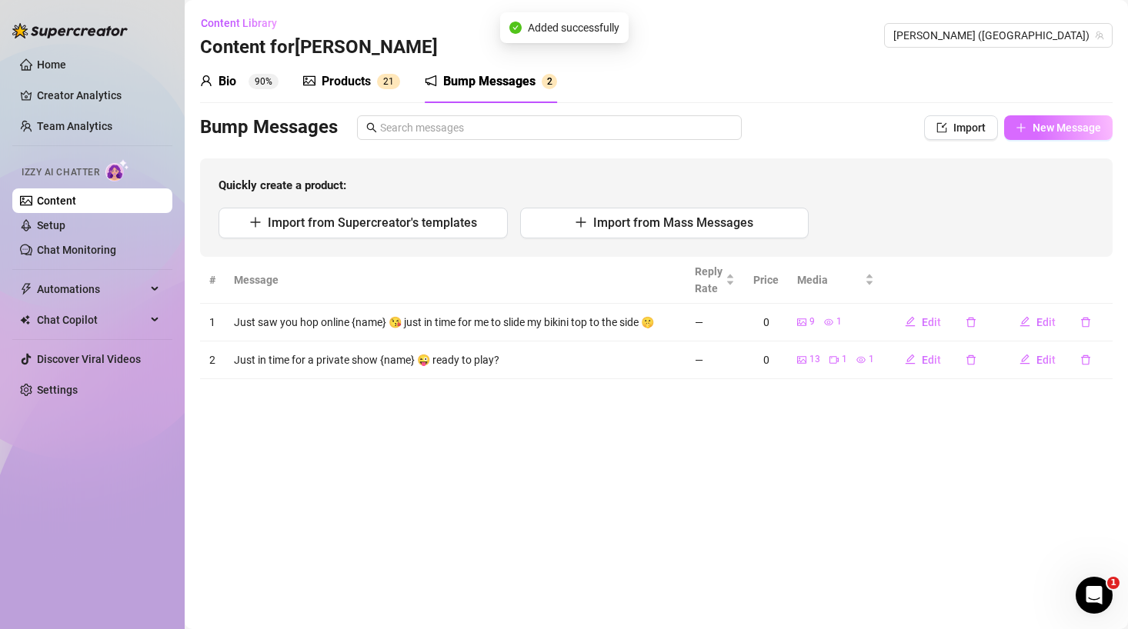
click at [1042, 128] on span "New Message" at bounding box center [1066, 128] width 68 height 12
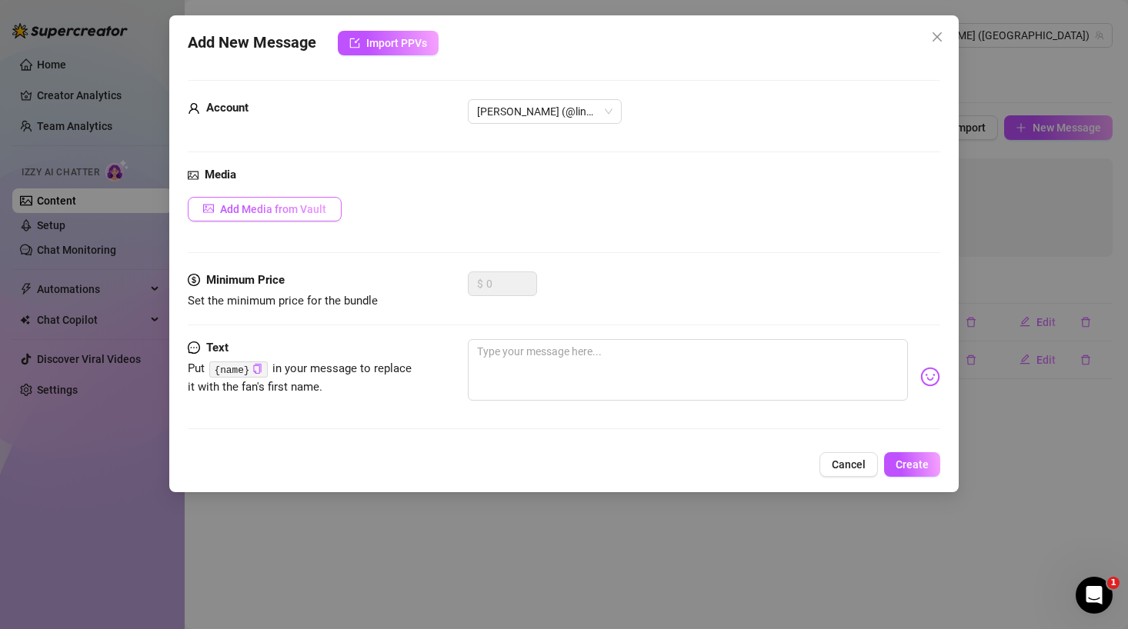
click at [298, 215] on span "Add Media from Vault" at bounding box center [273, 209] width 106 height 12
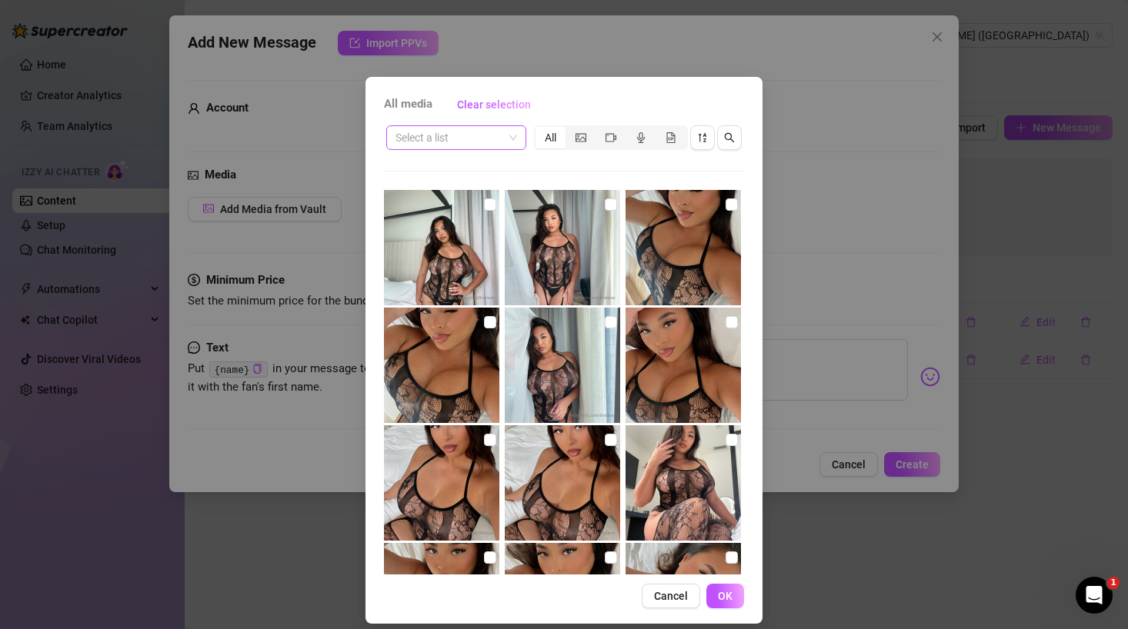
click at [509, 129] on span at bounding box center [456, 137] width 122 height 23
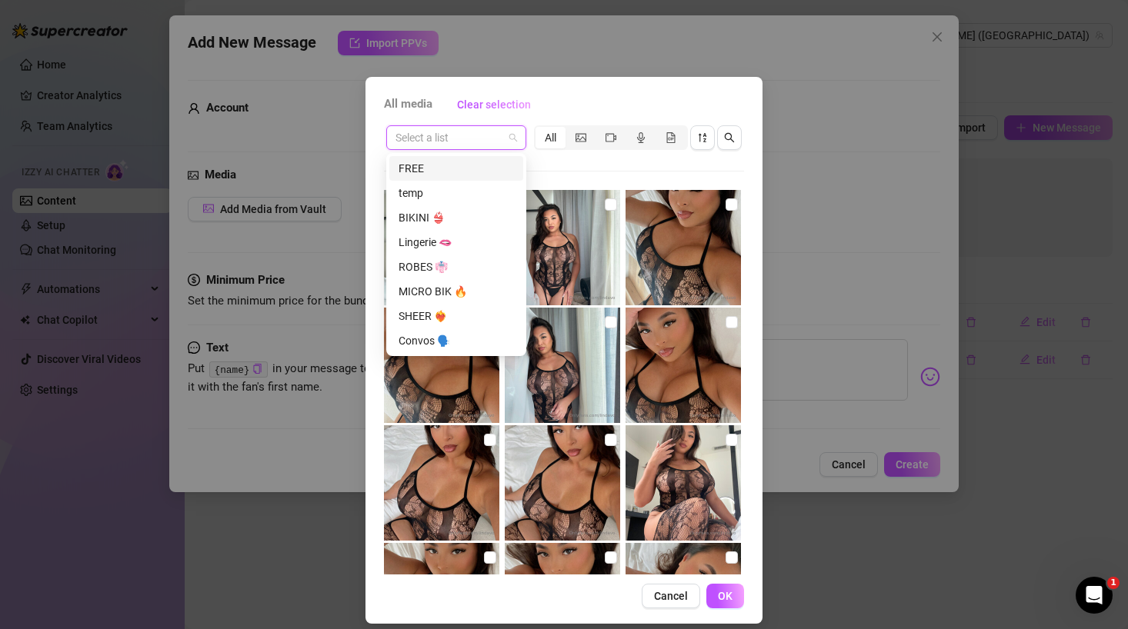
click at [484, 175] on div "FREE" at bounding box center [455, 168] width 115 height 17
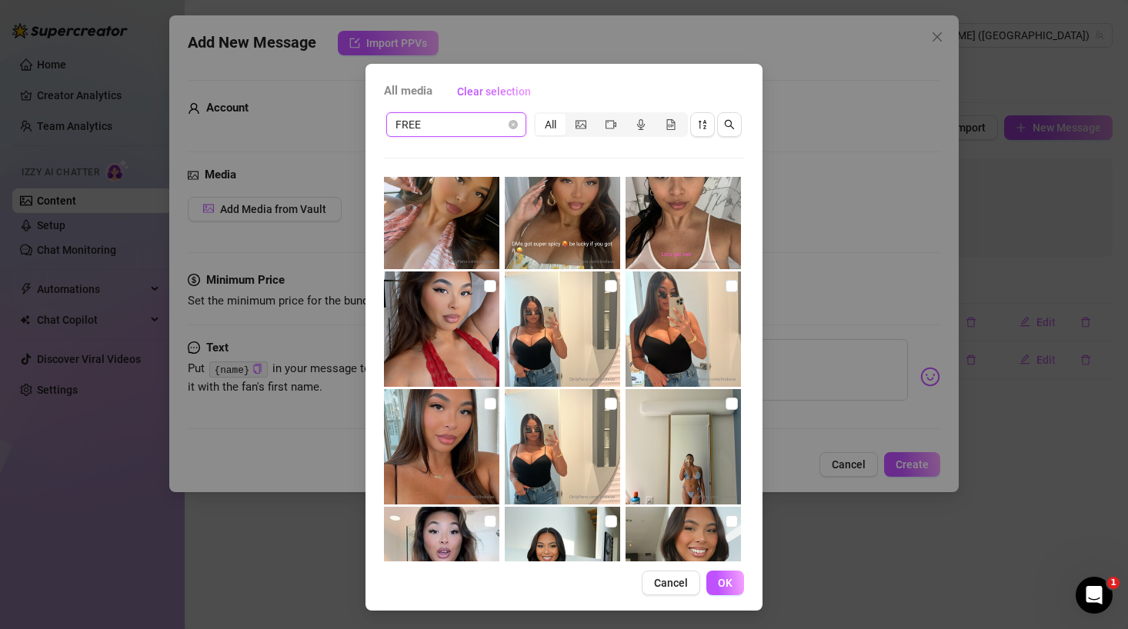
scroll to position [846, 0]
click at [418, 338] on img at bounding box center [441, 329] width 115 height 115
click at [491, 292] on input "checkbox" at bounding box center [490, 287] width 12 height 12
click at [730, 585] on span "OK" at bounding box center [725, 583] width 15 height 12
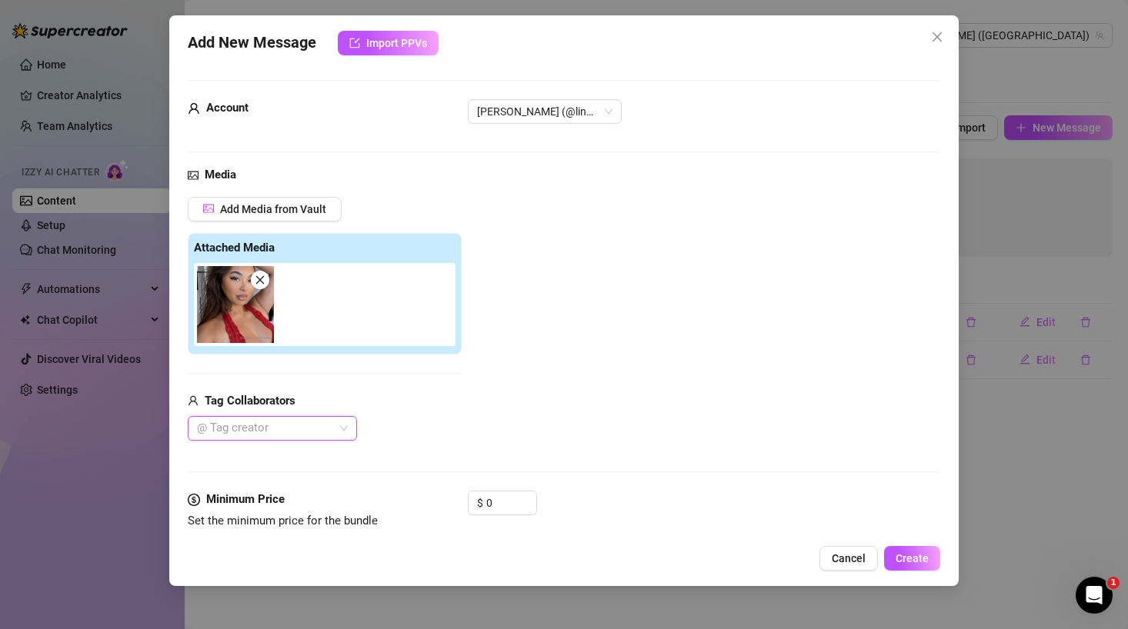
scroll to position [125, 0]
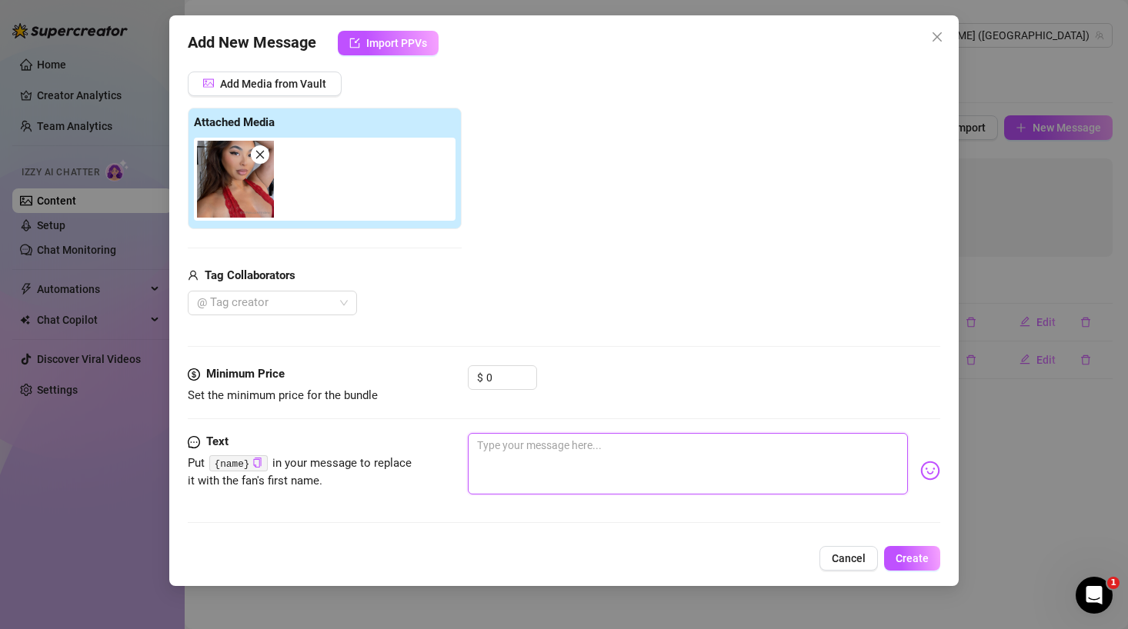
click at [488, 482] on textarea at bounding box center [688, 464] width 440 height 62
click at [249, 465] on code "{name}" at bounding box center [238, 463] width 58 height 16
click at [582, 446] on textarea "Hello there" at bounding box center [688, 464] width 440 height 62
paste textarea "{name}"
click at [499, 448] on textarea "Hello there {name} ❤️‍🔥" at bounding box center [688, 464] width 440 height 62
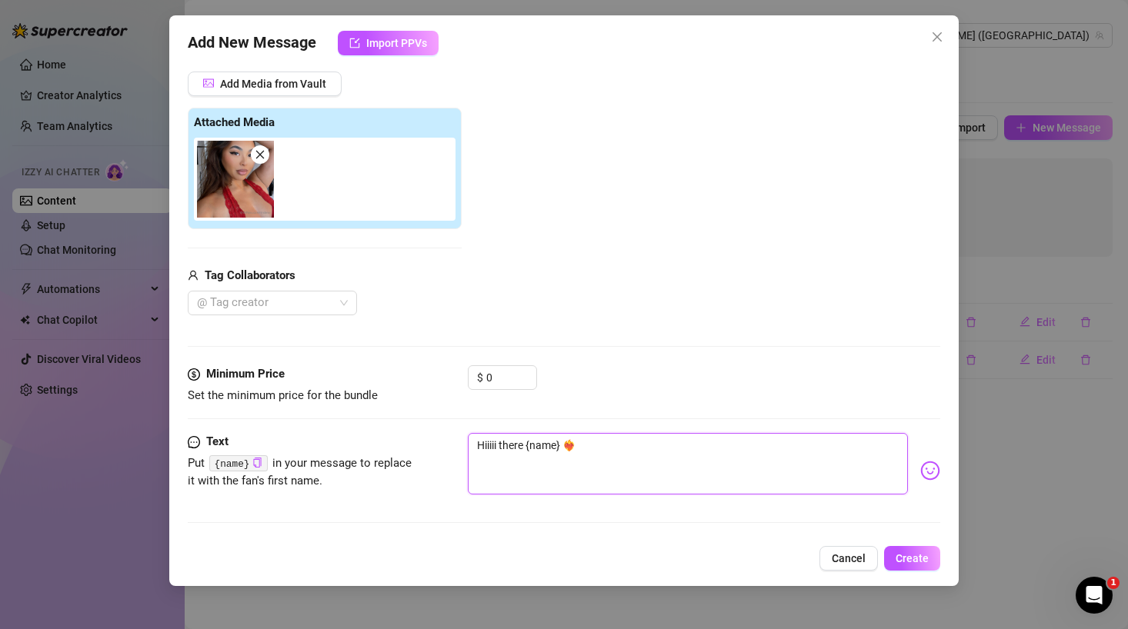
click at [524, 446] on textarea "Hiiiii there {name} ❤️‍🔥" at bounding box center [688, 464] width 440 height 62
click at [624, 445] on textarea "Hiiiii {name} ❤️‍🔥" at bounding box center [688, 464] width 440 height 62
click at [646, 442] on textarea "Hiiiii {name} ❤️‍🔥 down for a little fun?" at bounding box center [688, 464] width 440 height 62
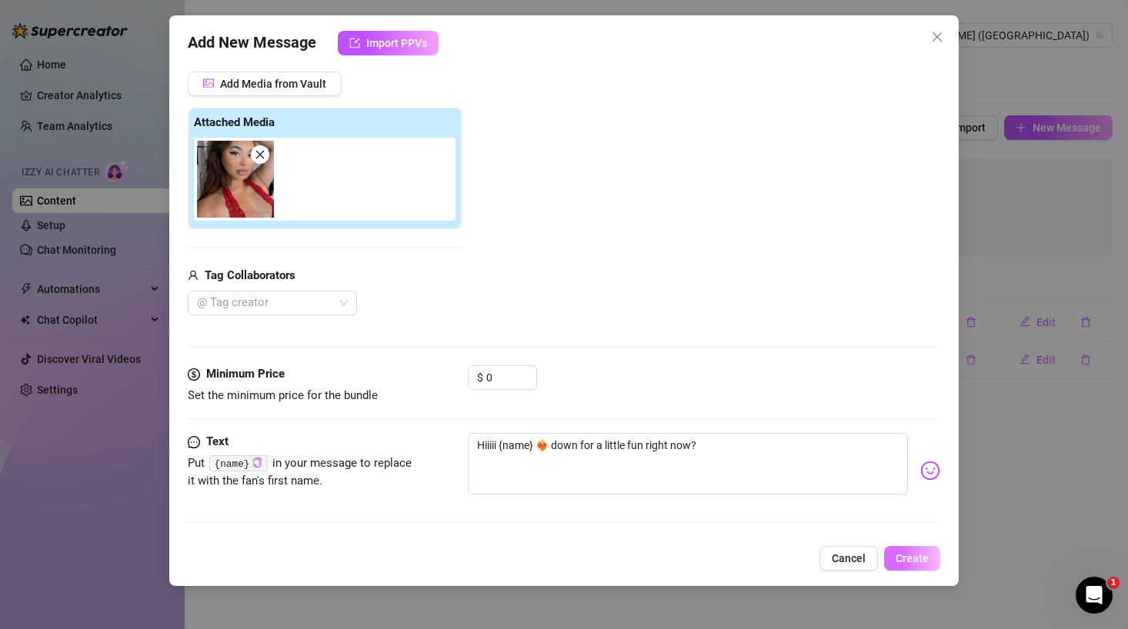
click at [916, 557] on span "Create" at bounding box center [911, 558] width 33 height 12
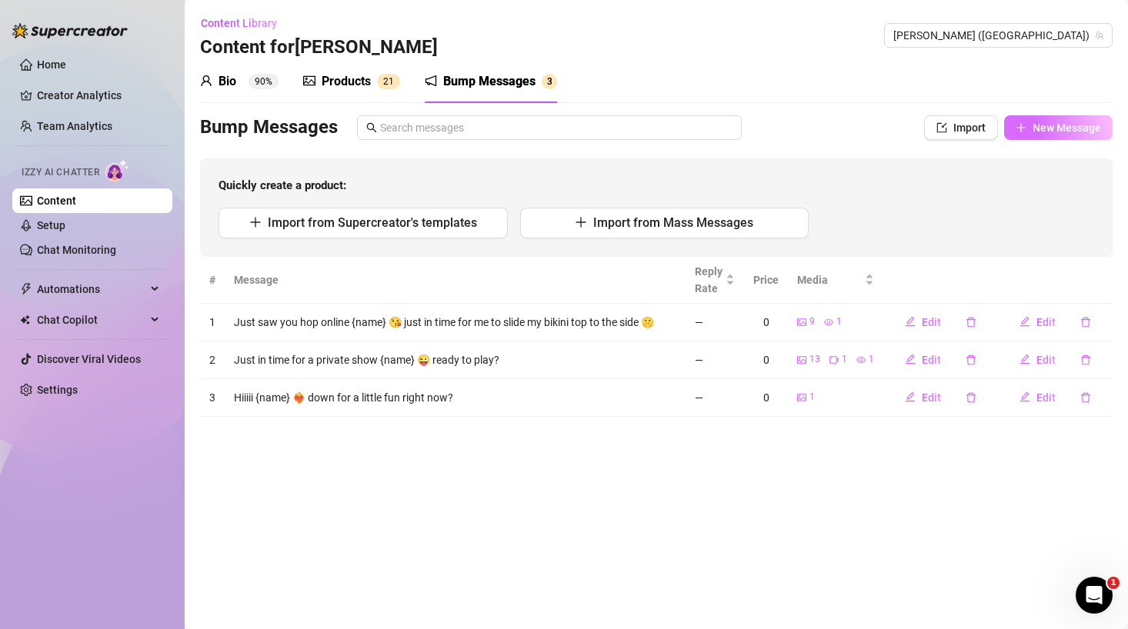
click at [1048, 122] on span "New Message" at bounding box center [1066, 128] width 68 height 12
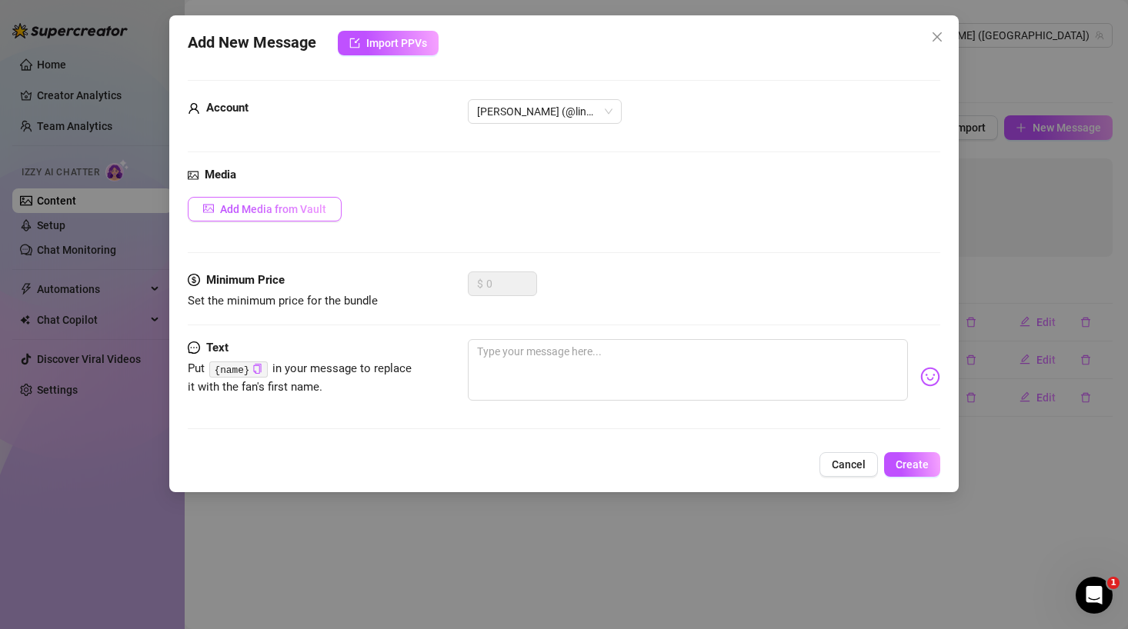
click at [252, 208] on span "Add Media from Vault" at bounding box center [273, 209] width 106 height 12
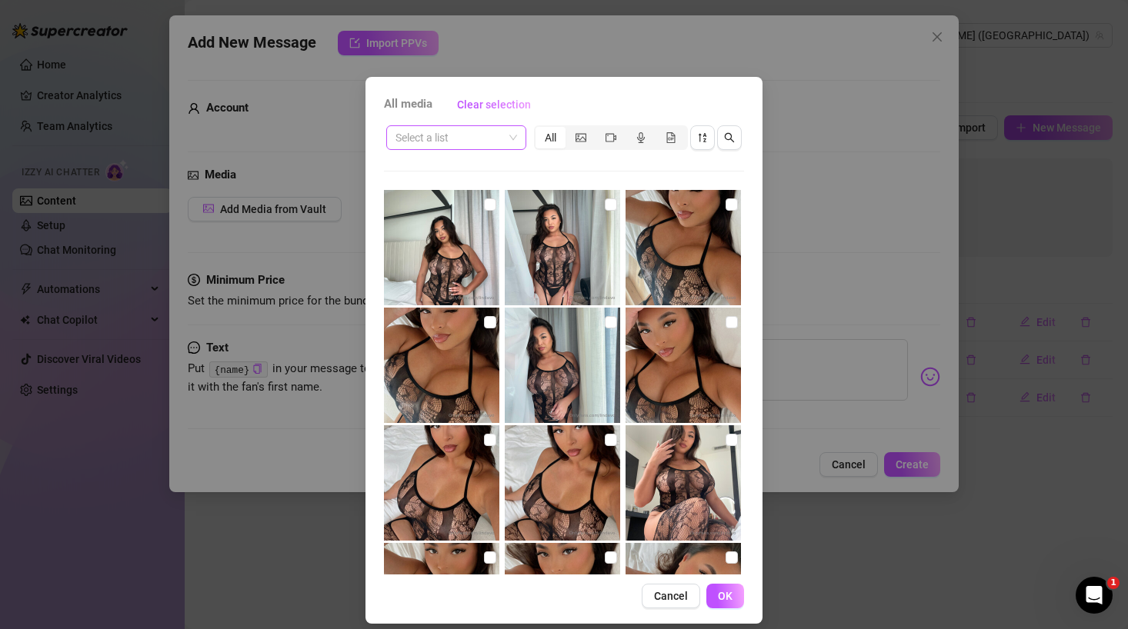
click at [451, 141] on input "search" at bounding box center [449, 137] width 108 height 23
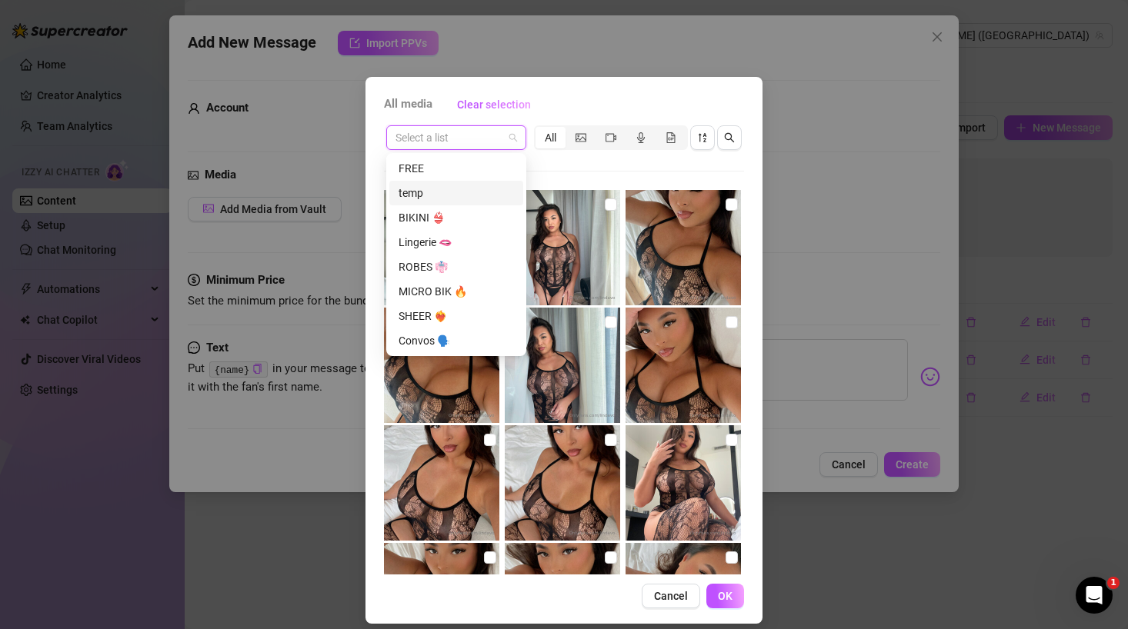
click at [422, 172] on div "FREE" at bounding box center [455, 168] width 115 height 17
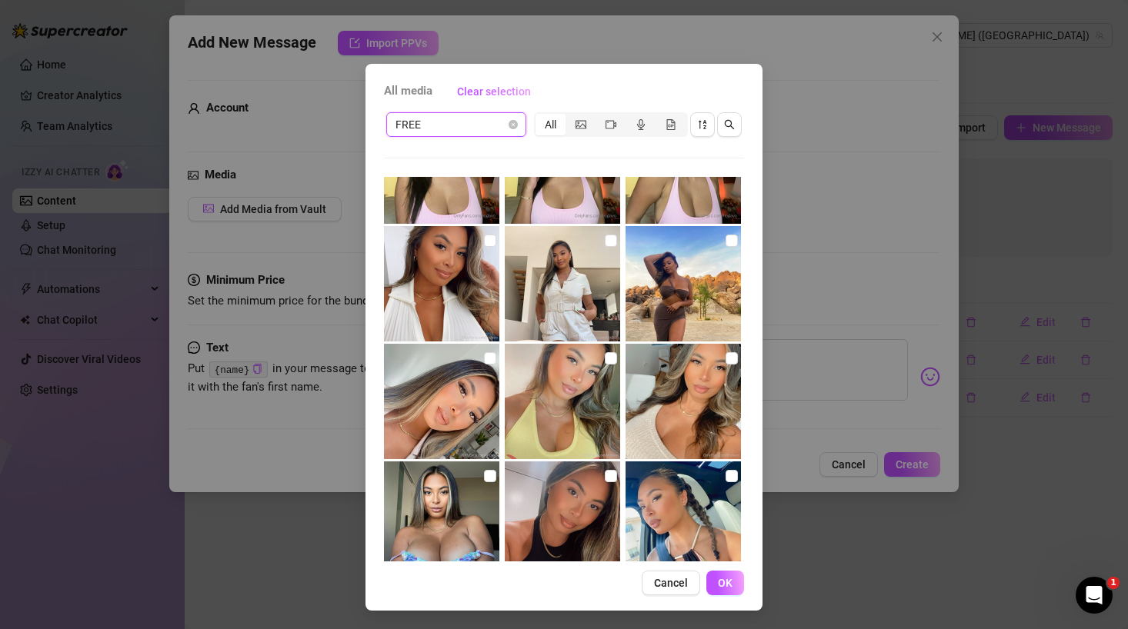
scroll to position [2051, 0]
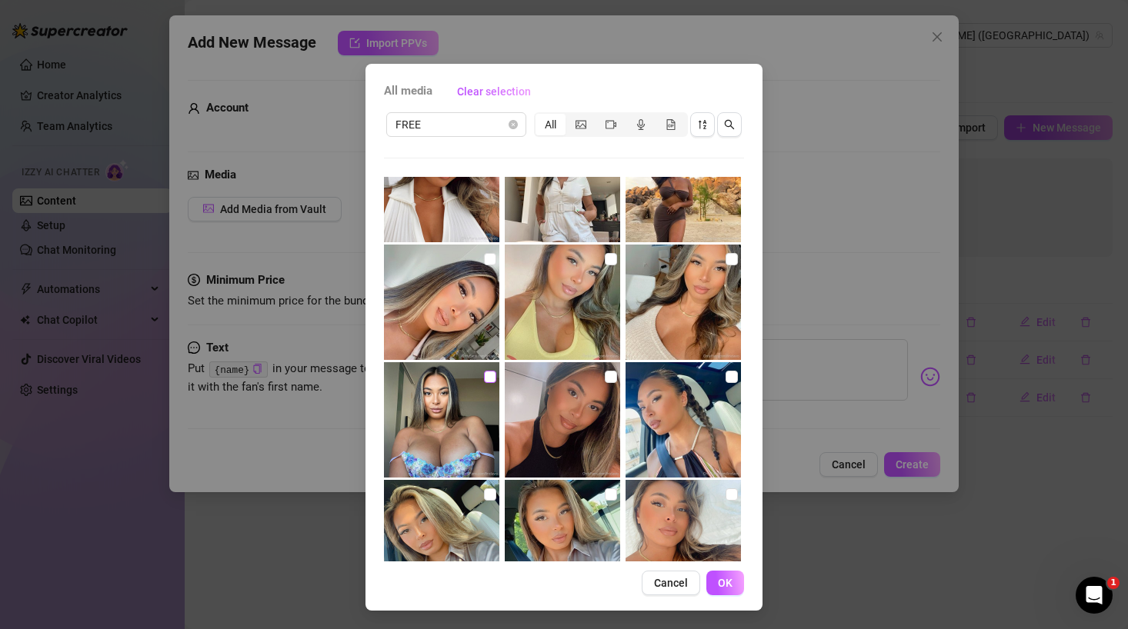
click at [488, 379] on input "checkbox" at bounding box center [490, 377] width 12 height 12
click at [719, 573] on button "OK" at bounding box center [725, 583] width 38 height 25
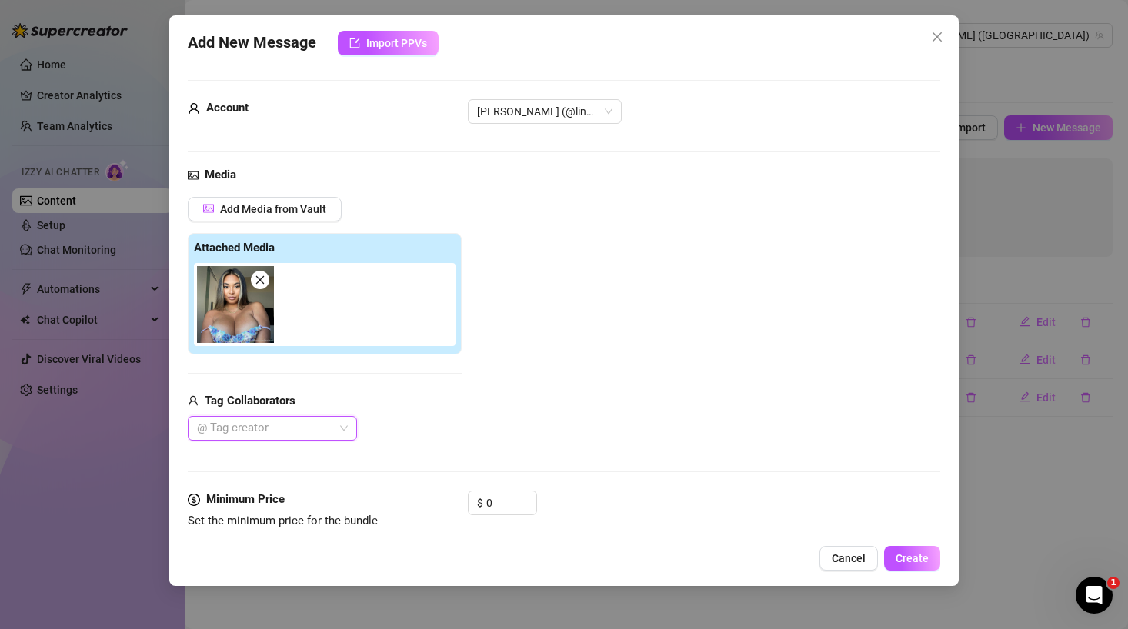
scroll to position [125, 0]
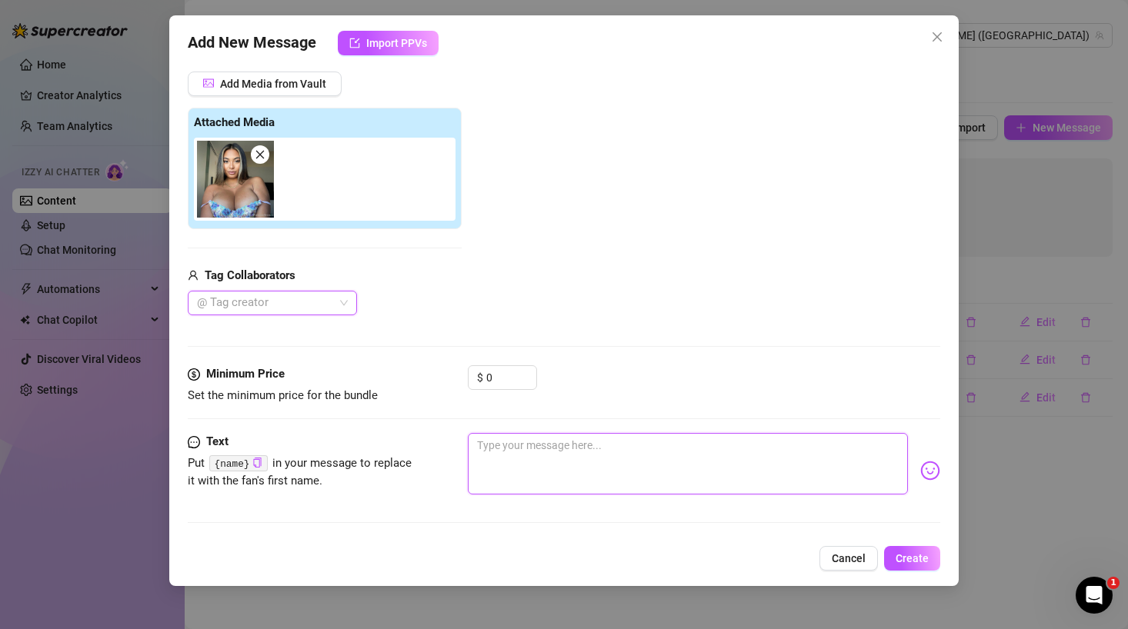
click at [502, 461] on textarea at bounding box center [688, 464] width 440 height 62
click at [256, 462] on icon "copy" at bounding box center [257, 463] width 10 height 10
click at [598, 462] on textarea "Caught ya lookin" at bounding box center [688, 464] width 440 height 62
paste textarea "{name}"
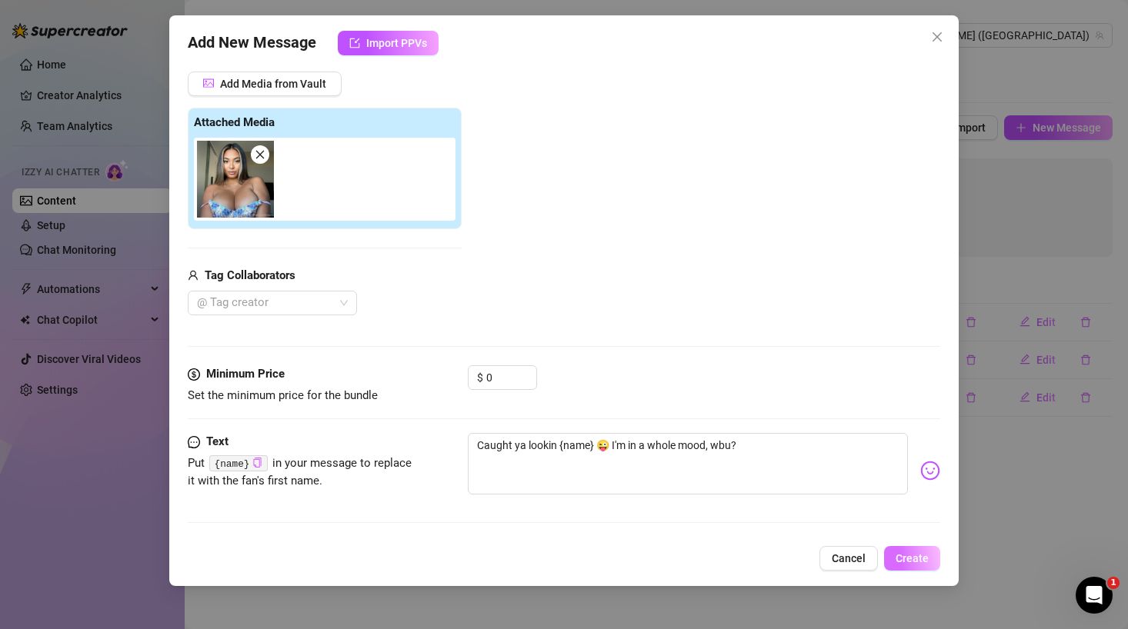
click at [913, 562] on span "Create" at bounding box center [911, 558] width 33 height 12
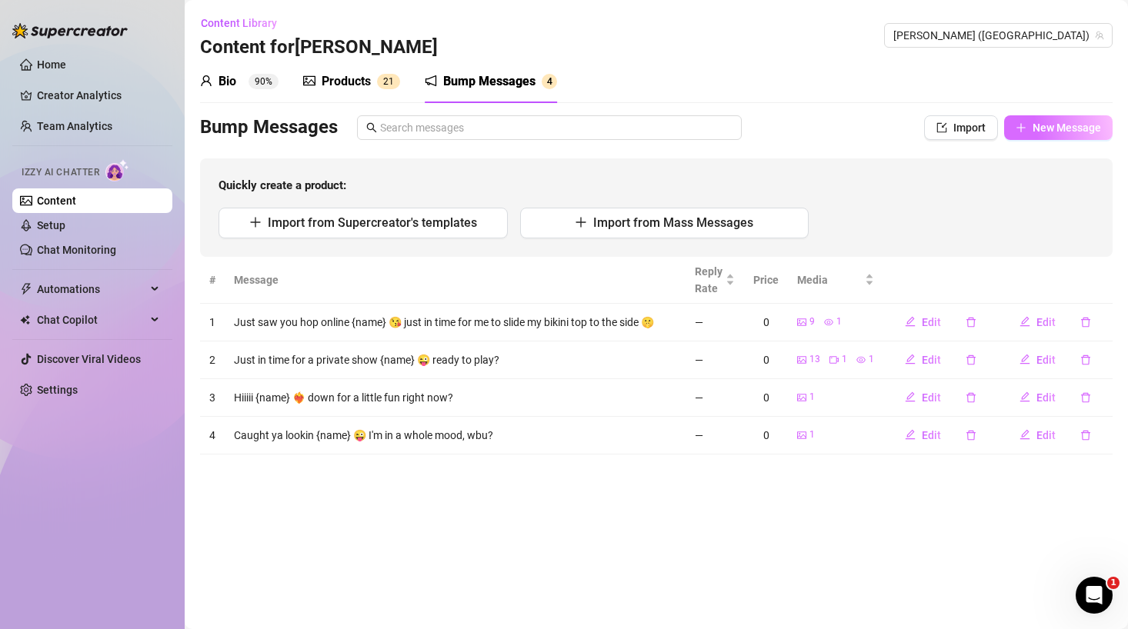
click at [1050, 129] on span "New Message" at bounding box center [1066, 128] width 68 height 12
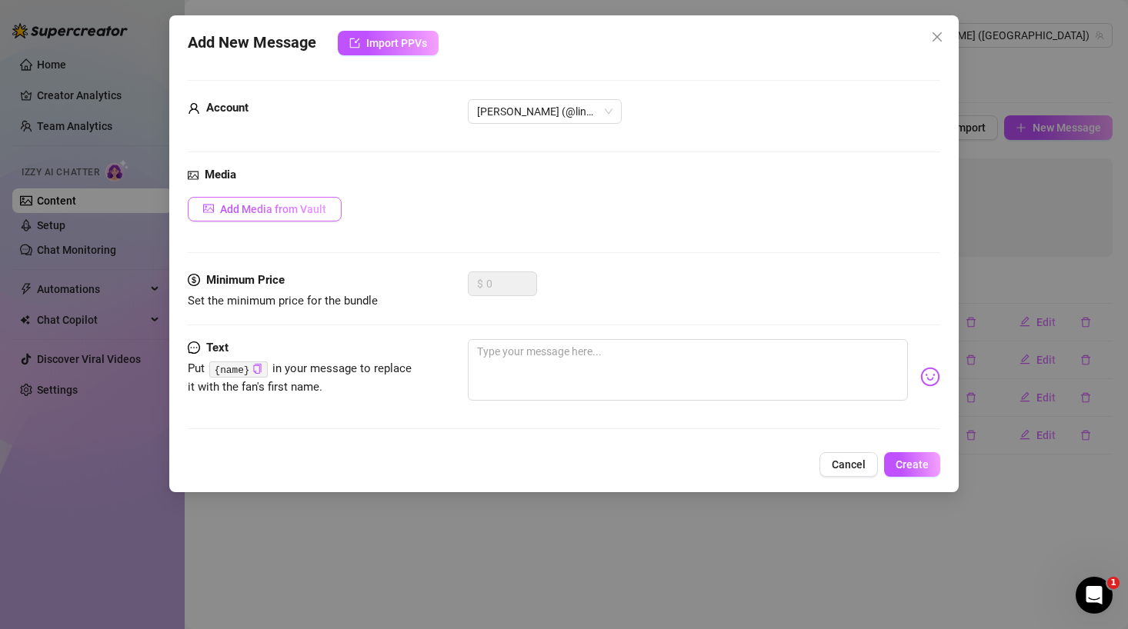
click at [290, 206] on span "Add Media from Vault" at bounding box center [273, 209] width 106 height 12
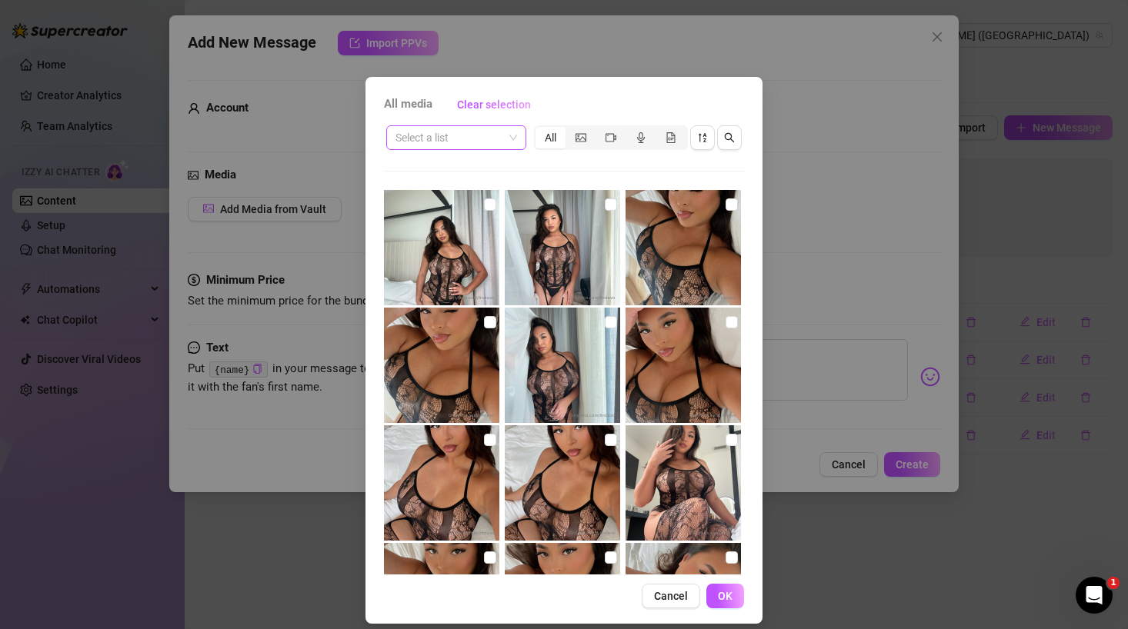
click at [502, 136] on input "search" at bounding box center [449, 137] width 108 height 23
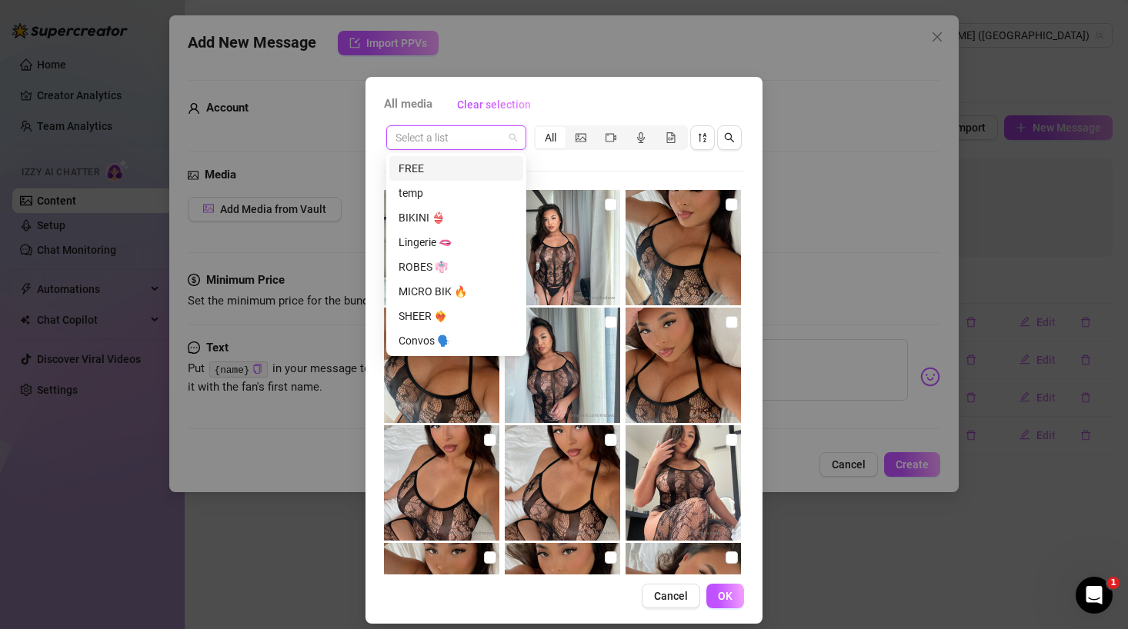
click at [425, 168] on div "FREE" at bounding box center [455, 168] width 115 height 17
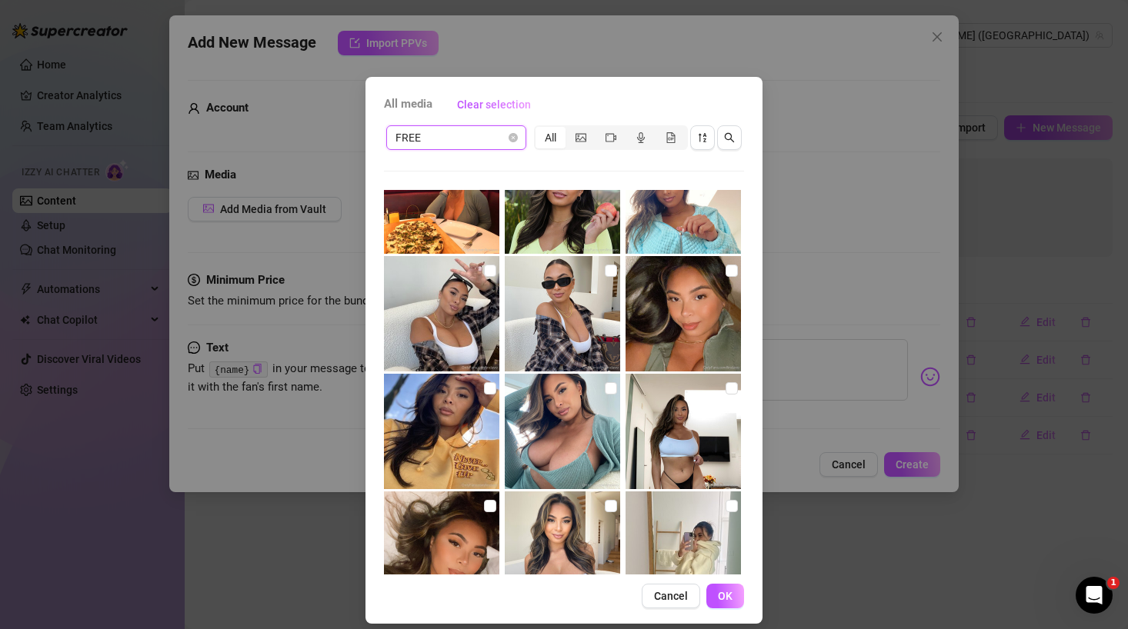
scroll to position [3586, 0]
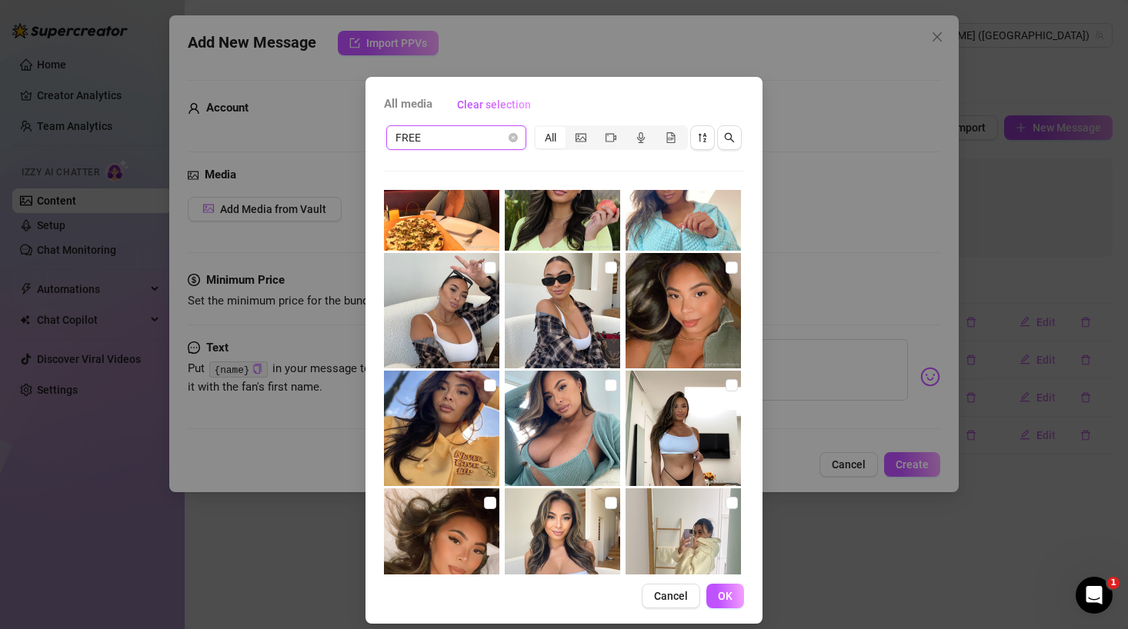
click at [573, 446] on img at bounding box center [562, 428] width 115 height 115
click at [607, 384] on input "checkbox" at bounding box center [611, 385] width 12 height 12
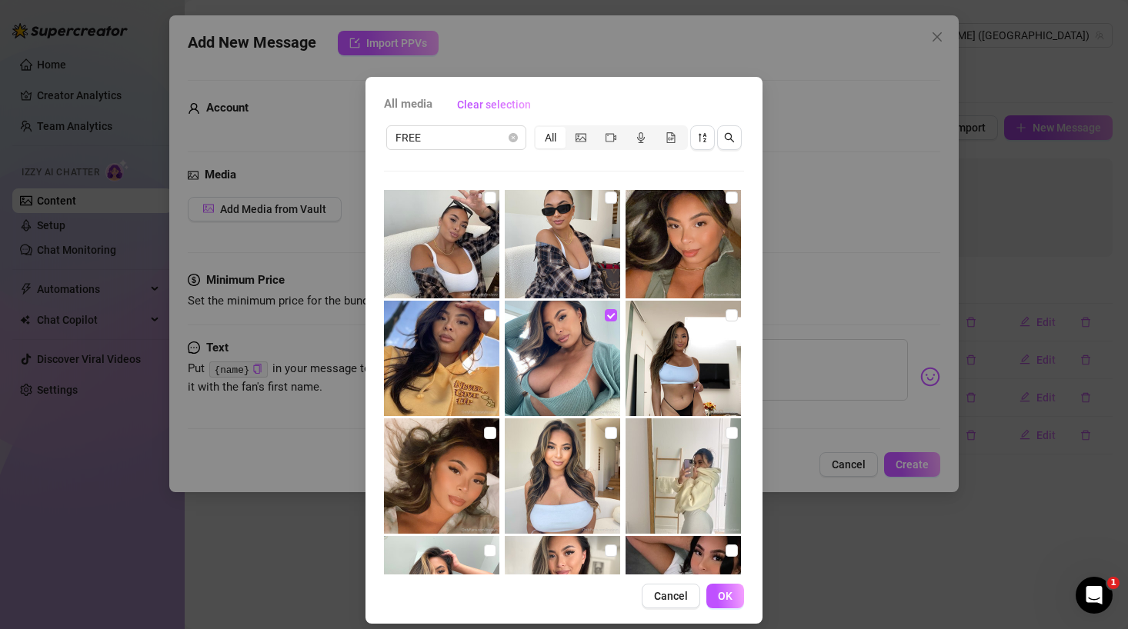
scroll to position [3659, 0]
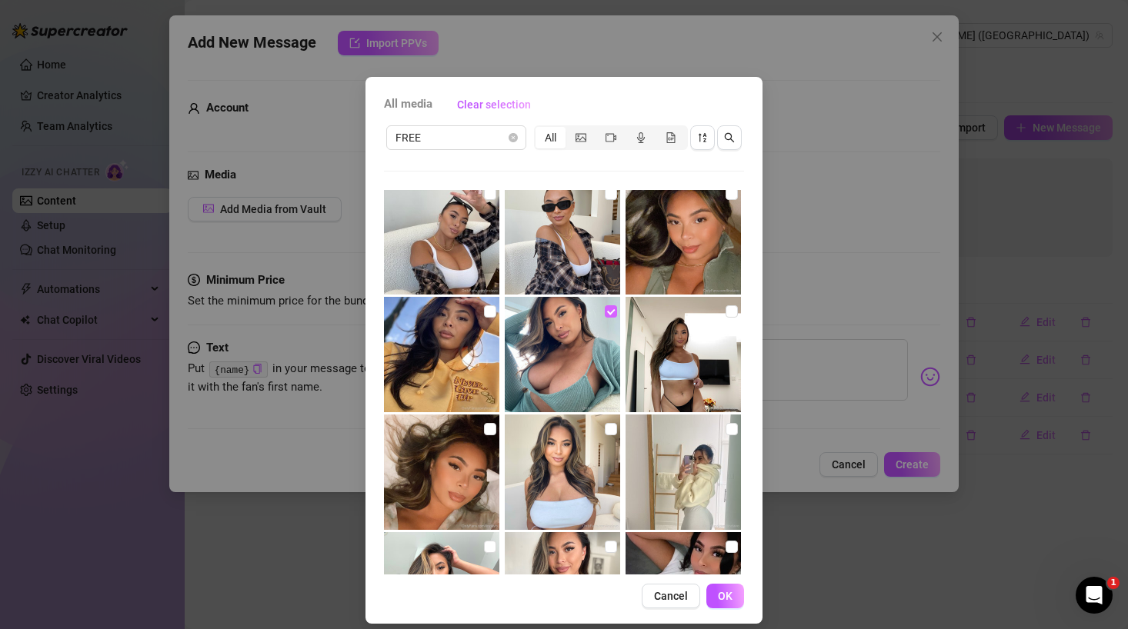
click at [607, 310] on input "checkbox" at bounding box center [611, 311] width 12 height 12
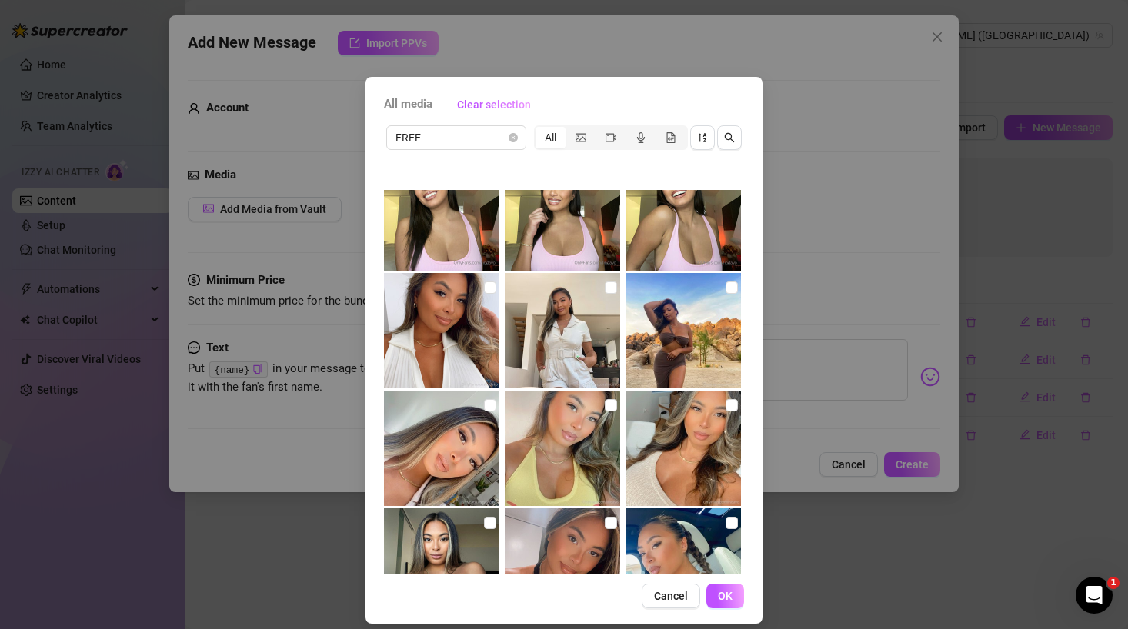
scroll to position [1916, 0]
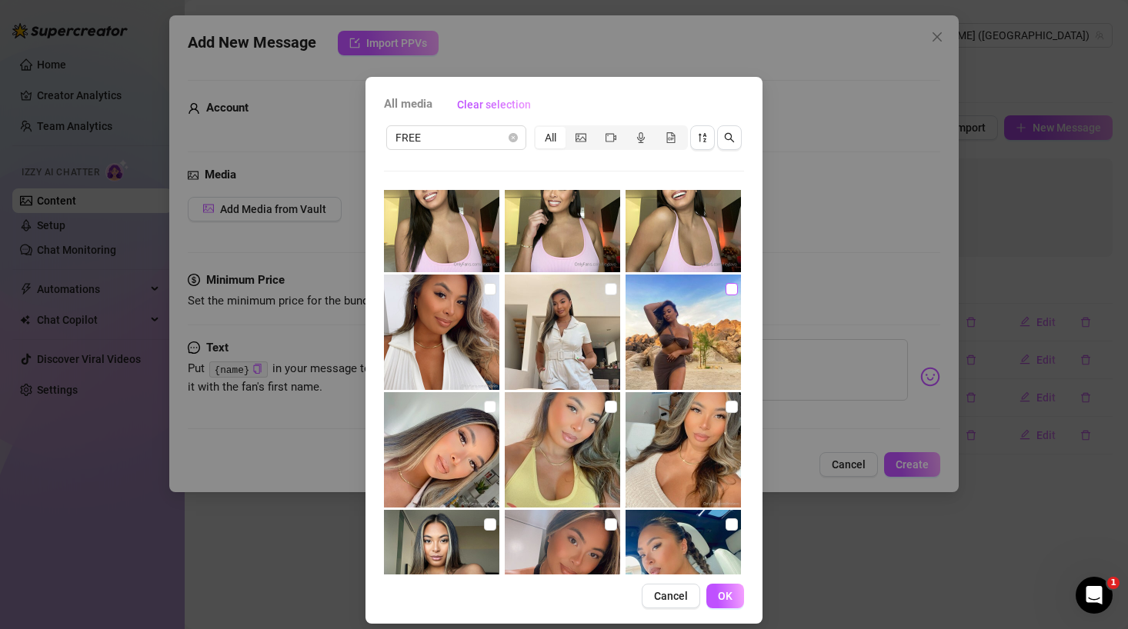
click at [731, 290] on input "checkbox" at bounding box center [731, 289] width 12 height 12
click at [718, 596] on span "OK" at bounding box center [725, 596] width 15 height 12
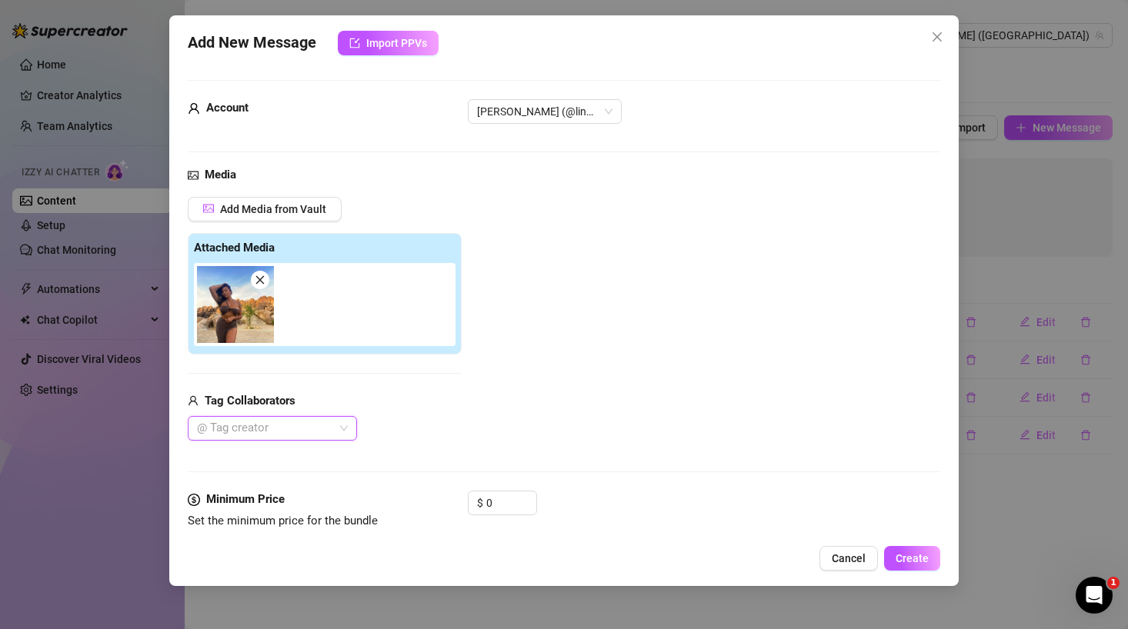
scroll to position [125, 0]
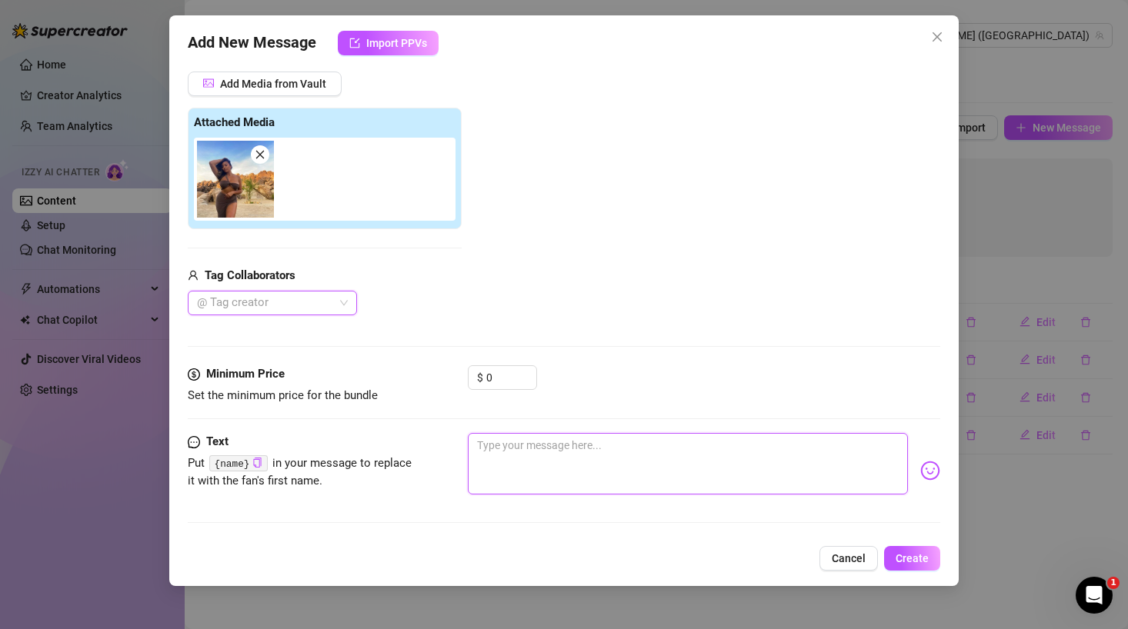
click at [532, 448] on textarea at bounding box center [688, 464] width 440 height 62
click at [262, 462] on icon "copy" at bounding box center [258, 463] width 8 height 10
click at [666, 452] on textarea "What would you rate my outfit" at bounding box center [688, 464] width 440 height 62
paste textarea "{name}"
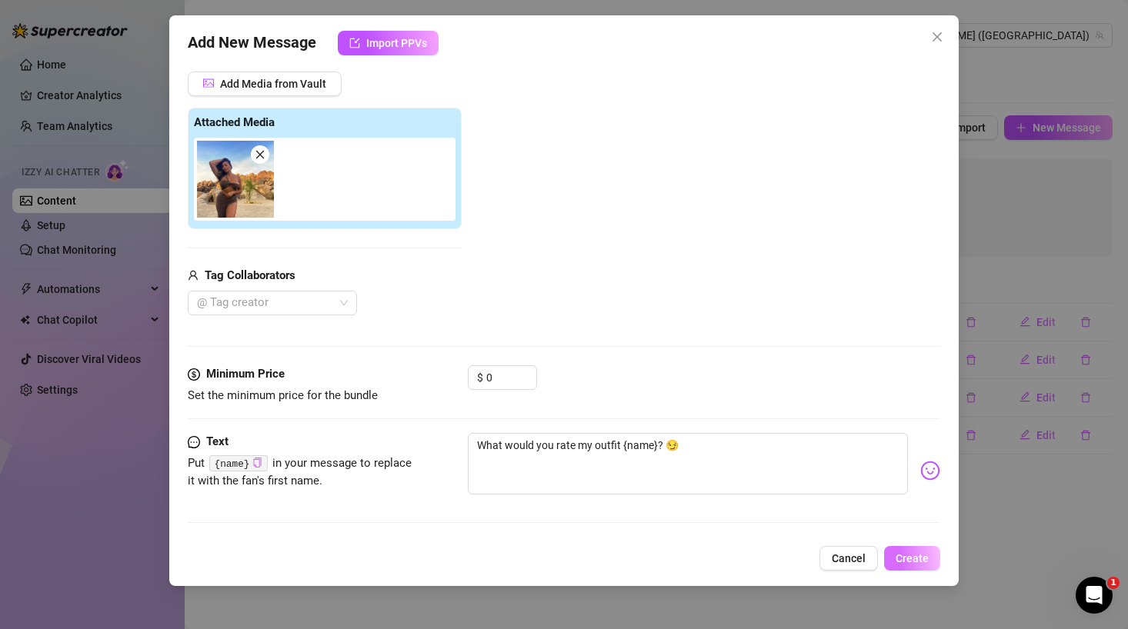
click at [921, 558] on span "Create" at bounding box center [911, 558] width 33 height 12
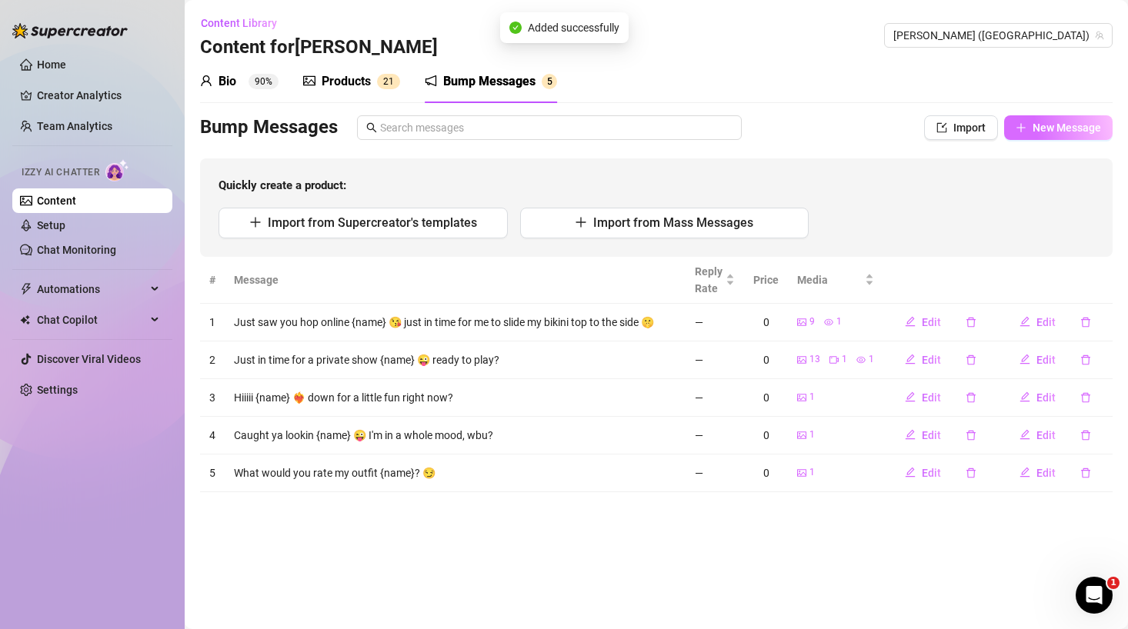
click at [1076, 133] on span "New Message" at bounding box center [1066, 128] width 68 height 12
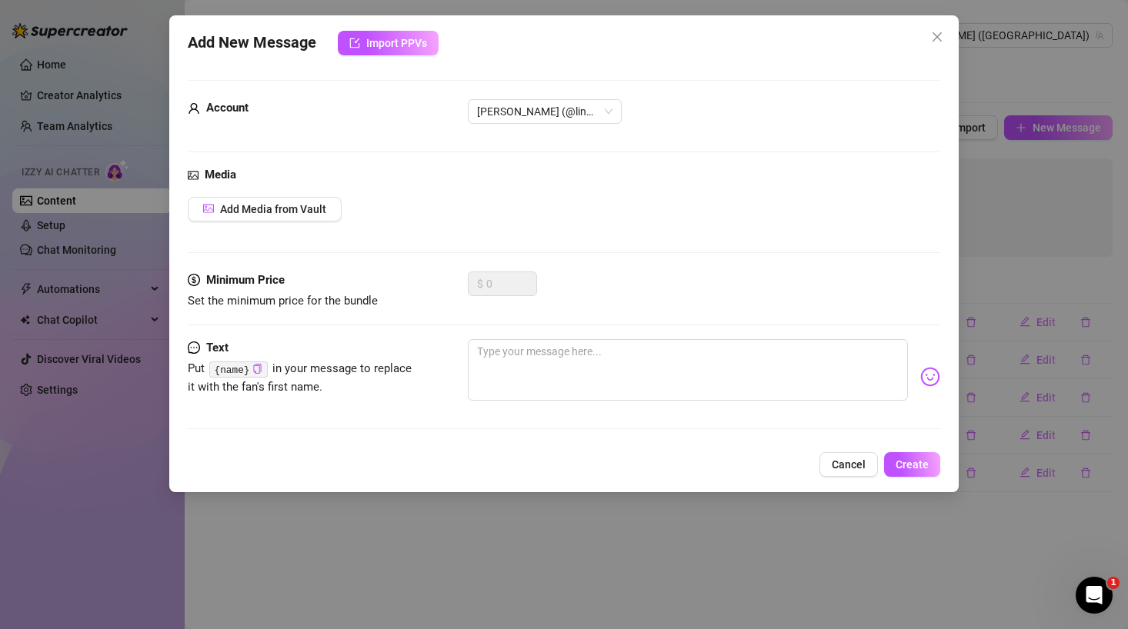
click at [286, 188] on div "Media Add Media from Vault" at bounding box center [564, 218] width 752 height 105
click at [275, 217] on button "Add Media from Vault" at bounding box center [265, 209] width 154 height 25
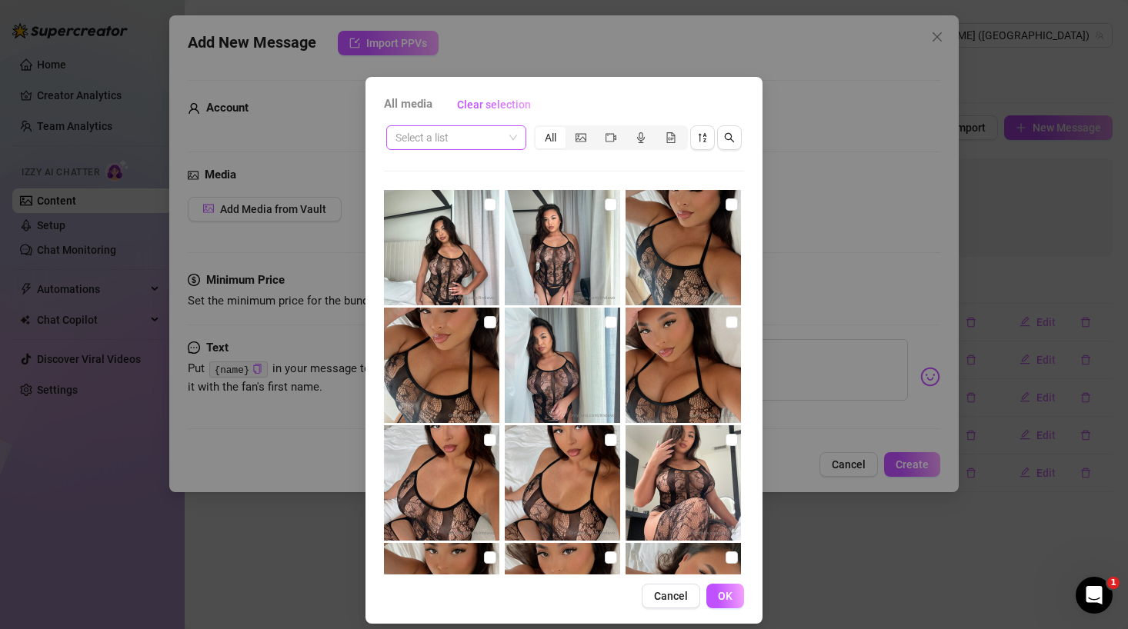
click at [509, 127] on span at bounding box center [456, 137] width 122 height 23
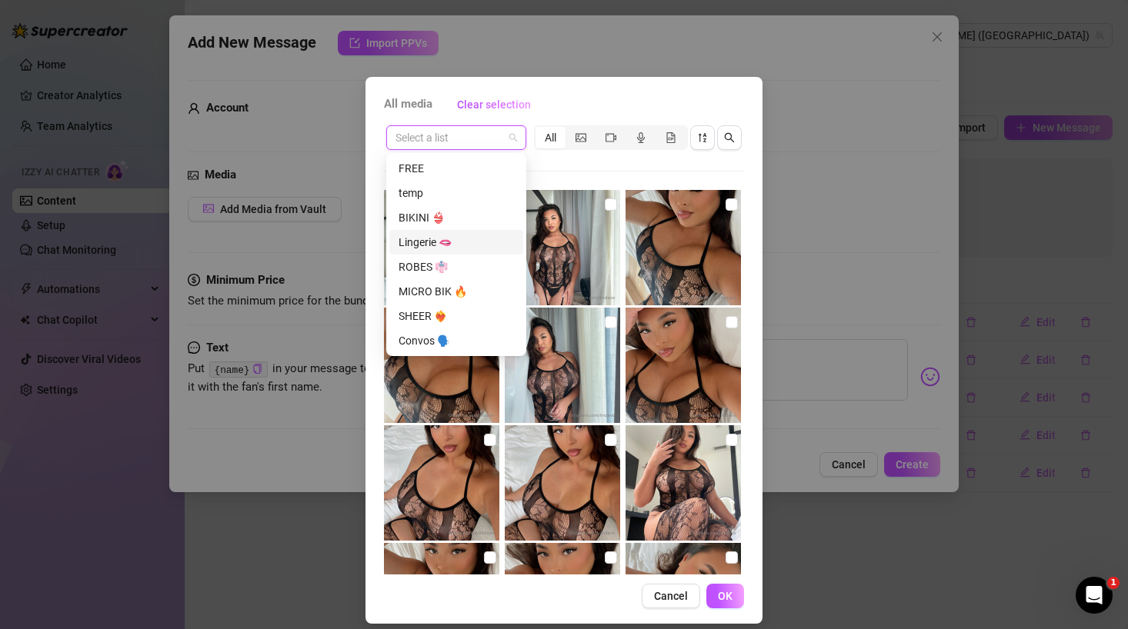
click at [427, 243] on div "Lingerie 🫦" at bounding box center [455, 242] width 115 height 17
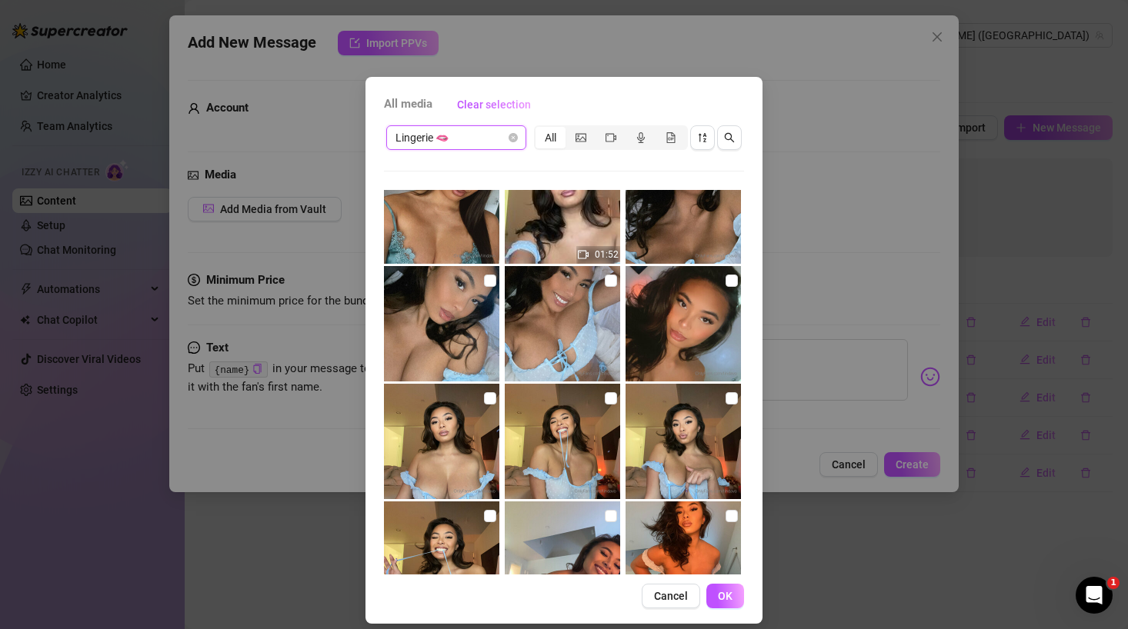
scroll to position [14940, 0]
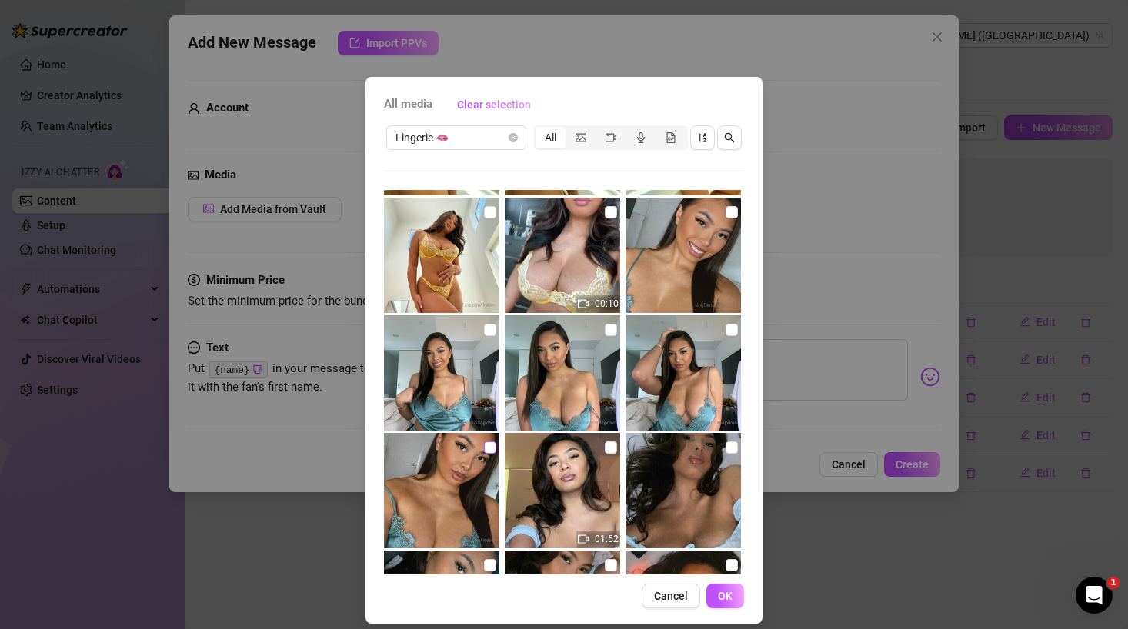
click at [488, 446] on input "checkbox" at bounding box center [490, 448] width 12 height 12
click at [729, 330] on input "checkbox" at bounding box center [731, 330] width 12 height 12
click at [608, 325] on input "checkbox" at bounding box center [611, 330] width 12 height 12
click at [484, 330] on input "checkbox" at bounding box center [490, 330] width 12 height 12
click at [728, 211] on input "checkbox" at bounding box center [731, 212] width 12 height 12
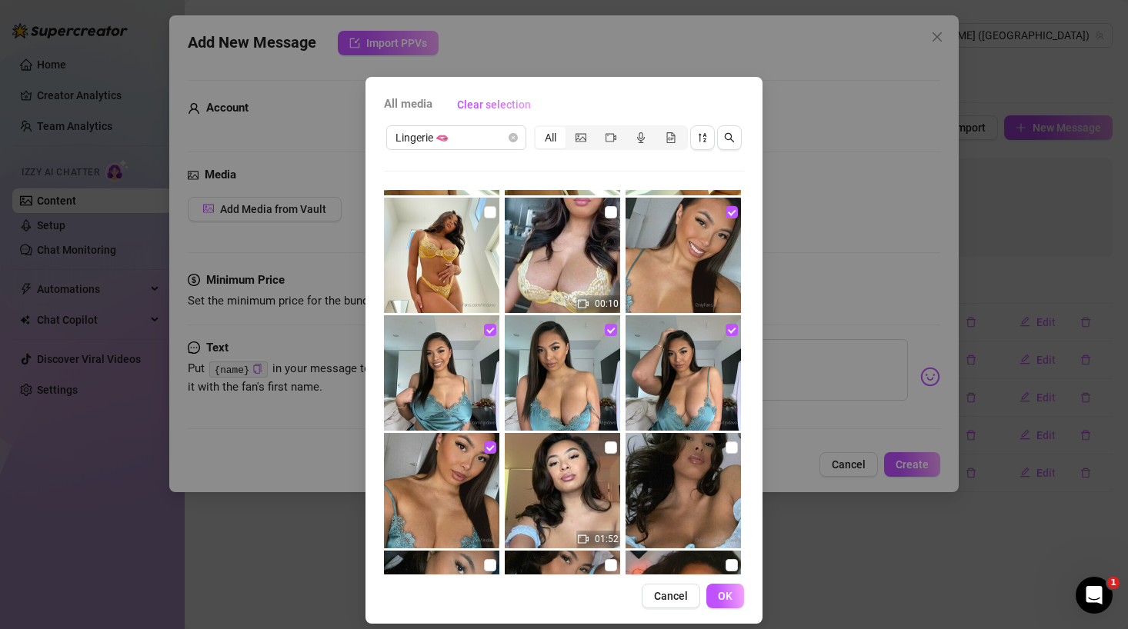
scroll to position [15080, 0]
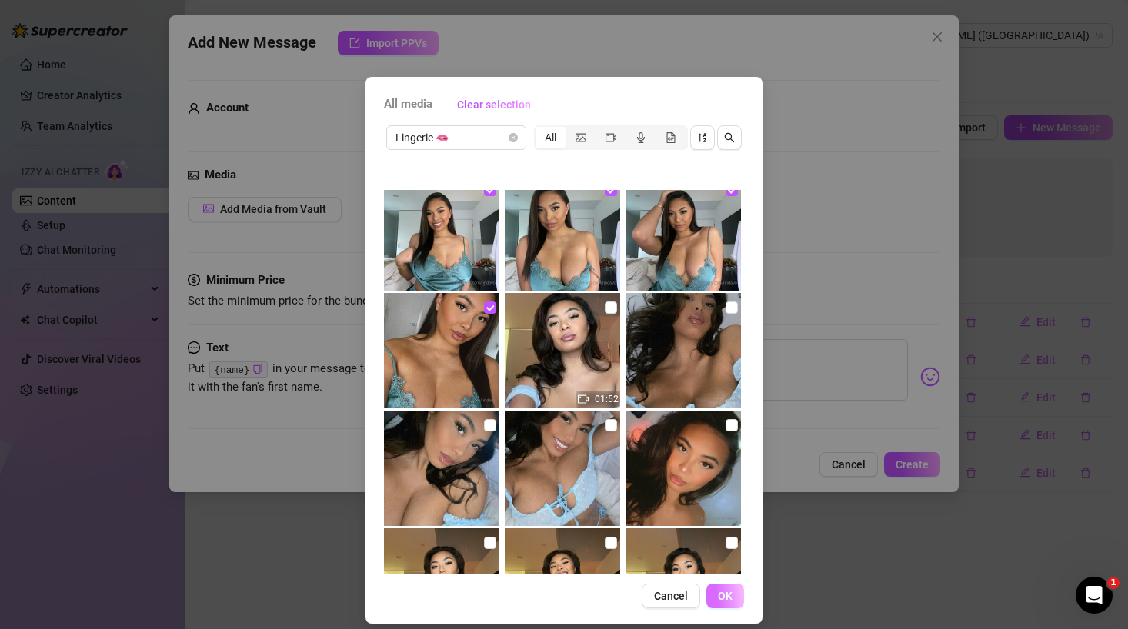
click at [722, 607] on button "OK" at bounding box center [725, 596] width 38 height 25
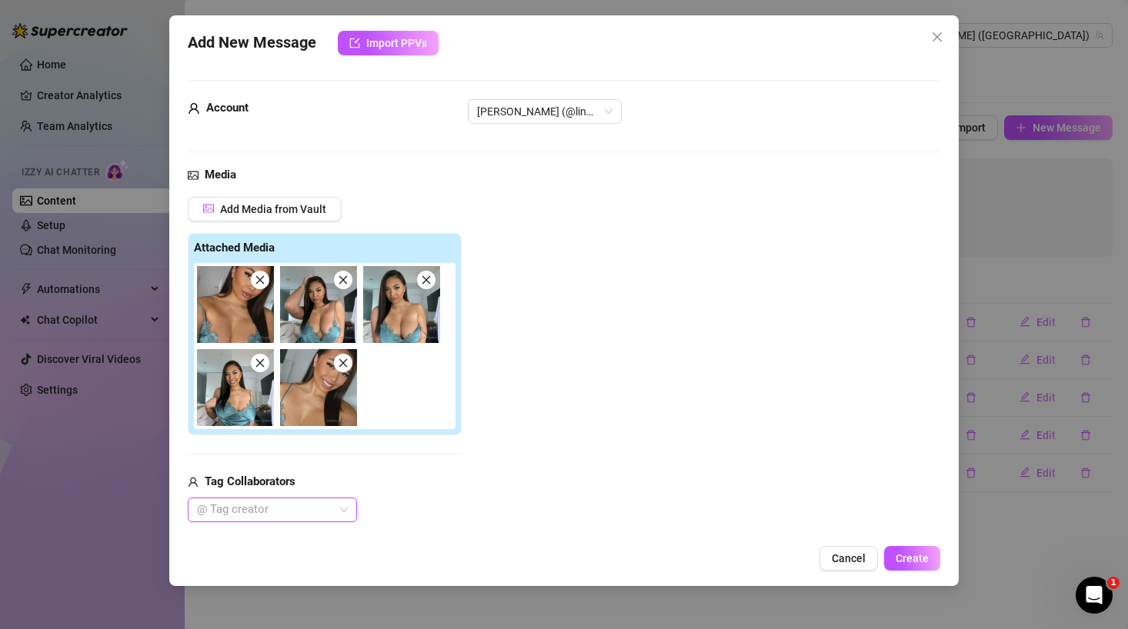
scroll to position [207, 0]
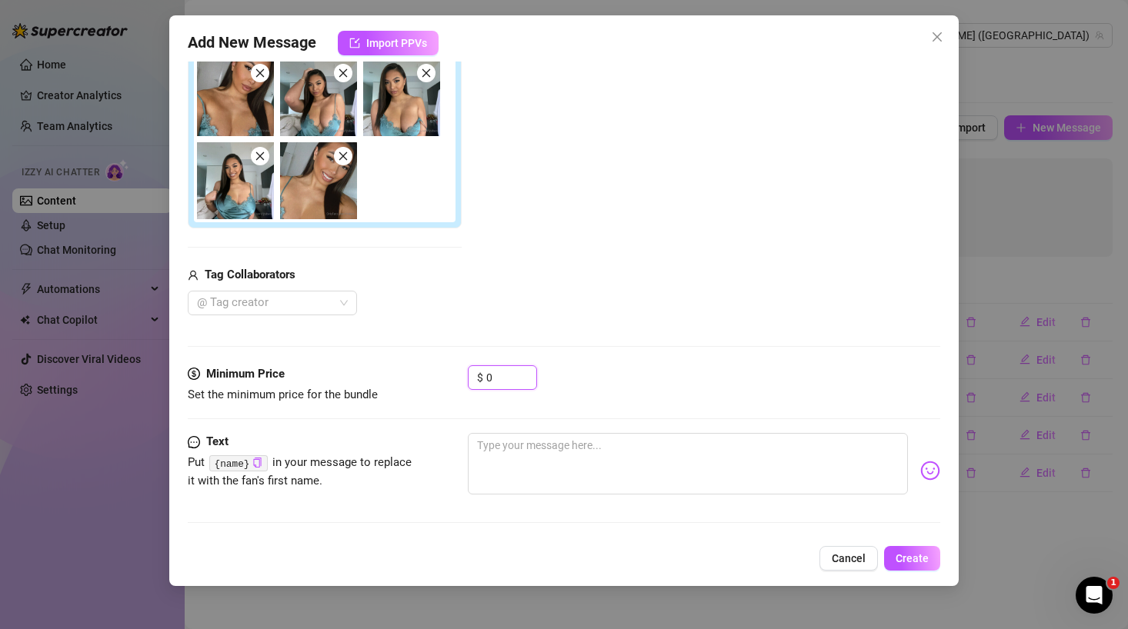
drag, startPoint x: 504, startPoint y: 375, endPoint x: 438, endPoint y: 375, distance: 66.2
click at [438, 375] on div "Minimum Price Set the minimum price for the bundle $ 0" at bounding box center [564, 384] width 752 height 39
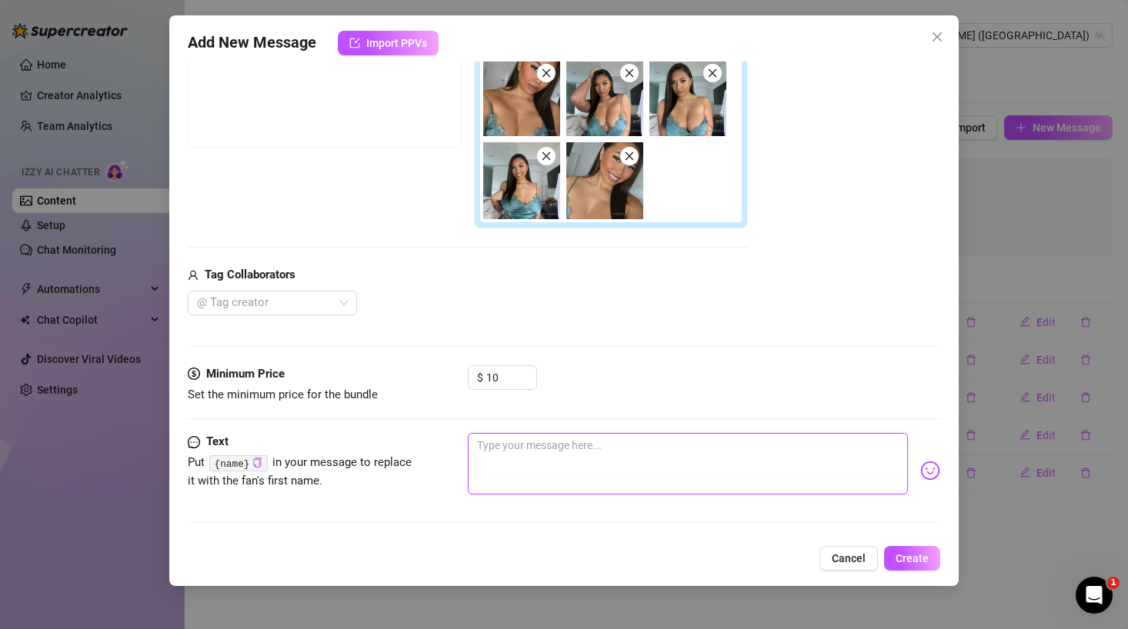
click at [489, 457] on textarea at bounding box center [688, 464] width 440 height 62
click at [242, 468] on code "{name}" at bounding box center [238, 463] width 58 height 16
click at [666, 456] on textarea "I bet you'll love my nighties" at bounding box center [688, 464] width 440 height 62
paste textarea "{name}"
click at [566, 445] on textarea "I bet you'll love my nighties {name}" at bounding box center [688, 464] width 440 height 62
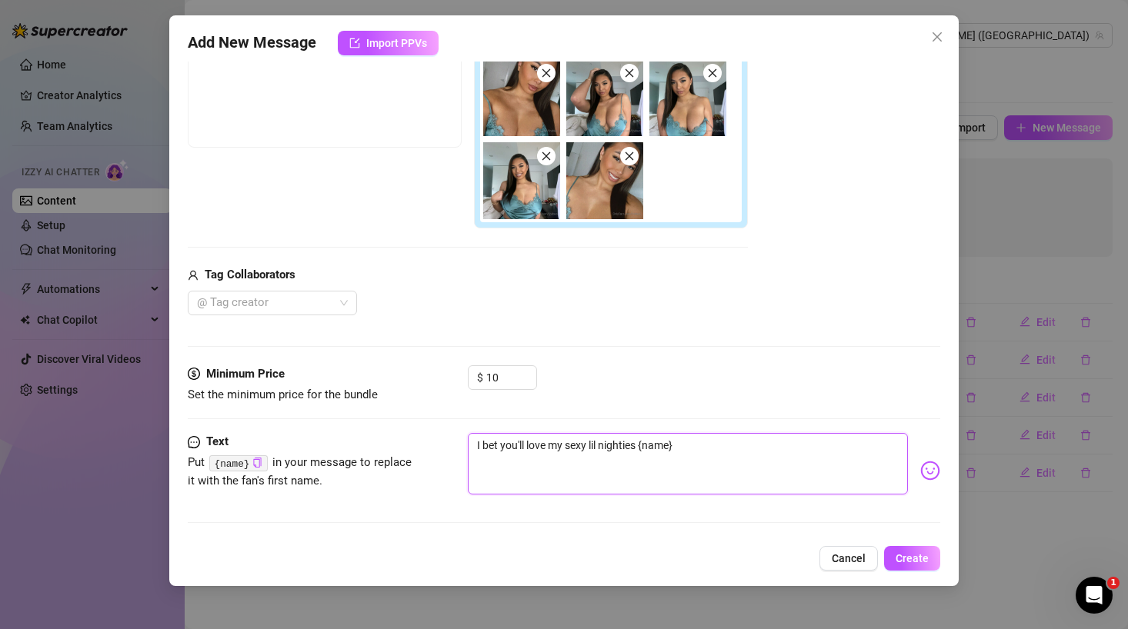
click at [772, 444] on textarea "I bet you'll love my sexy lil nighties {name}" at bounding box center [688, 464] width 440 height 62
click at [911, 568] on button "Create" at bounding box center [912, 558] width 56 height 25
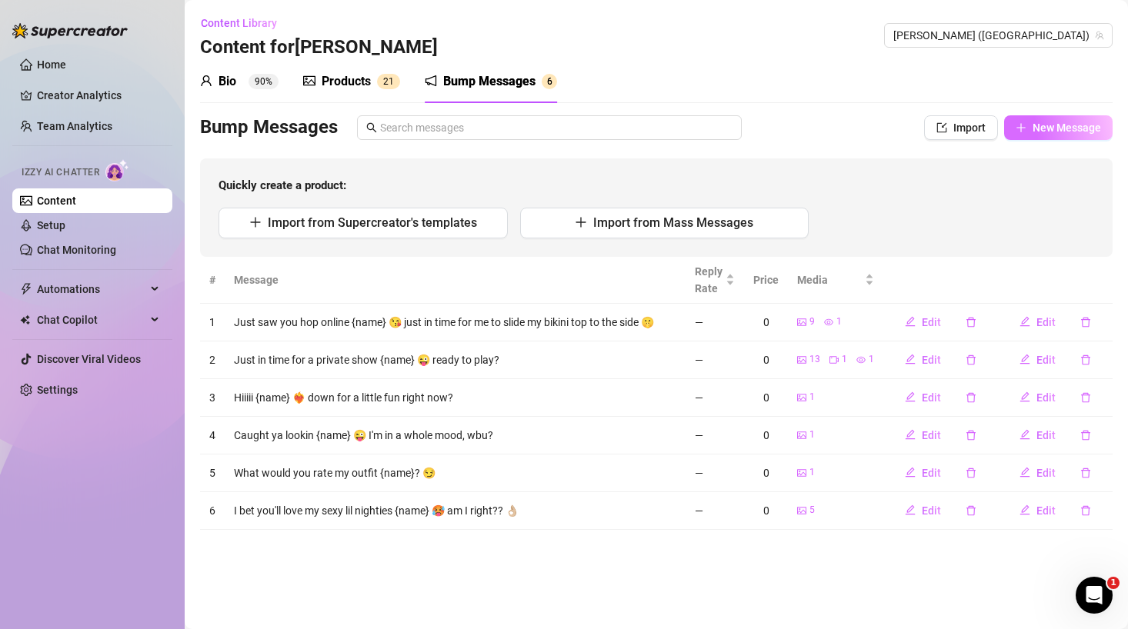
click at [1057, 128] on span "New Message" at bounding box center [1066, 128] width 68 height 12
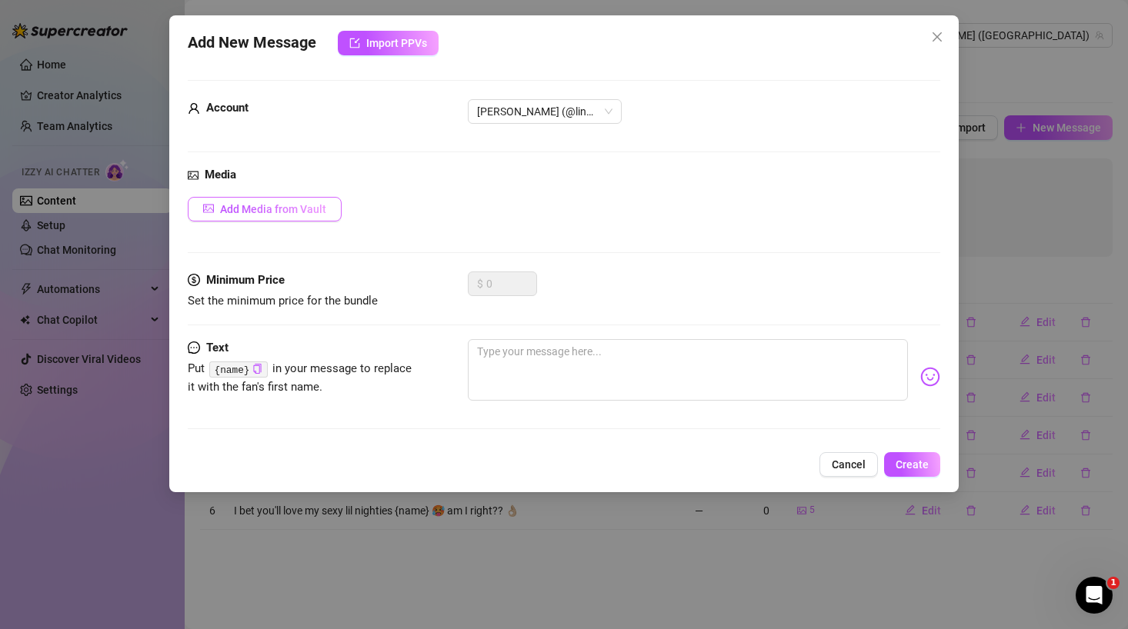
click at [283, 214] on span "Add Media from Vault" at bounding box center [273, 209] width 106 height 12
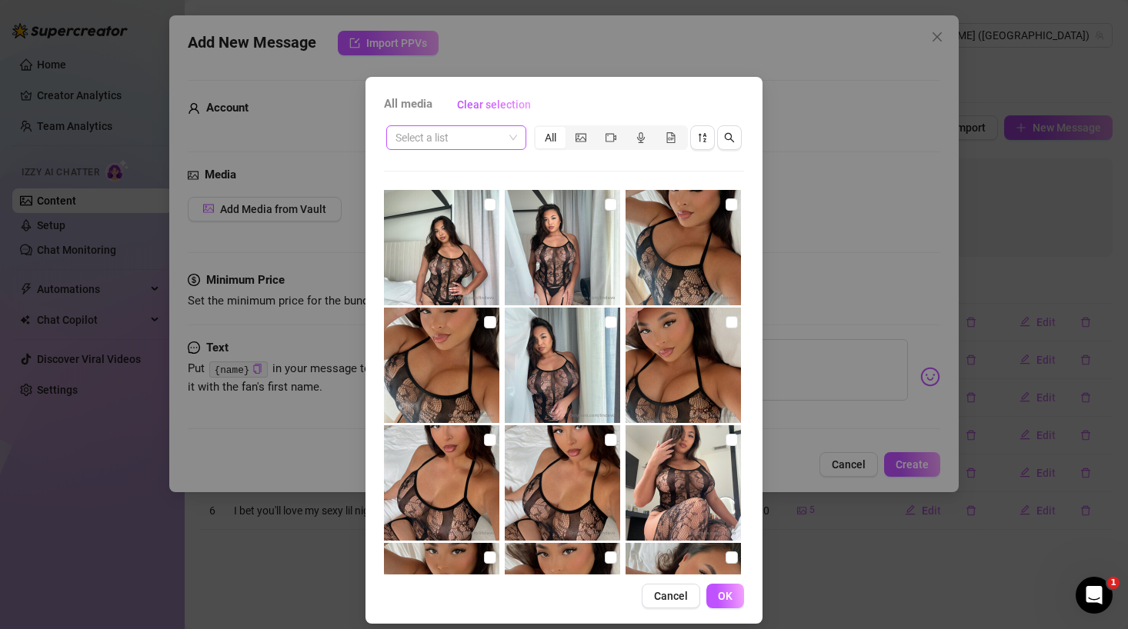
click at [492, 144] on input "search" at bounding box center [449, 137] width 108 height 23
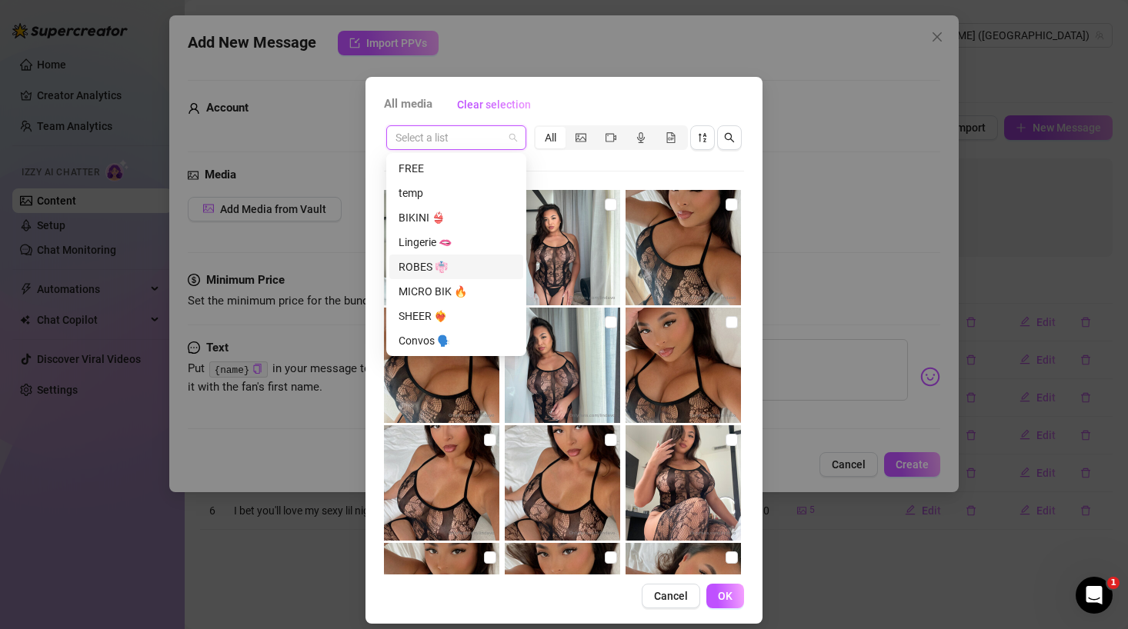
click at [445, 267] on div "ROBES 👘" at bounding box center [455, 266] width 115 height 17
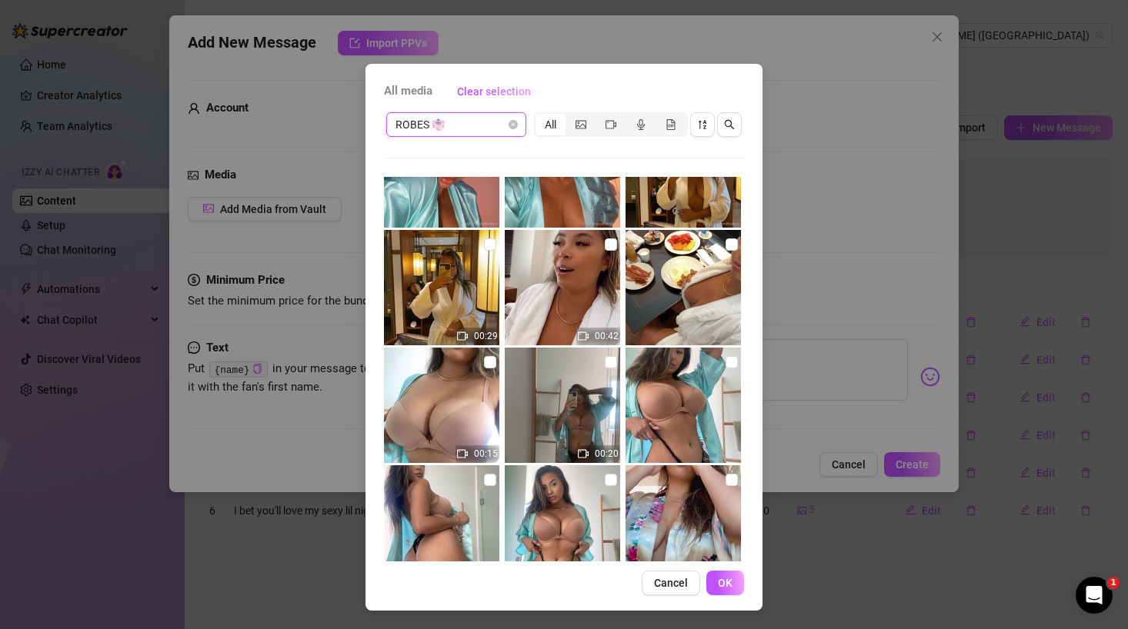
scroll to position [2063, 0]
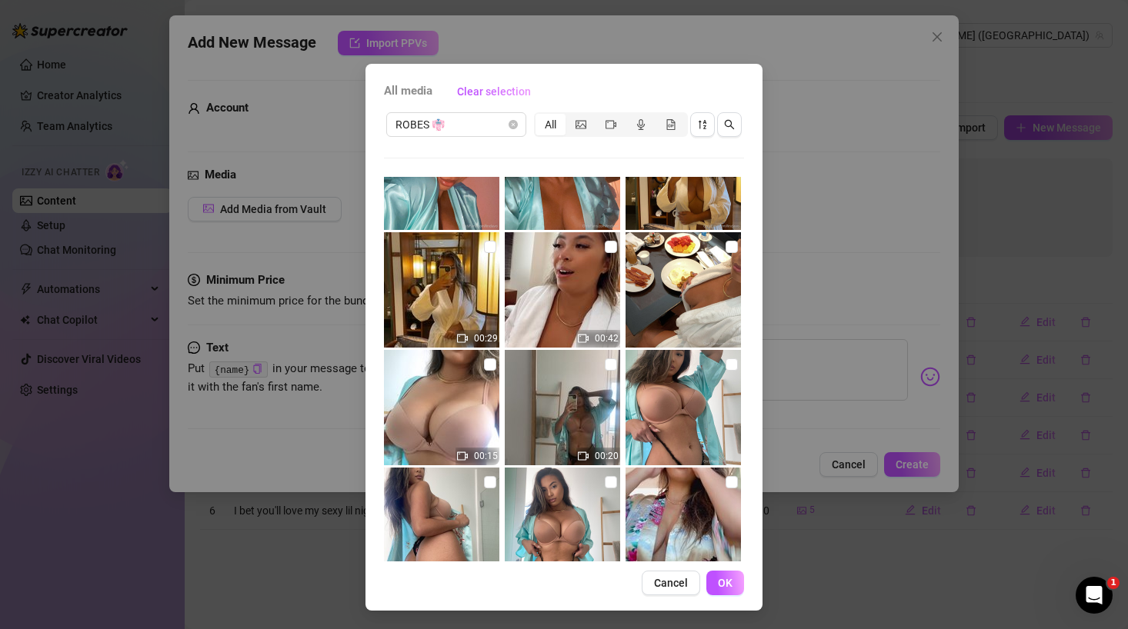
click at [666, 293] on img at bounding box center [682, 289] width 115 height 115
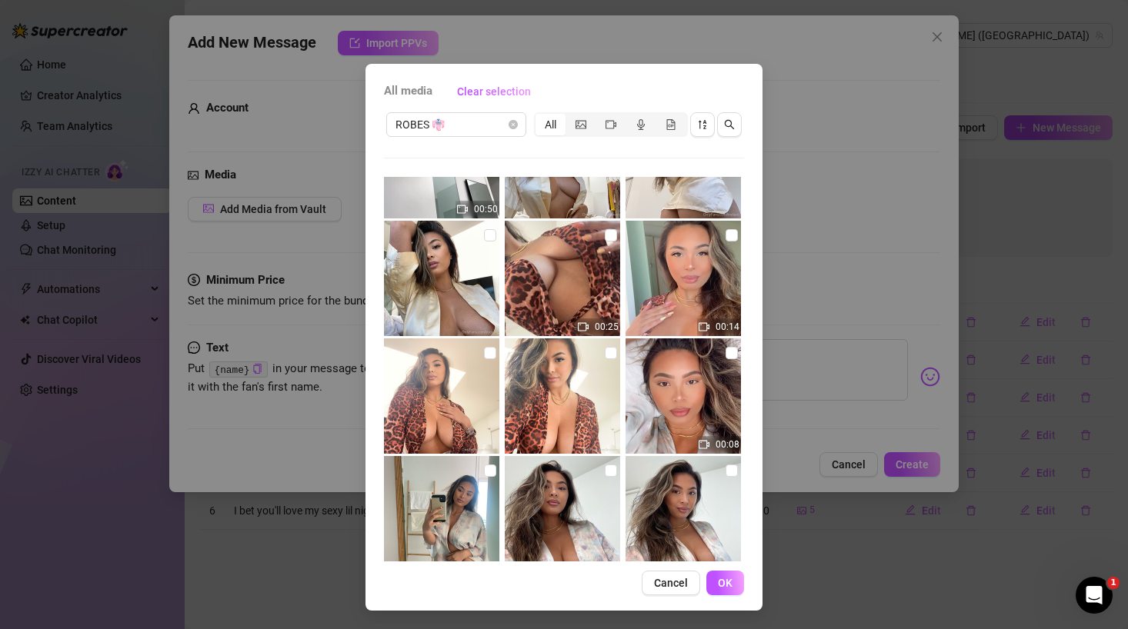
scroll to position [3252, 0]
click at [608, 351] on input "checkbox" at bounding box center [611, 352] width 12 height 12
click at [488, 357] on input "checkbox" at bounding box center [490, 352] width 12 height 12
click at [730, 235] on input "checkbox" at bounding box center [731, 234] width 12 height 12
click at [610, 229] on input "checkbox" at bounding box center [611, 234] width 12 height 12
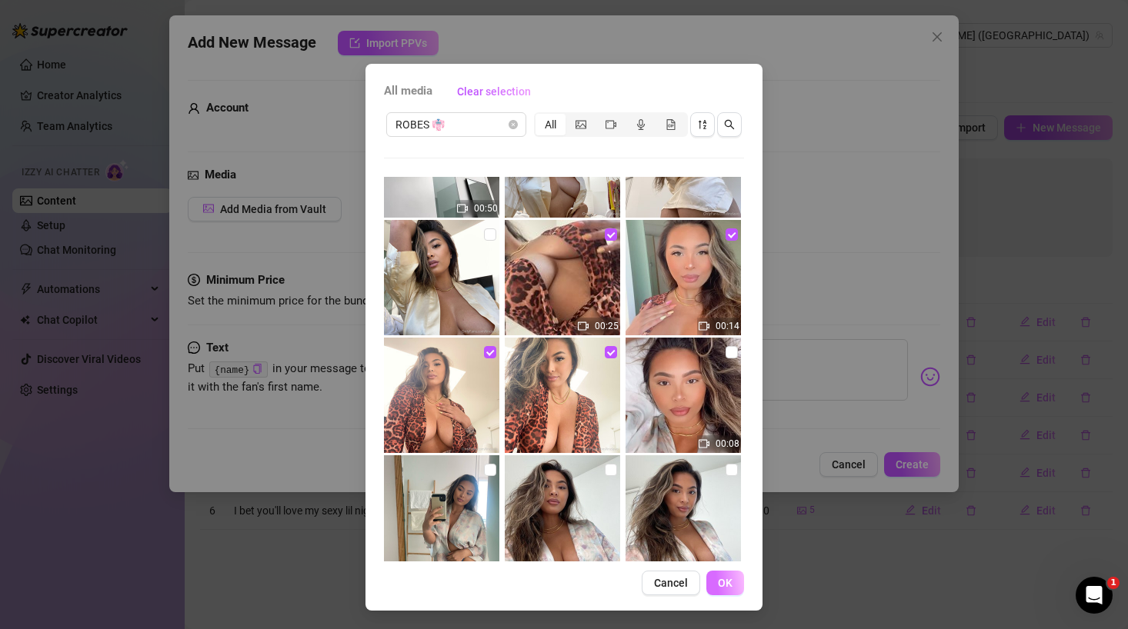
click at [722, 588] on span "OK" at bounding box center [725, 583] width 15 height 12
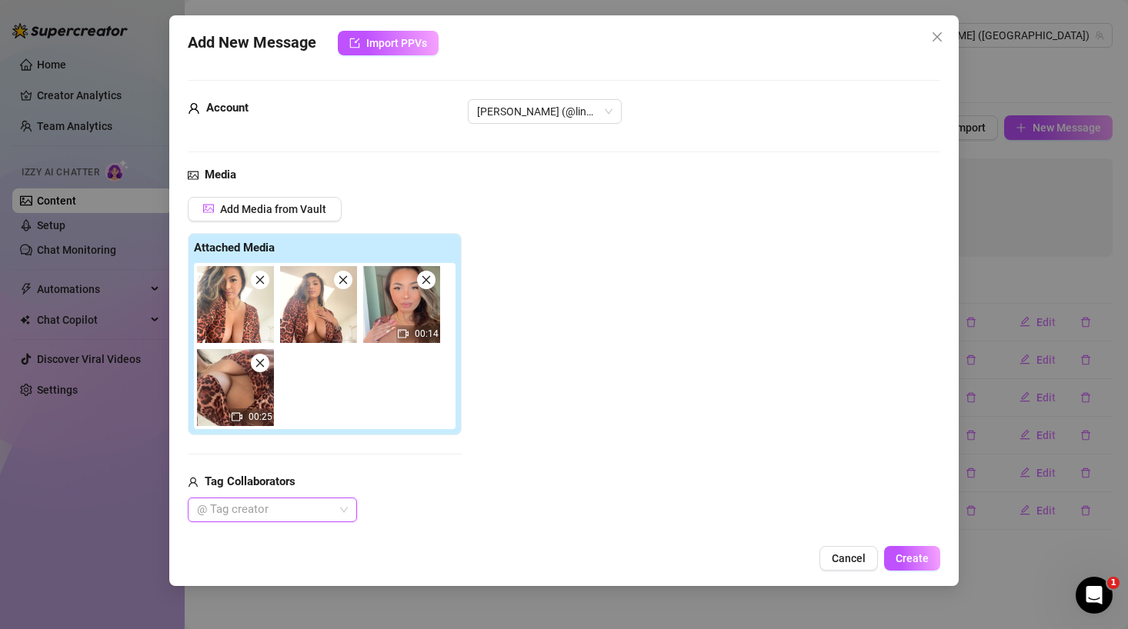
scroll to position [207, 0]
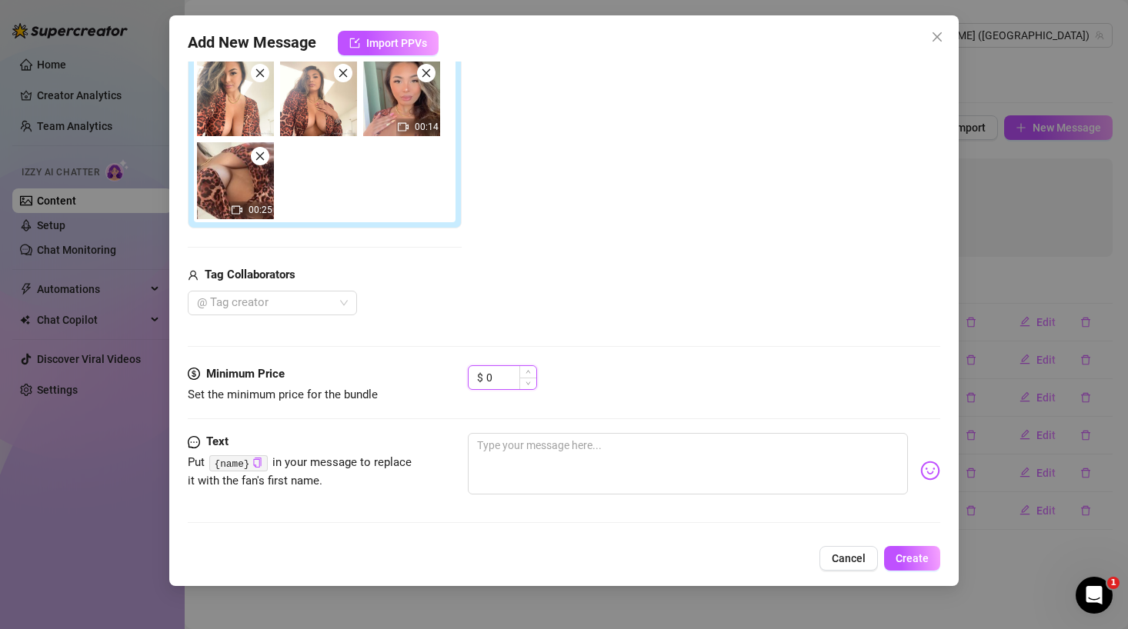
click at [495, 375] on input "0" at bounding box center [511, 377] width 50 height 23
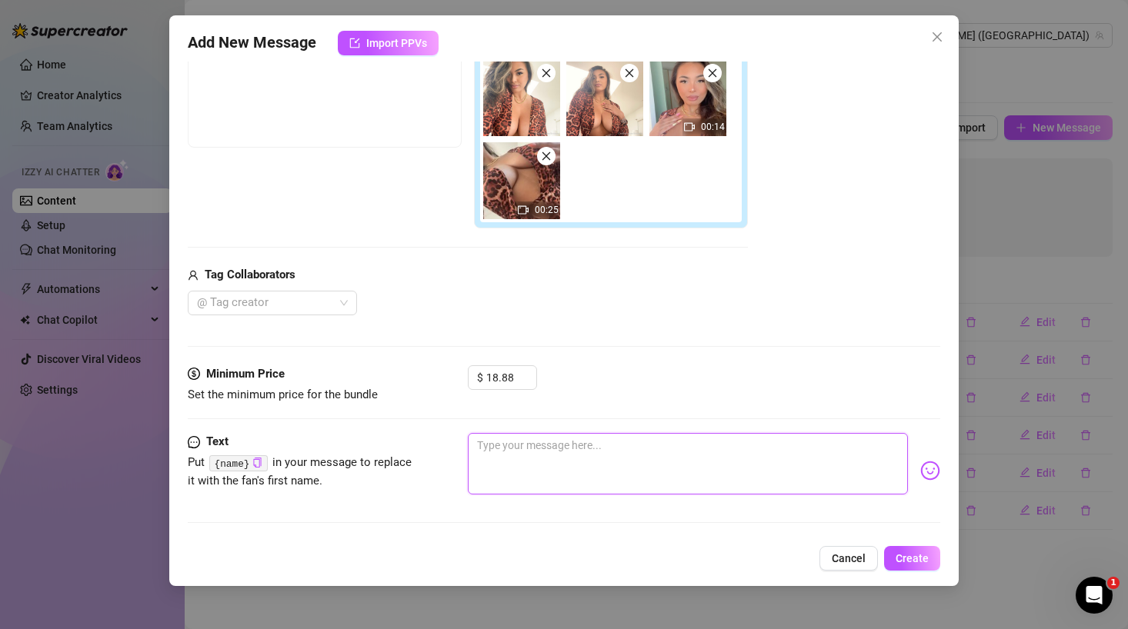
click at [500, 462] on textarea at bounding box center [688, 464] width 440 height 62
click at [249, 462] on code "{name}" at bounding box center [238, 463] width 58 height 16
click at [592, 441] on textarea "Need your help" at bounding box center [688, 464] width 440 height 62
paste textarea "{name}"
click at [599, 447] on textarea "Need your help {name}" at bounding box center [688, 464] width 440 height 62
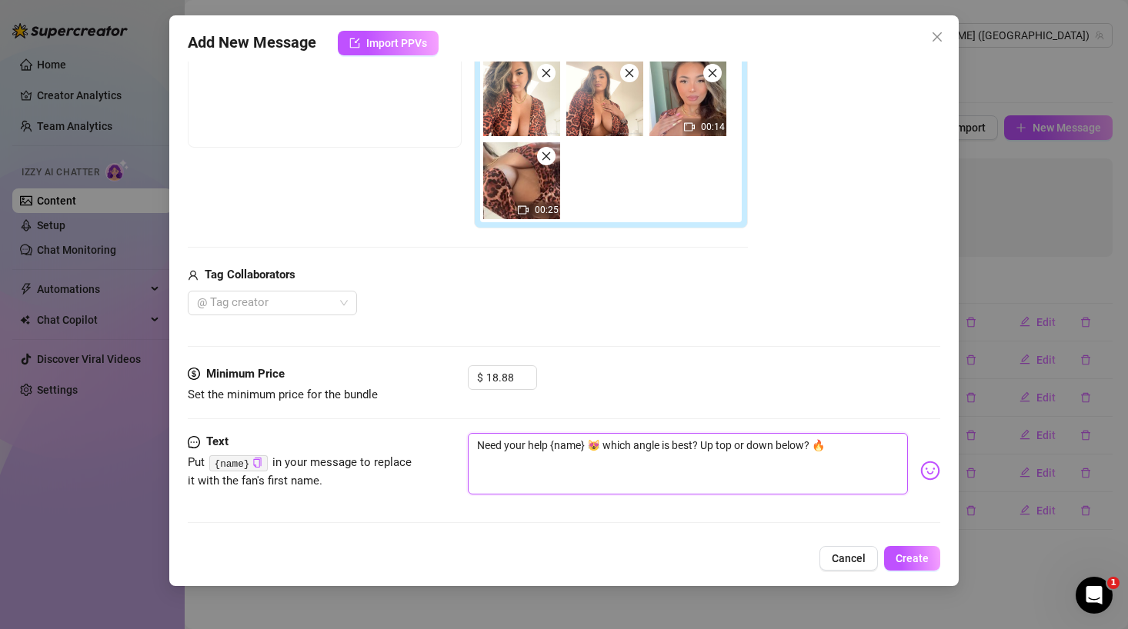
click at [815, 443] on textarea "Need your help {name} 😻 which angle is best? Up top or down below? 🔥" at bounding box center [688, 464] width 440 height 62
click at [849, 447] on textarea "Need your help {name} 😻 which angle is best? Up top or down below? 🔥" at bounding box center [688, 464] width 440 height 62
paste textarea "🔥"
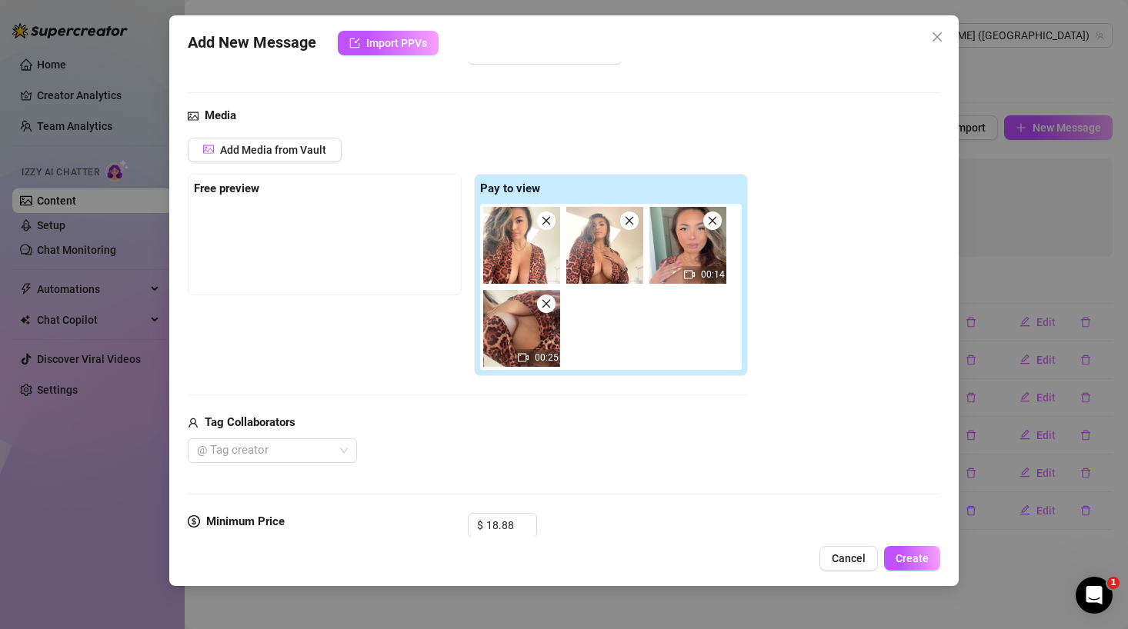
scroll to position [25, 0]
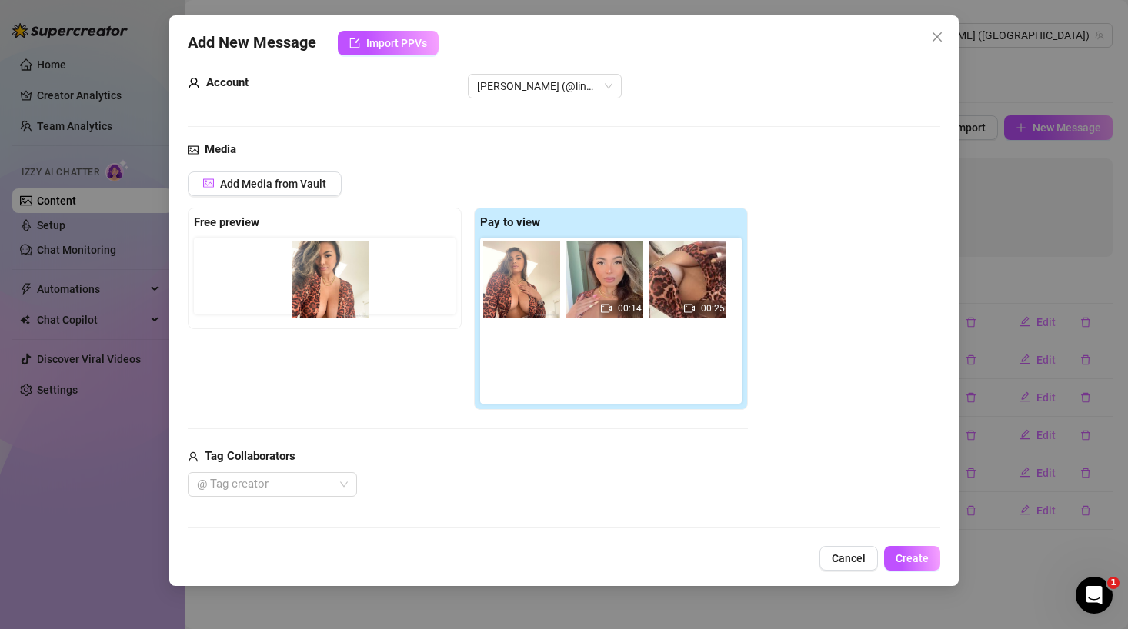
drag, startPoint x: 518, startPoint y: 287, endPoint x: 322, endPoint y: 288, distance: 196.2
click at [322, 288] on div "Free preview Pay to view 00:14 00:25" at bounding box center [468, 309] width 560 height 203
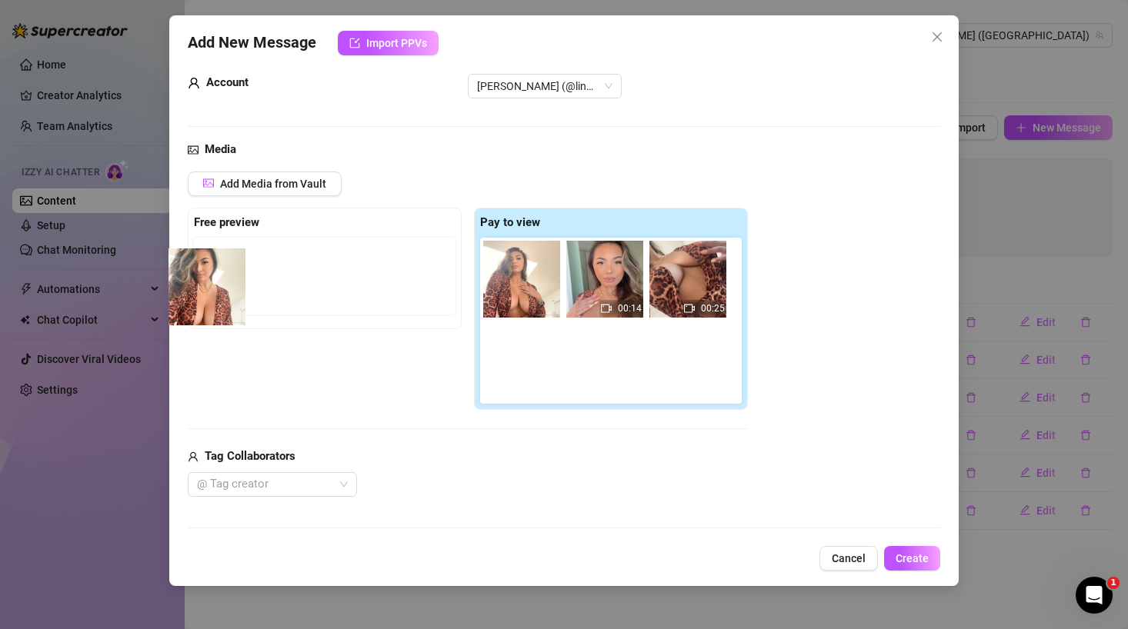
drag, startPoint x: 476, startPoint y: 277, endPoint x: 193, endPoint y: 285, distance: 283.2
click at [193, 285] on div "Free preview Pay to view 00:14 00:25" at bounding box center [468, 309] width 560 height 203
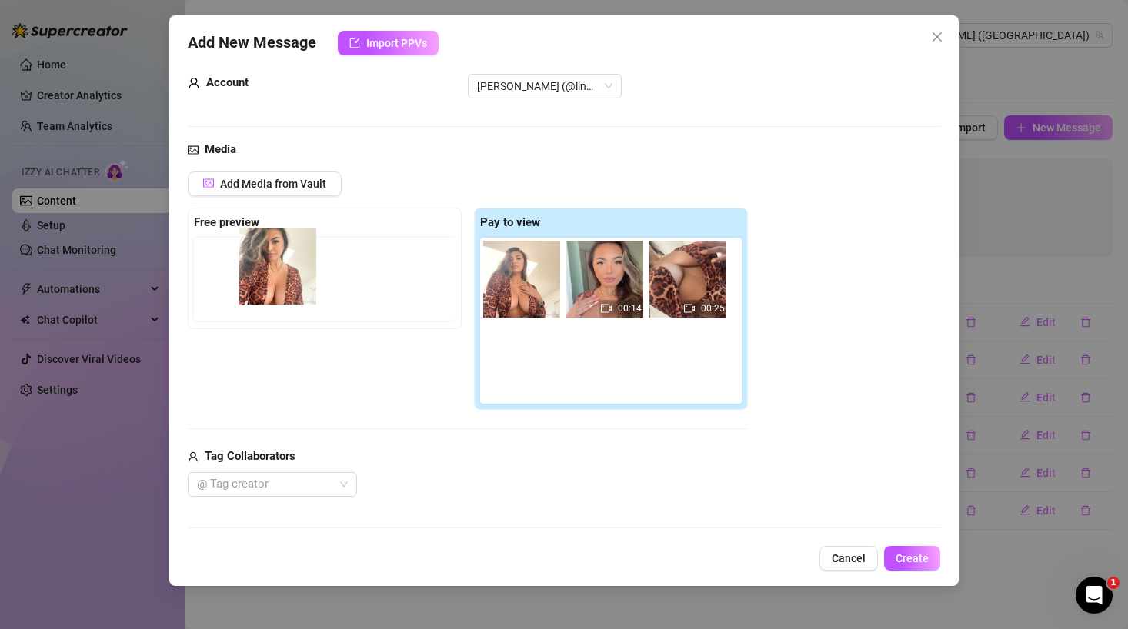
drag, startPoint x: 512, startPoint y: 273, endPoint x: 263, endPoint y: 260, distance: 248.8
click at [263, 260] on div "Free preview Pay to view 00:14 00:25" at bounding box center [468, 309] width 560 height 203
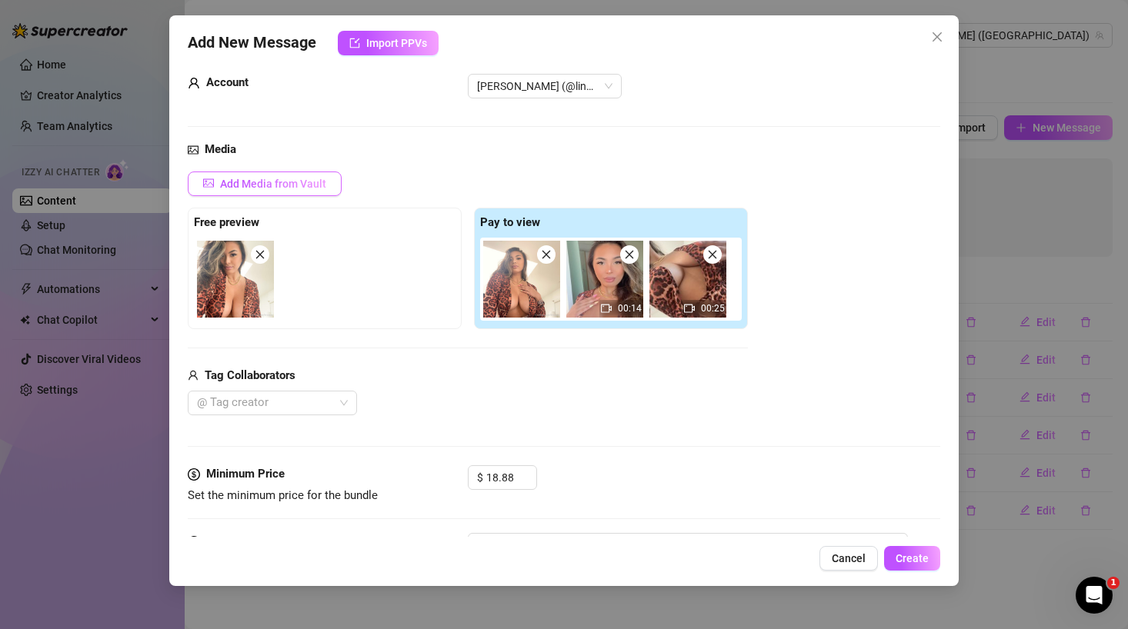
click at [298, 183] on span "Add Media from Vault" at bounding box center [273, 184] width 106 height 12
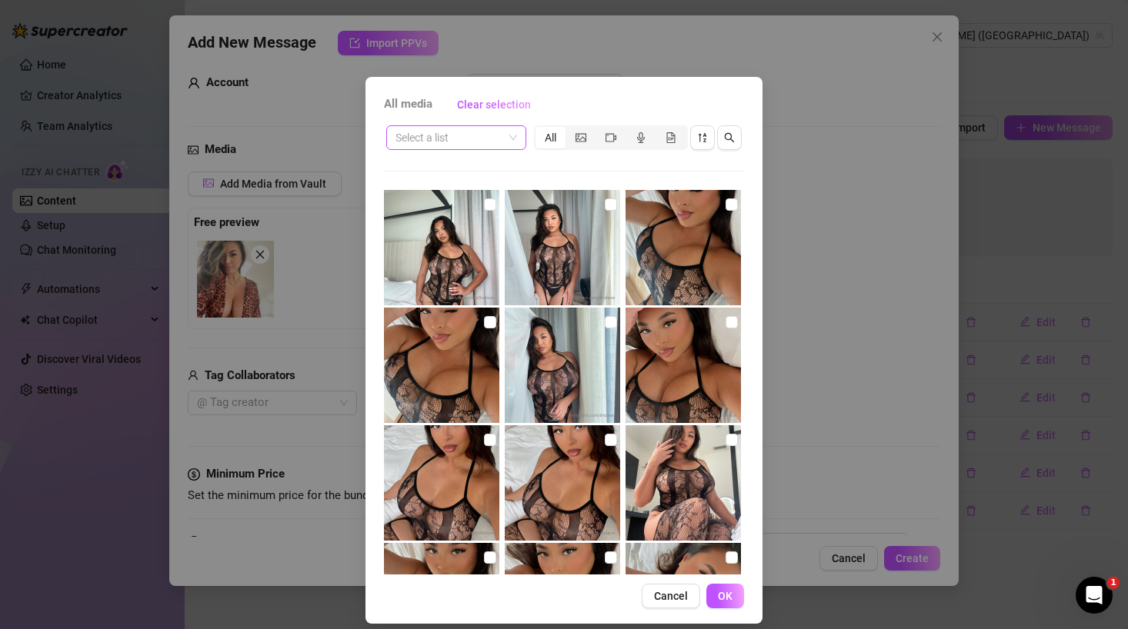
click at [498, 144] on input "search" at bounding box center [449, 137] width 108 height 23
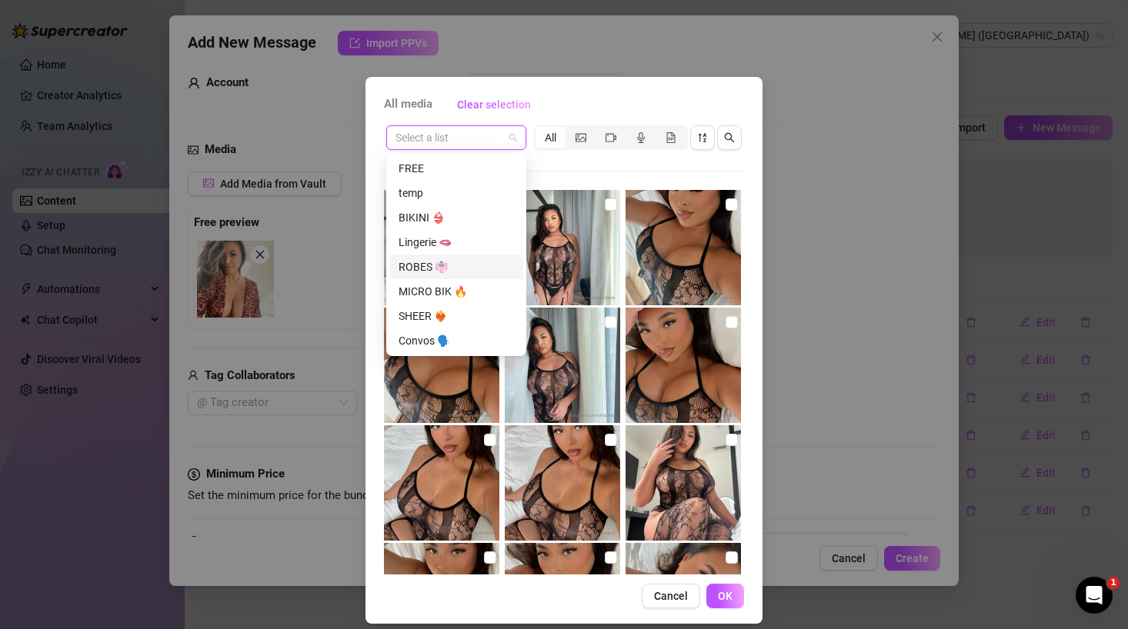
click at [432, 265] on div "ROBES 👘" at bounding box center [455, 266] width 115 height 17
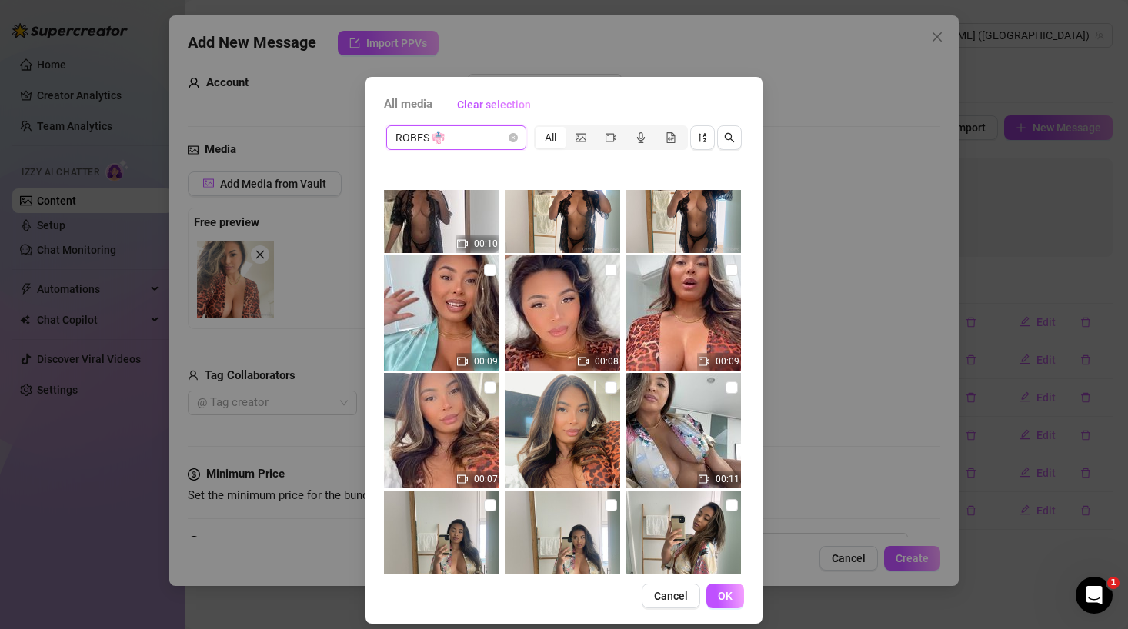
scroll to position [2839, 0]
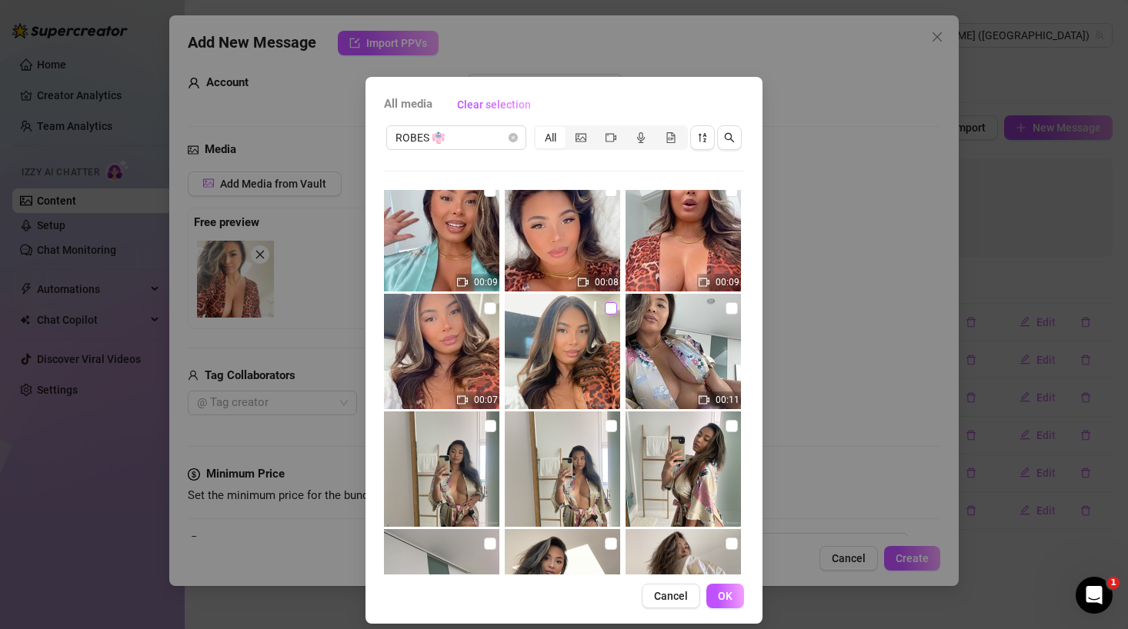
click at [610, 306] on input "checkbox" at bounding box center [611, 308] width 12 height 12
click at [486, 308] on input "checkbox" at bounding box center [490, 308] width 12 height 12
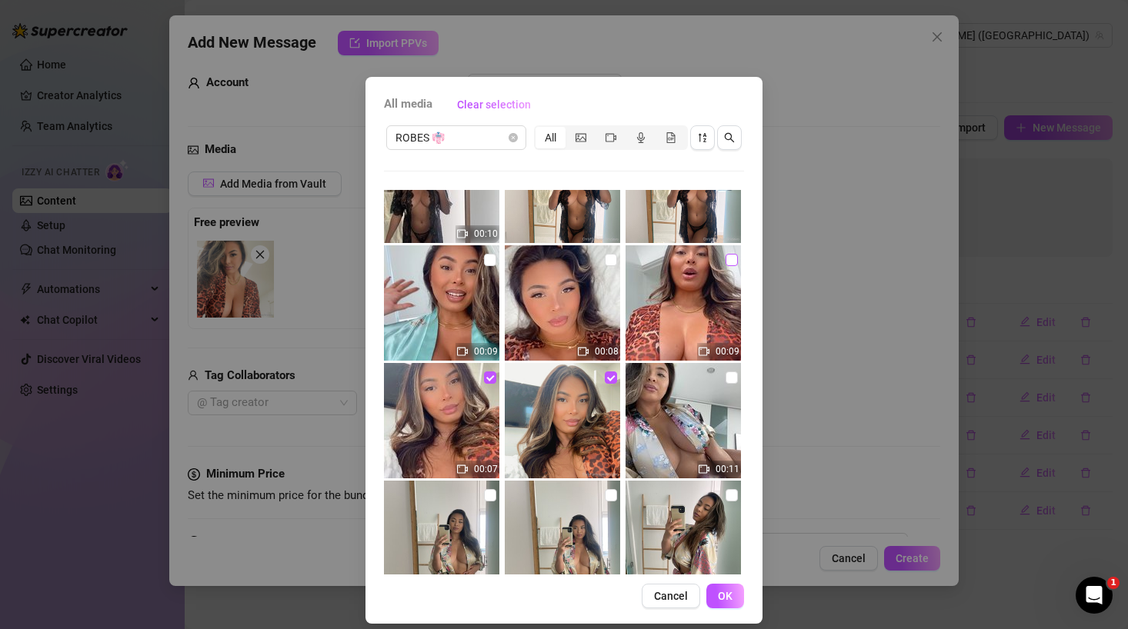
click at [729, 259] on input "checkbox" at bounding box center [731, 260] width 12 height 12
click at [610, 259] on input "checkbox" at bounding box center [611, 260] width 12 height 12
click at [723, 598] on span "OK" at bounding box center [725, 596] width 15 height 12
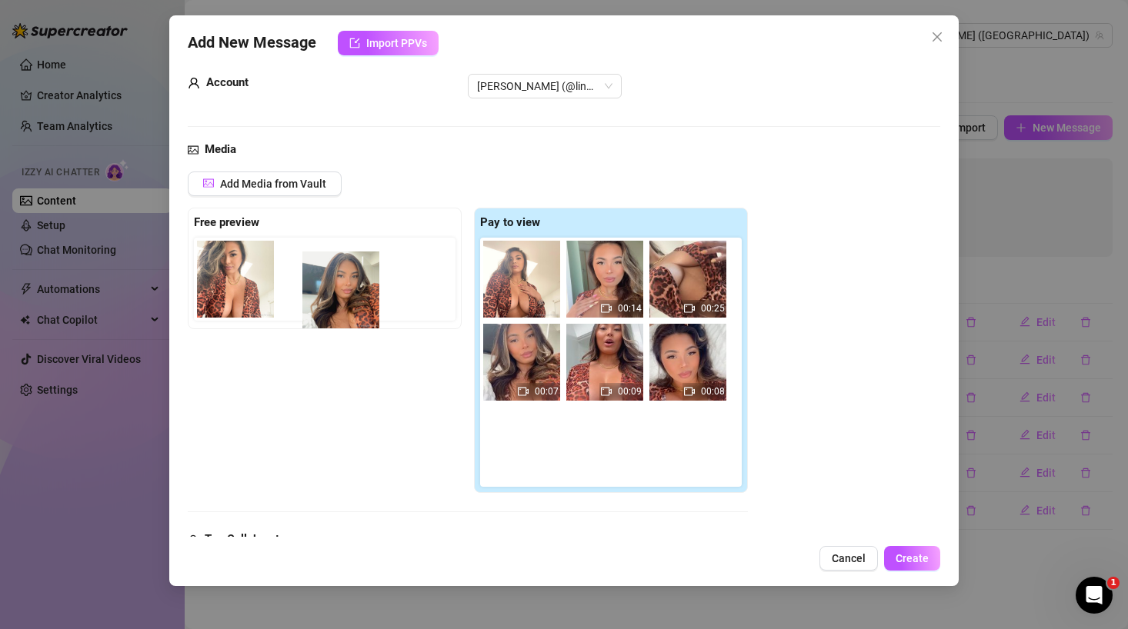
drag, startPoint x: 539, startPoint y: 367, endPoint x: 353, endPoint y: 295, distance: 199.7
click at [353, 295] on div "Free preview Pay to view 00:14 00:25 00:07 00:09 00:08" at bounding box center [468, 351] width 560 height 286
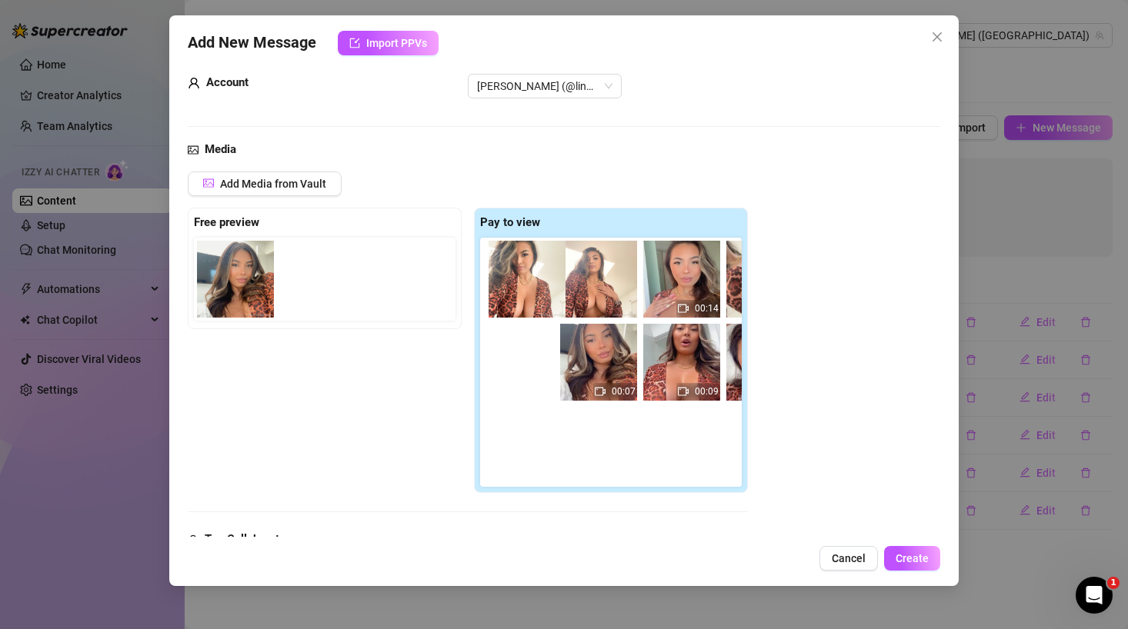
drag, startPoint x: 244, startPoint y: 277, endPoint x: 543, endPoint y: 275, distance: 299.3
click at [543, 275] on div "Free preview Pay to view 00:14 00:25 00:07 00:09 00:08" at bounding box center [468, 351] width 560 height 286
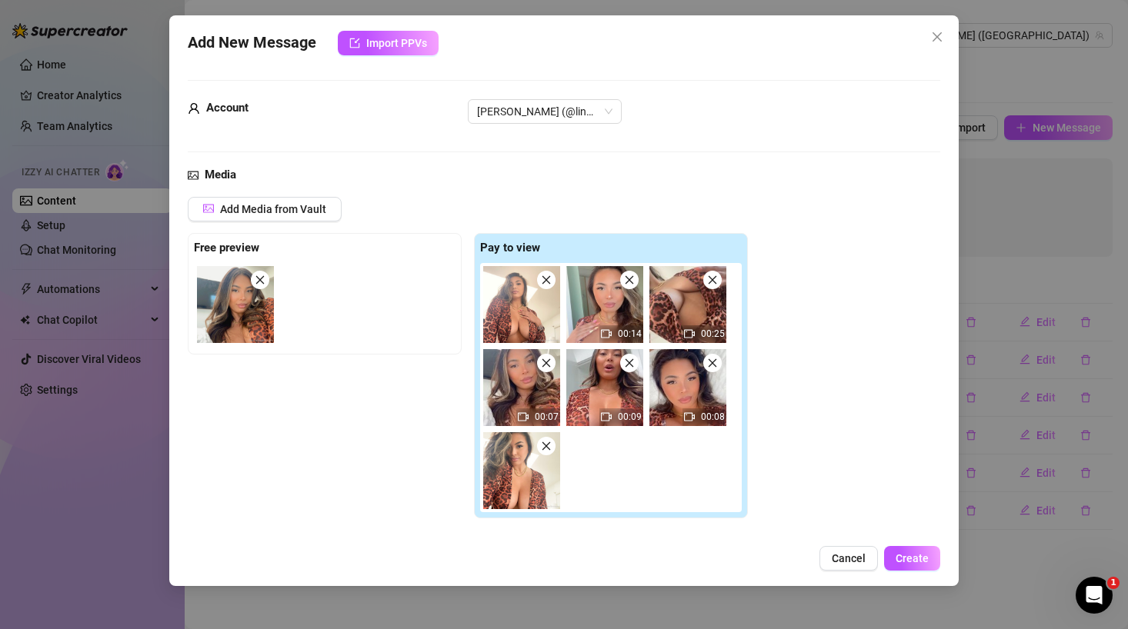
scroll to position [290, 0]
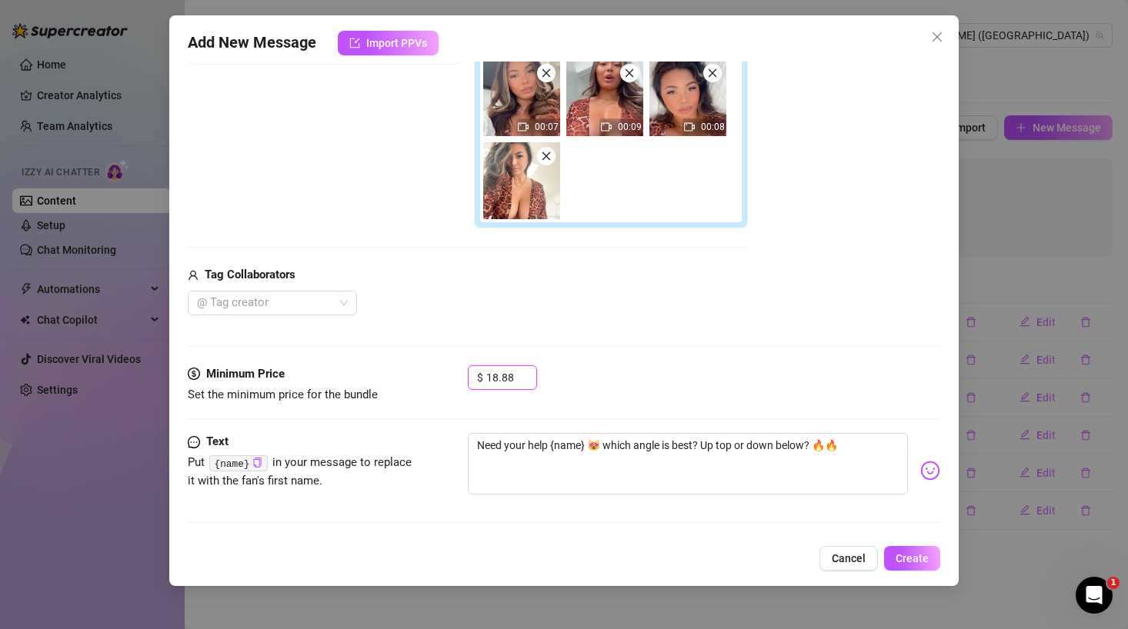
drag, startPoint x: 487, startPoint y: 376, endPoint x: 568, endPoint y: 378, distance: 81.6
click at [568, 378] on div "$ 18.88" at bounding box center [704, 384] width 472 height 38
drag, startPoint x: 491, startPoint y: 378, endPoint x: 558, endPoint y: 378, distance: 66.9
click at [558, 378] on div "$ 28.88" at bounding box center [704, 384] width 472 height 38
click at [857, 445] on textarea "Need your help {name} 😻 which angle is best? Up top or down below? 🔥🔥" at bounding box center [688, 464] width 440 height 62
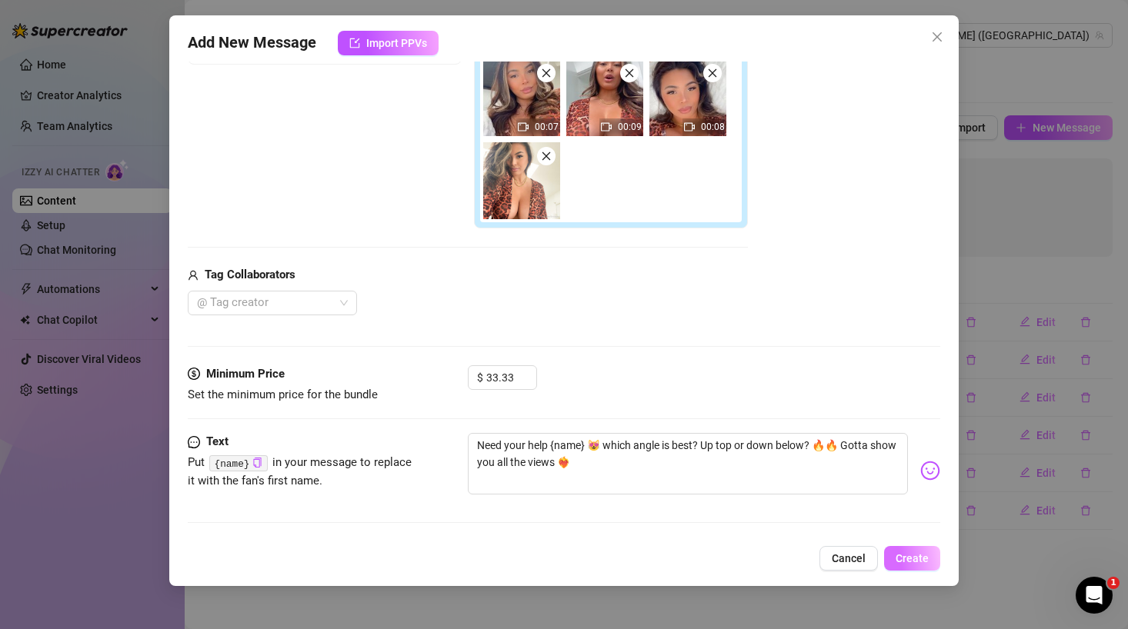
click at [899, 565] on button "Create" at bounding box center [912, 558] width 56 height 25
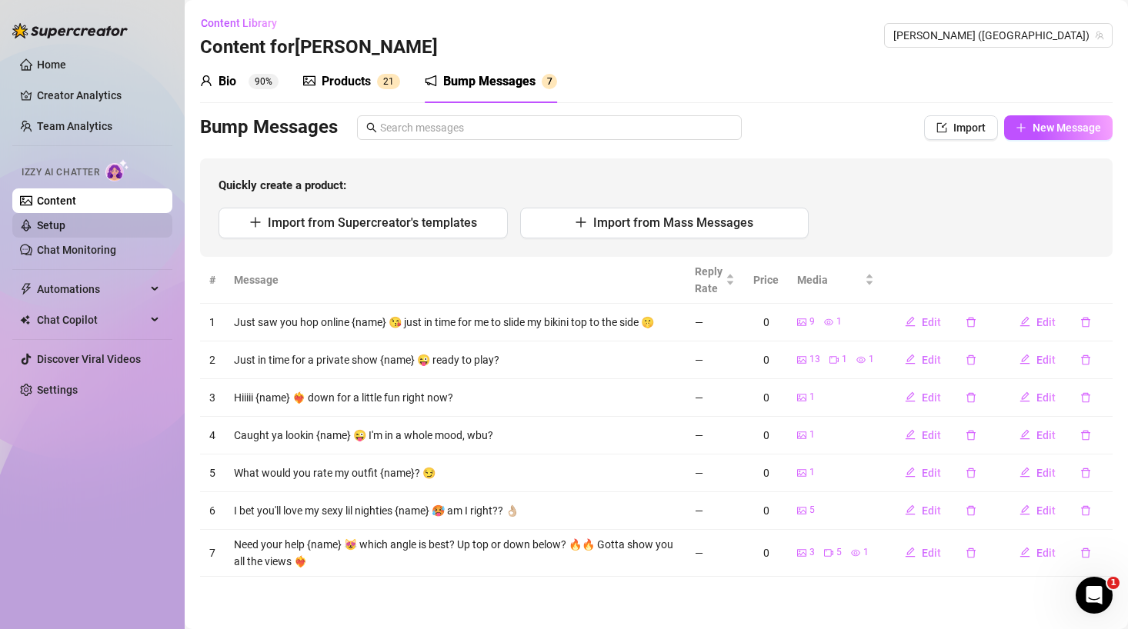
click at [65, 229] on link "Setup" at bounding box center [51, 225] width 28 height 12
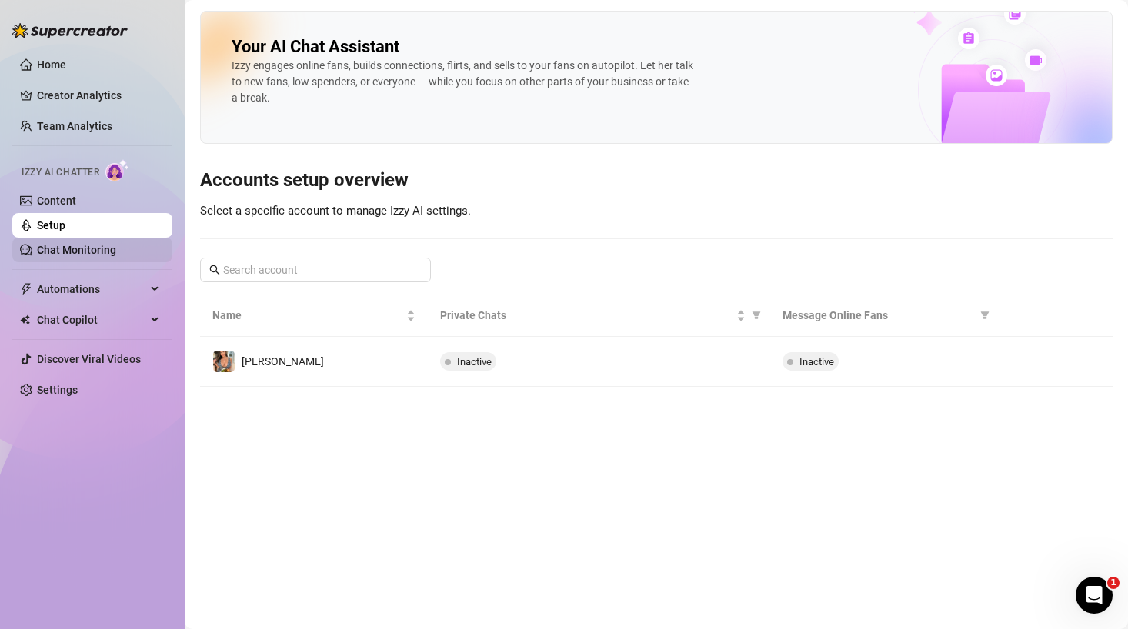
click at [80, 251] on link "Chat Monitoring" at bounding box center [76, 250] width 79 height 12
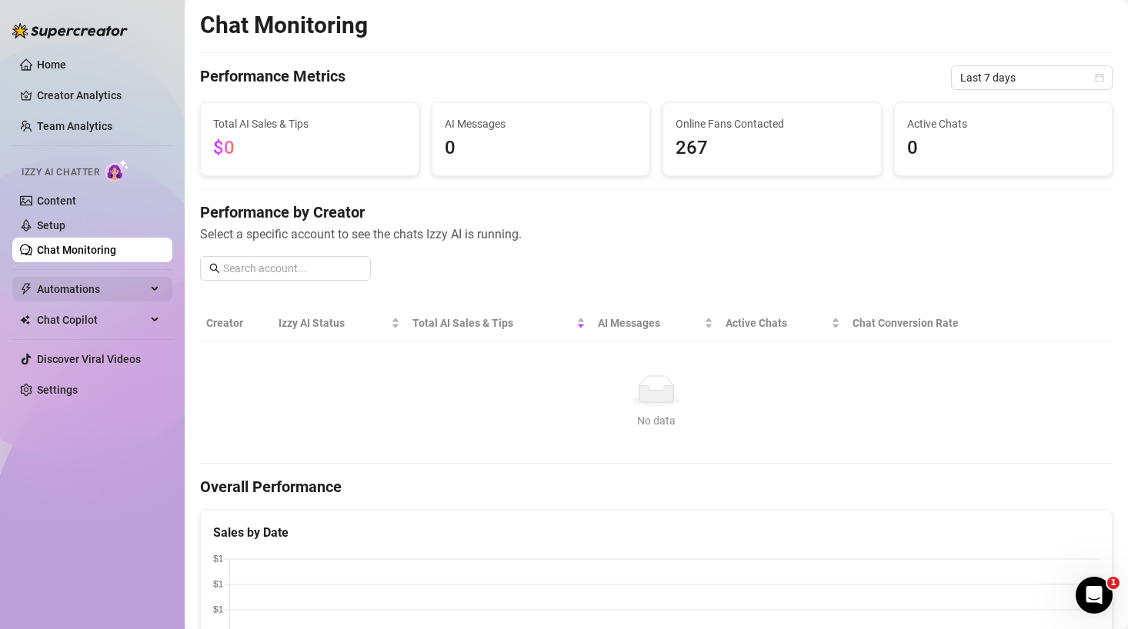
click at [74, 292] on span "Automations" at bounding box center [91, 289] width 109 height 25
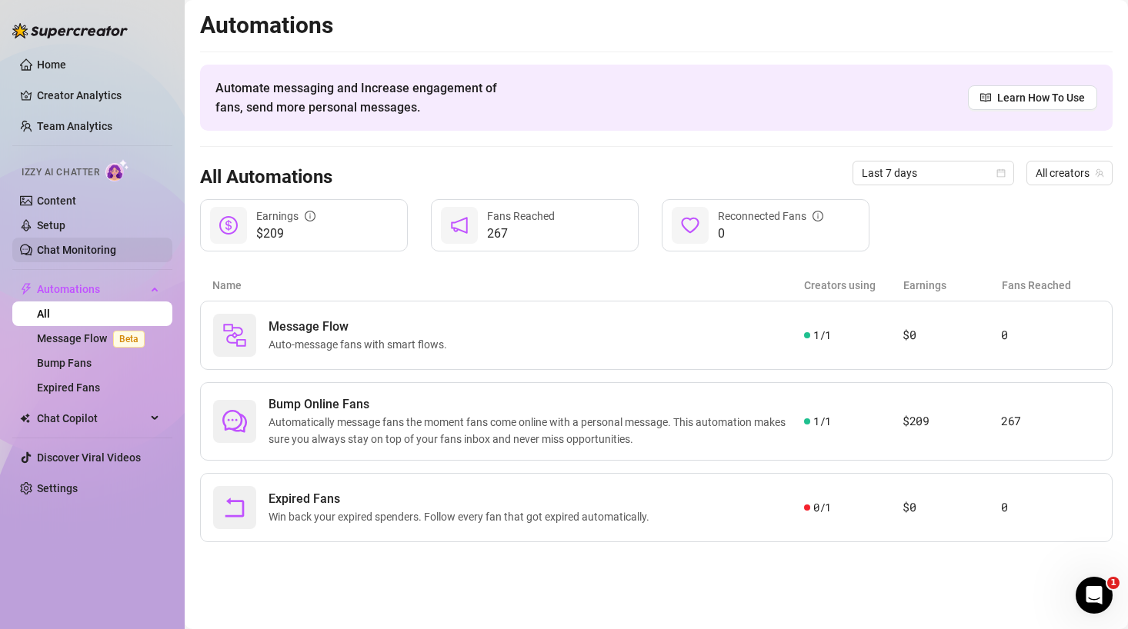
click at [78, 248] on link "Chat Monitoring" at bounding box center [76, 250] width 79 height 12
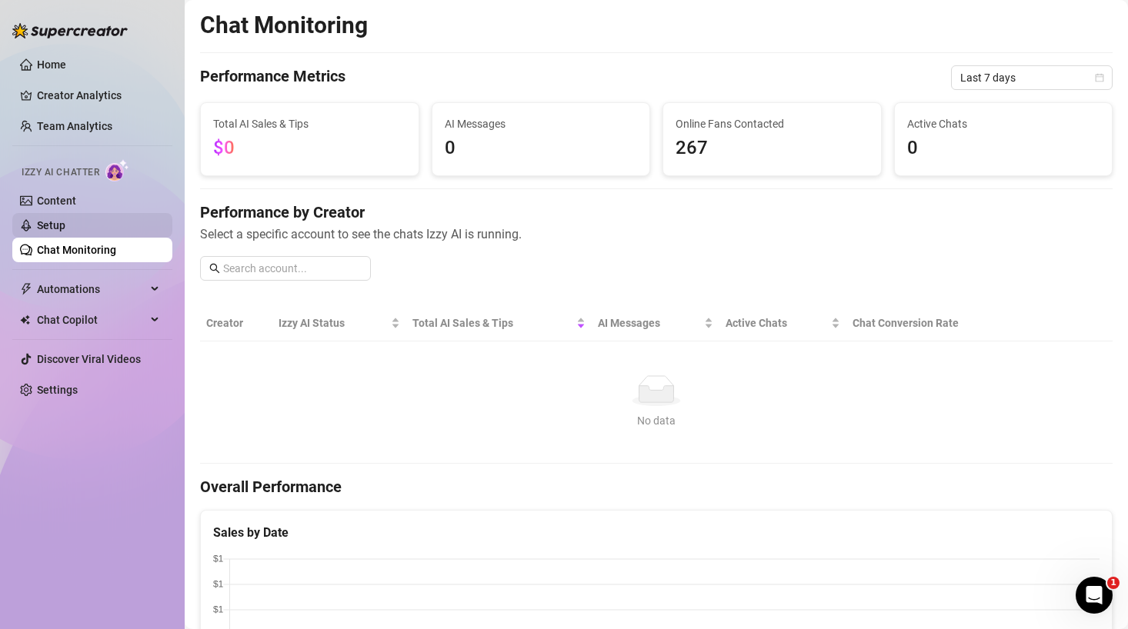
click at [65, 232] on link "Setup" at bounding box center [51, 225] width 28 height 12
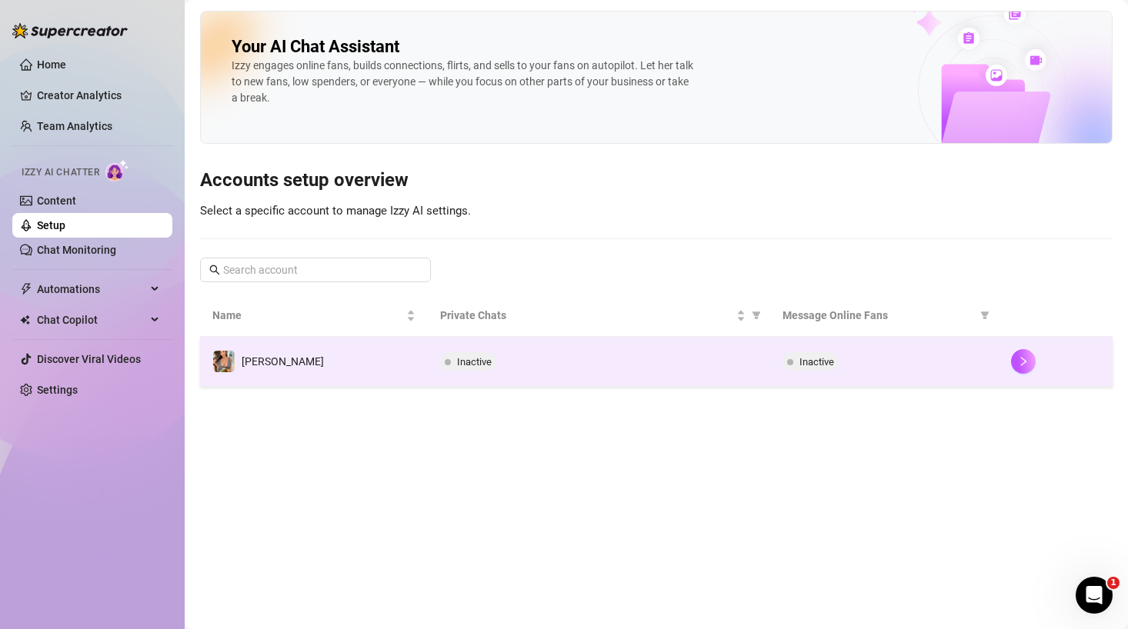
click at [588, 361] on div "Inactive" at bounding box center [599, 361] width 318 height 18
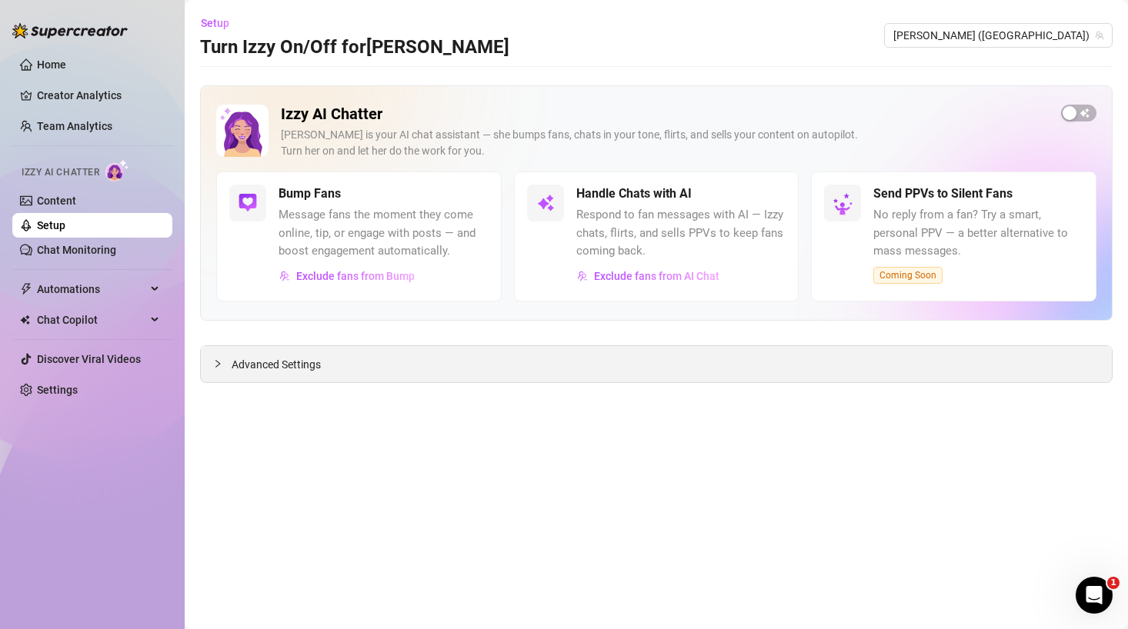
click at [292, 365] on span "Advanced Settings" at bounding box center [276, 364] width 89 height 17
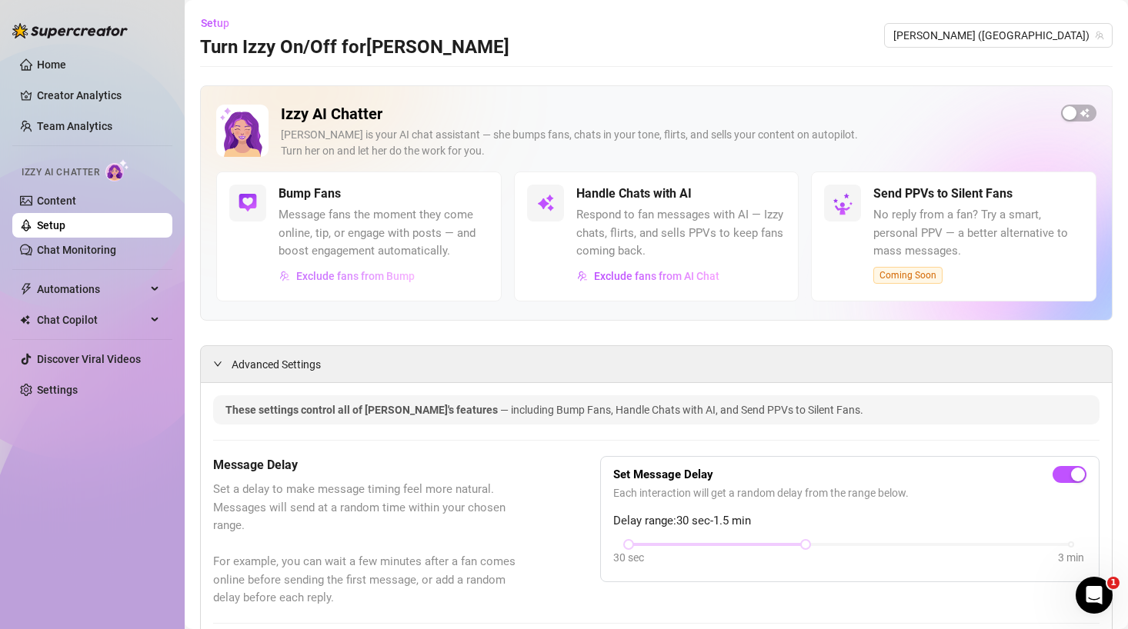
click at [368, 278] on span "Exclude fans from Bump" at bounding box center [355, 276] width 118 height 12
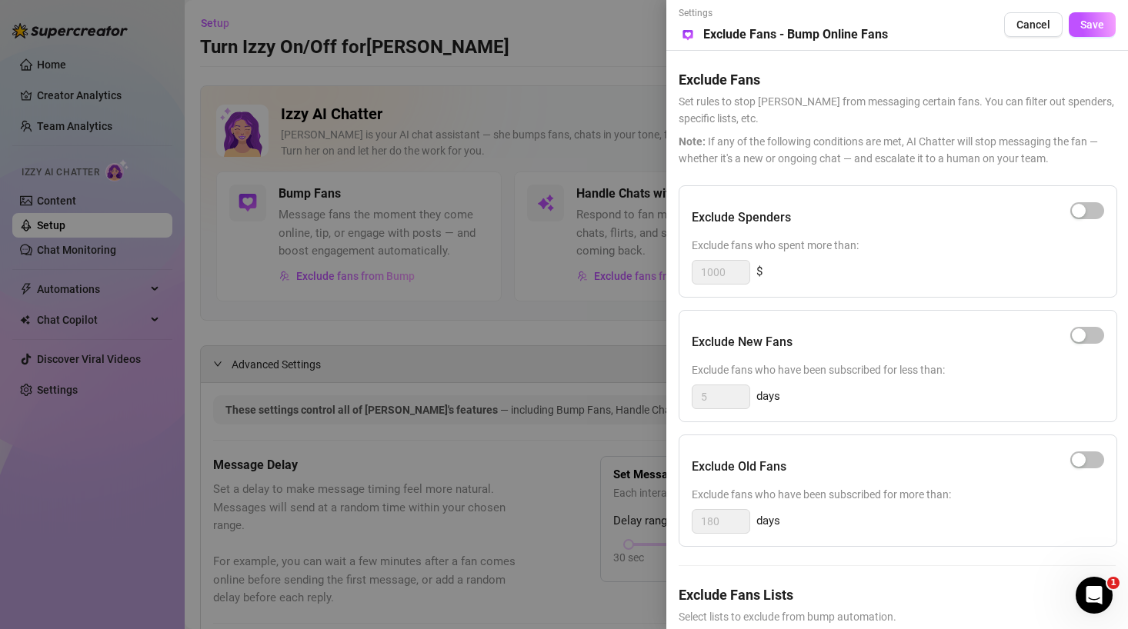
click at [785, 608] on span "Select lists to exclude from bump automation." at bounding box center [896, 616] width 437 height 17
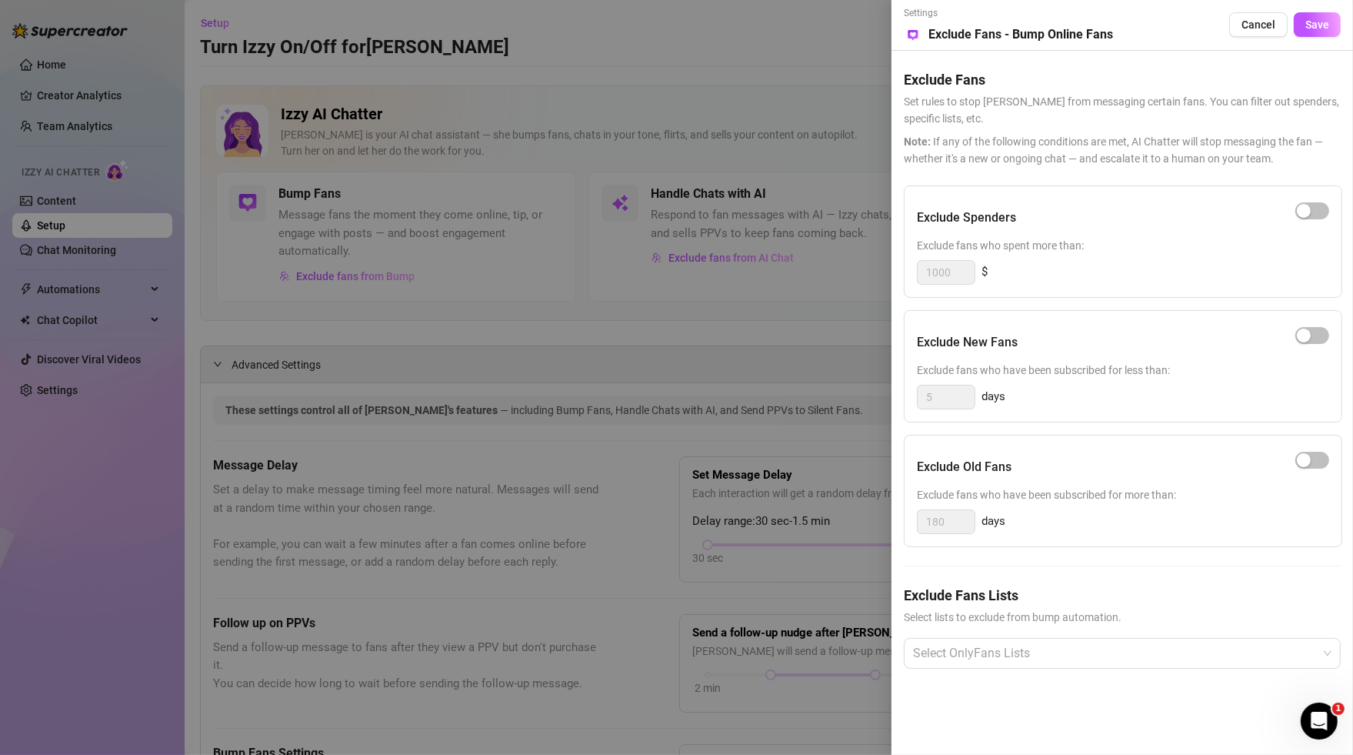
click at [993, 628] on div "Exclude Fans Lists Select lists to exclude from bump automation. Select OnlyFan…" at bounding box center [1122, 639] width 437 height 108
click at [987, 628] on div at bounding box center [1114, 653] width 415 height 28
type input "s"
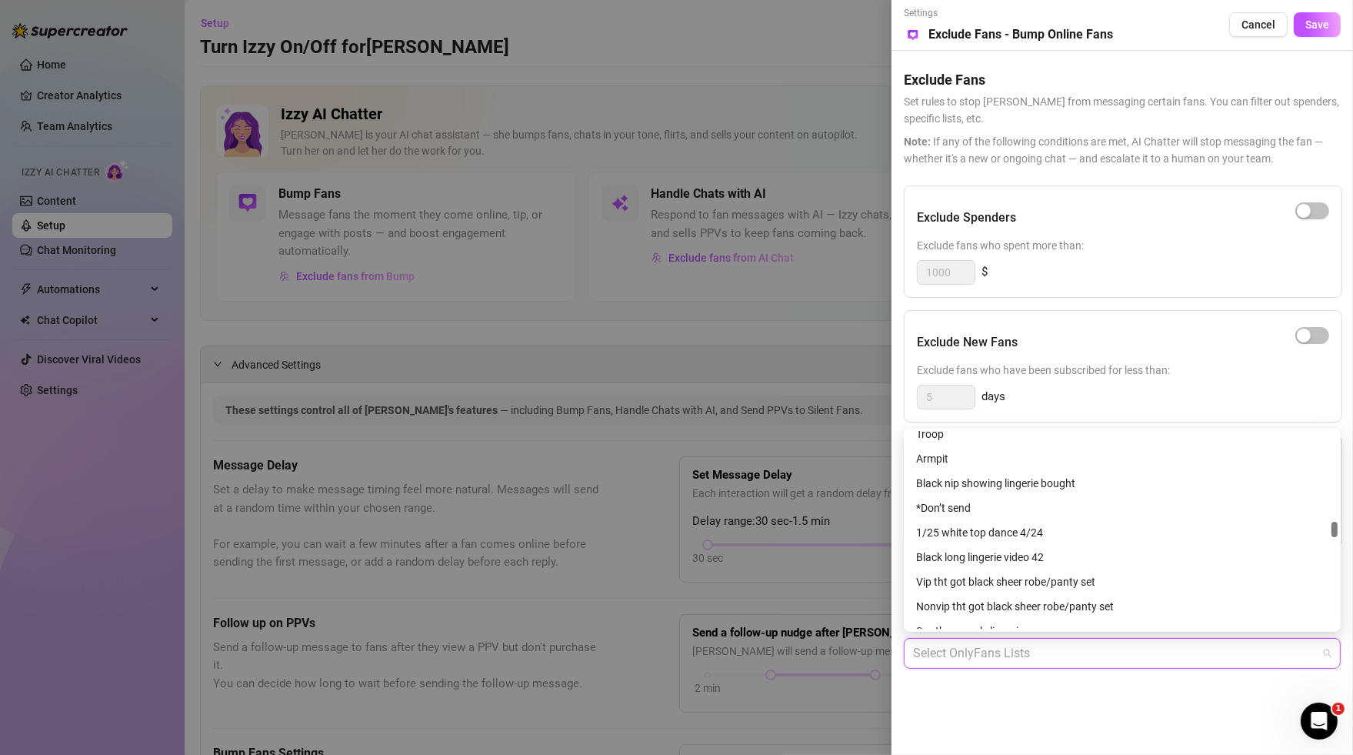
scroll to position [2126, 0]
click at [965, 535] on div "*Don’t send" at bounding box center [1122, 533] width 412 height 17
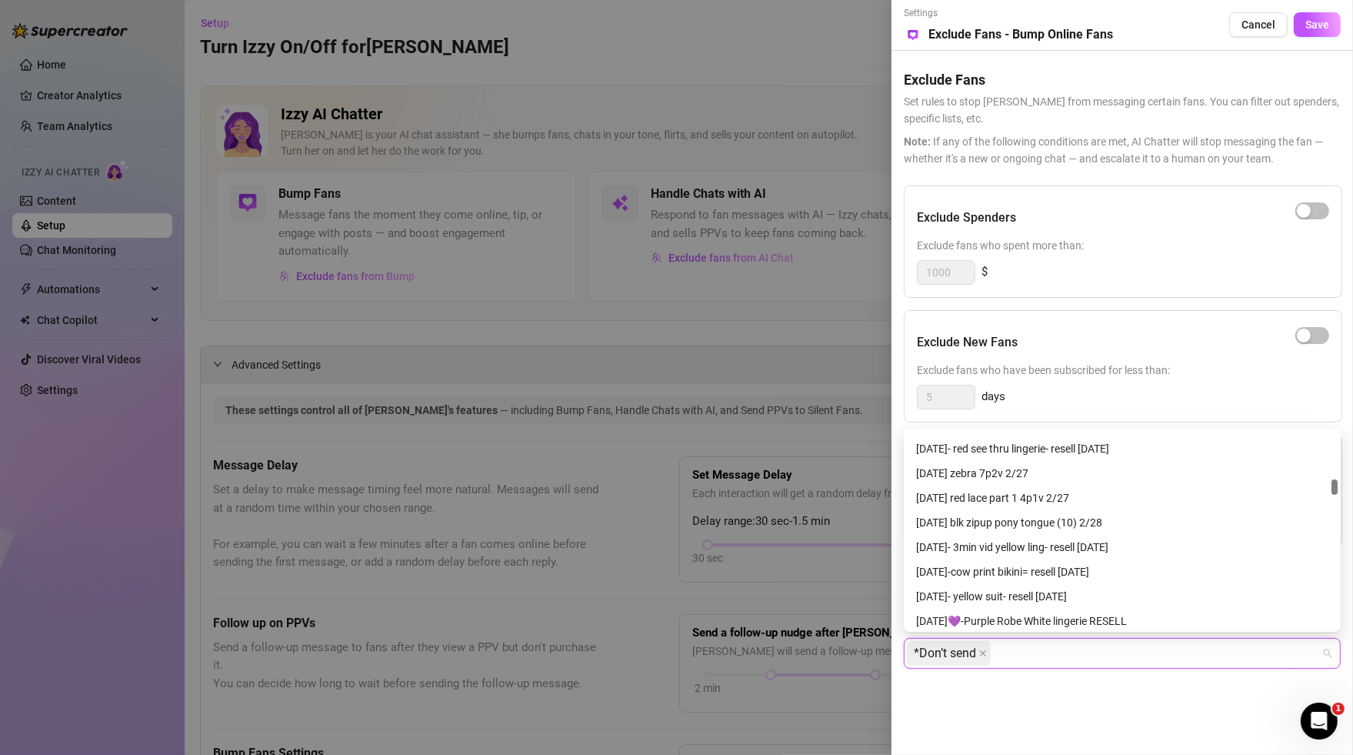
scroll to position [1128, 0]
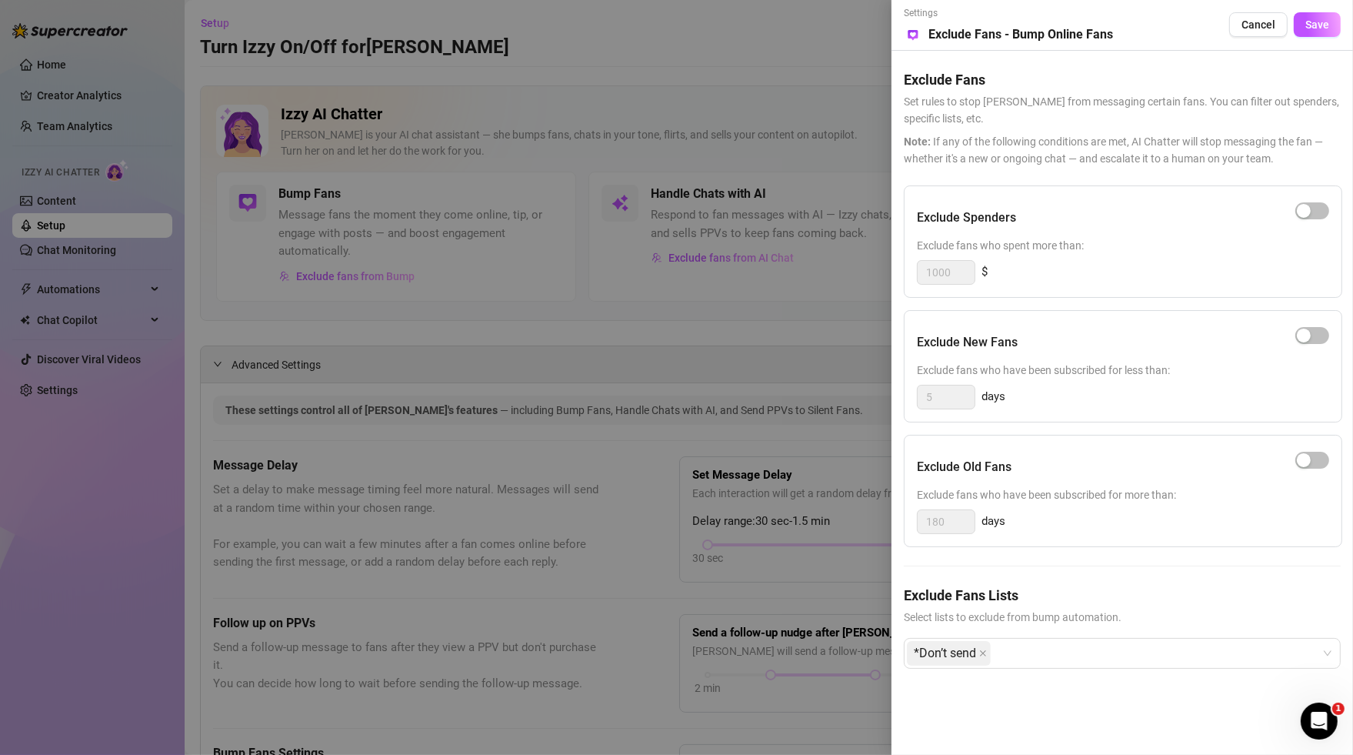
click at [1025, 628] on div "Settings Preview Exclude Fans - Bump Online Fans Cancel Save Exclude Fans Set r…" at bounding box center [1123, 377] width 462 height 755
click at [1127, 24] on span "Save" at bounding box center [1317, 24] width 24 height 12
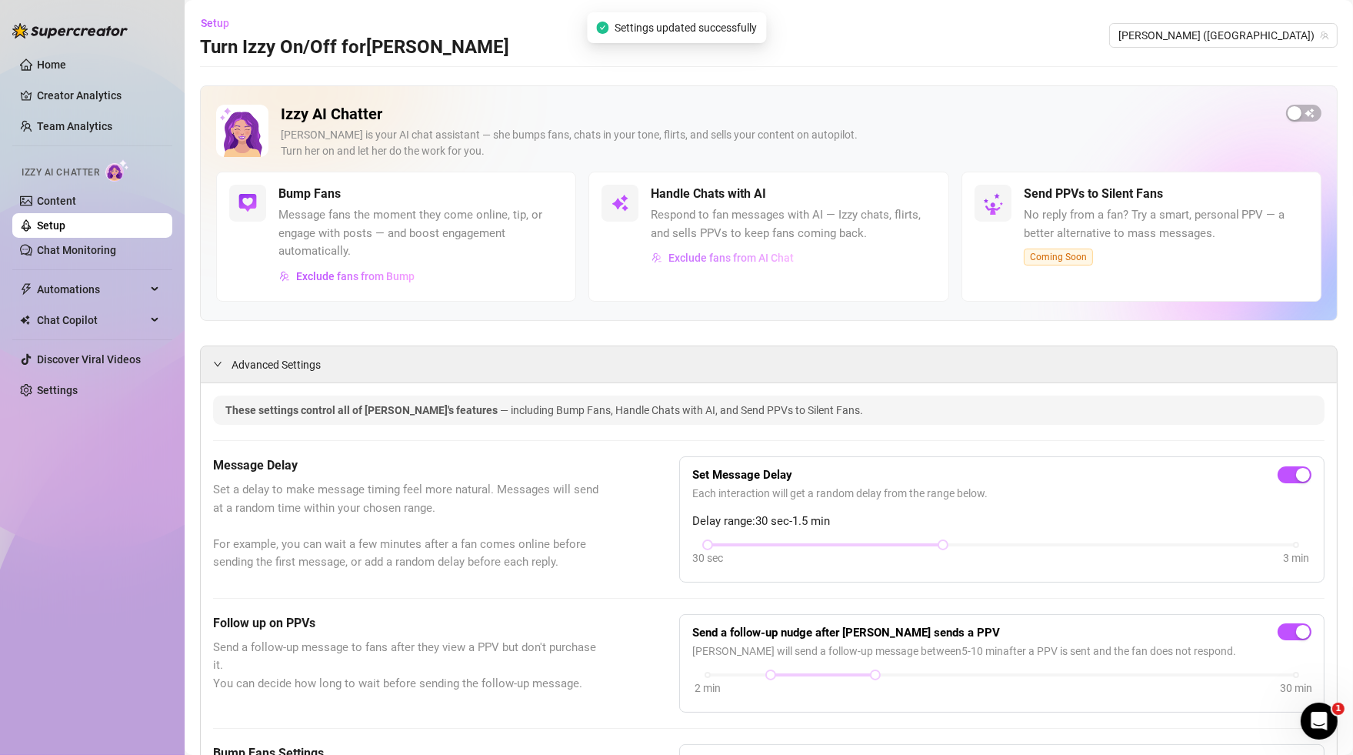
click at [722, 258] on span "Exclude fans from AI Chat" at bounding box center [730, 258] width 125 height 12
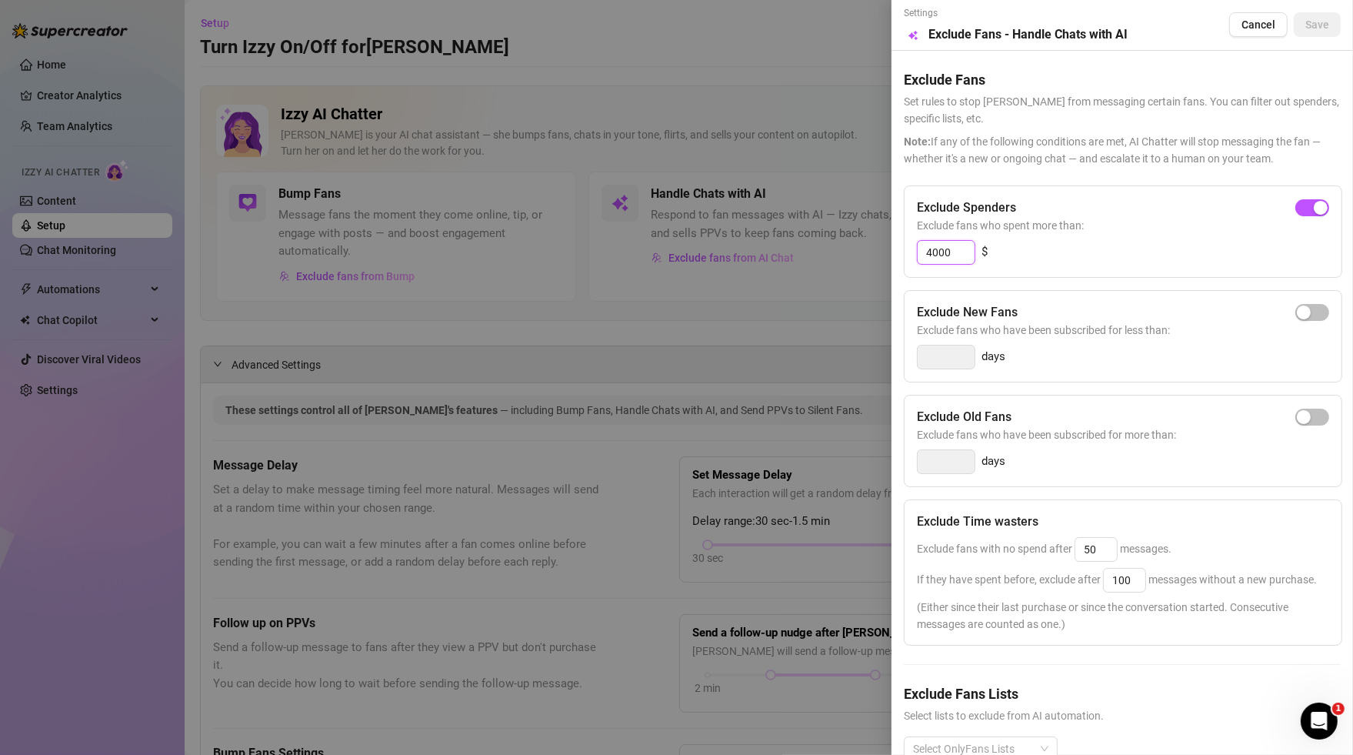
drag, startPoint x: 953, startPoint y: 251, endPoint x: 835, endPoint y: 251, distance: 118.5
click at [835, 251] on div "Settings Preview Exclude Fans - Handle Chats with AI Cancel Save Exclude Fans S…" at bounding box center [676, 377] width 1353 height 755
type input "3000"
click at [1079, 247] on div "3000 $" at bounding box center [1123, 252] width 412 height 25
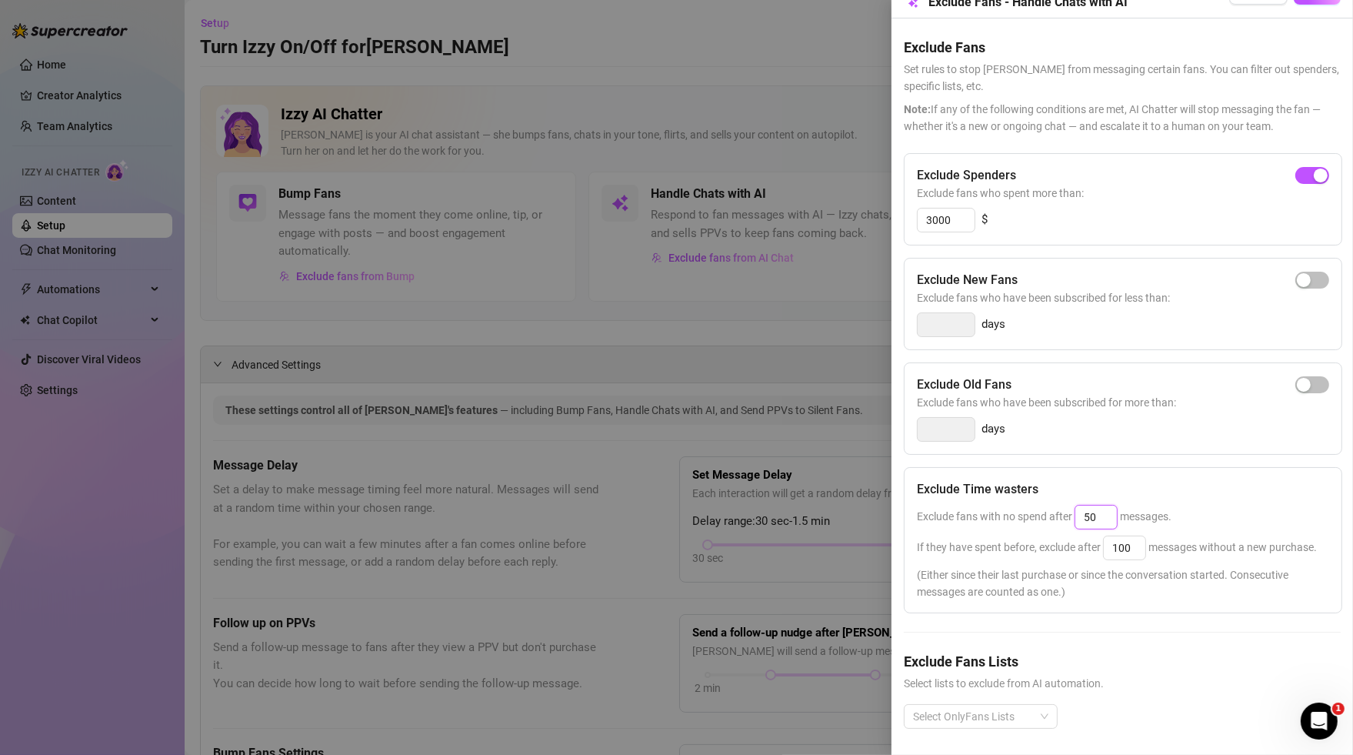
drag, startPoint x: 1102, startPoint y: 512, endPoint x: 1014, endPoint y: 512, distance: 87.7
click at [1014, 512] on span "Exclude fans with no spend after 50 messages." at bounding box center [1044, 516] width 255 height 12
type input "25"
drag, startPoint x: 1132, startPoint y: 545, endPoint x: 1067, endPoint y: 545, distance: 65.4
click at [1067, 545] on span "If they have spent before, exclude after 100 messages without a new purchase." at bounding box center [1117, 547] width 400 height 12
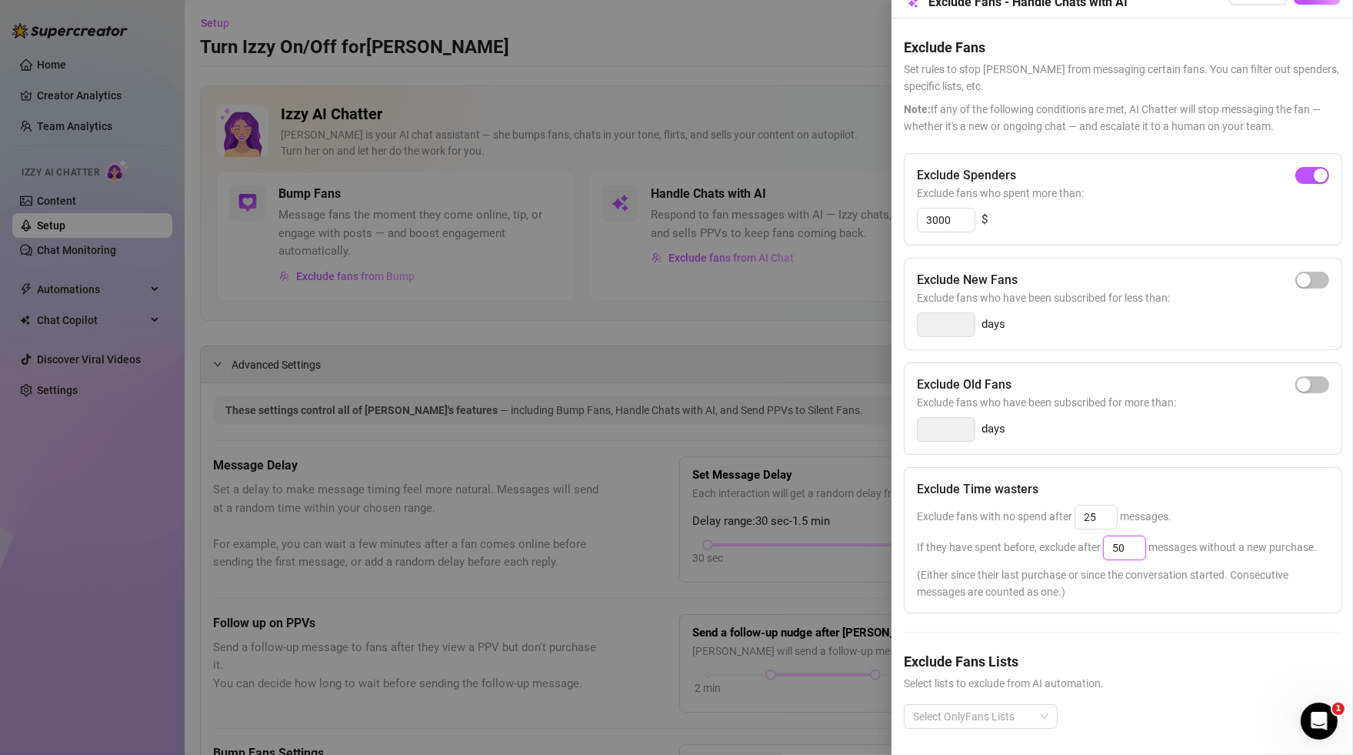
type input "50"
click at [1127, 494] on div "Exclude Time wasters" at bounding box center [1123, 489] width 412 height 18
click at [1127, 628] on div "Exclude Spenders Exclude fans who spent more than: 3000 $ Exclude New Fans Excl…" at bounding box center [1122, 453] width 437 height 600
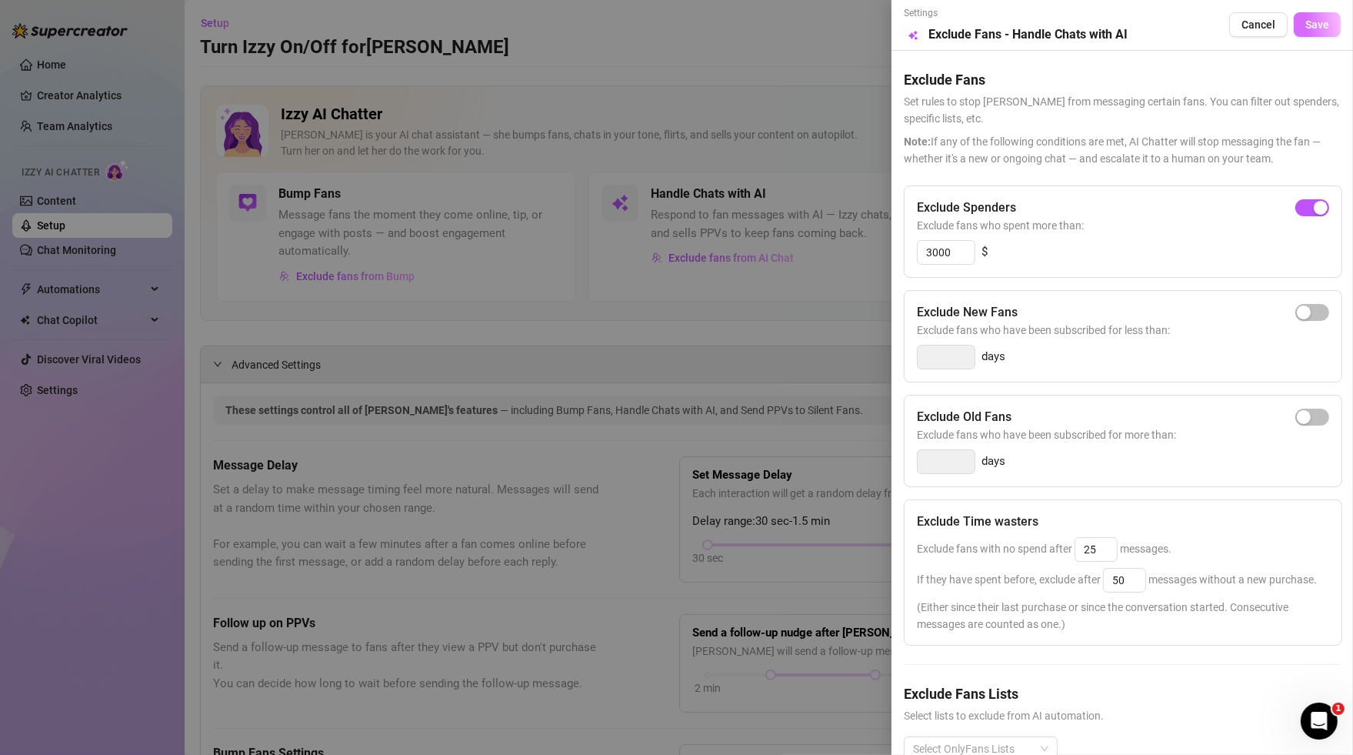
click at [1127, 31] on span "Save" at bounding box center [1317, 24] width 24 height 12
